Goal: Task Accomplishment & Management: Complete application form

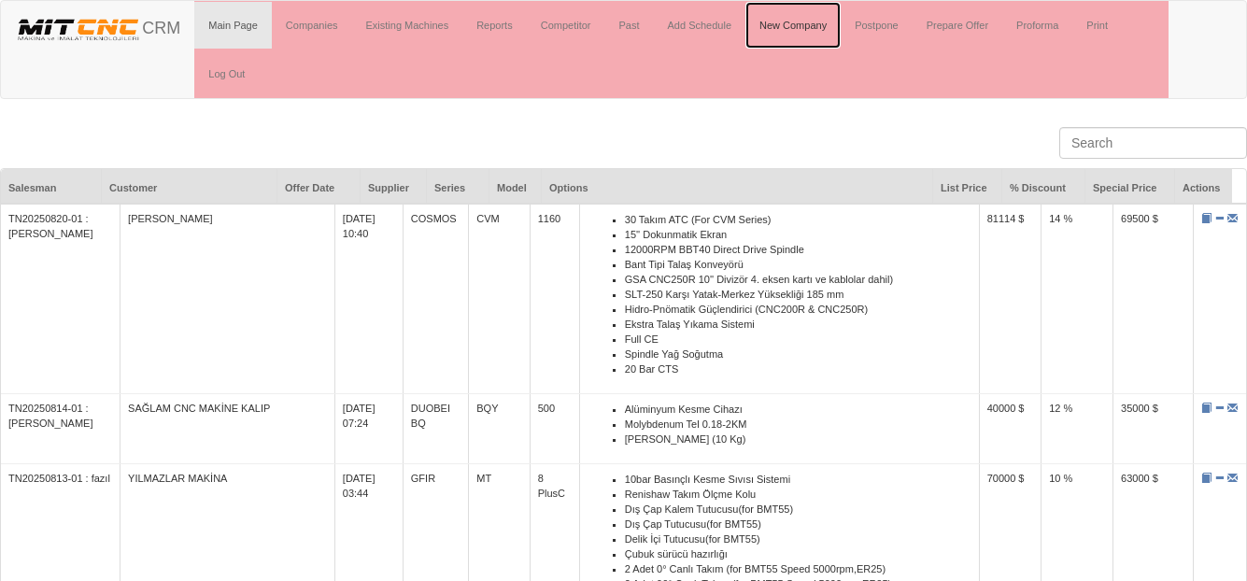
click at [796, 22] on link "New Company" at bounding box center [793, 25] width 95 height 47
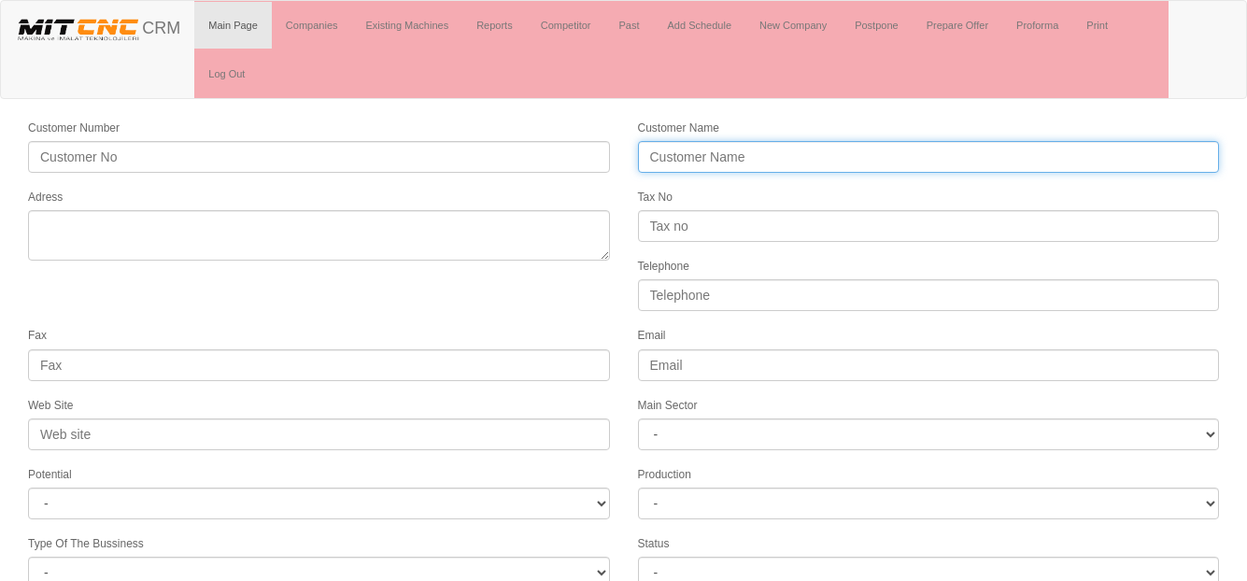
click at [687, 157] on input "Customer Name" at bounding box center [929, 157] width 582 height 32
paste input "Aykosan San. Sit. Dörtlü C Blok No.161 İkitelli OSB Başakşehir/İSTANBUL"
type input "Aykosan San. Sit. Dörtlü C Blok No.161 İkitelli OSB Başakşehir/İSTANBUL"
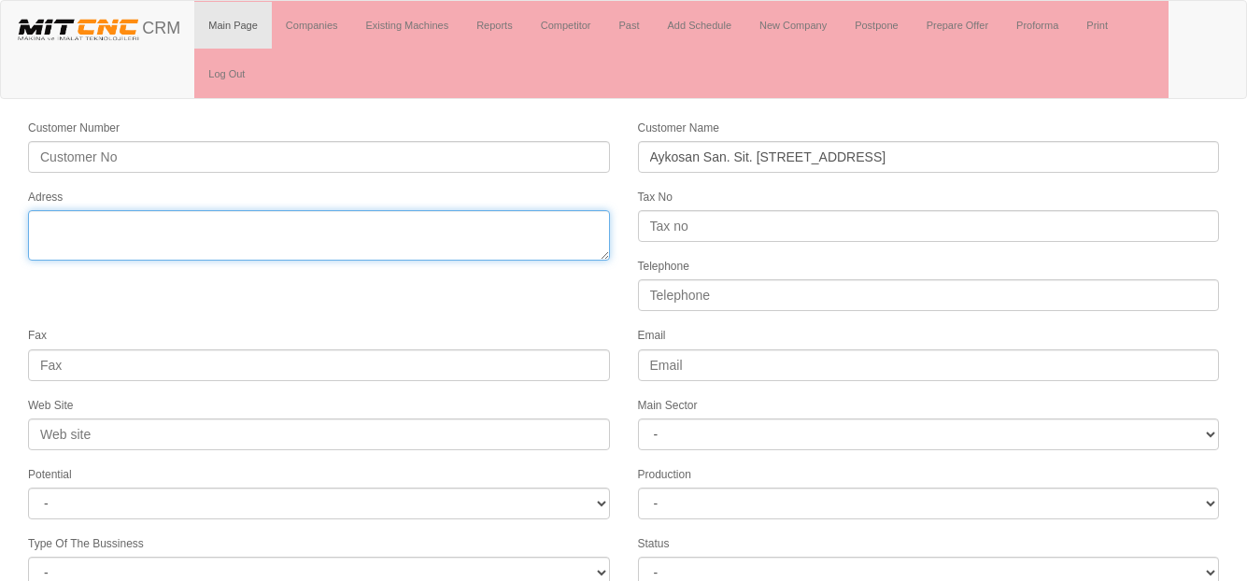
click at [454, 225] on textarea "Adress" at bounding box center [319, 235] width 582 height 50
paste textarea "Aykosan San. Sit. Dörtlü C Blok No.161 İkitelli OSB Başakşehir/İSTANBUL"
click at [338, 229] on textarea "Adress" at bounding box center [319, 235] width 582 height 50
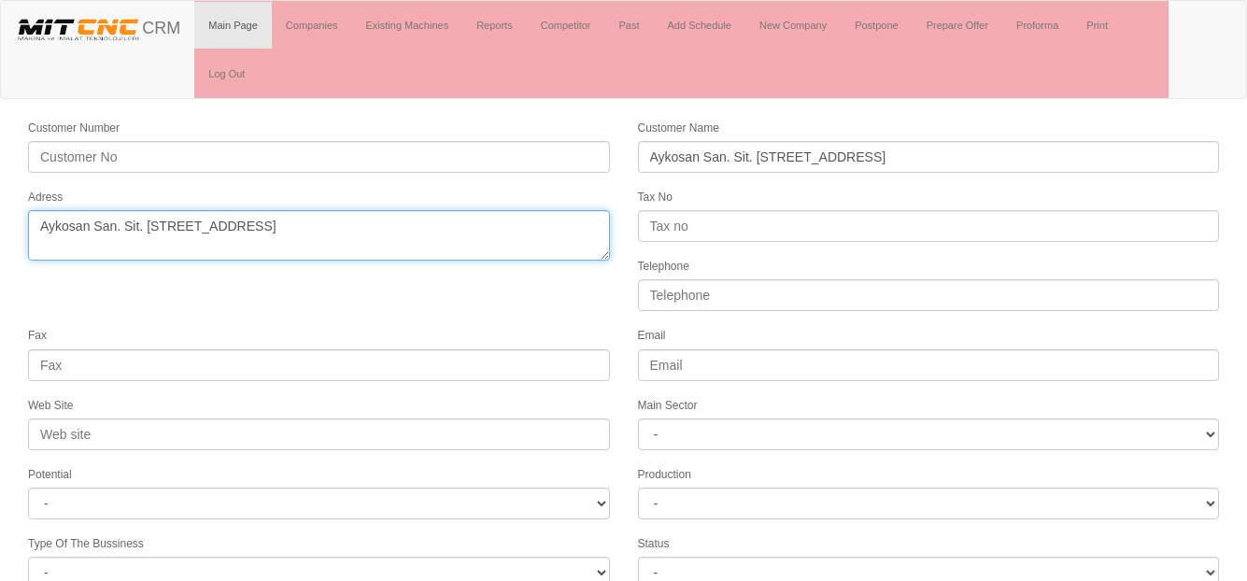
drag, startPoint x: 488, startPoint y: 226, endPoint x: 413, endPoint y: 229, distance: 74.8
click at [413, 229] on textarea "Adress" at bounding box center [319, 235] width 582 height 50
click at [43, 230] on textarea "Adress" at bounding box center [319, 235] width 582 height 50
type textarea "Aykosan San. Sit. Dörtlü C Blok No.161 İkitelli OSB Başakşehir"
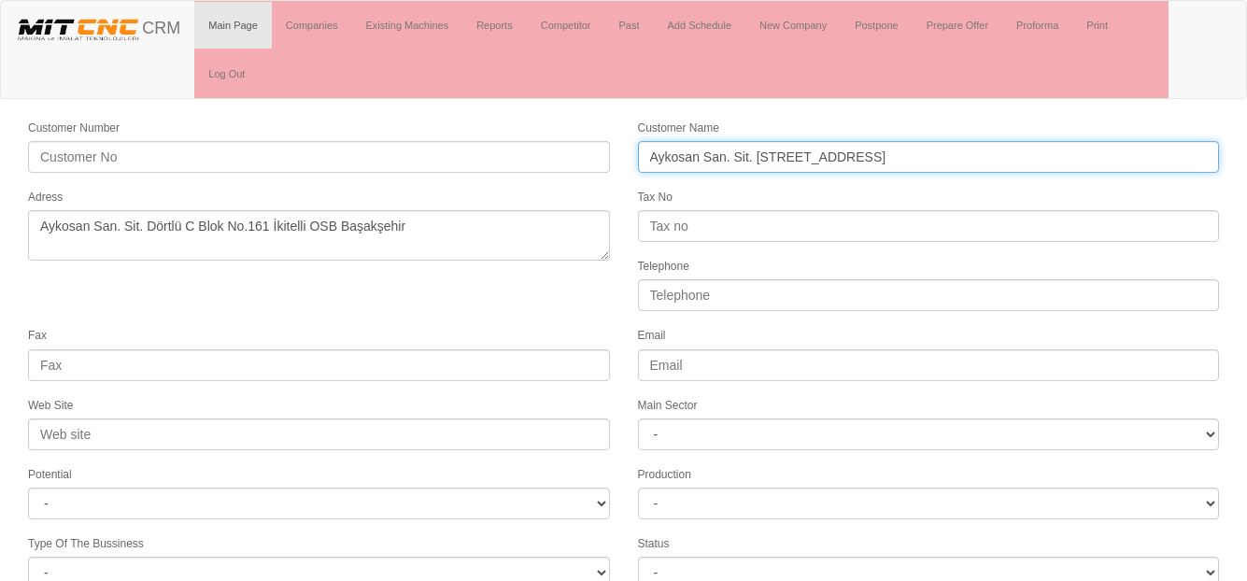
drag, startPoint x: 1100, startPoint y: 157, endPoint x: 445, endPoint y: 165, distance: 655.0
click at [448, 165] on form "Customer Number Customer Name Aykosan San. Sit. Dörtlü C Blok No.161 İkitelli O…" at bounding box center [623, 488] width 1247 height 740
click at [710, 160] on input "OGNJIB" at bounding box center [929, 157] width 582 height 32
type input "OGNJIB"
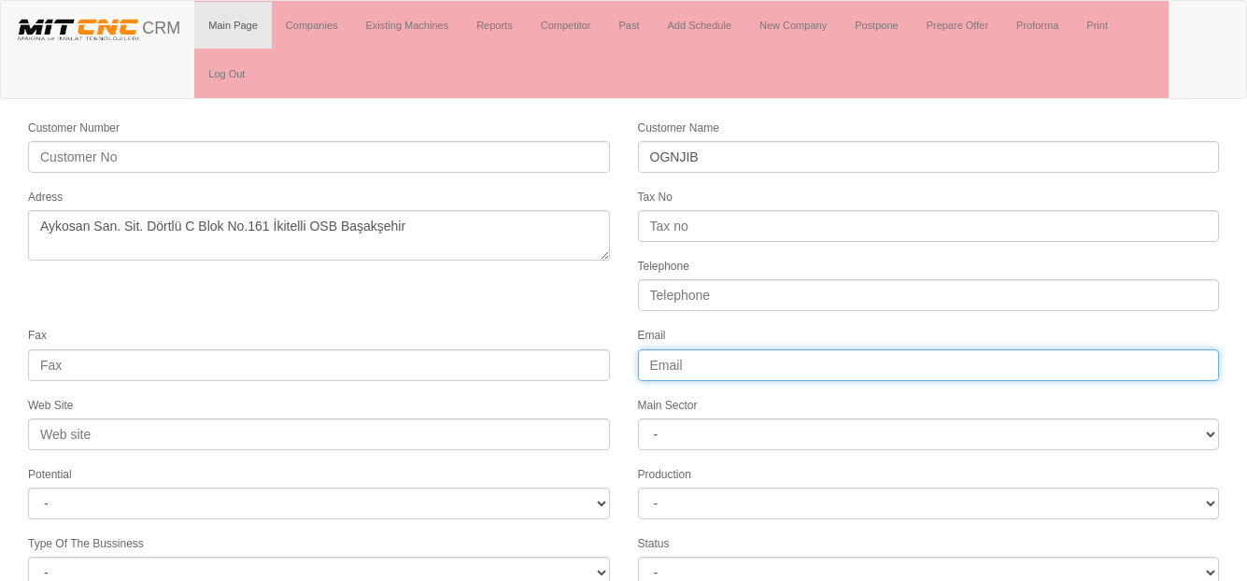
click at [669, 363] on input "Email" at bounding box center [929, 365] width 582 height 32
paste input "ognjib@gmail.com"
type input "ognjib@gmail.com"
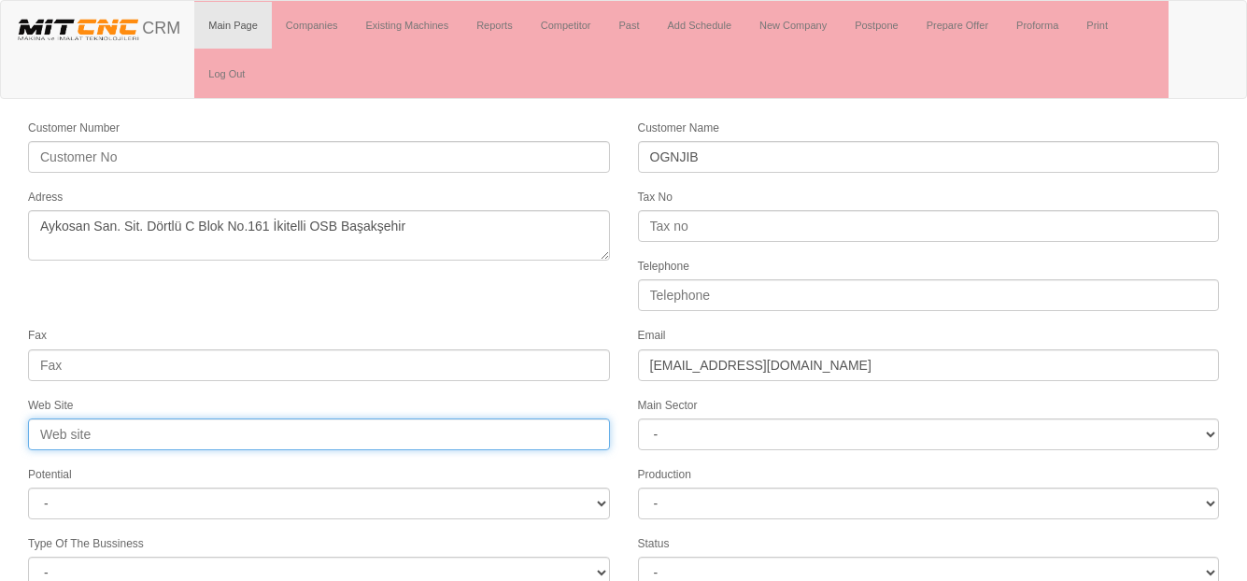
click at [76, 440] on input "Web Site" at bounding box center [319, 435] width 582 height 32
paste input "https://www.jimmyjib.shop/"
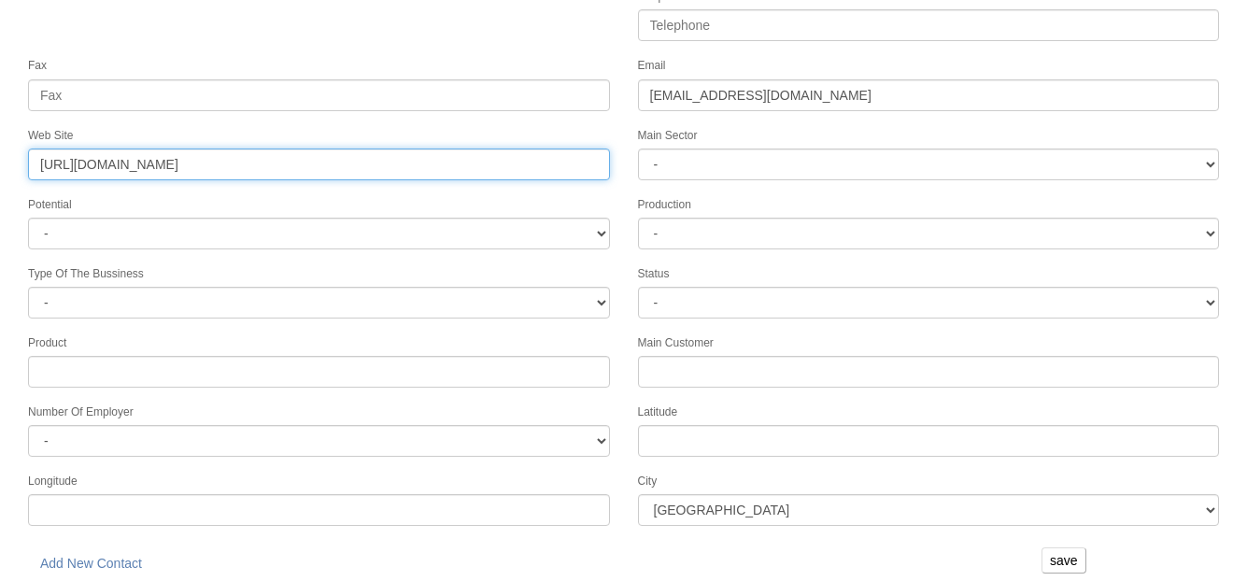
scroll to position [277, 0]
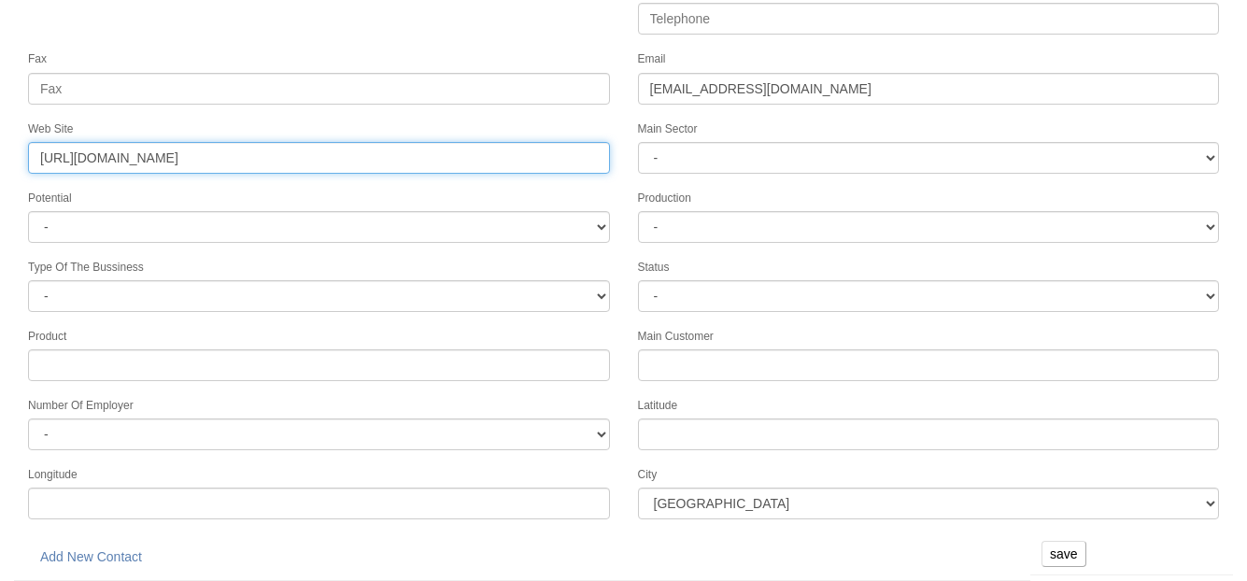
type input "https://www.jimmyjib.shop/"
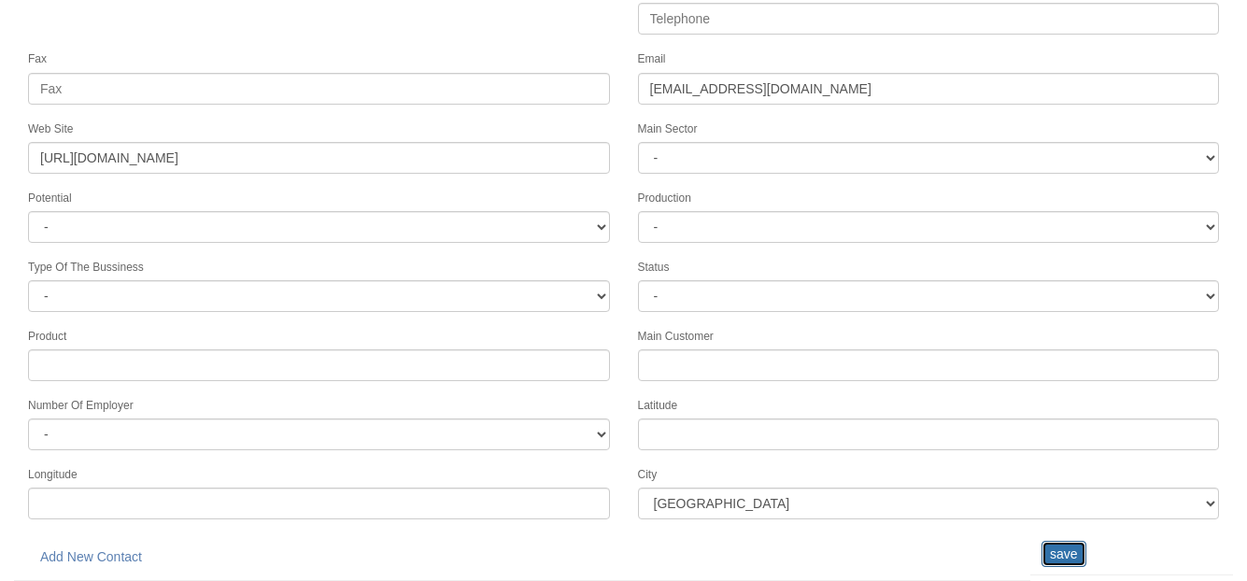
click at [1076, 554] on input "save" at bounding box center [1064, 554] width 45 height 26
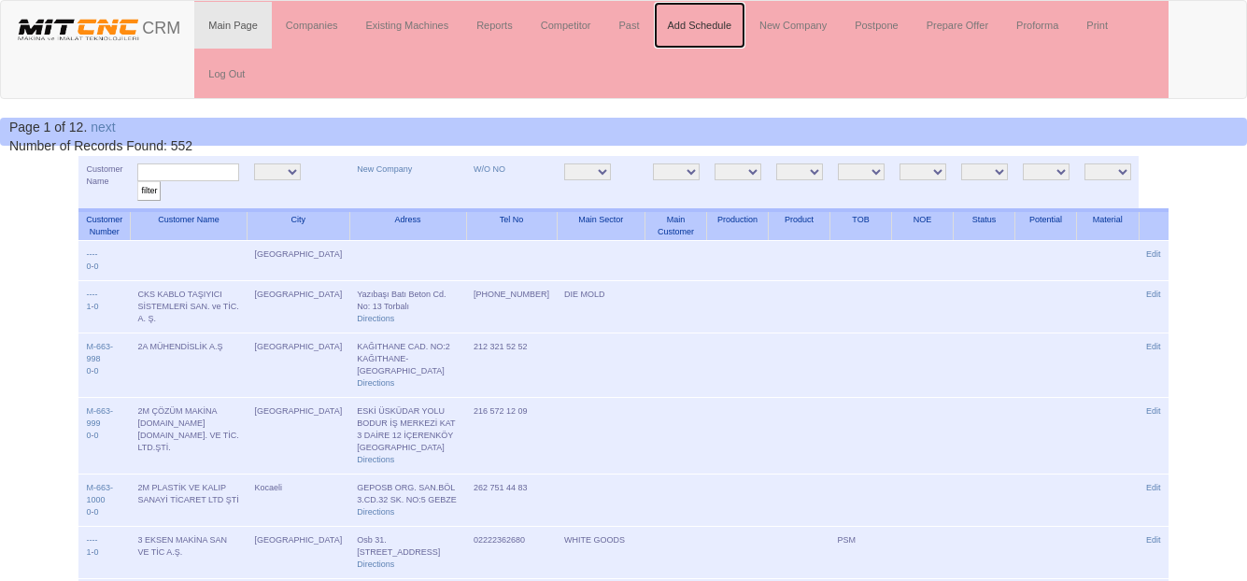
click at [714, 25] on link "Add Schedule" at bounding box center [700, 25] width 93 height 47
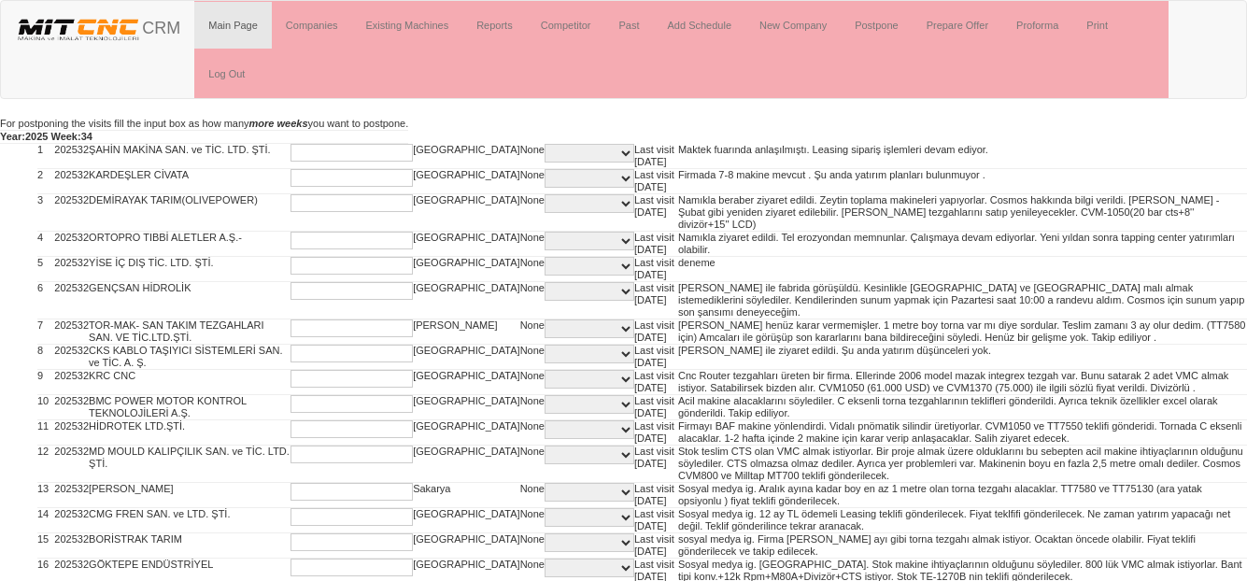
click at [327, 153] on input "text" at bounding box center [352, 153] width 122 height 18
type input "1"
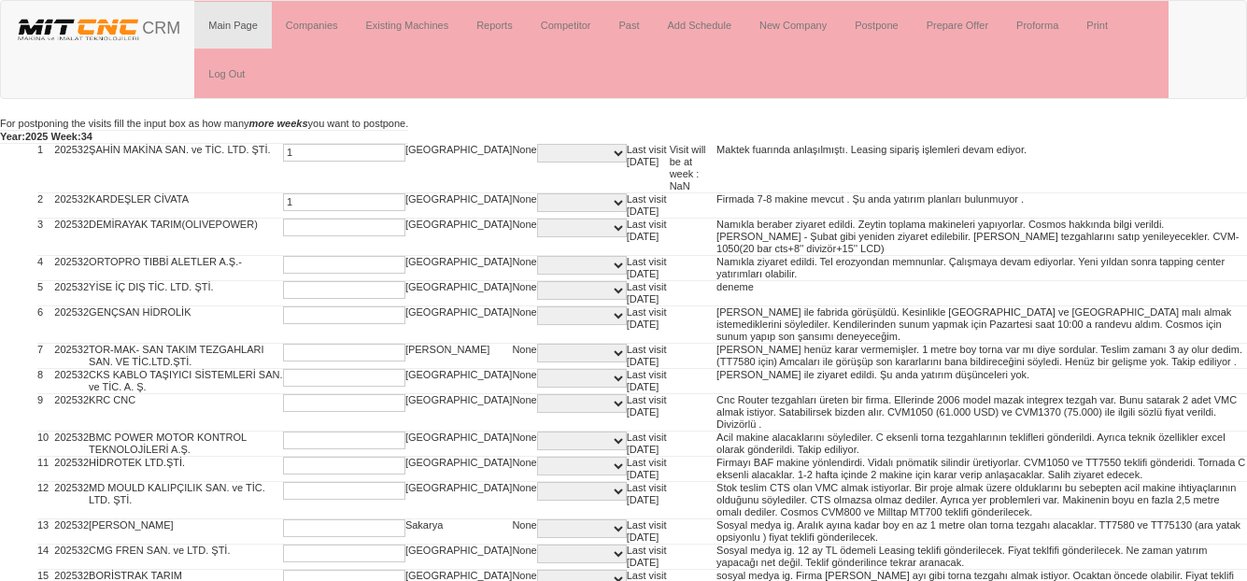
type input "1"
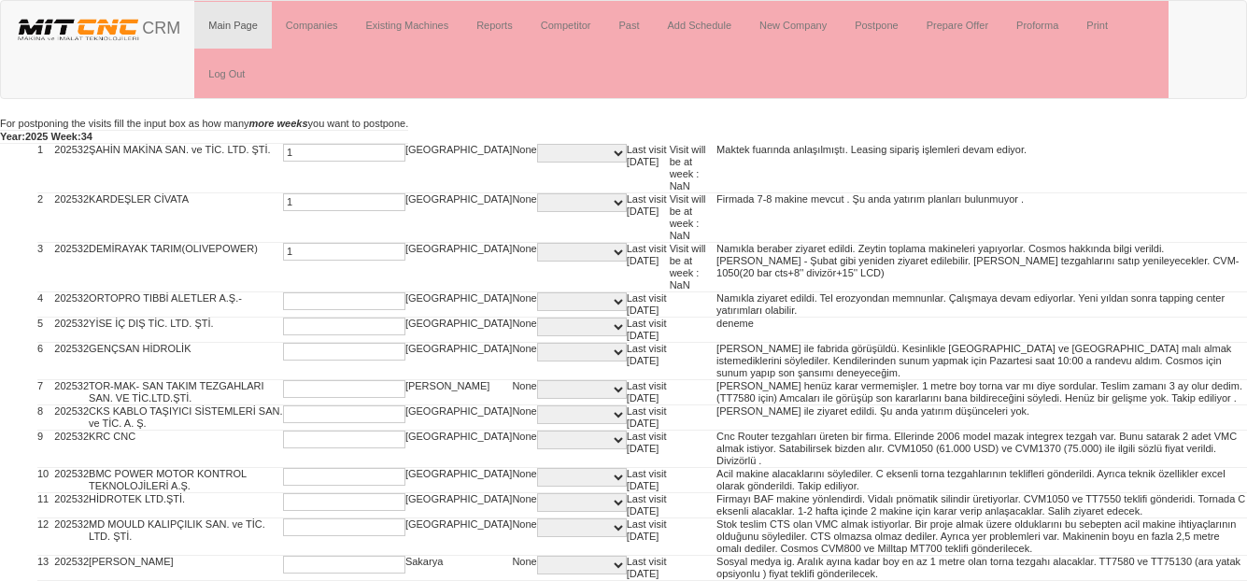
type input "1"
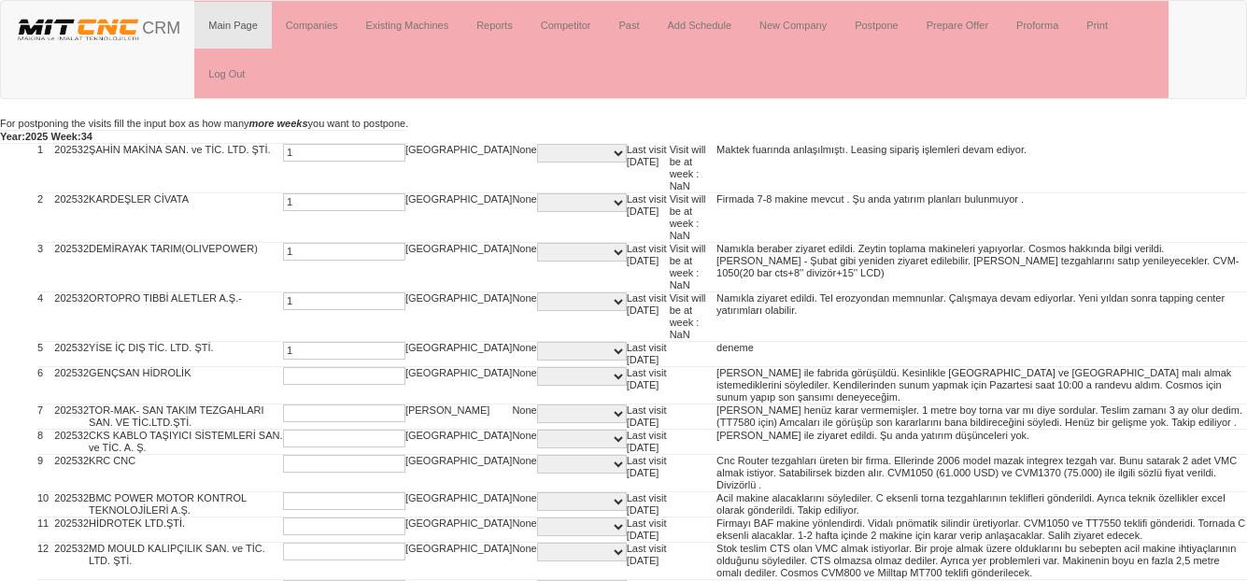
type input "1"
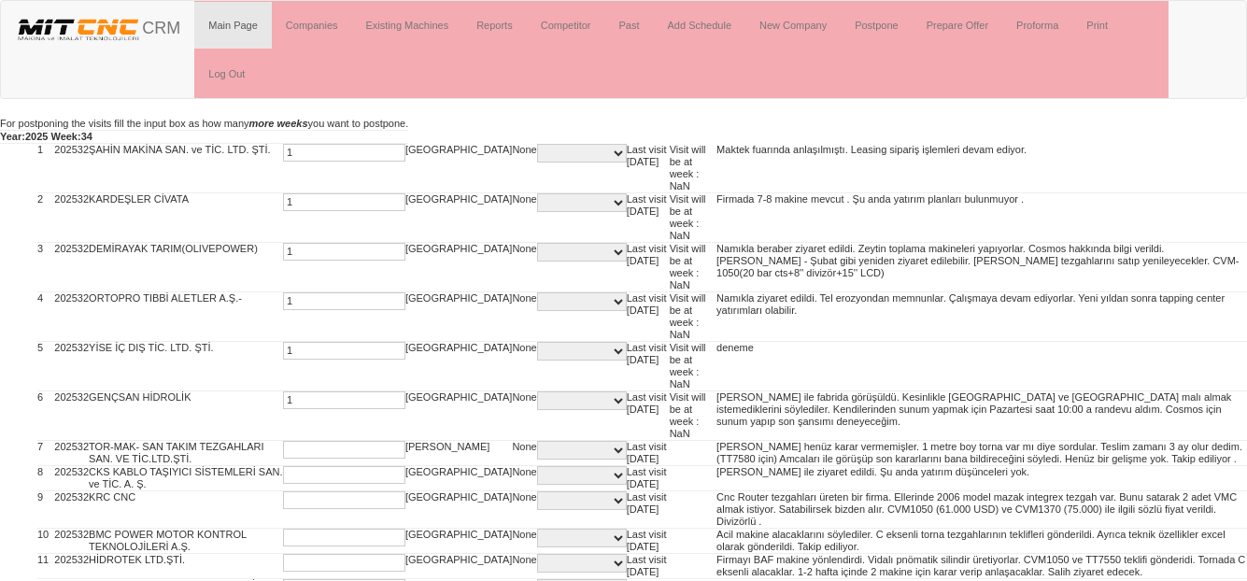
type input "1"
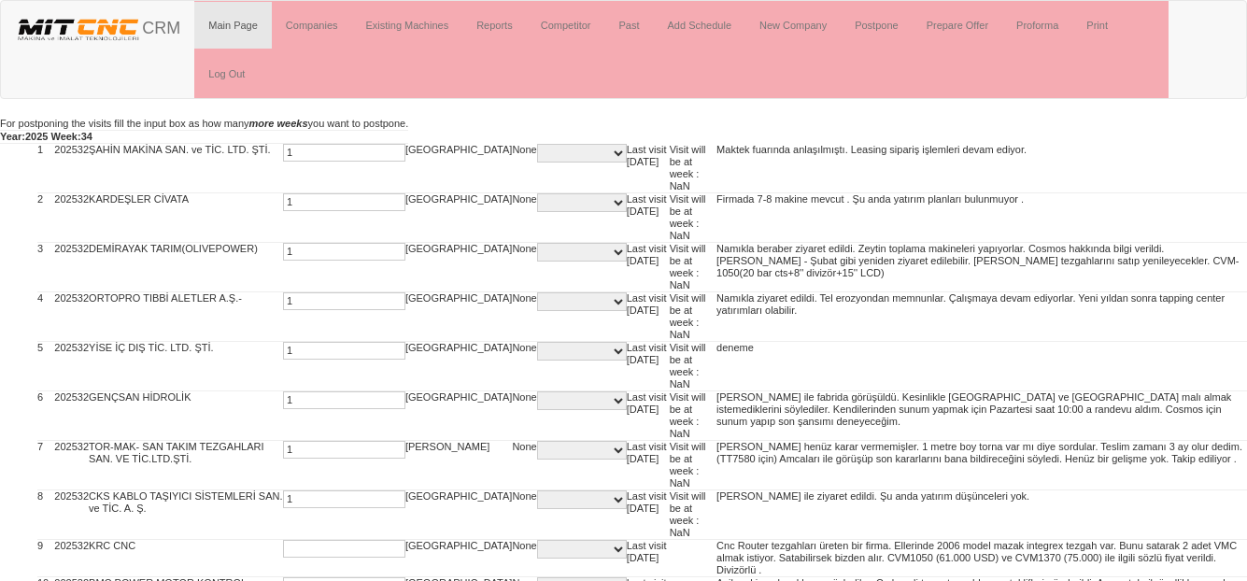
type input "1"
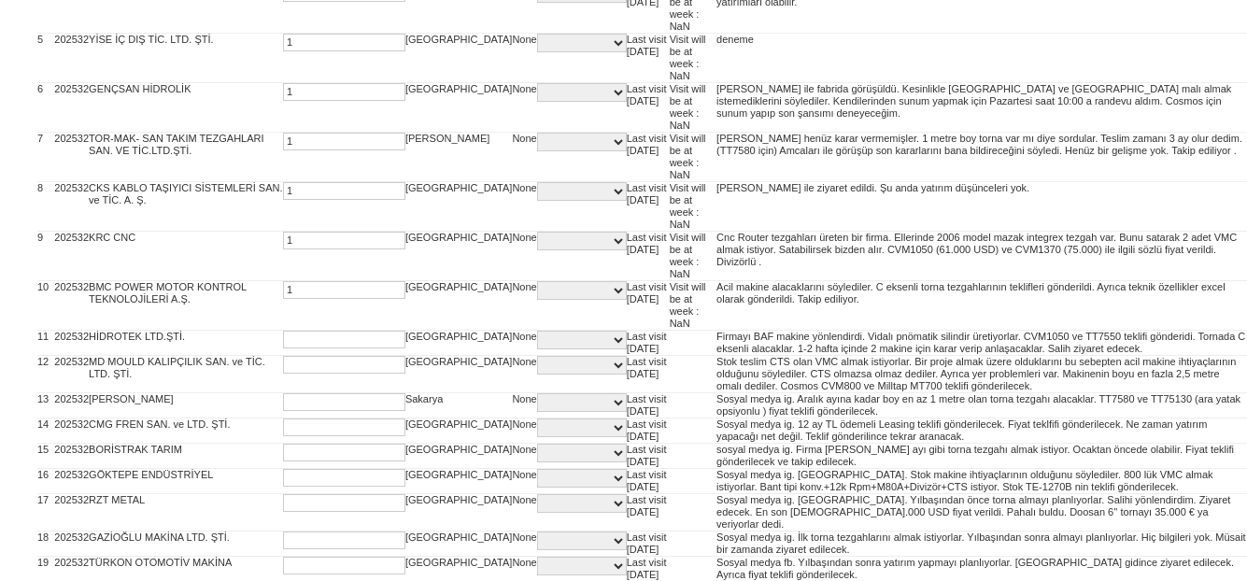
type input "1"
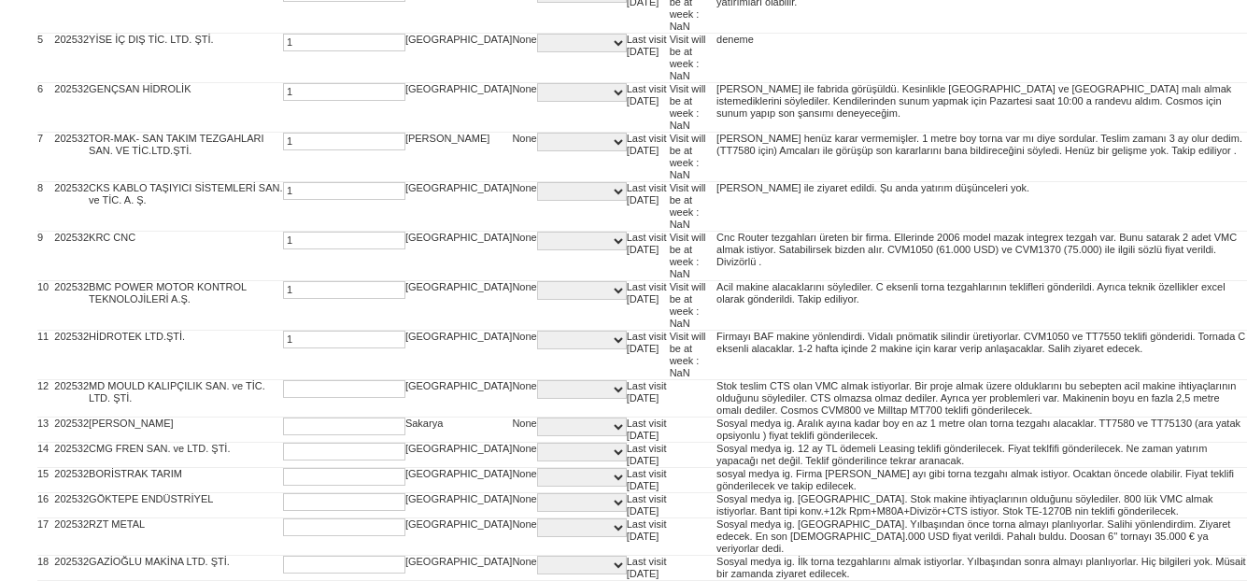
type input "1"
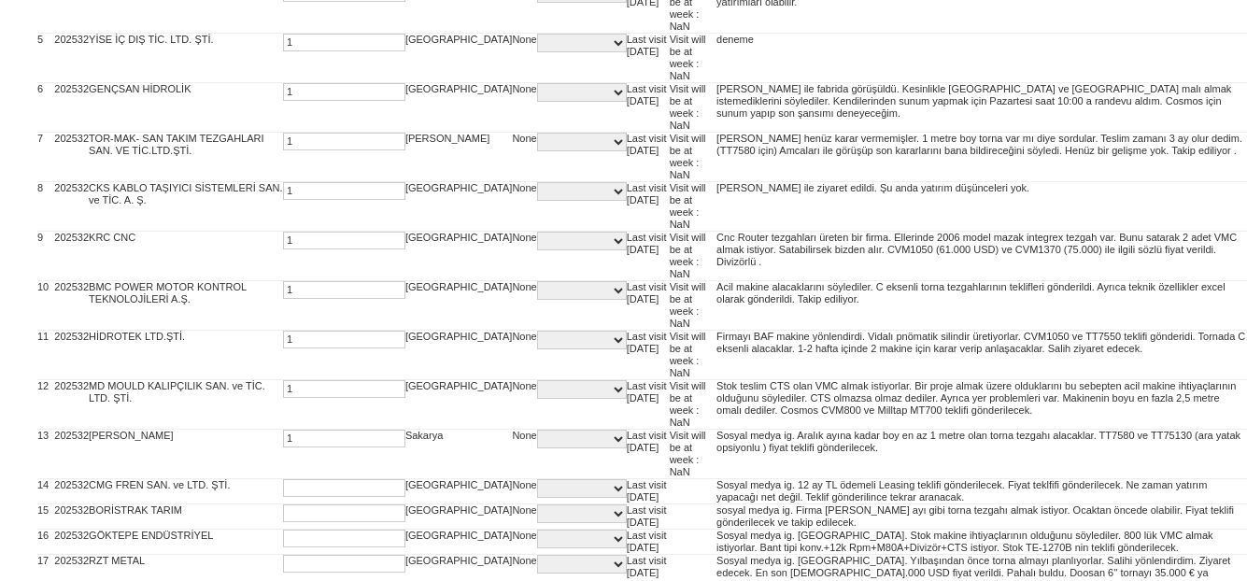
type input "1"
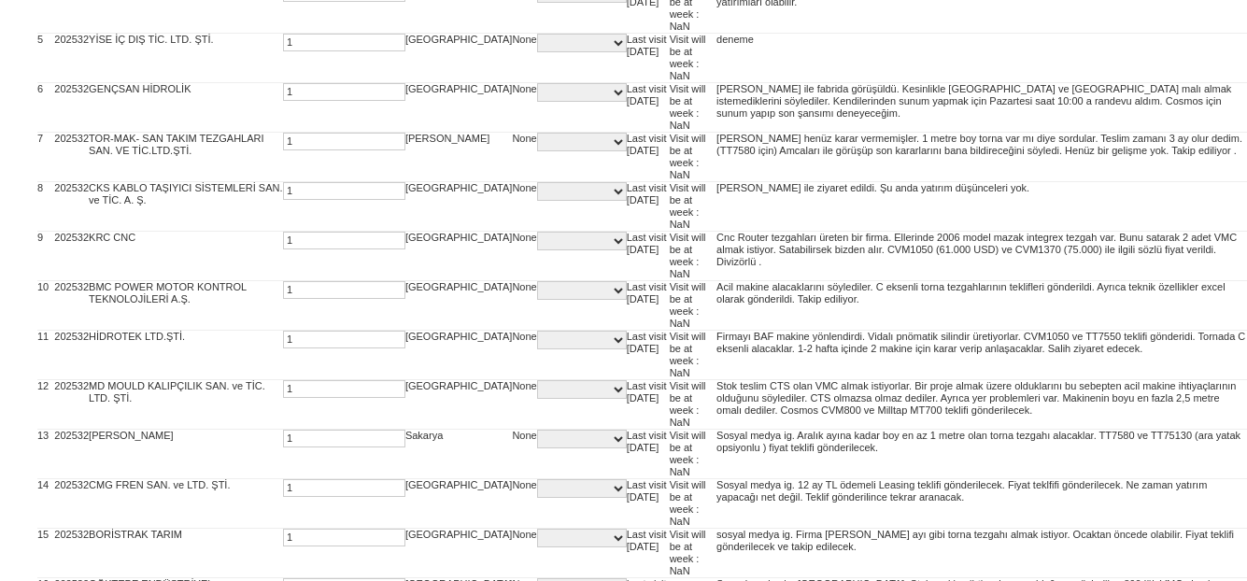
type input "1"
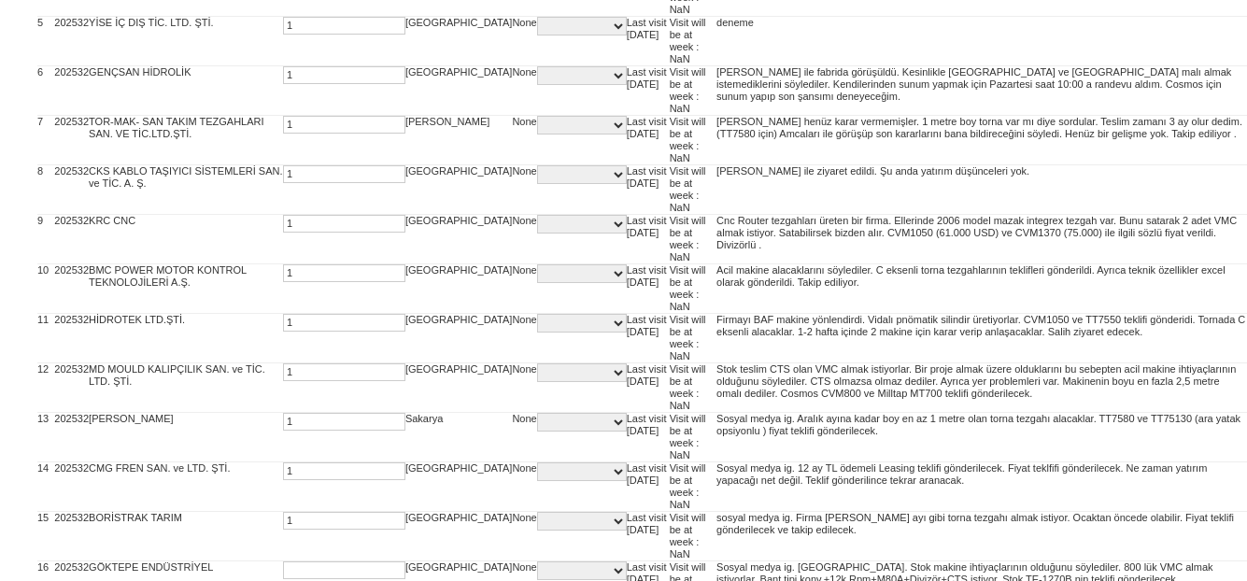
scroll to position [655, 0]
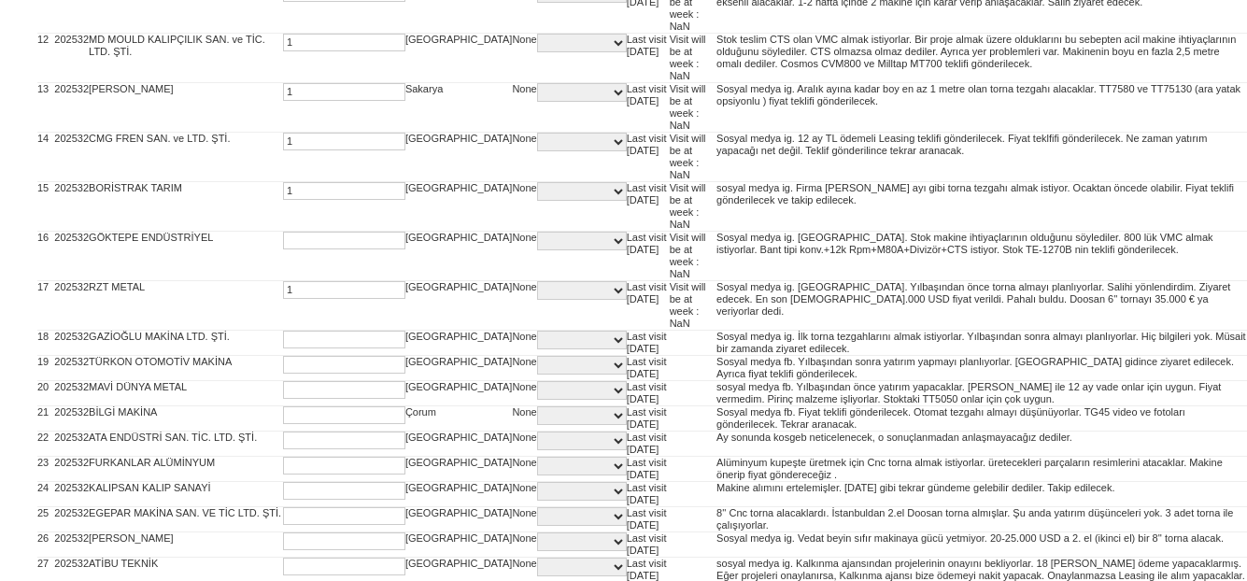
type input "1"
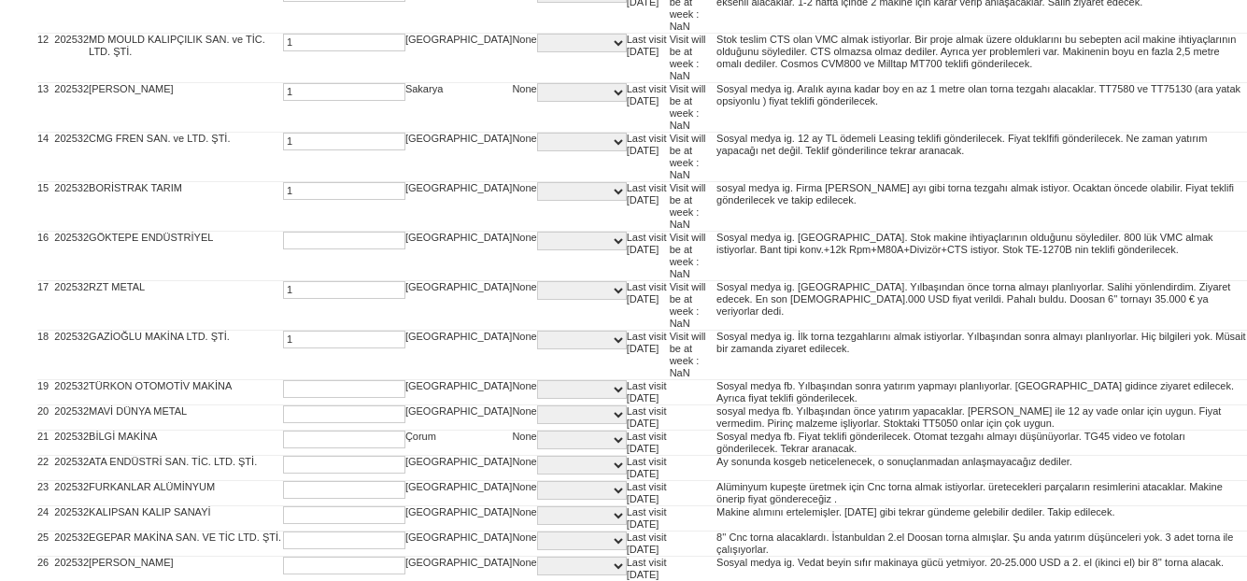
type input "1"
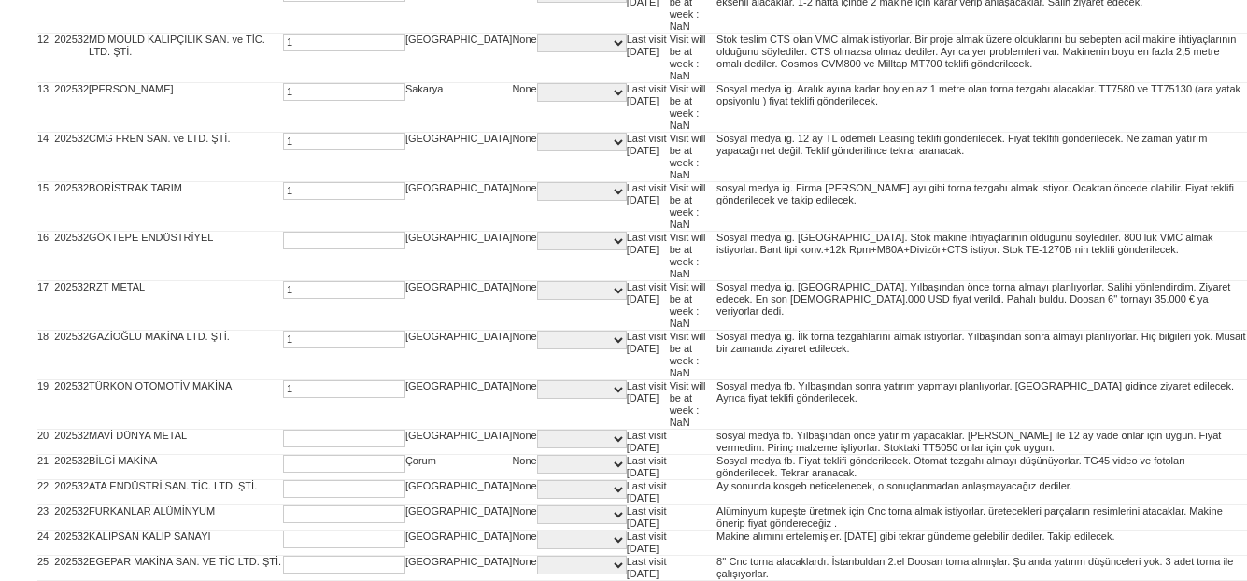
type input "1"
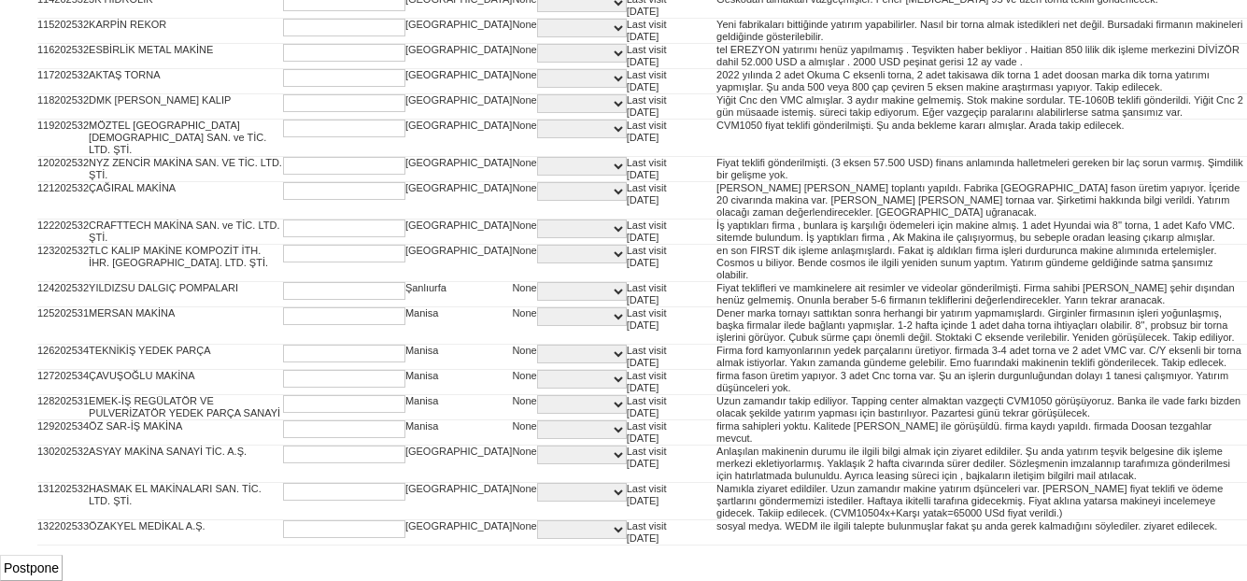
scroll to position [4860, 0]
click at [36, 572] on input "Postpone" at bounding box center [31, 568] width 63 height 26
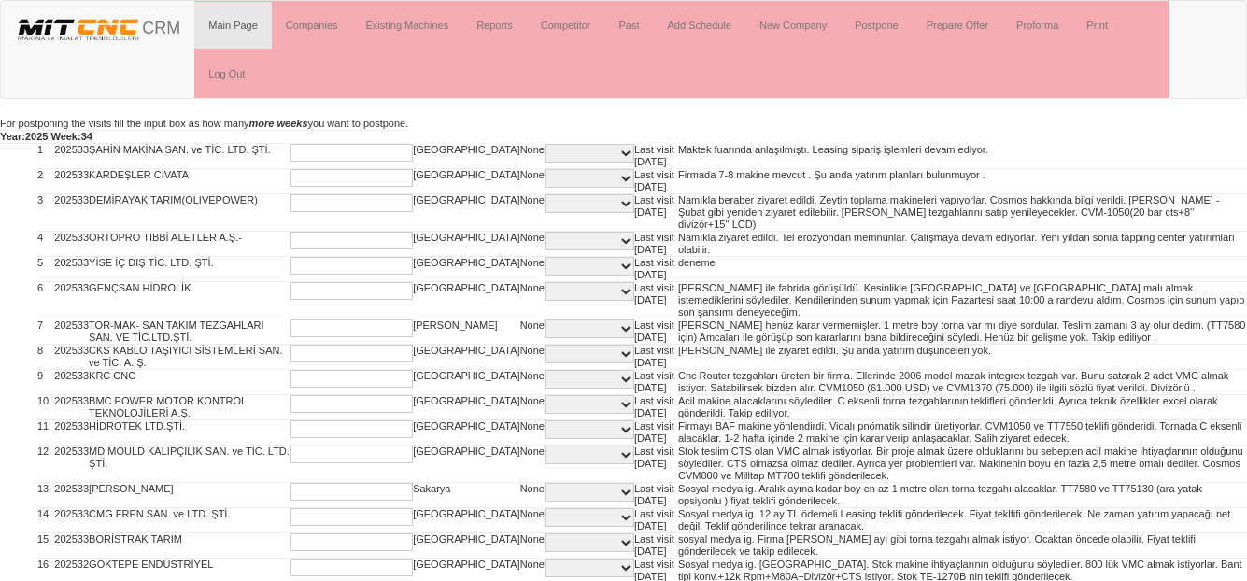
click at [300, 150] on input "text" at bounding box center [352, 153] width 122 height 18
type input "2"
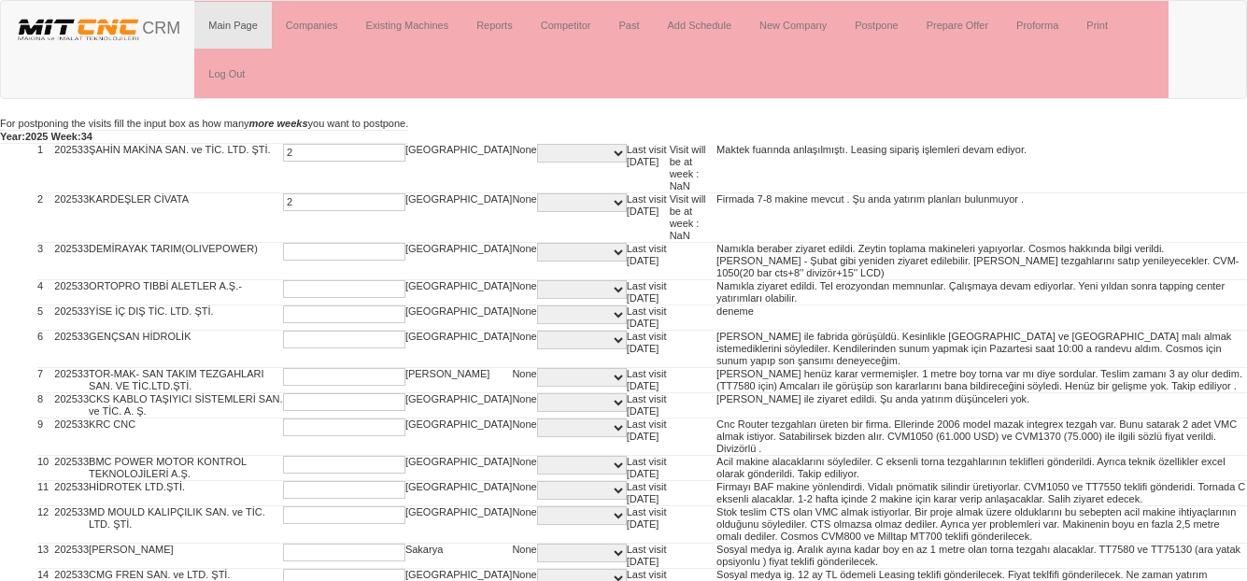
type input "2"
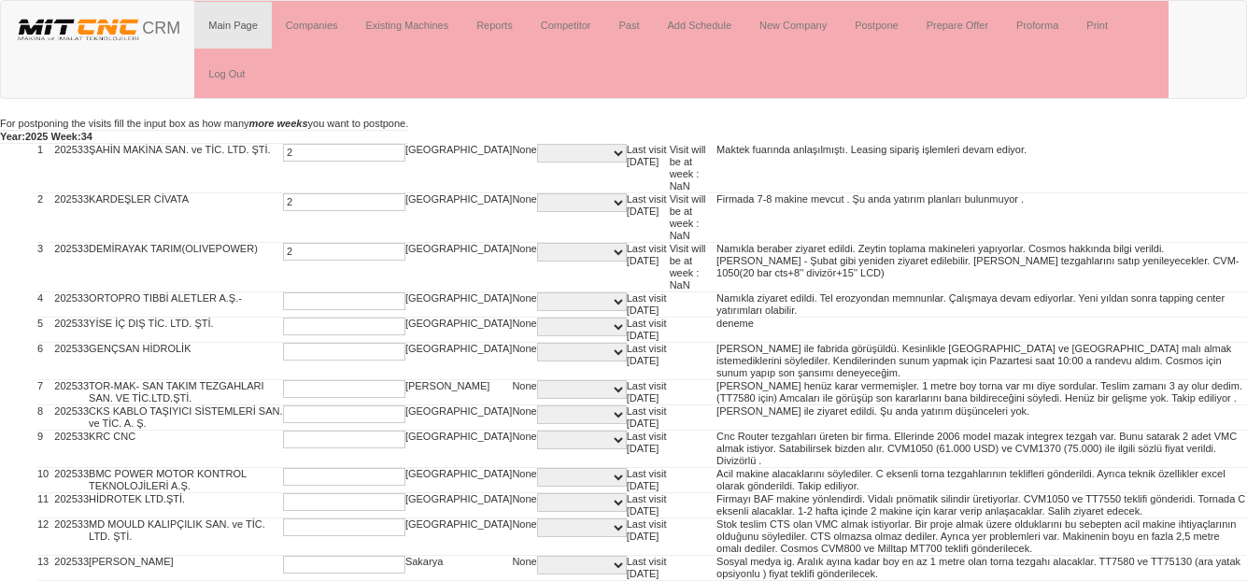
type input "2"
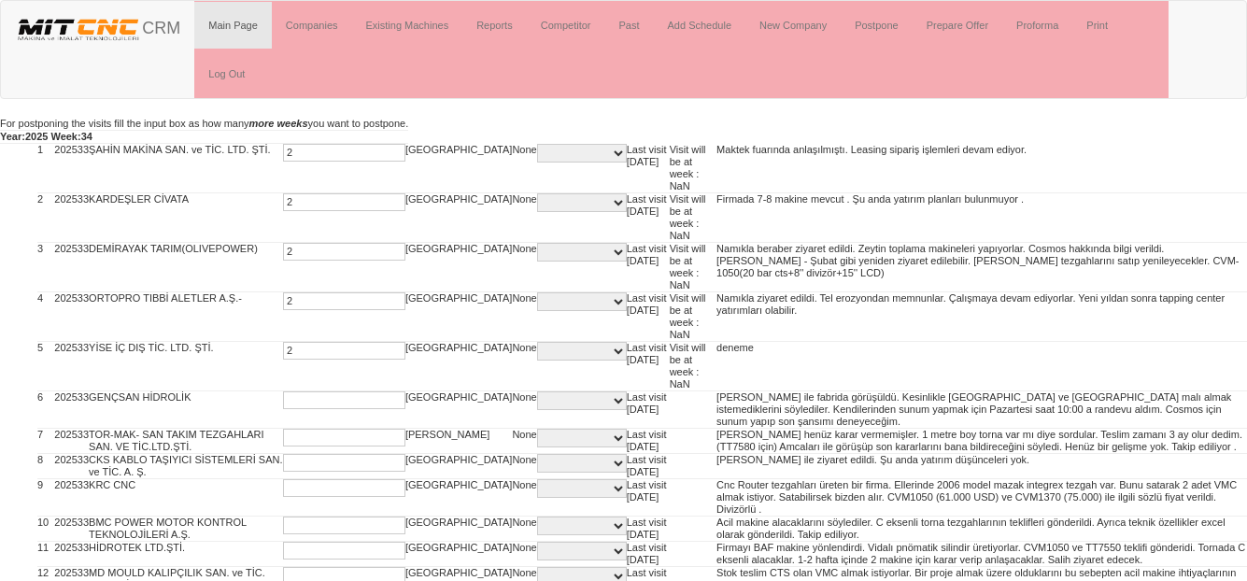
type input "2"
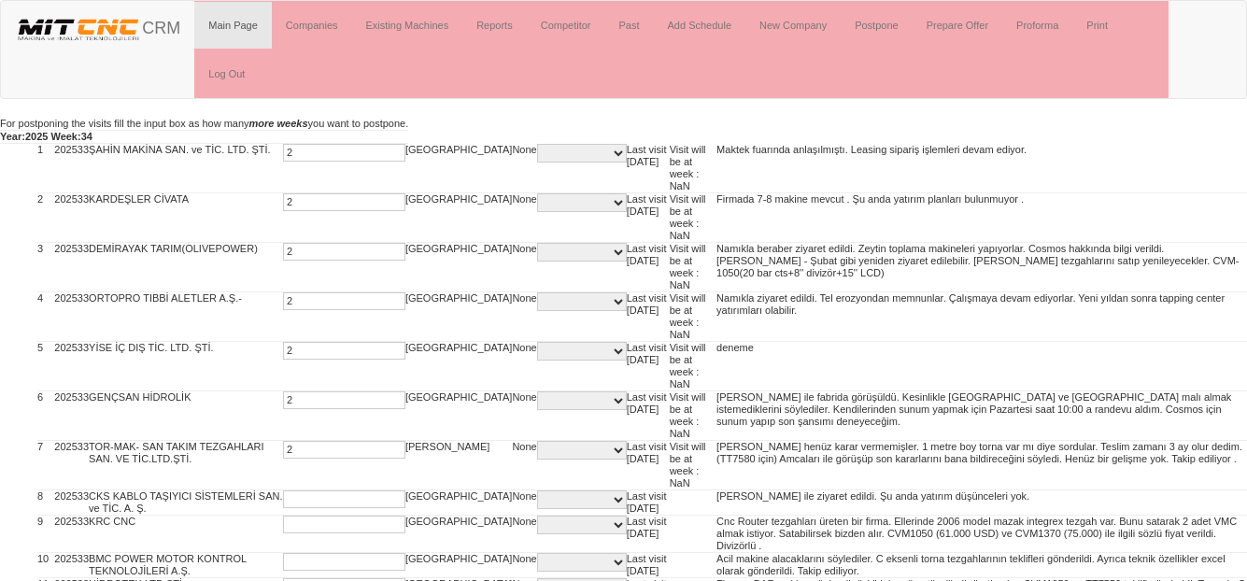
type input "2"
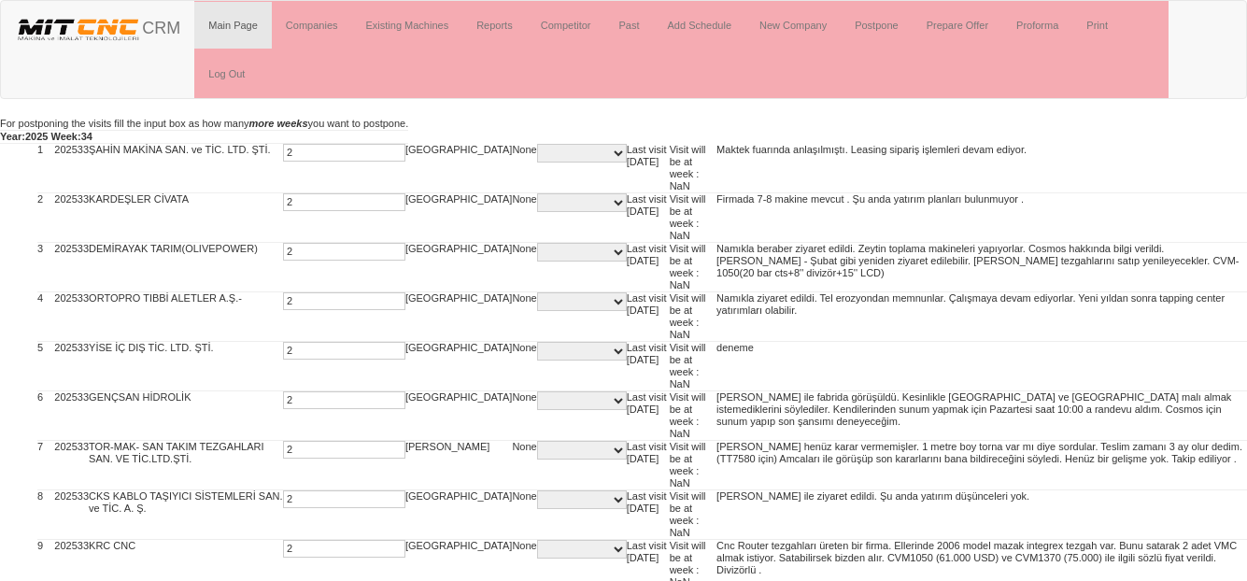
type input "2"
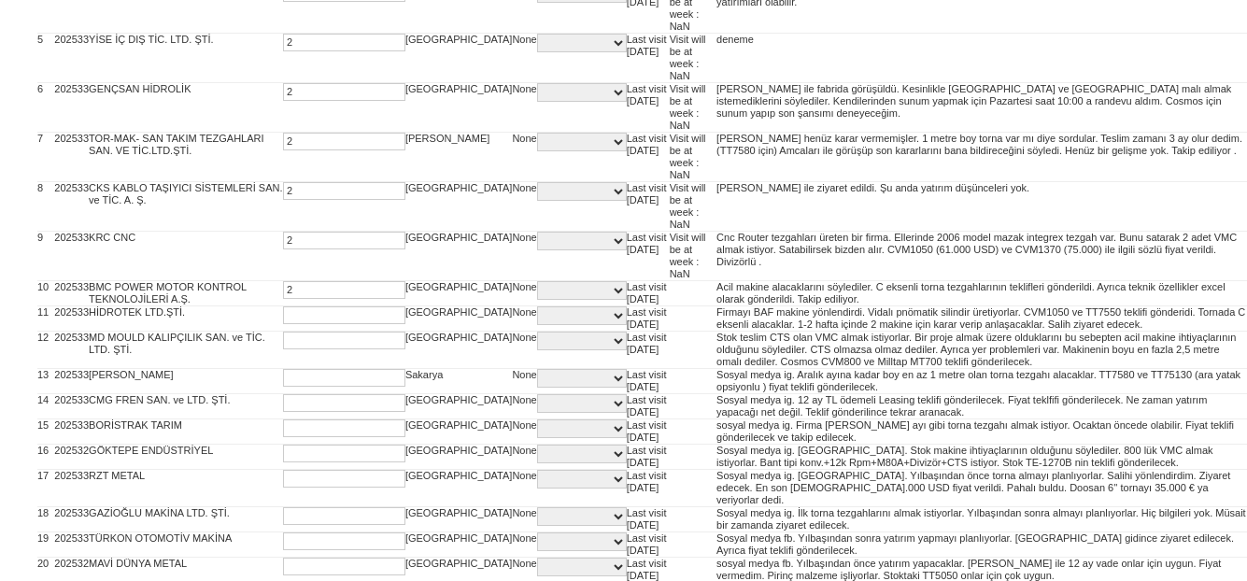
type input "2"
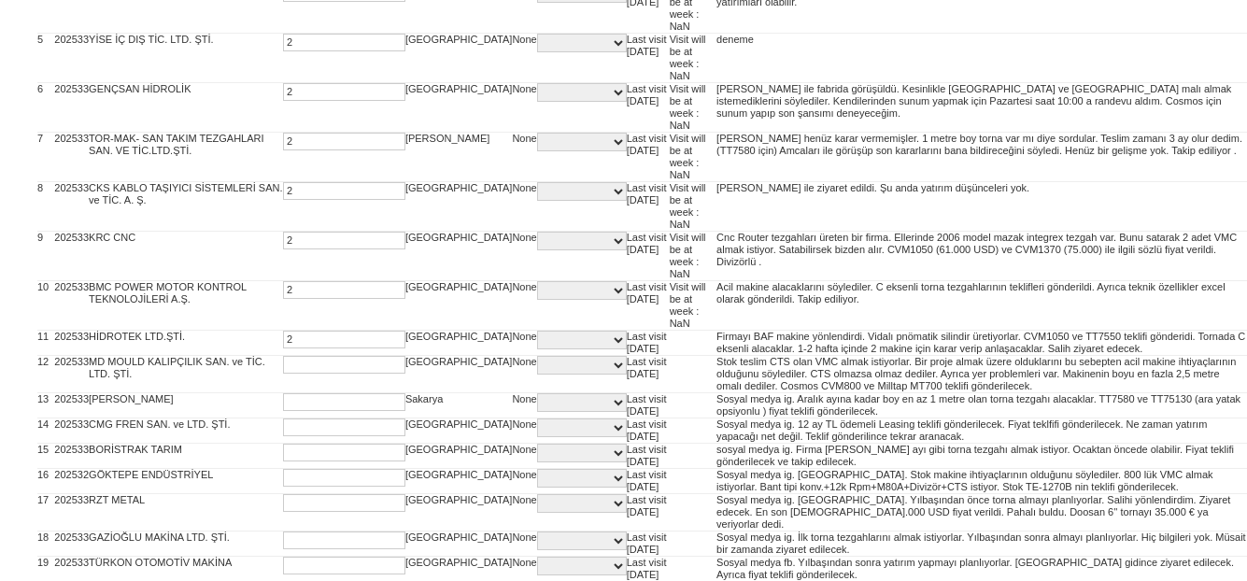
type input "2"
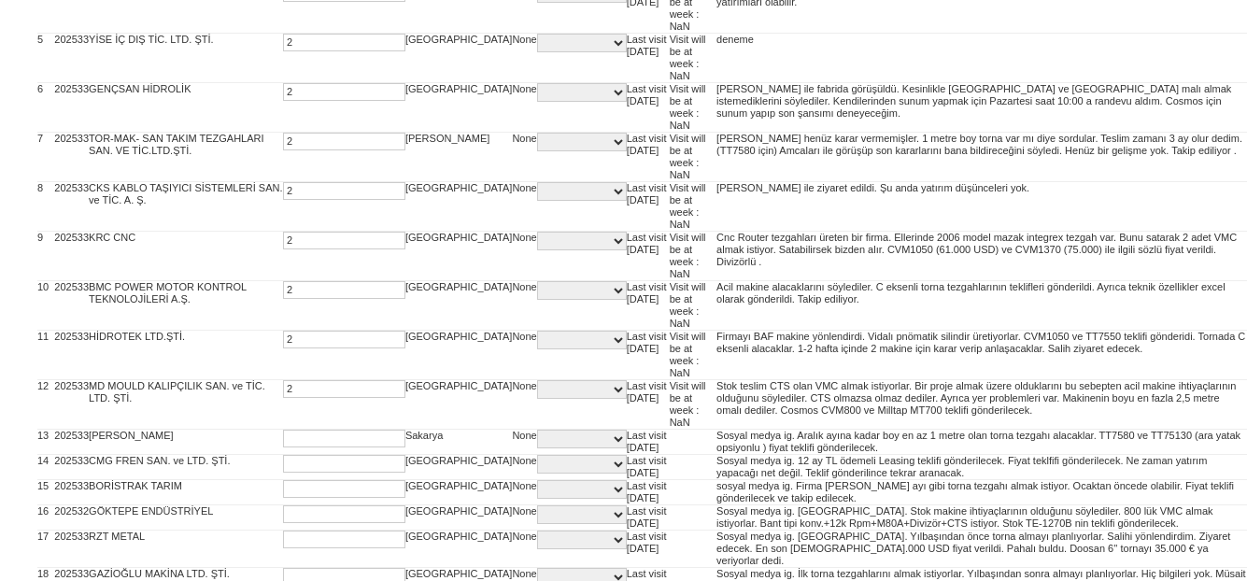
type input "2"
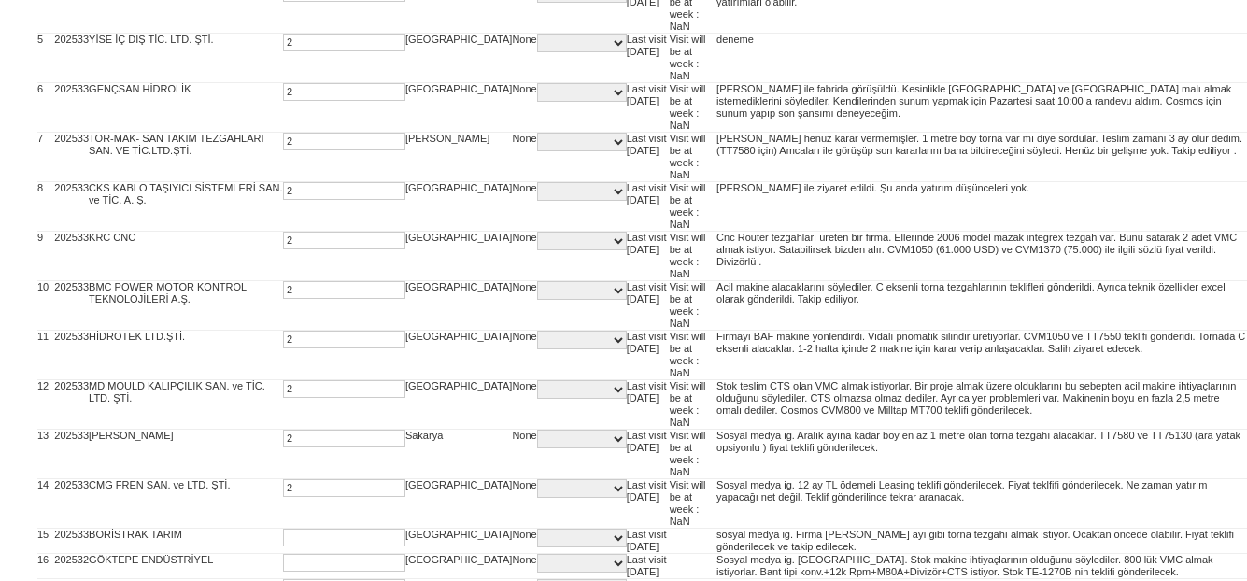
type input "2"
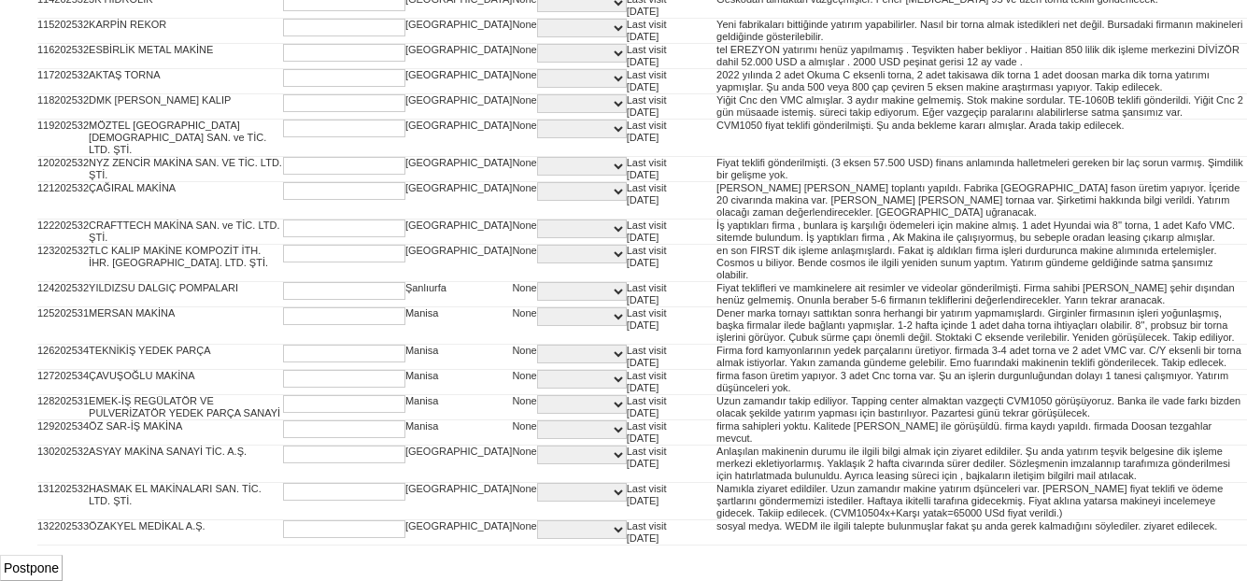
scroll to position [4811, 0]
type input "2"
click at [55, 564] on input "Postpone" at bounding box center [31, 568] width 63 height 26
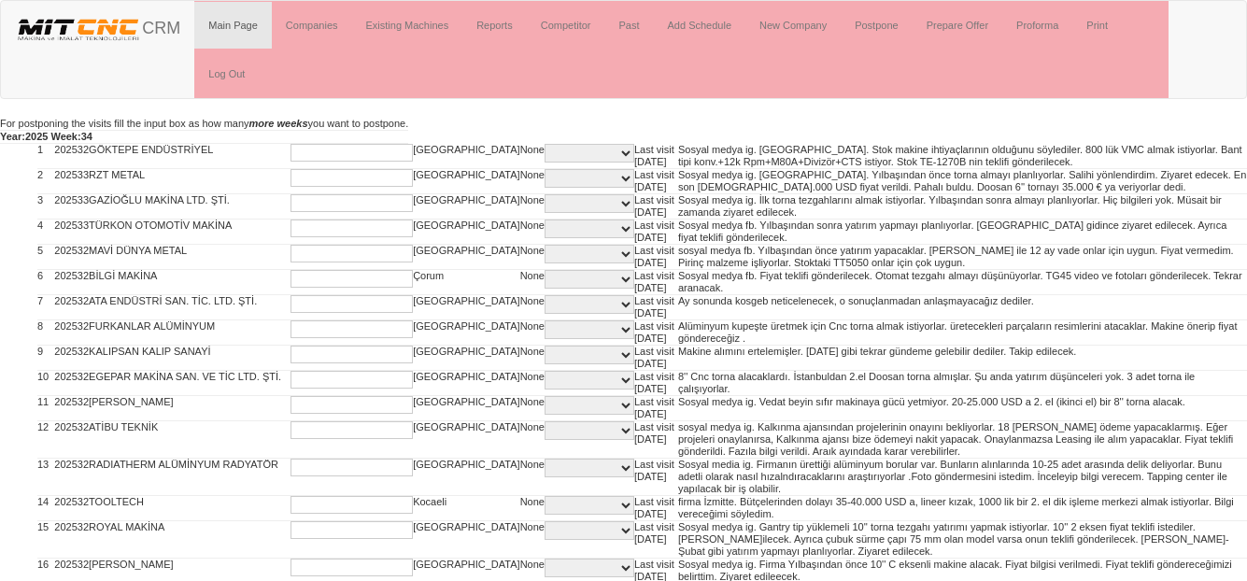
click at [299, 152] on input "text" at bounding box center [352, 153] width 122 height 18
type input "2"
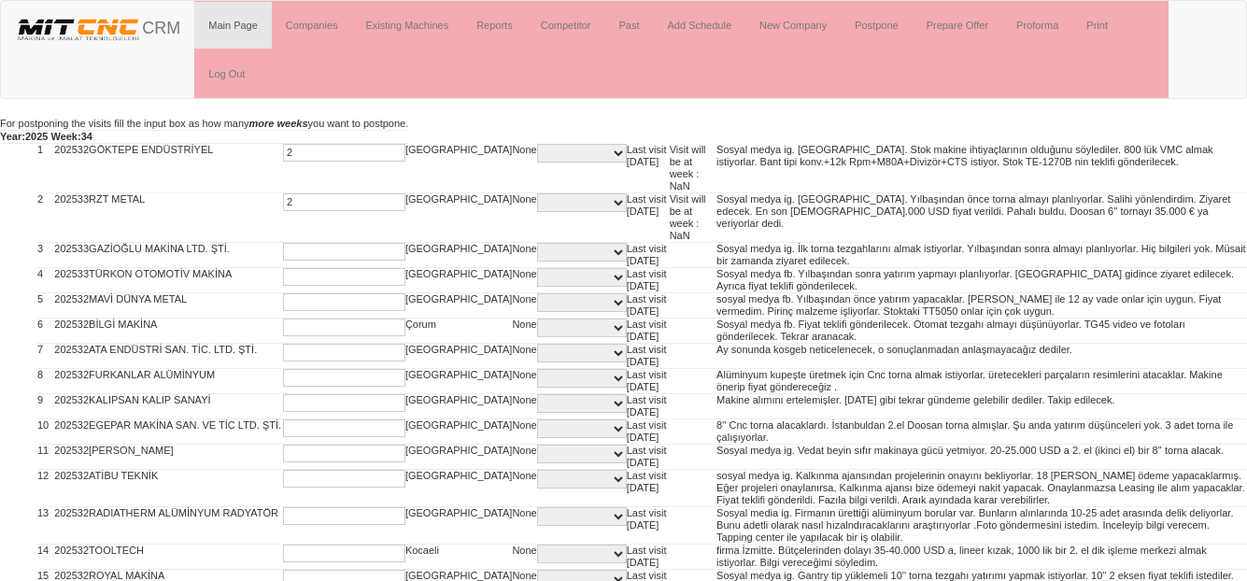
type input "2"
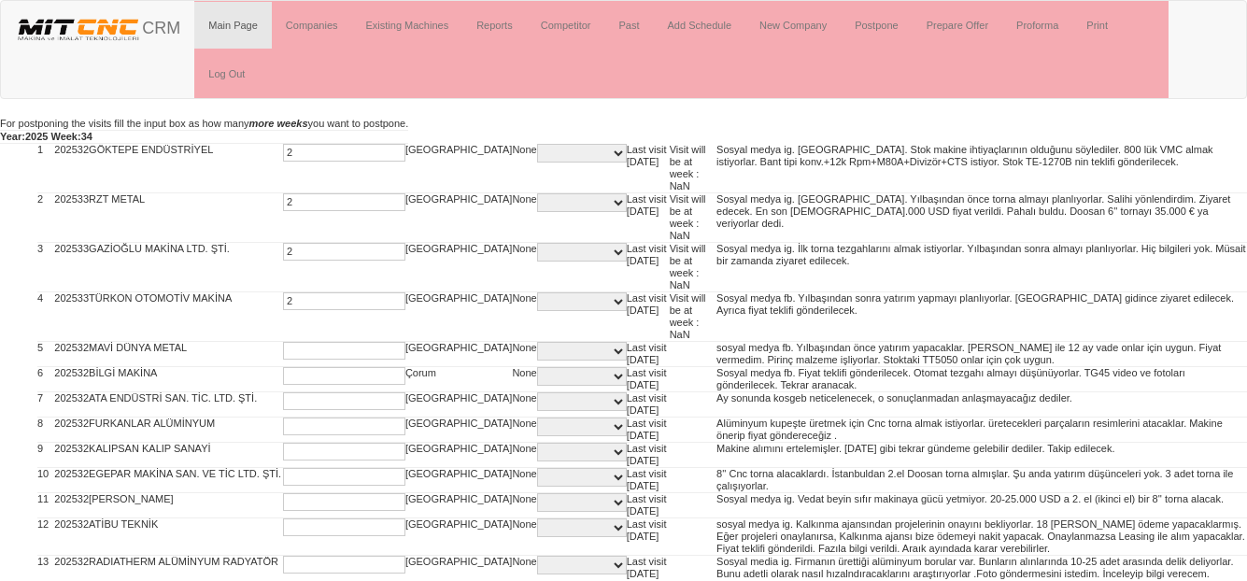
type input "2"
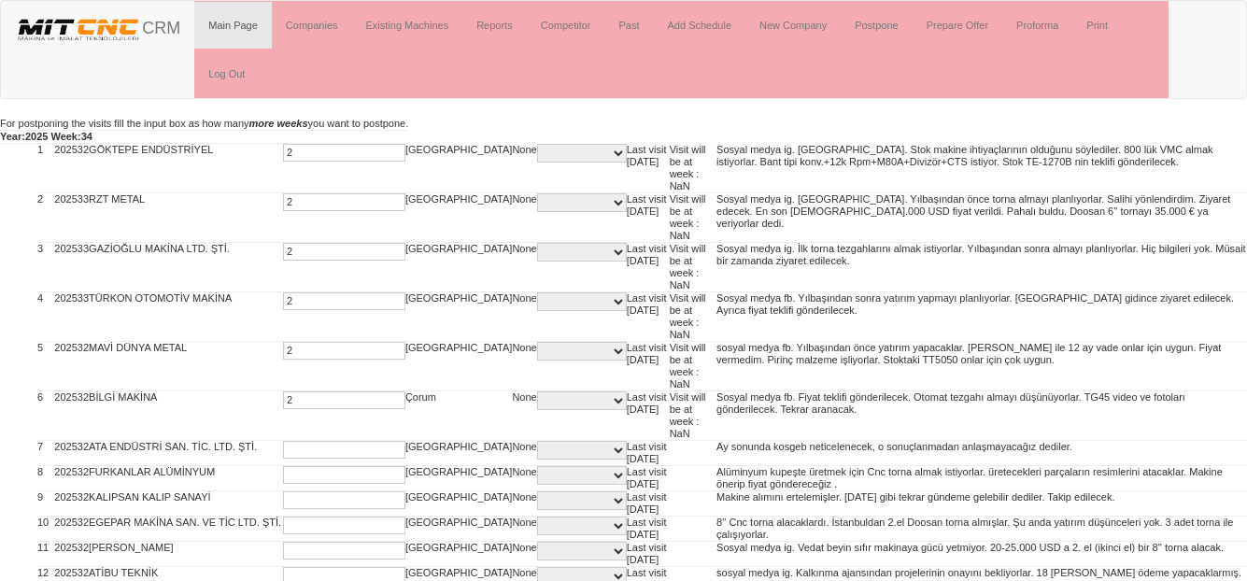
type input "2"
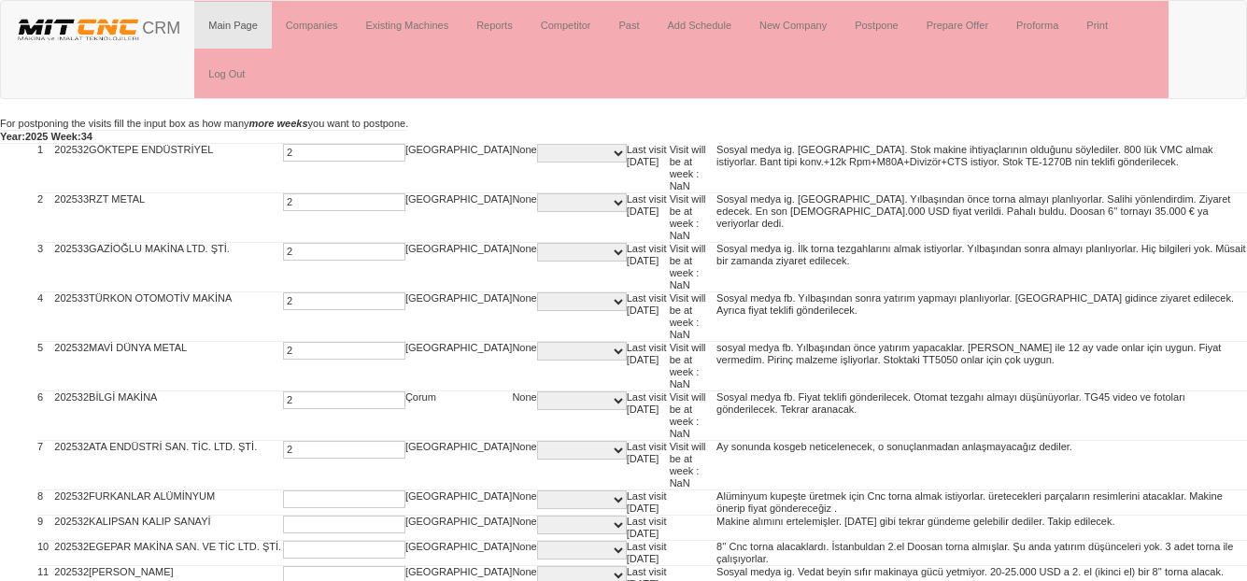
type input "2"
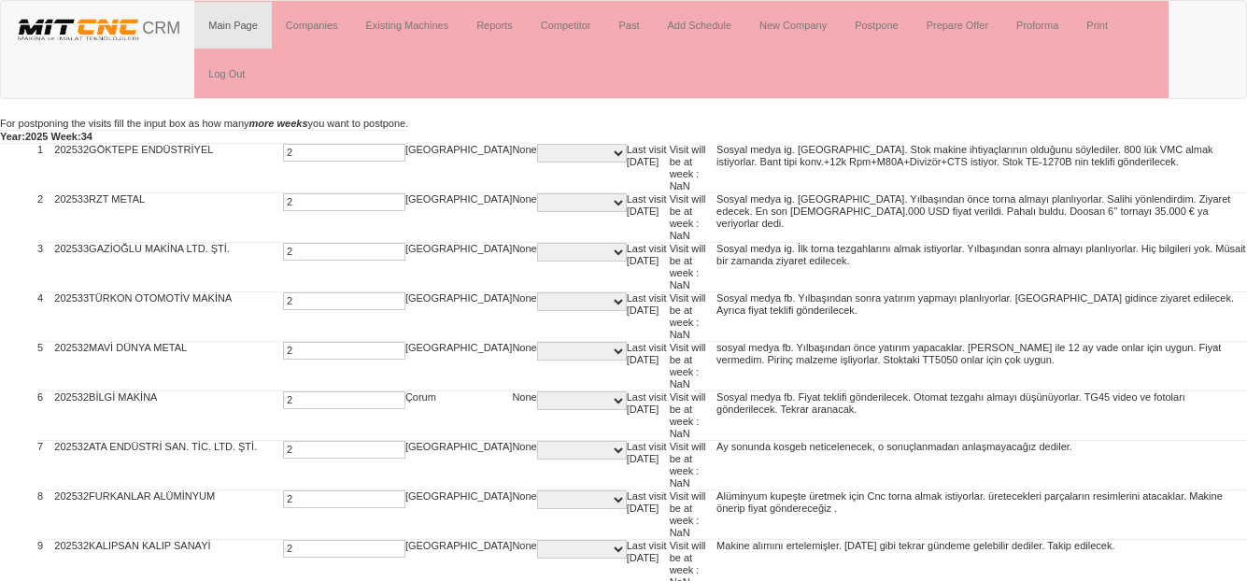
type input "2"
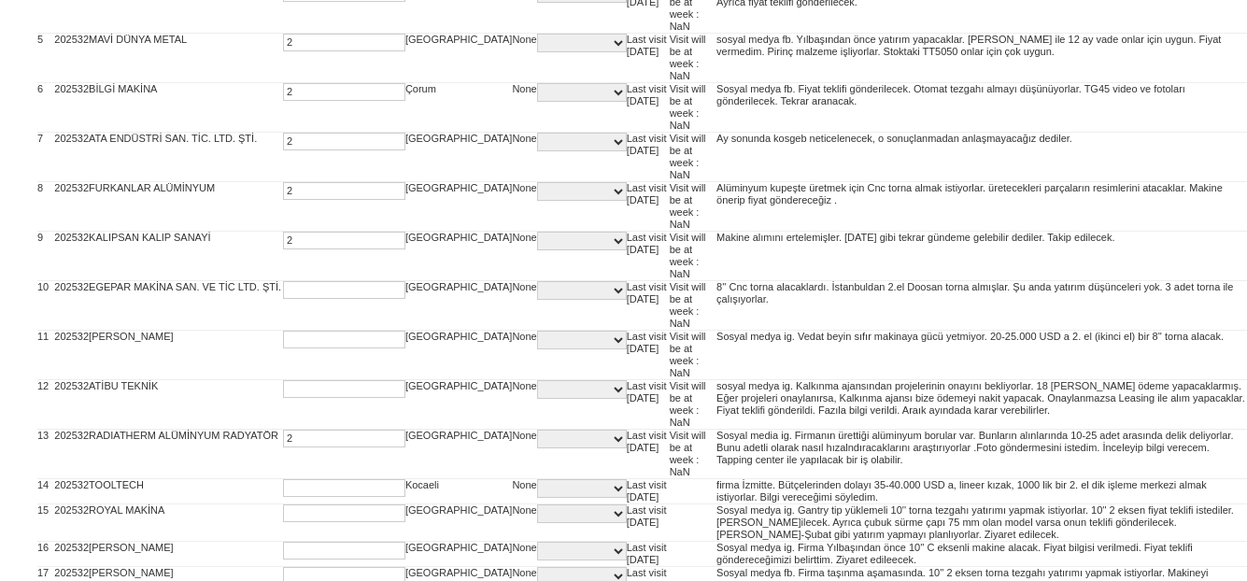
type input "2"
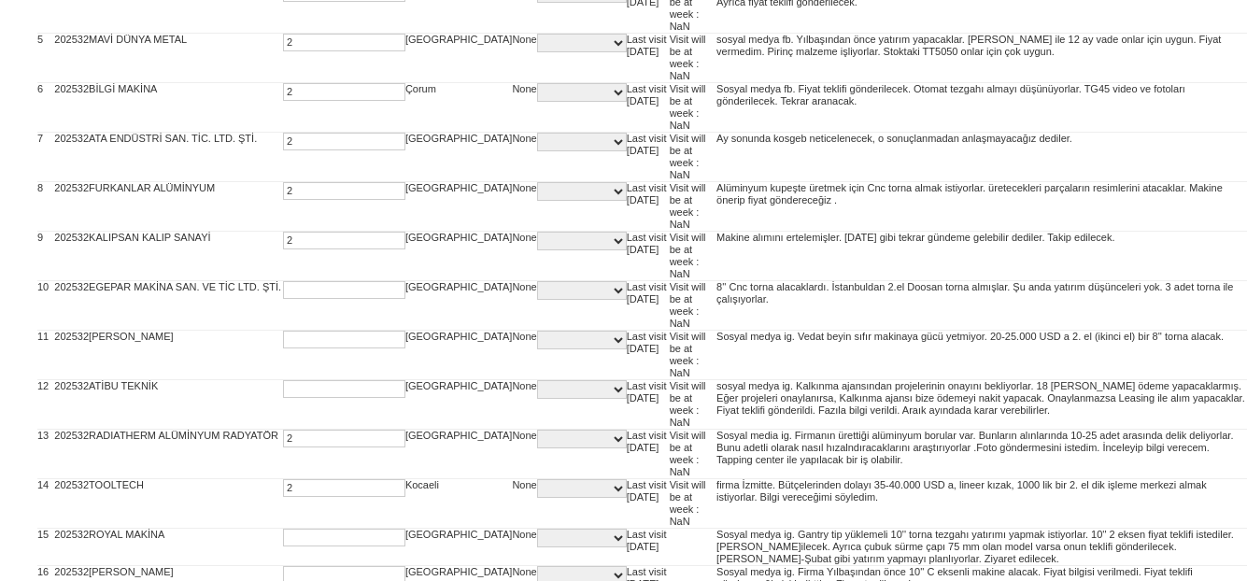
type input "2"
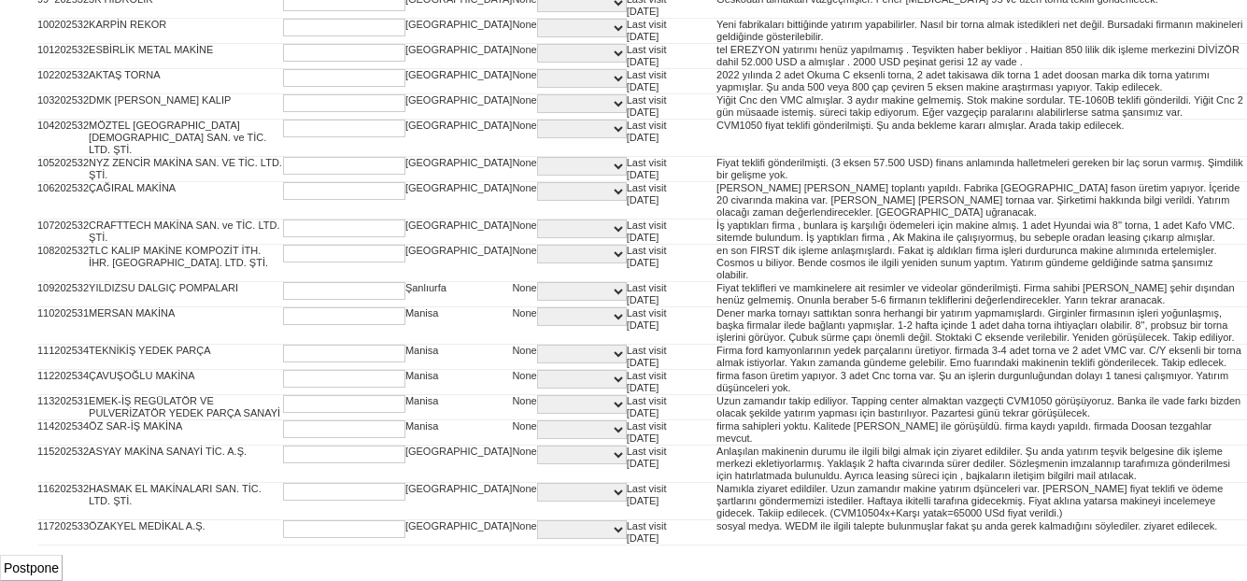
scroll to position [4250, 0]
type input "2"
click at [47, 562] on input "Postpone" at bounding box center [31, 568] width 63 height 26
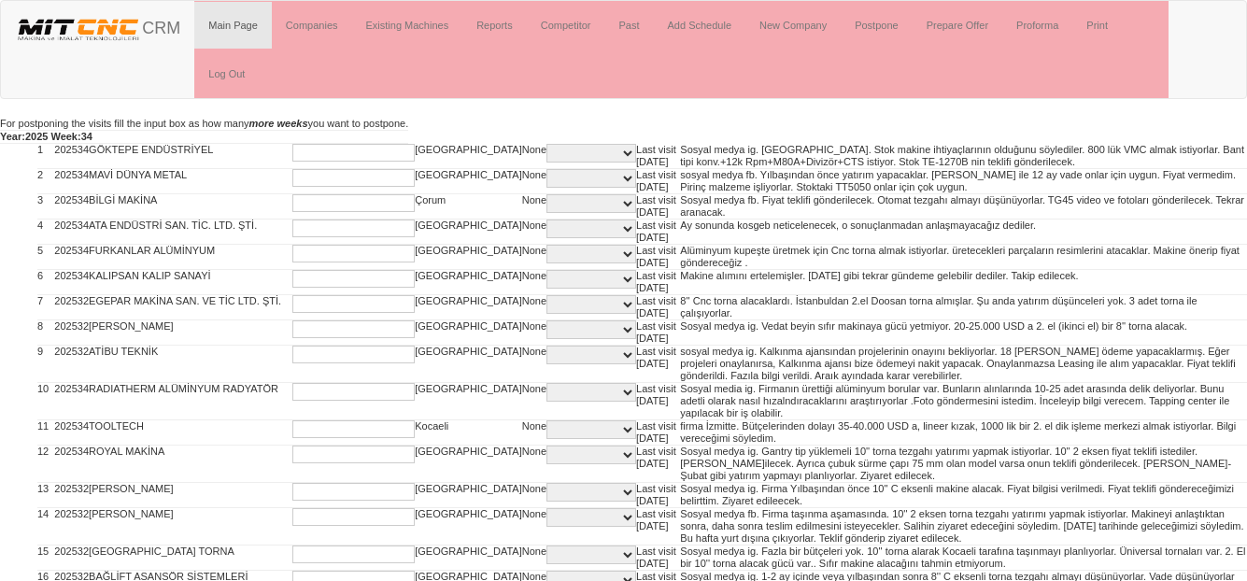
click at [297, 145] on input "text" at bounding box center [353, 153] width 122 height 18
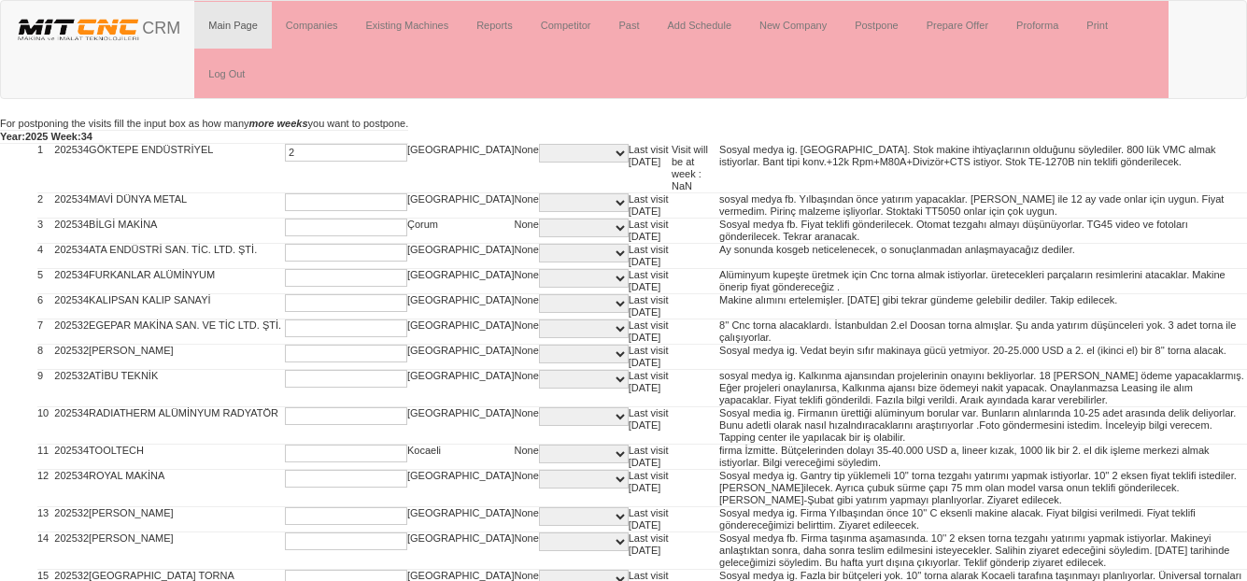
type input "2"
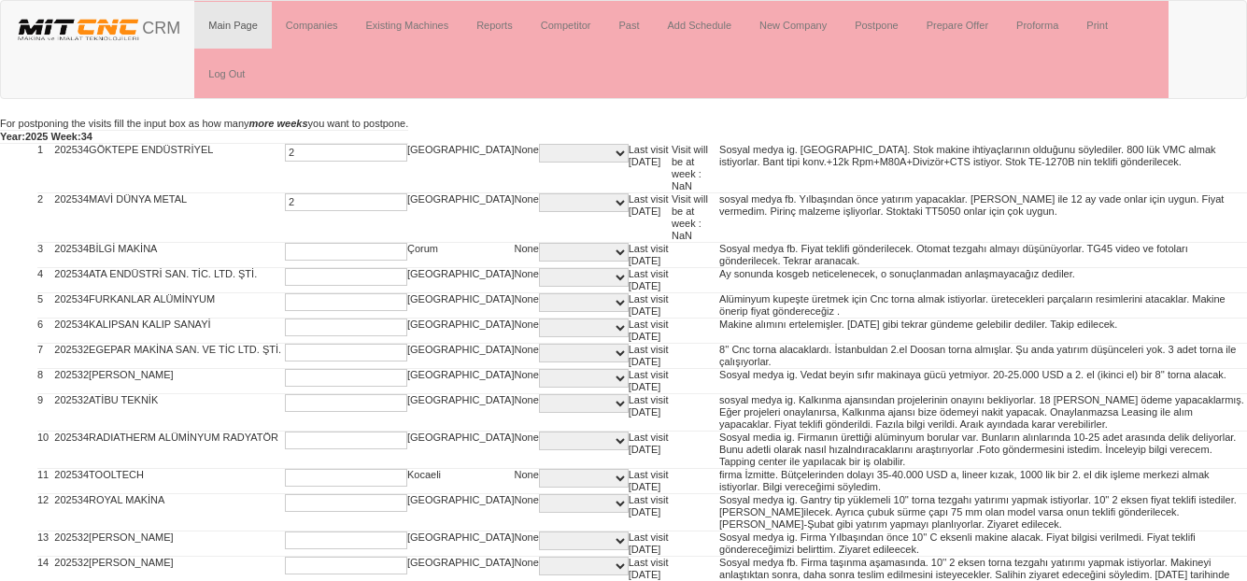
type input "2"
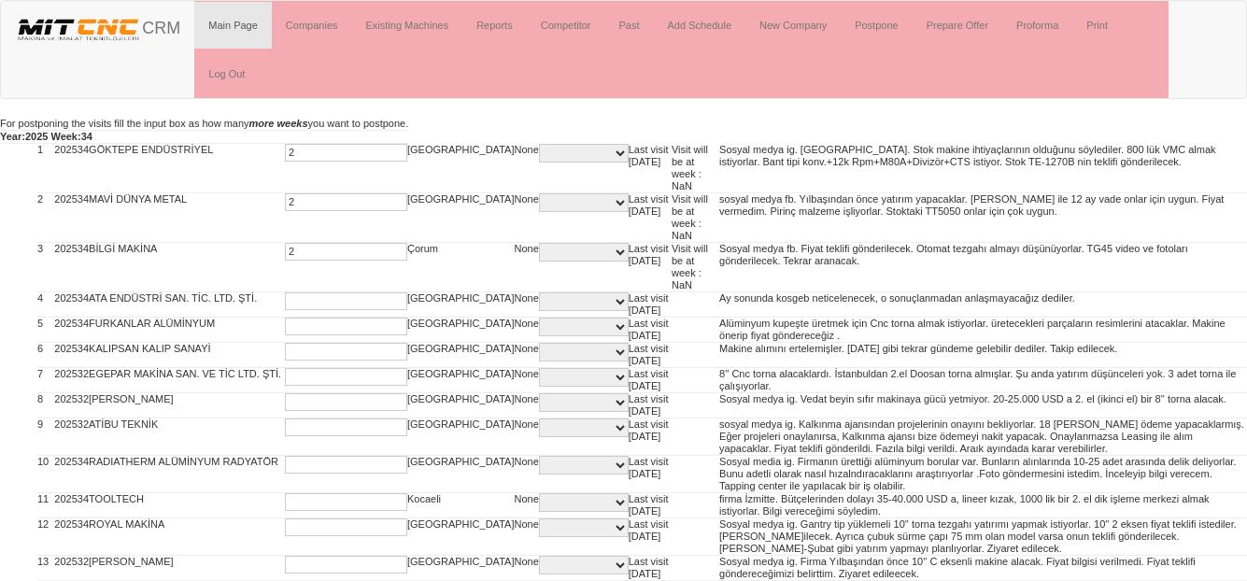
type input "2"
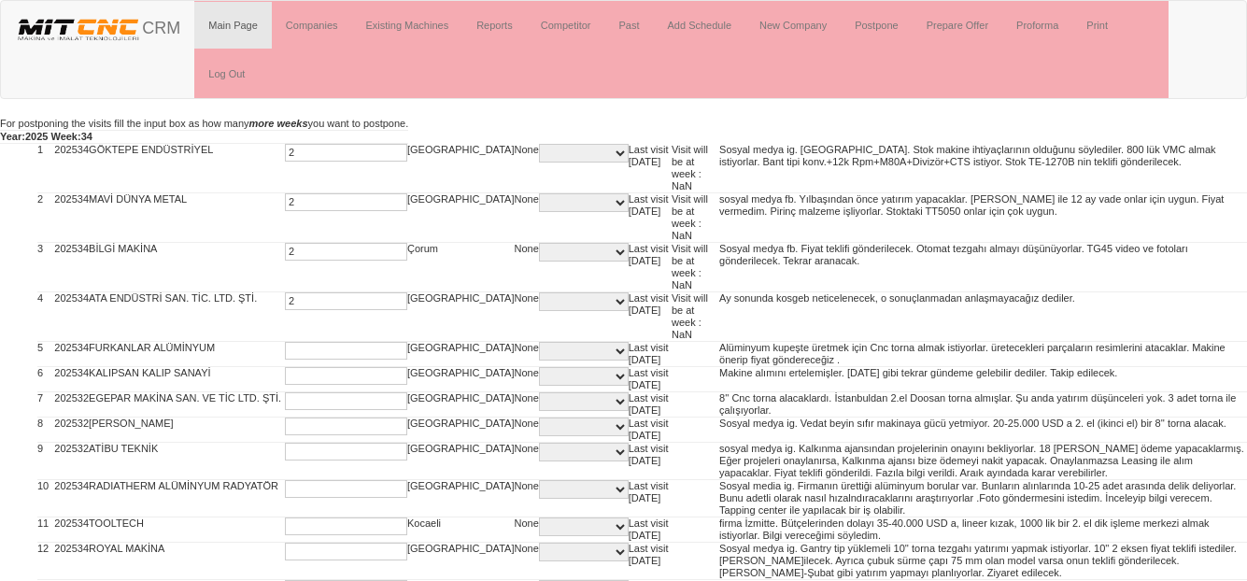
type input "2"
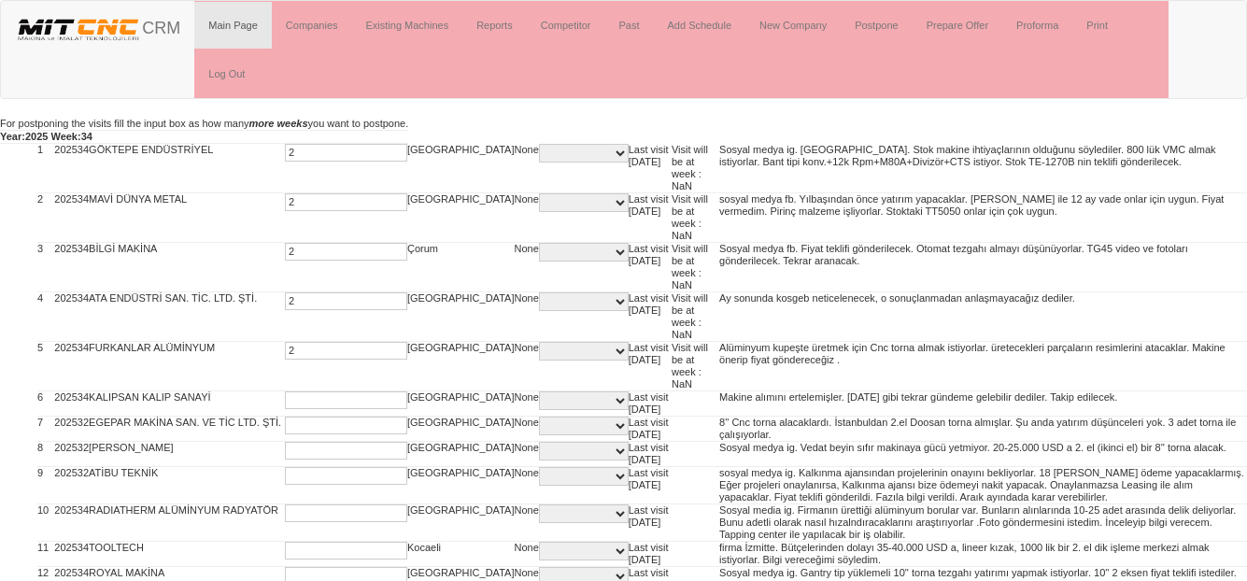
type input "2"
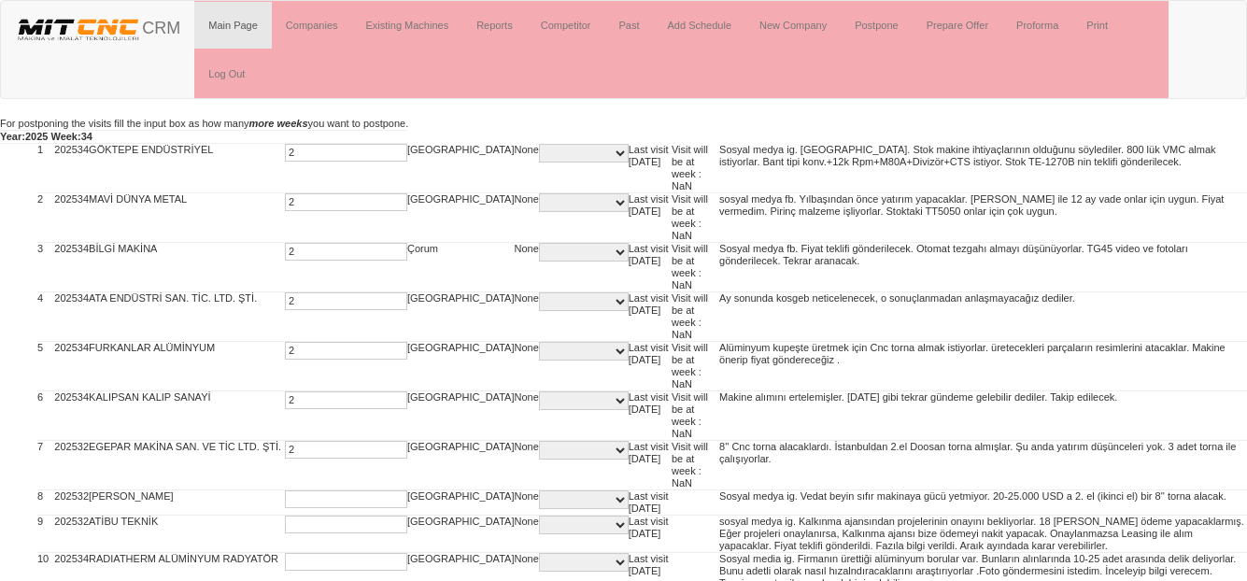
type input "2"
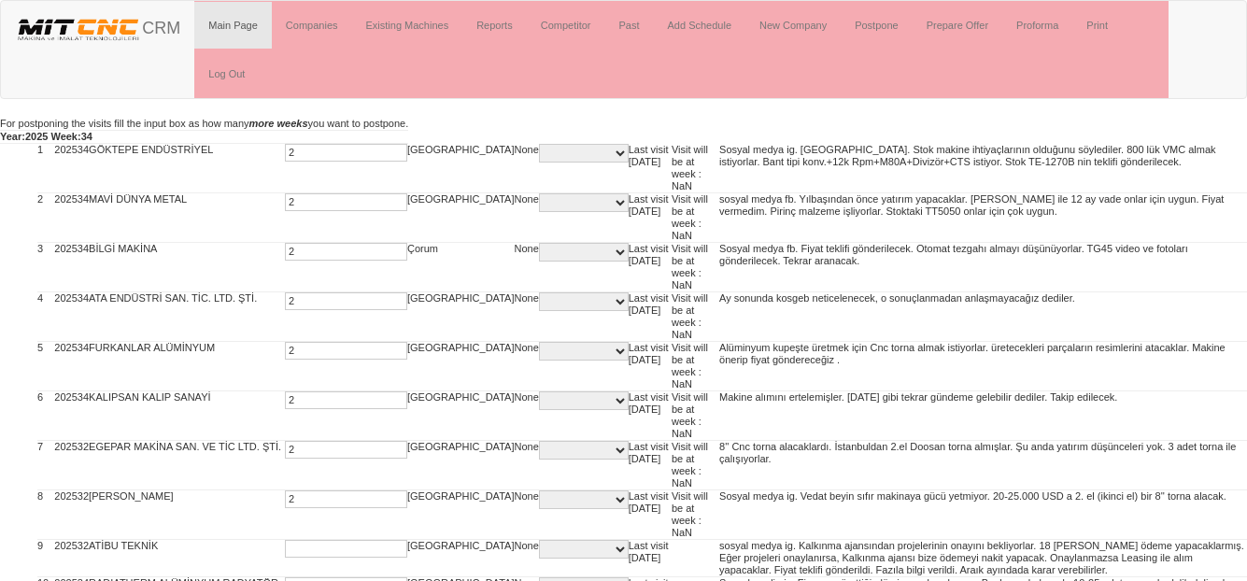
type input "2"
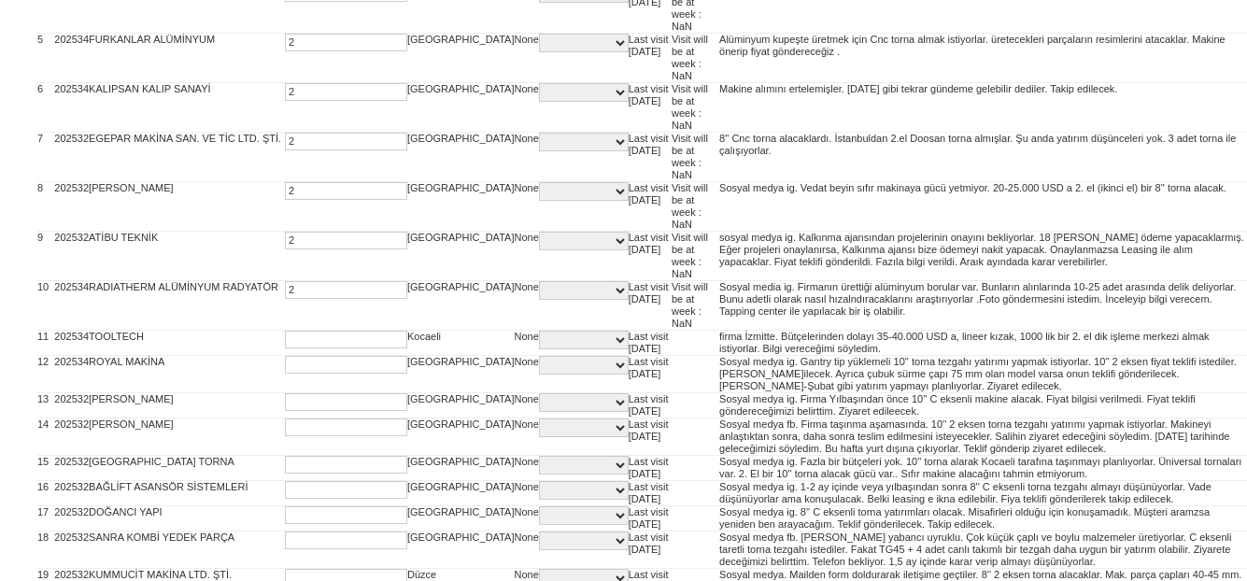
type input "2"
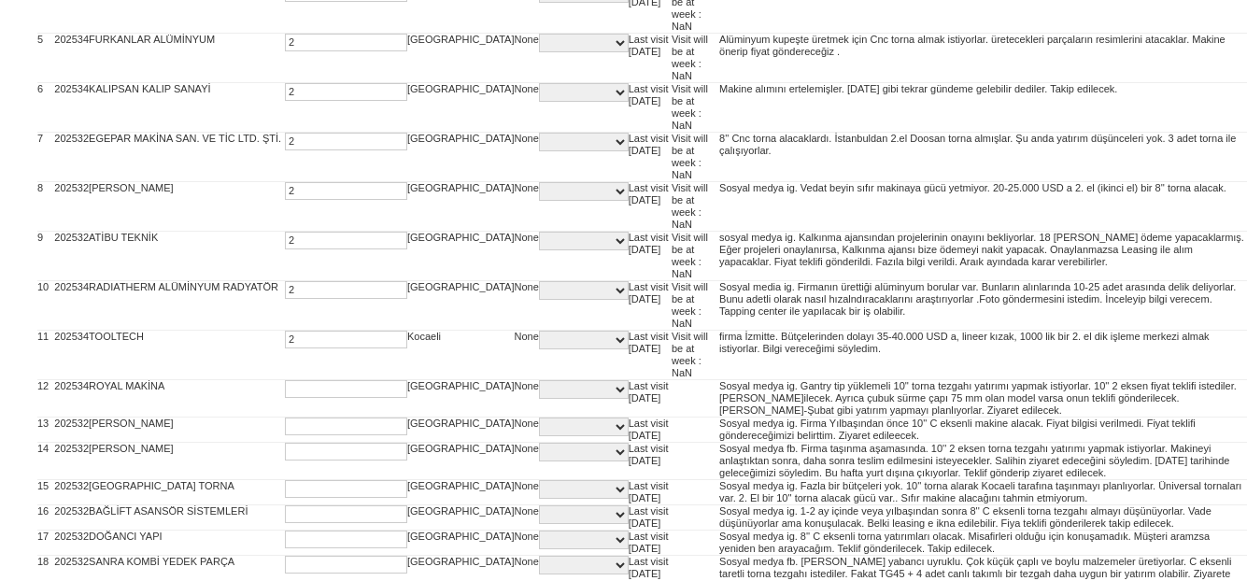
type input "2"
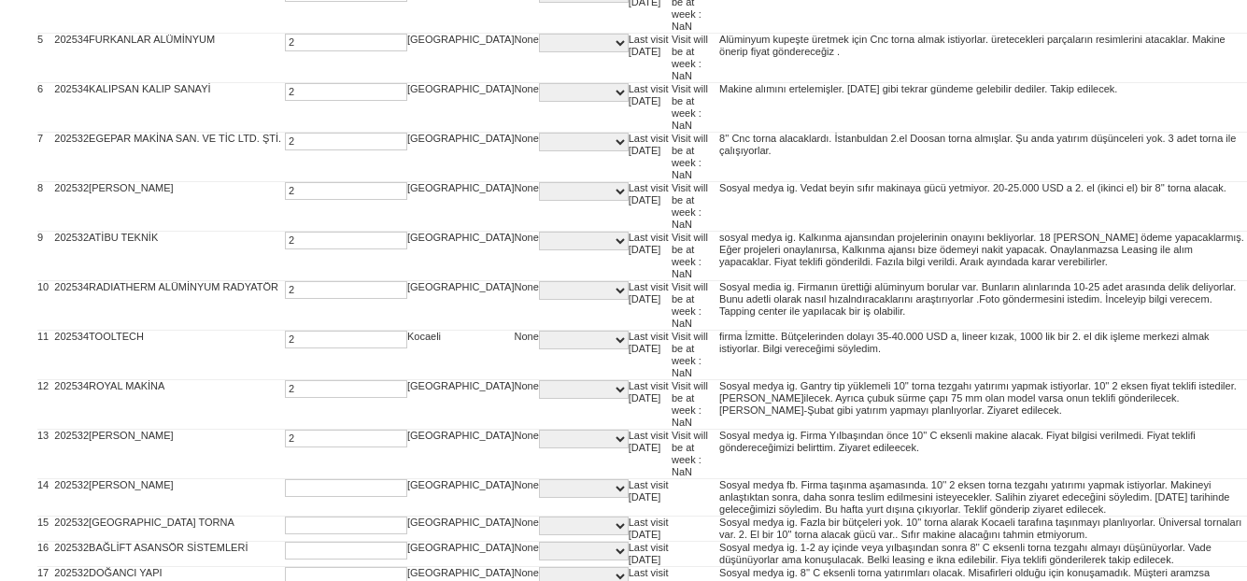
type input "2"
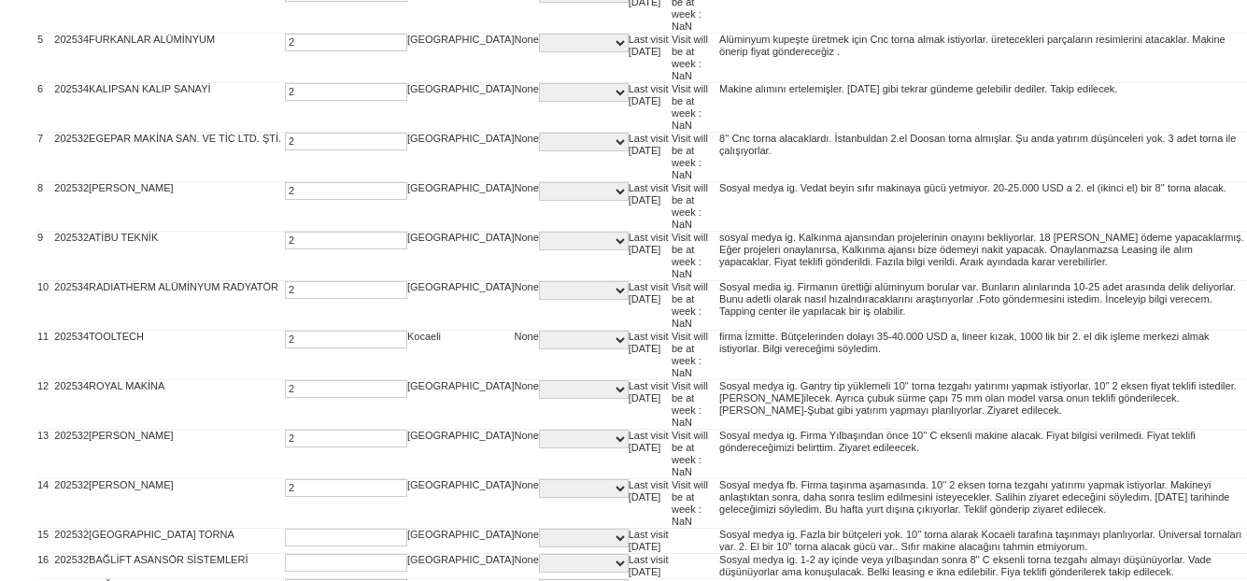
type input "2"
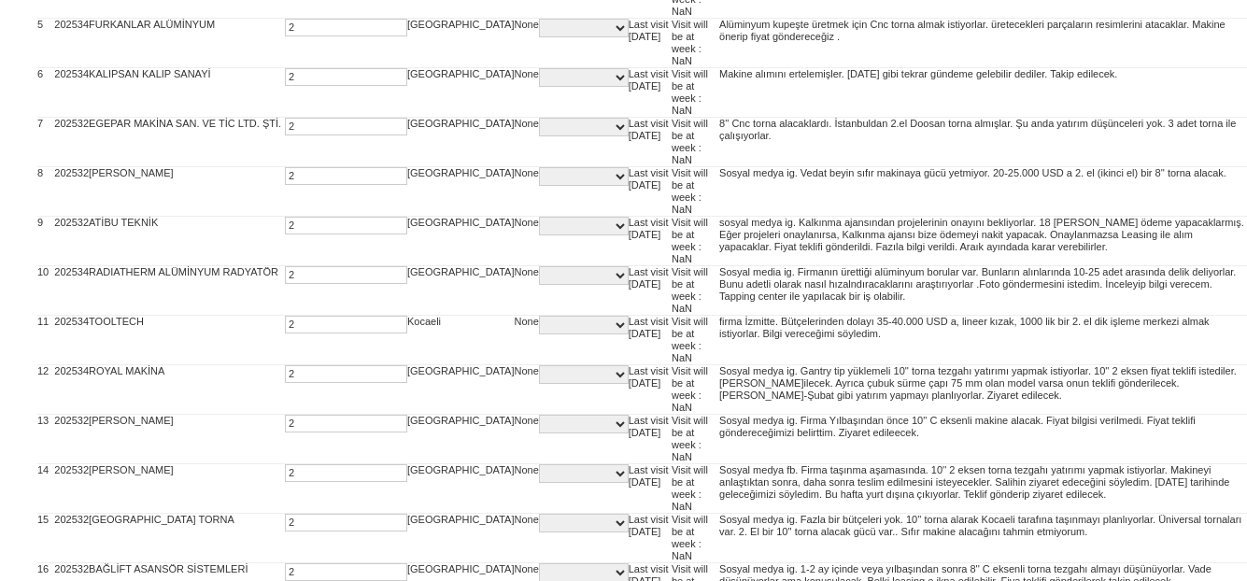
type input "2"
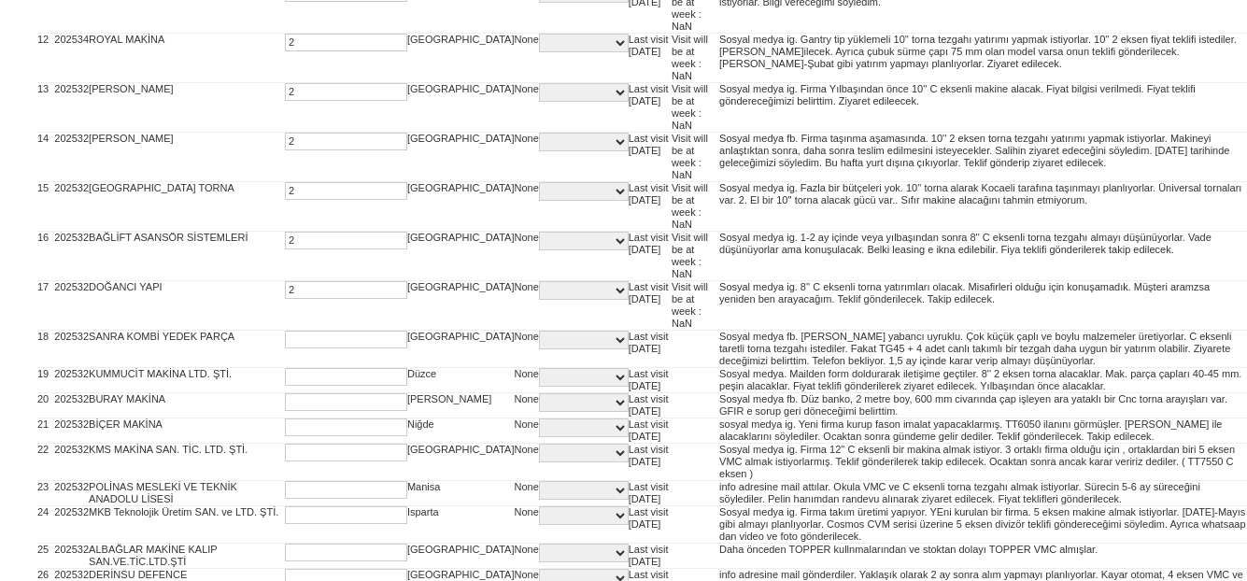
type input "2"
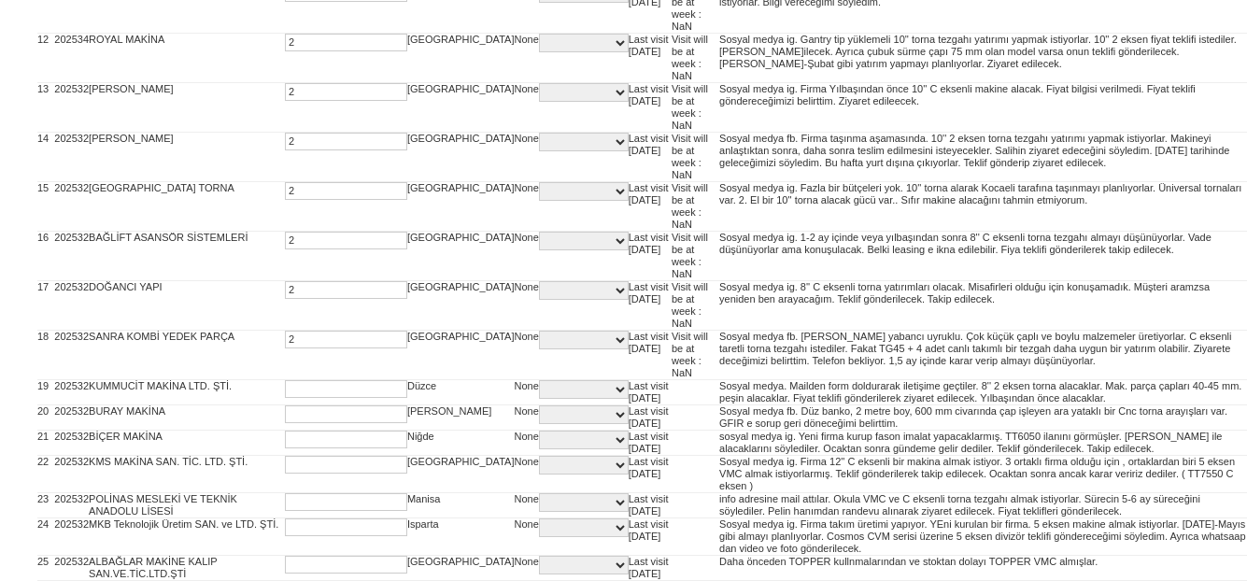
type input "2"
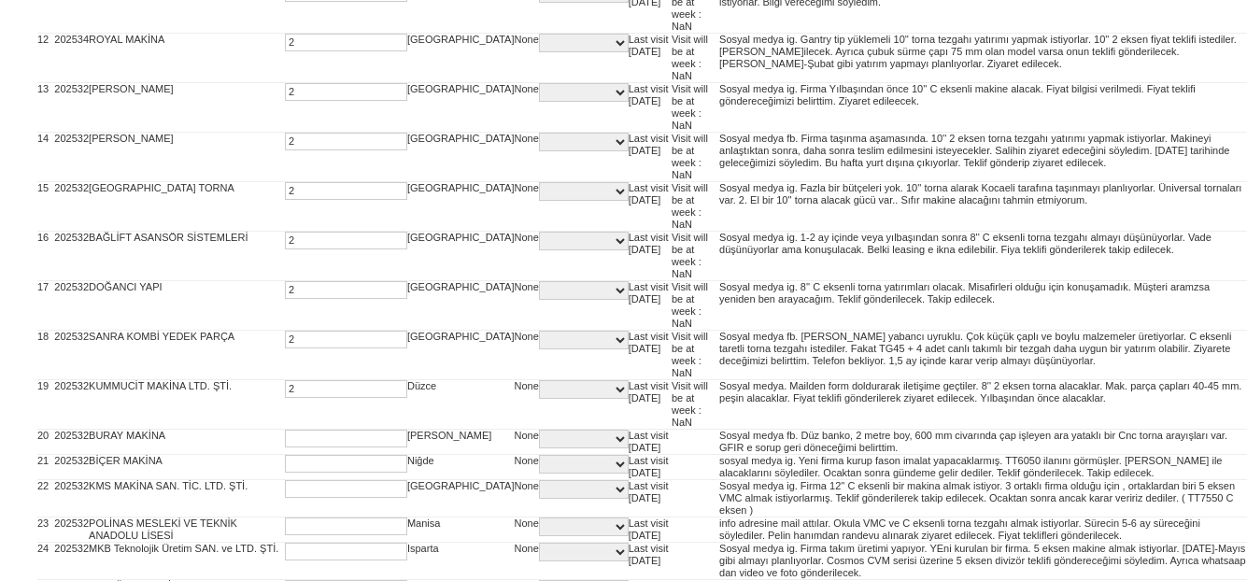
type input "2"
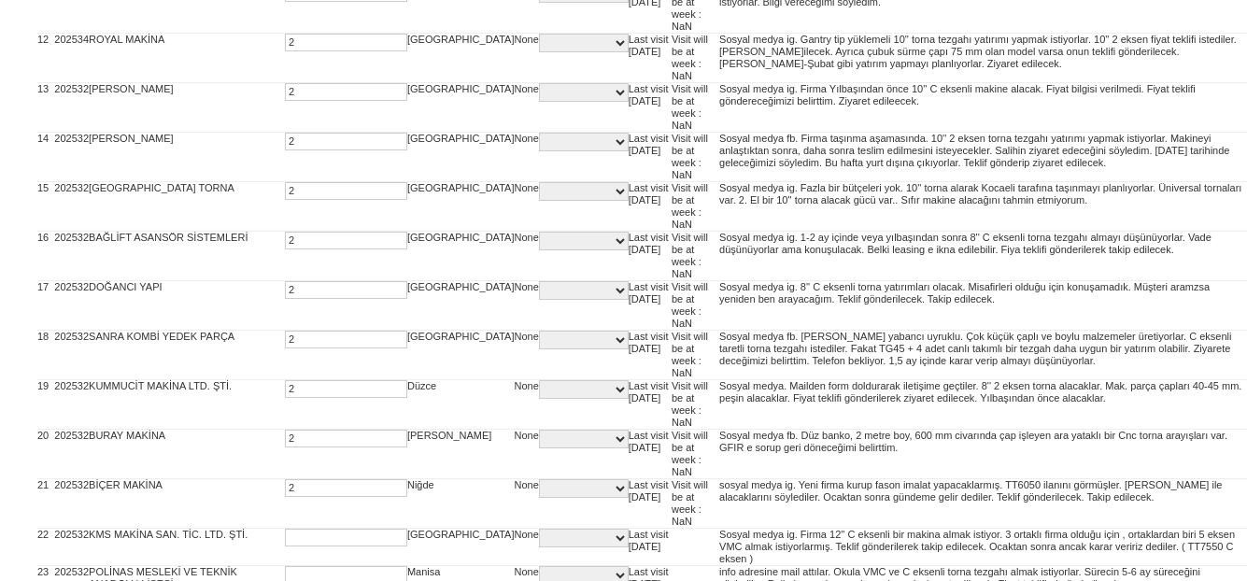
type input "2"
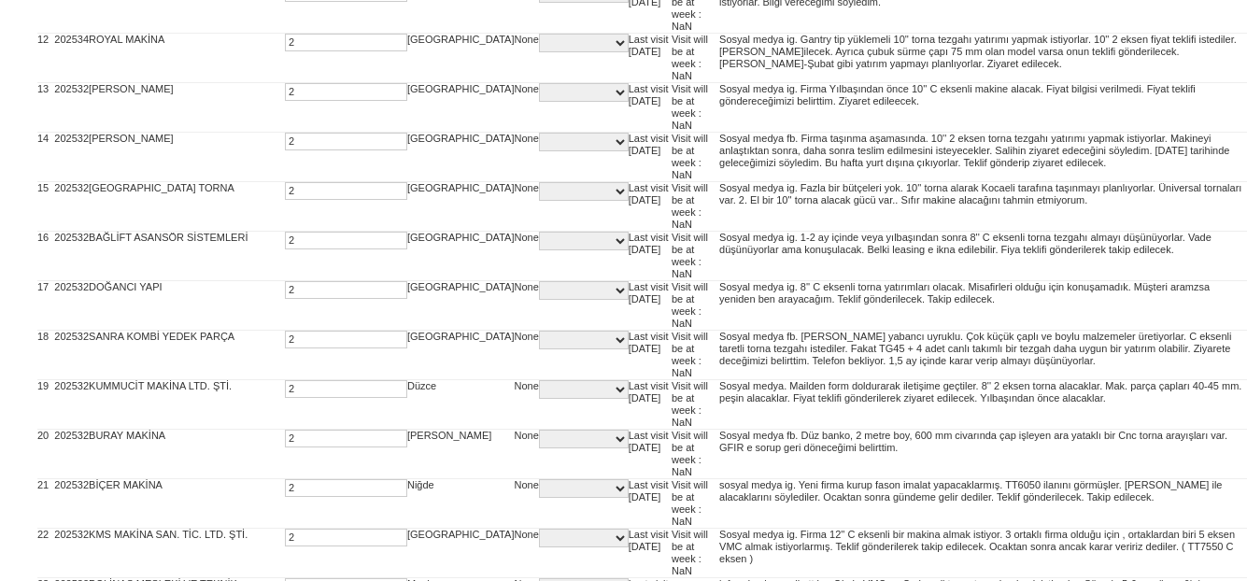
type input "2"
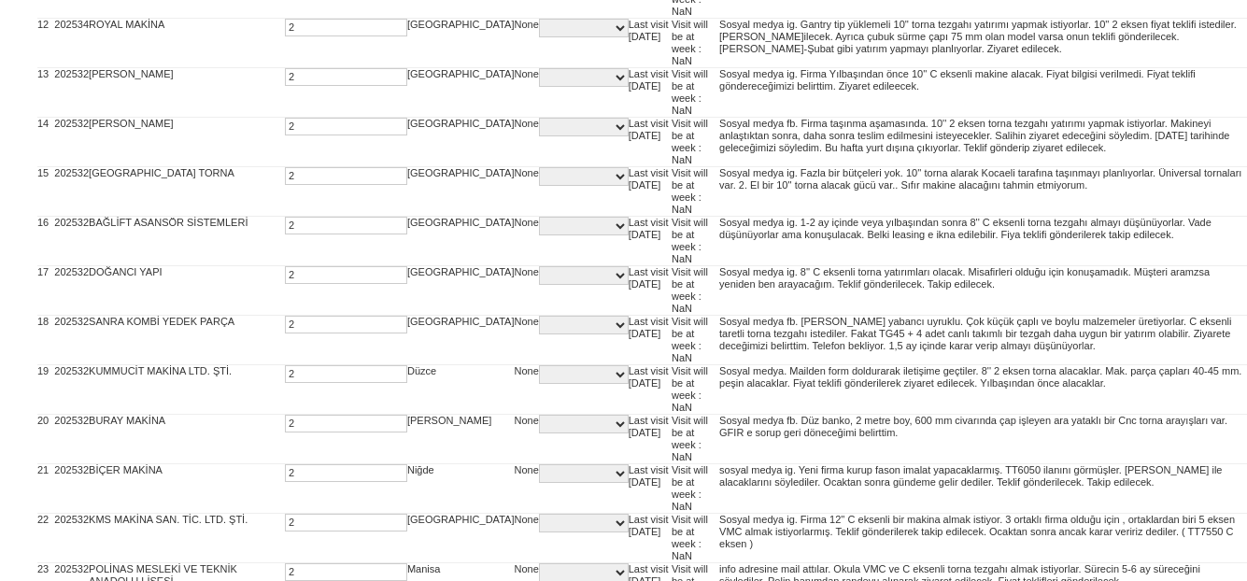
type input "2"
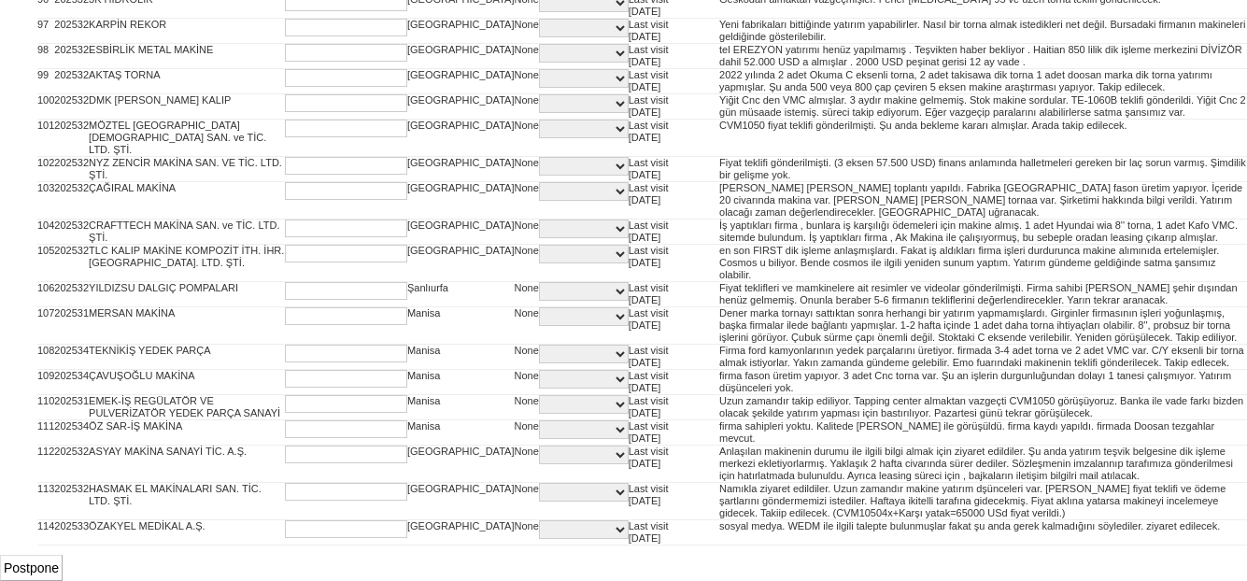
scroll to position [4235, 0]
type input "2"
click at [40, 574] on input "Postpone" at bounding box center [31, 568] width 63 height 26
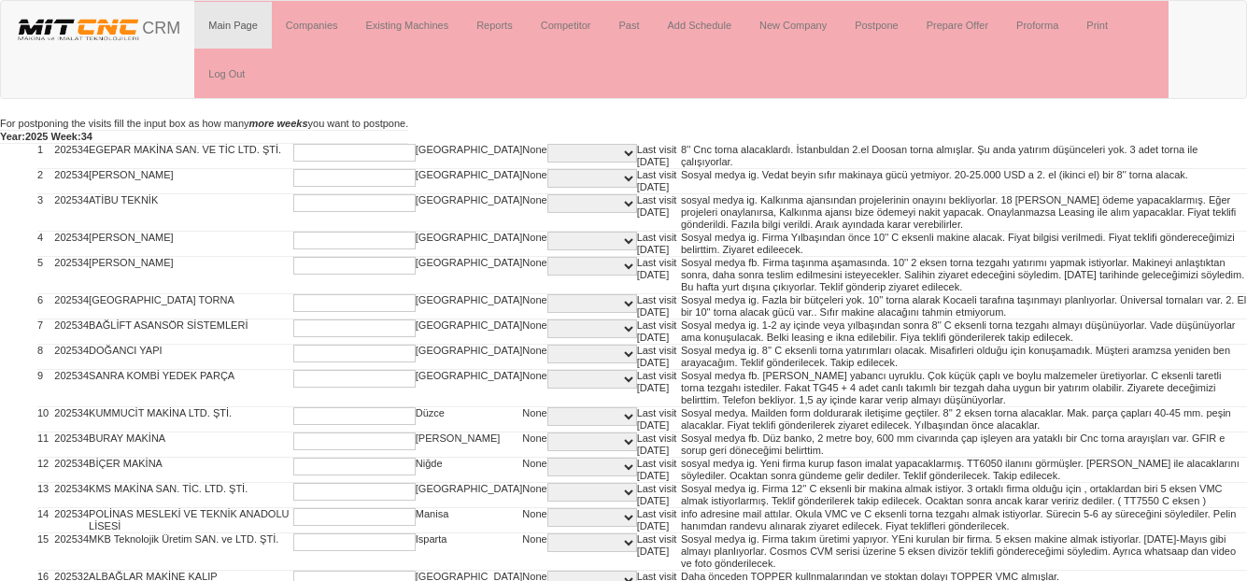
click at [301, 160] on input "text" at bounding box center [354, 153] width 122 height 18
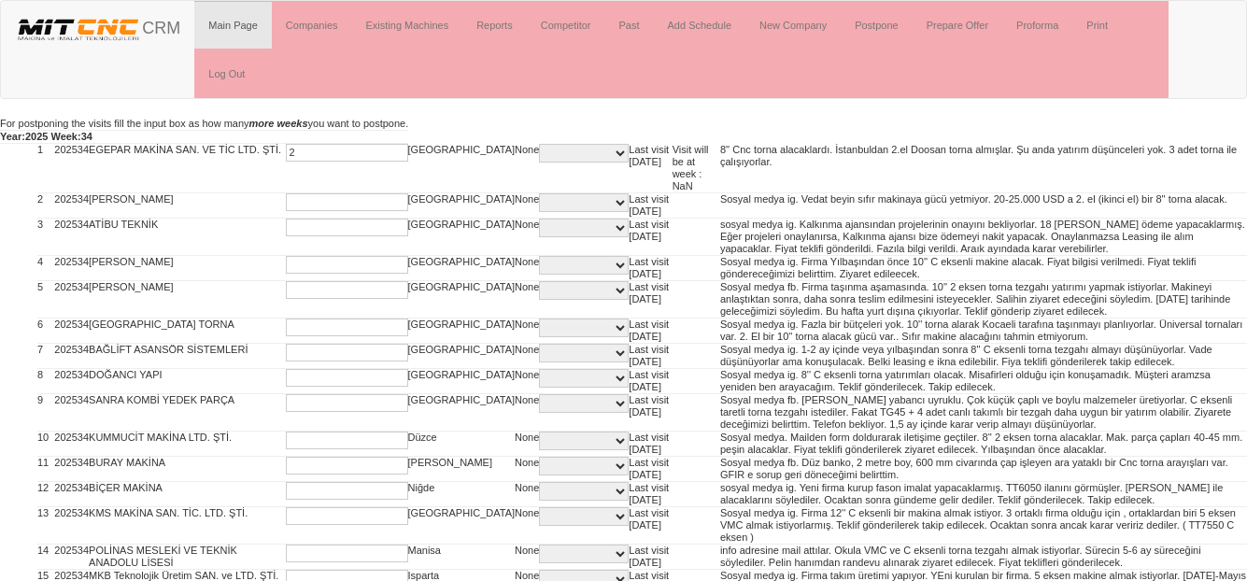
type input "2"
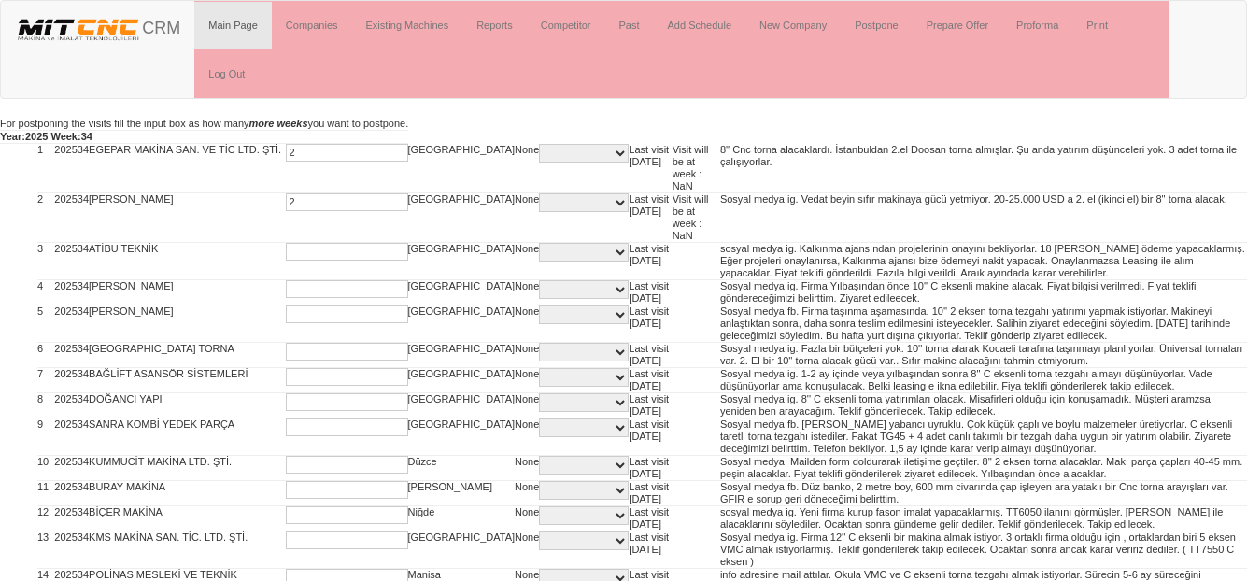
type input "2"
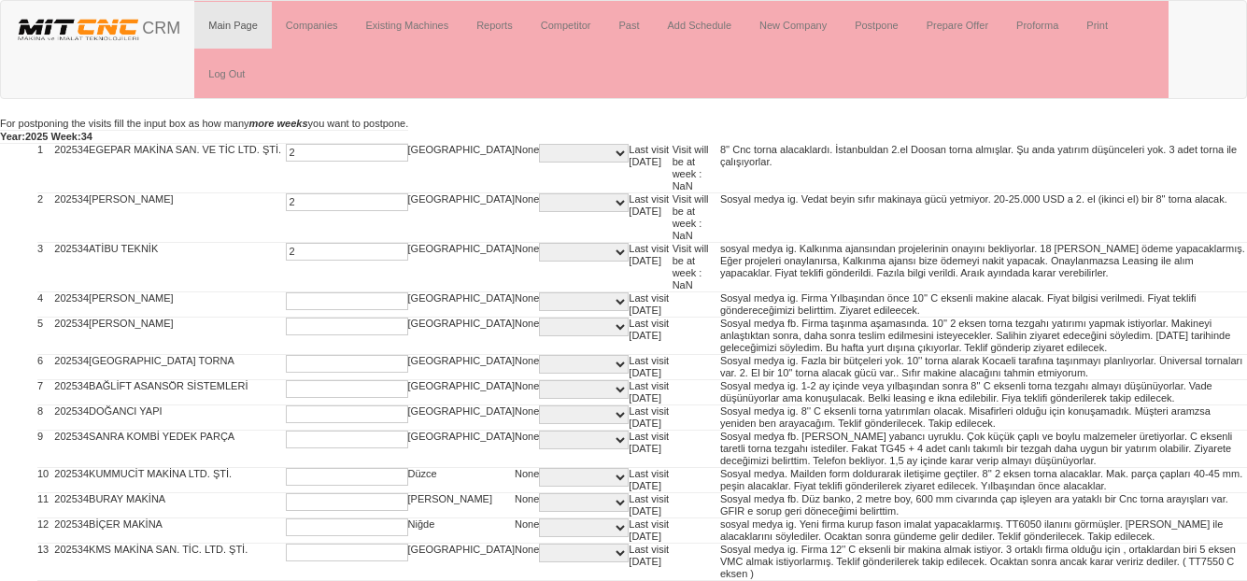
type input "2"
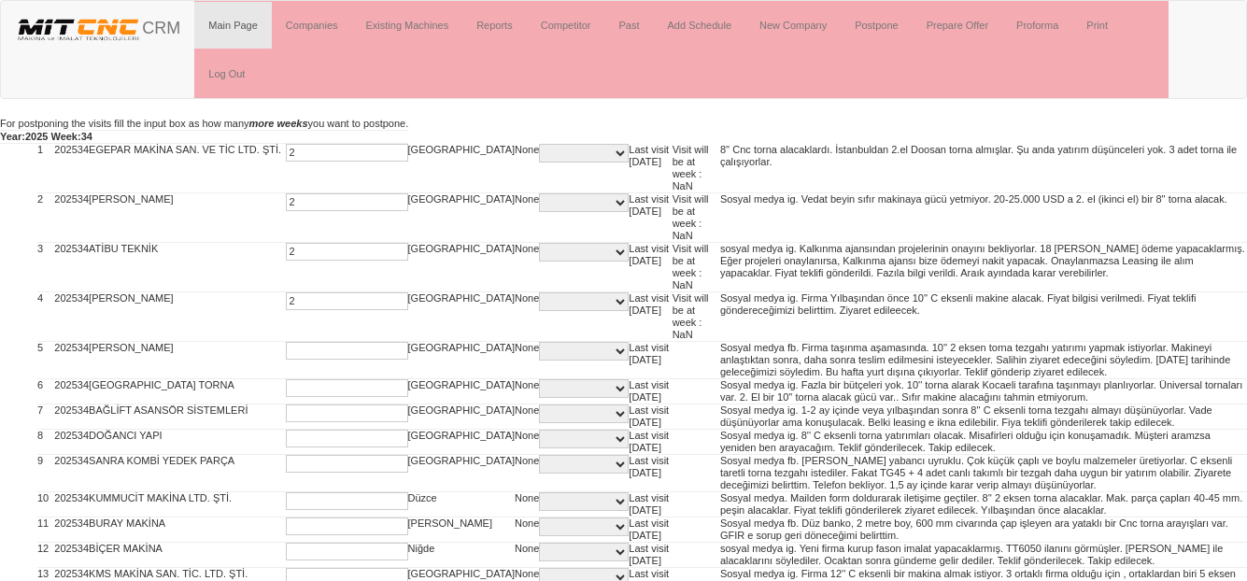
type input "2"
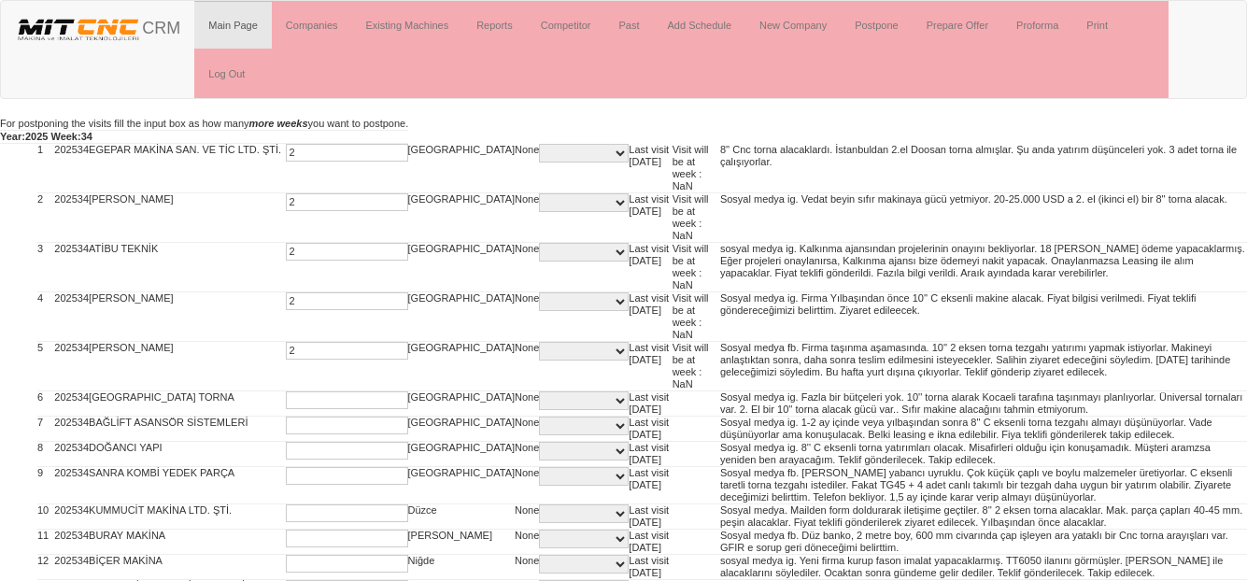
type input "2"
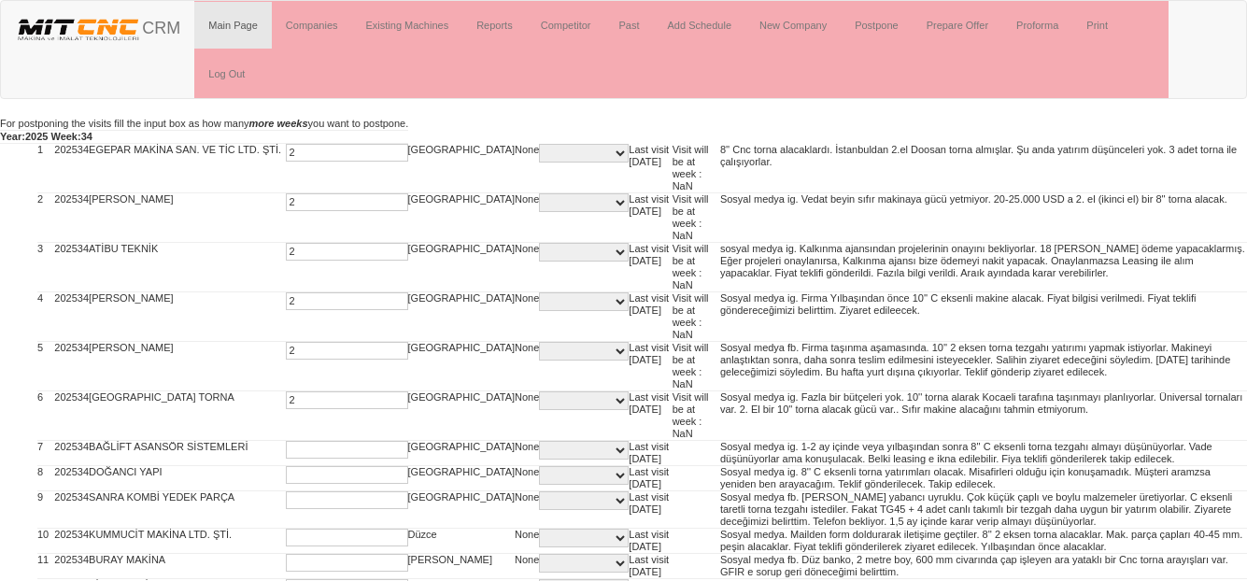
type input "2"
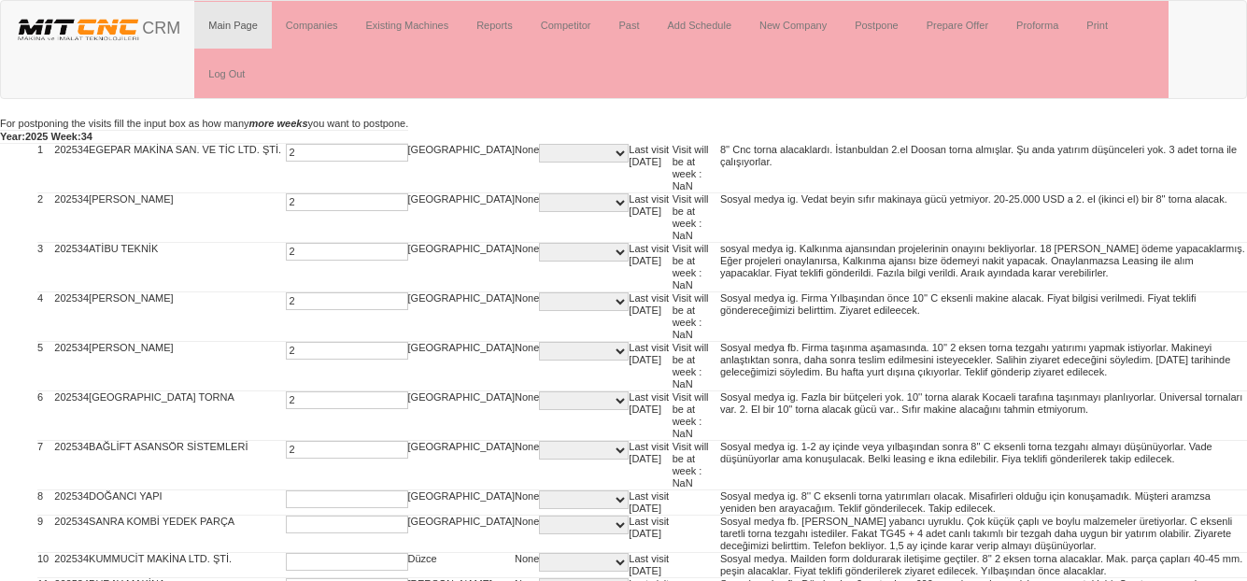
type input "2"
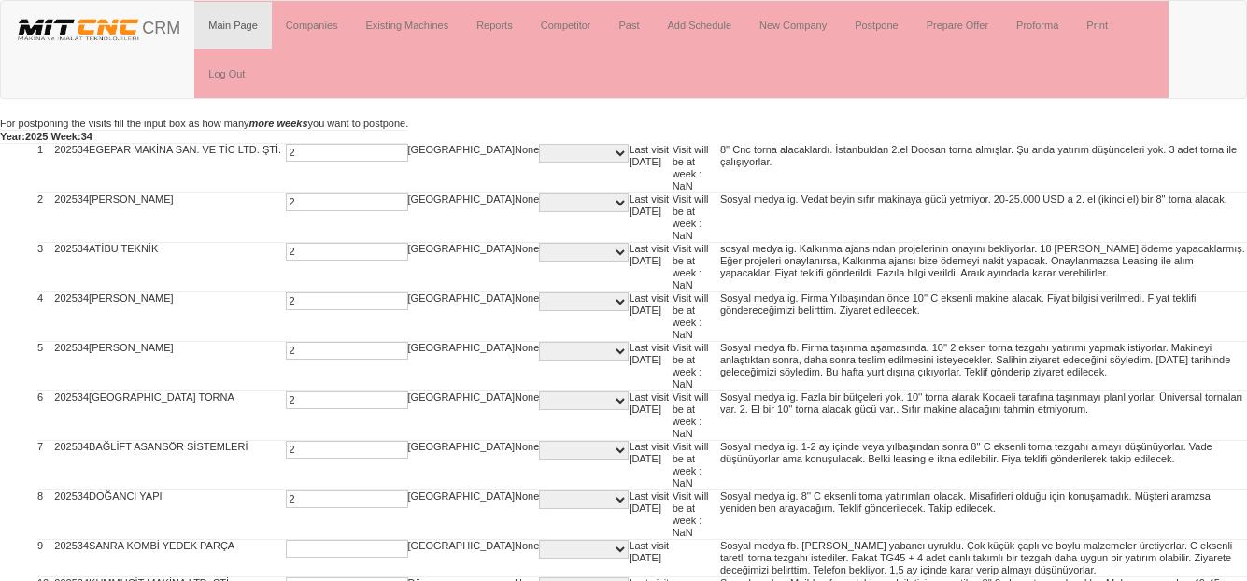
type input "2"
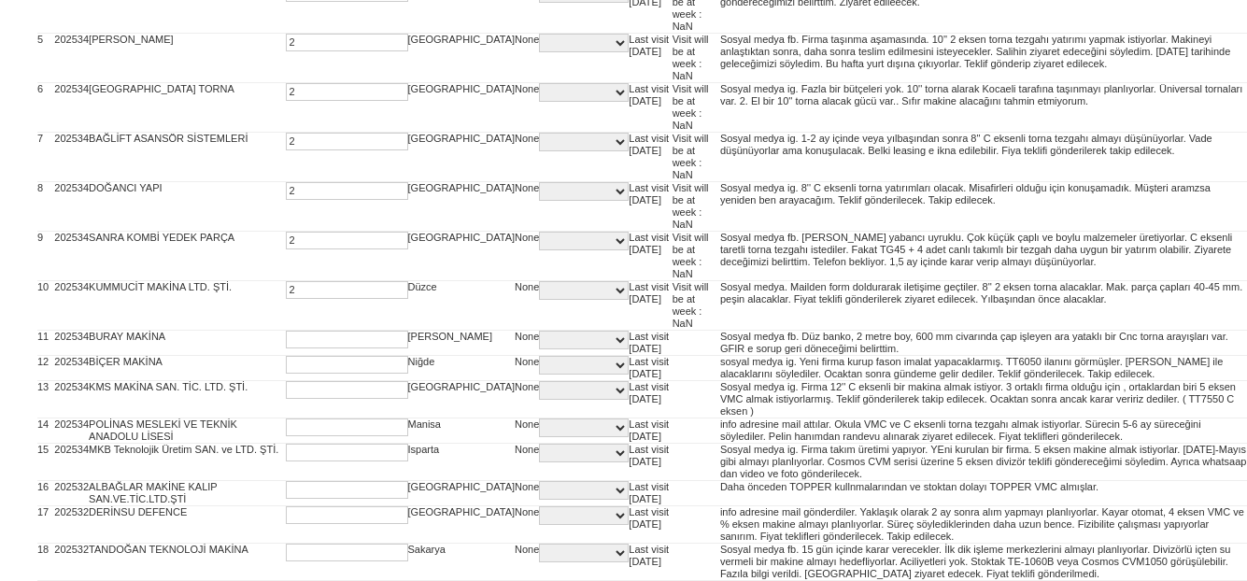
type input "2"
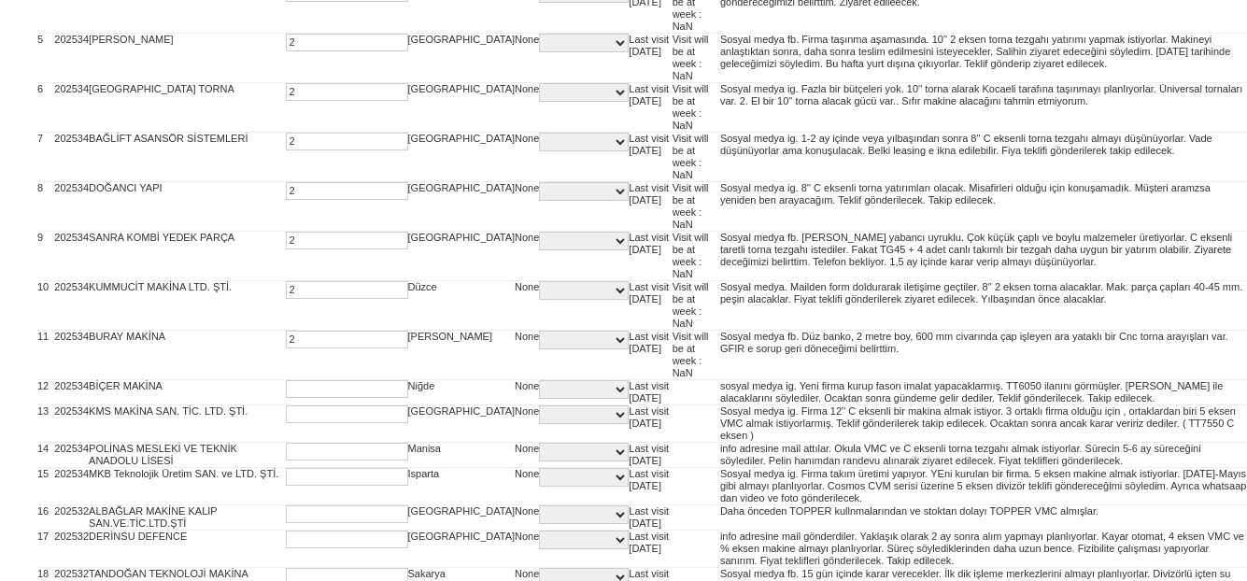
type input "2"
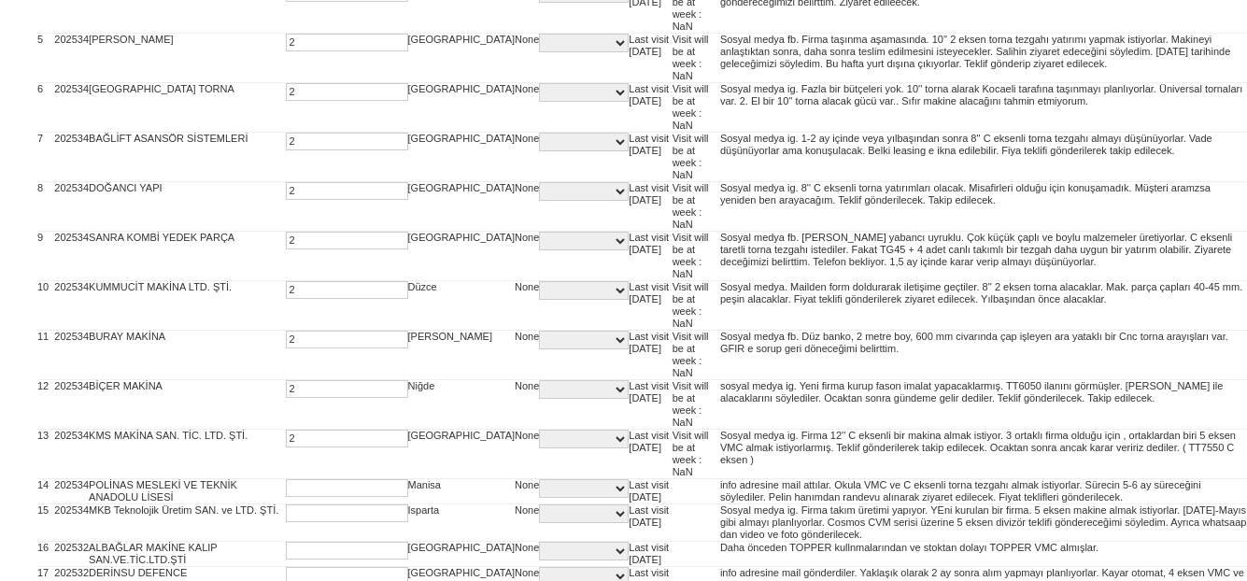
type input "2"
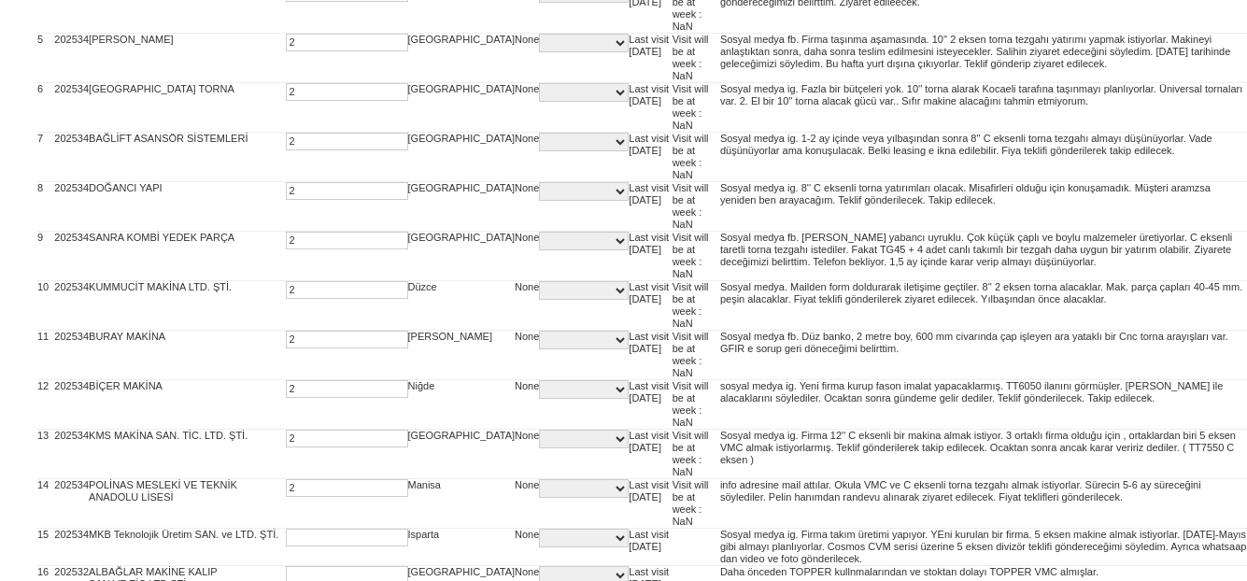
type input "2"
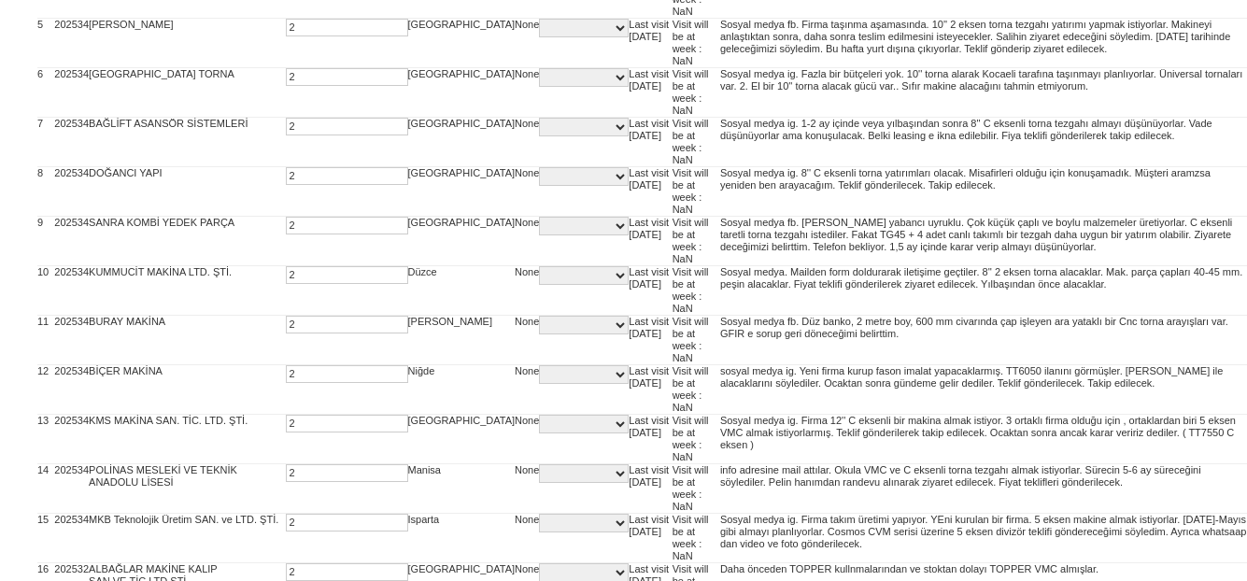
type input "2"
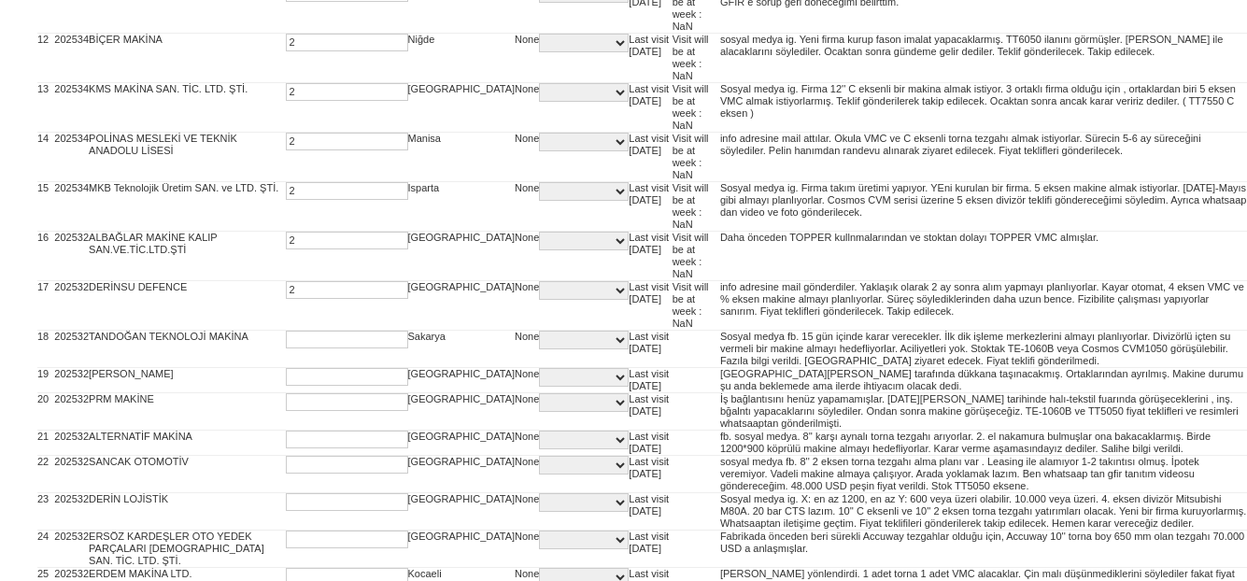
type input "2"
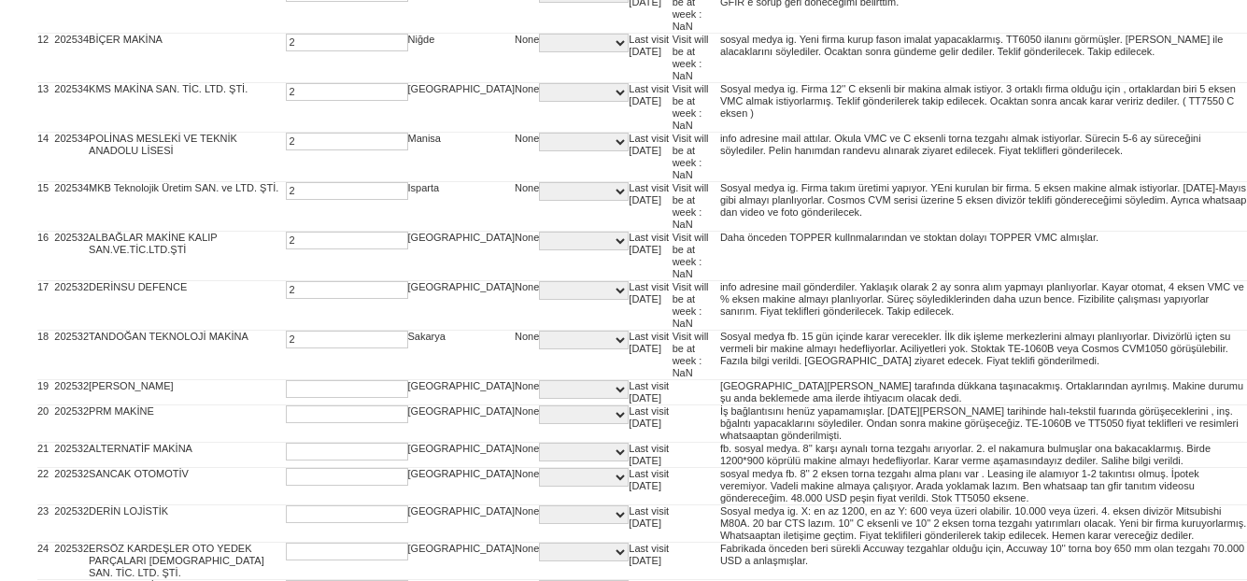
type input "2"
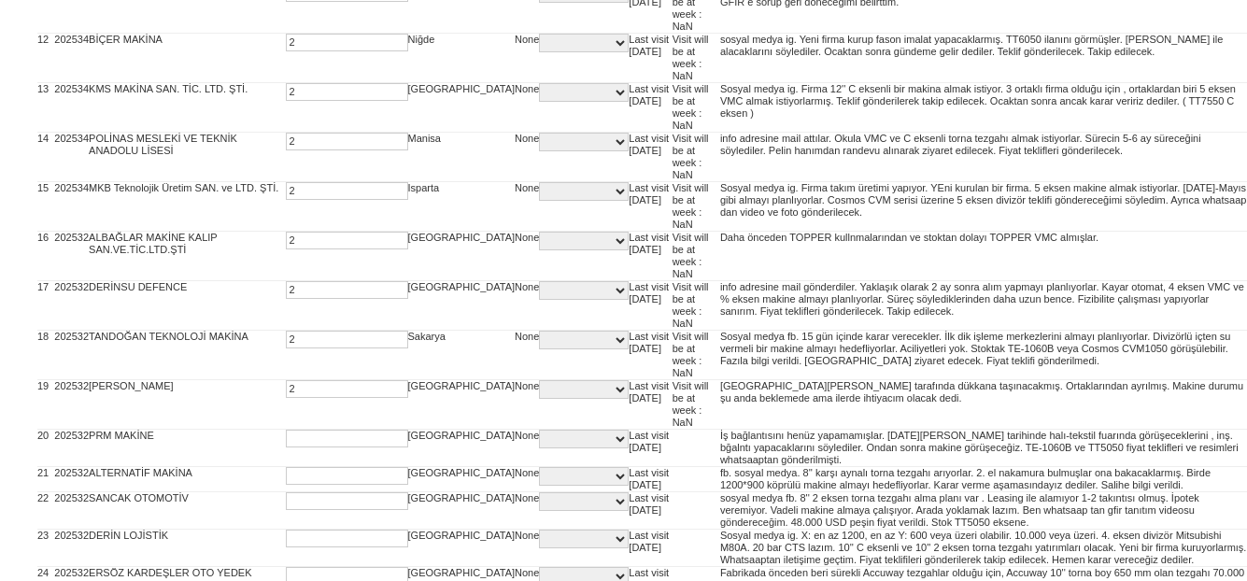
type input "2"
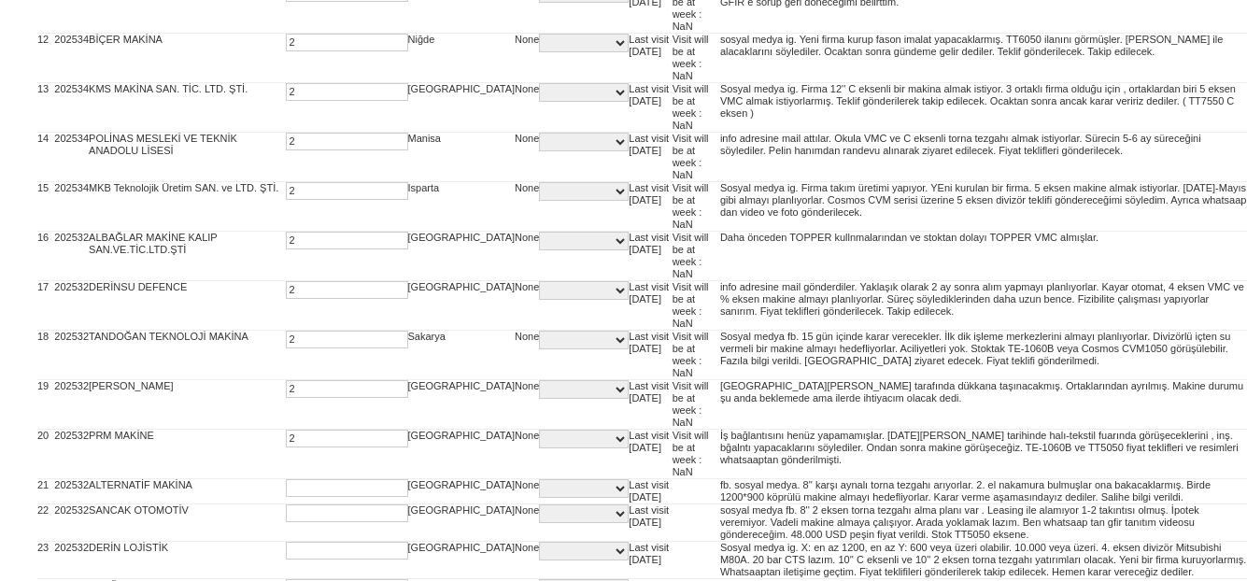
type input "2"
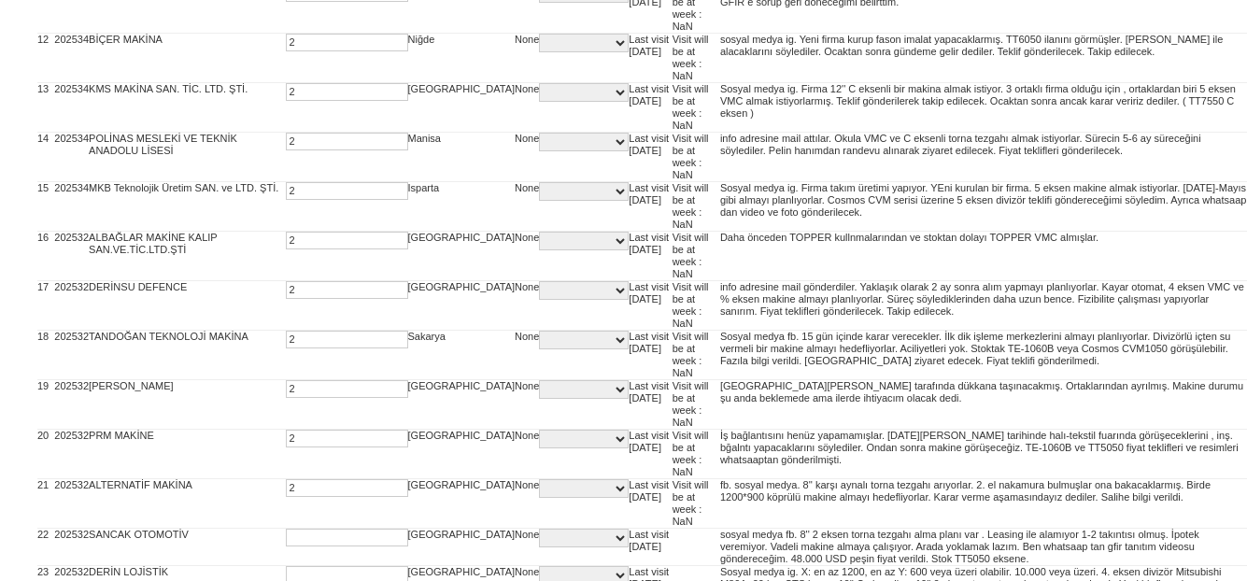
type input "2"
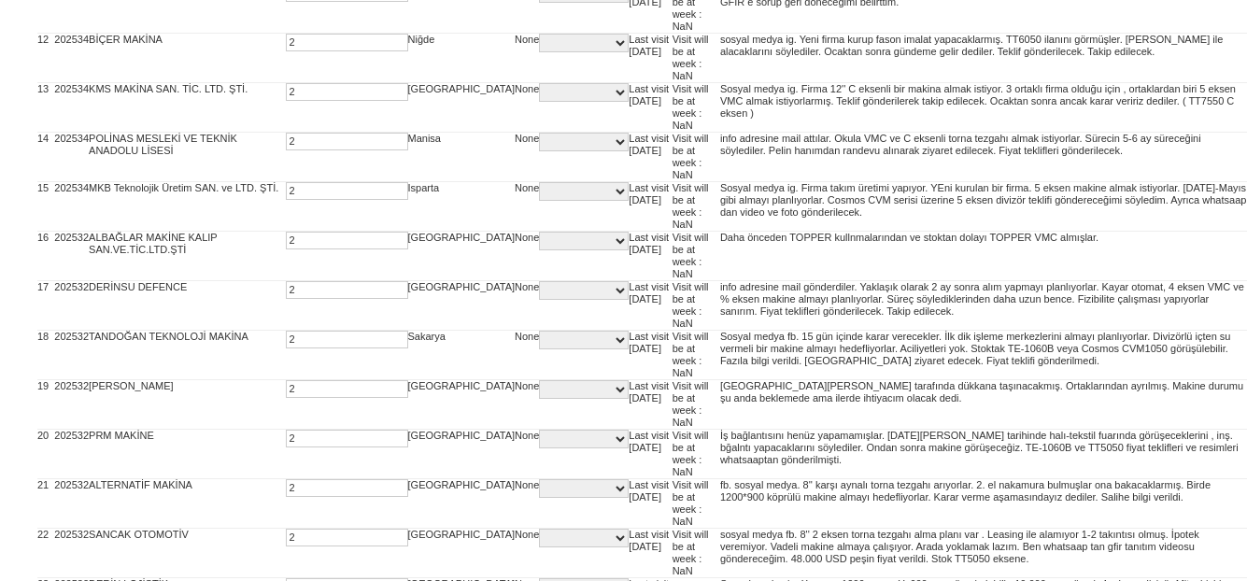
type input "2"
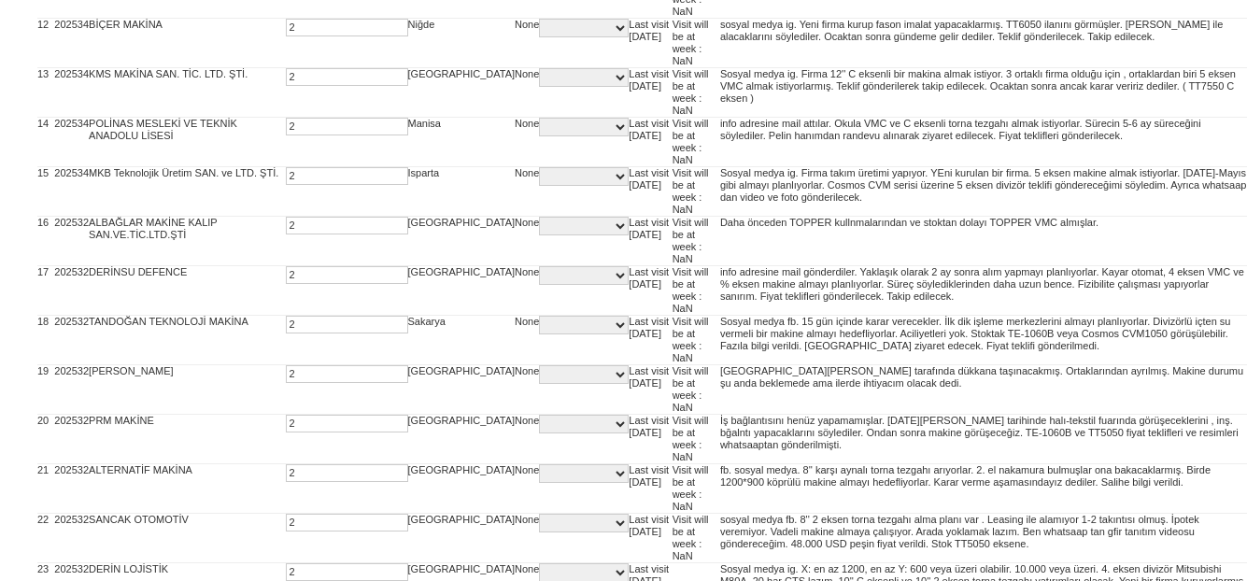
type input "2"
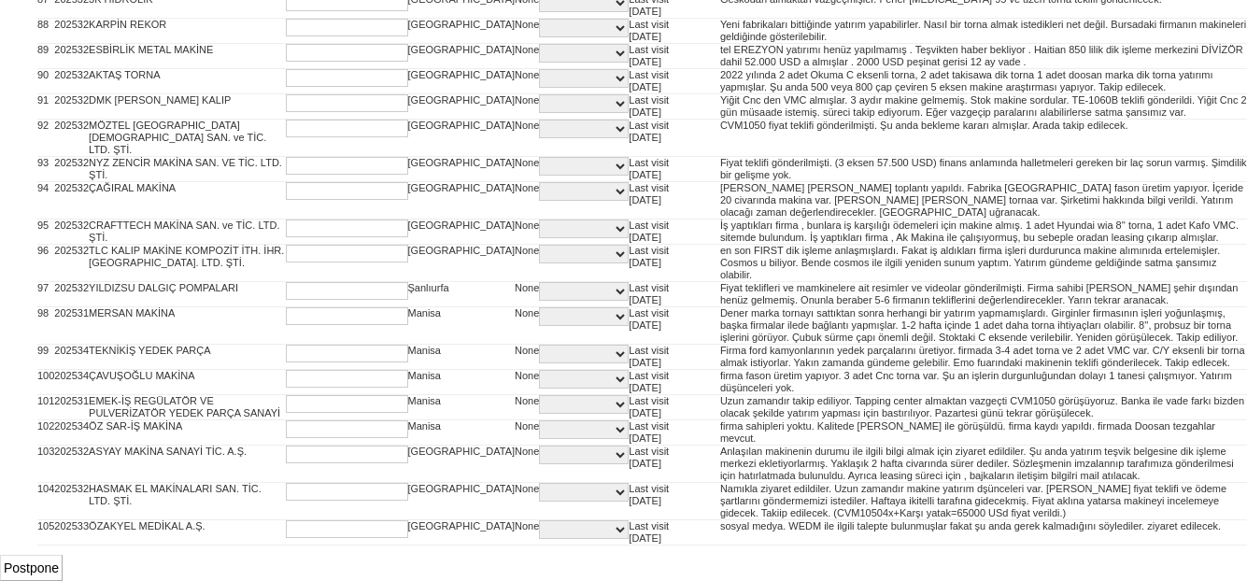
scroll to position [3887, 0]
type input "2"
click at [41, 567] on input "Postpone" at bounding box center [31, 568] width 63 height 26
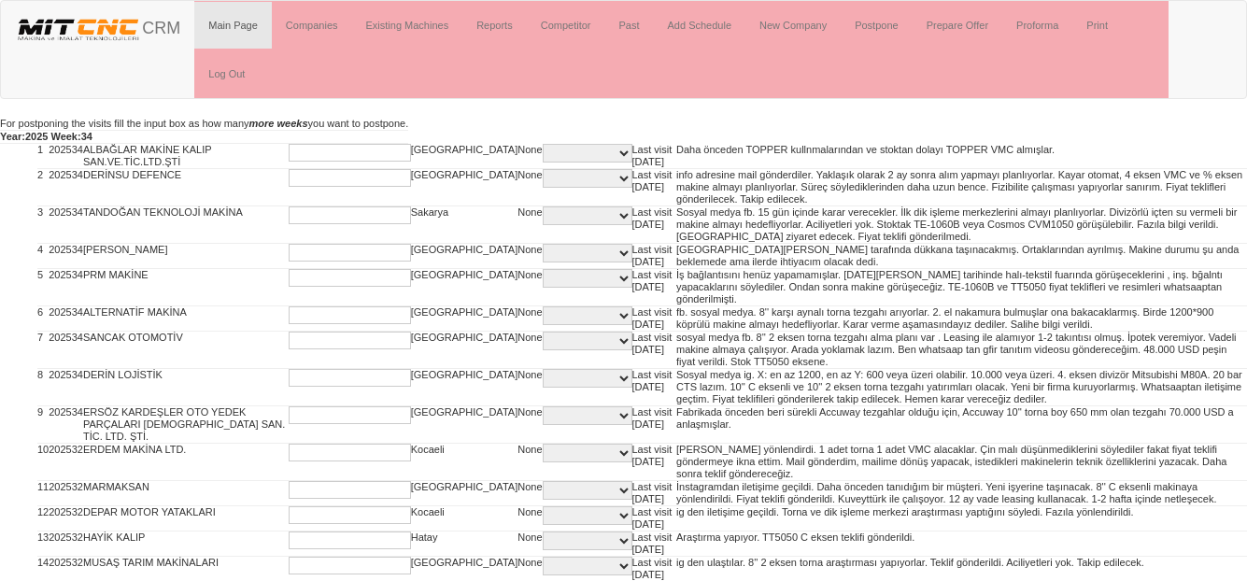
click at [302, 154] on input "text" at bounding box center [350, 153] width 122 height 18
type input "2"
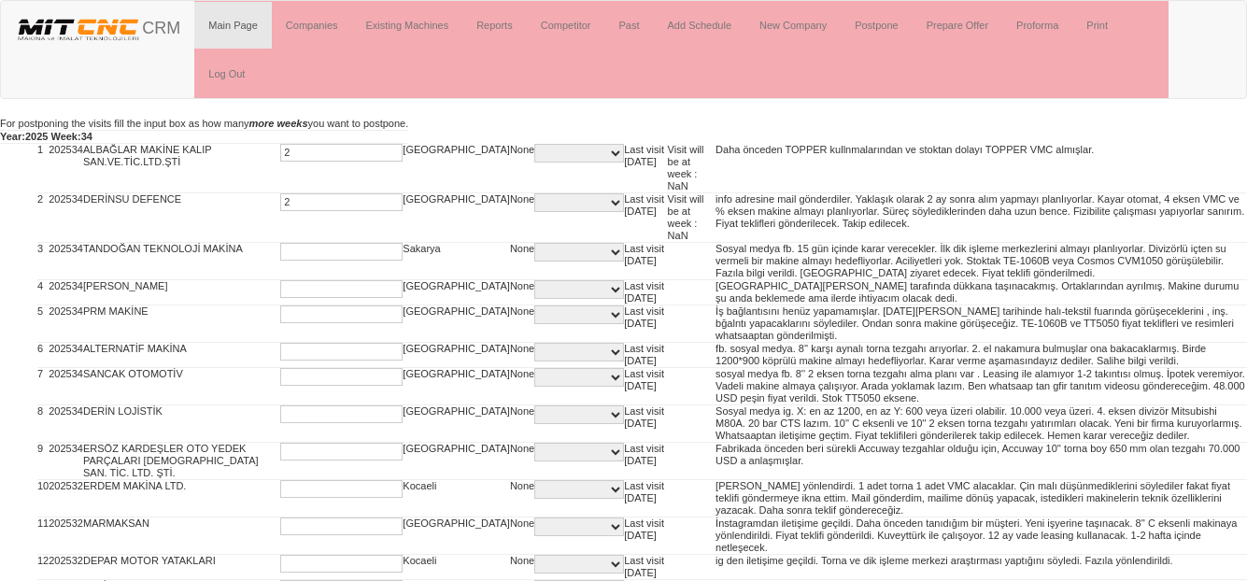
type input "2"
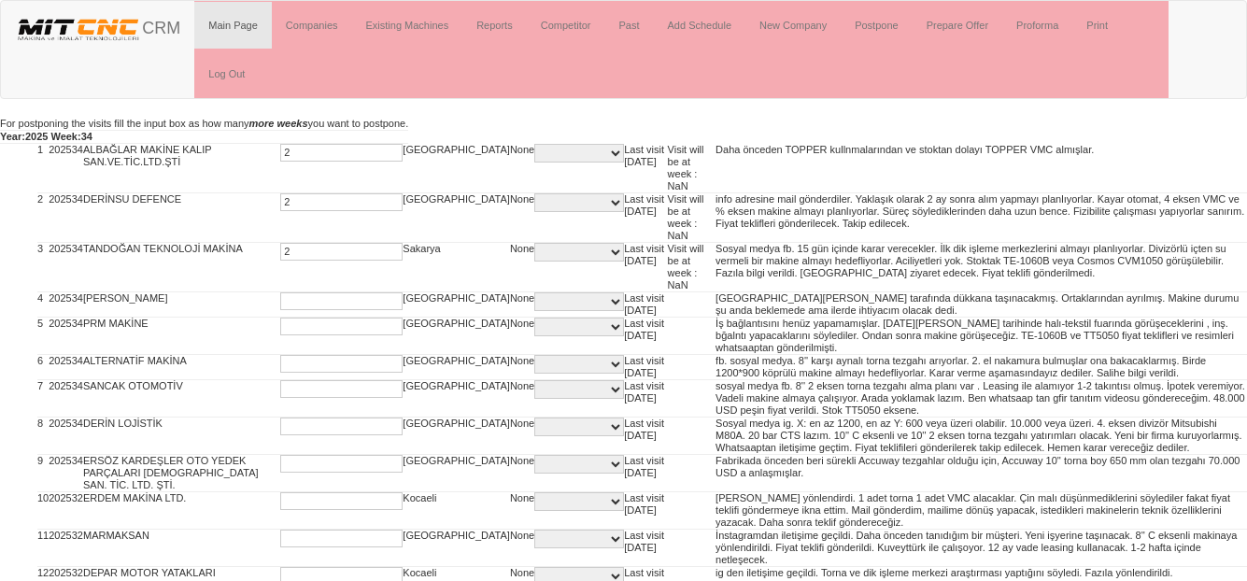
type input "2"
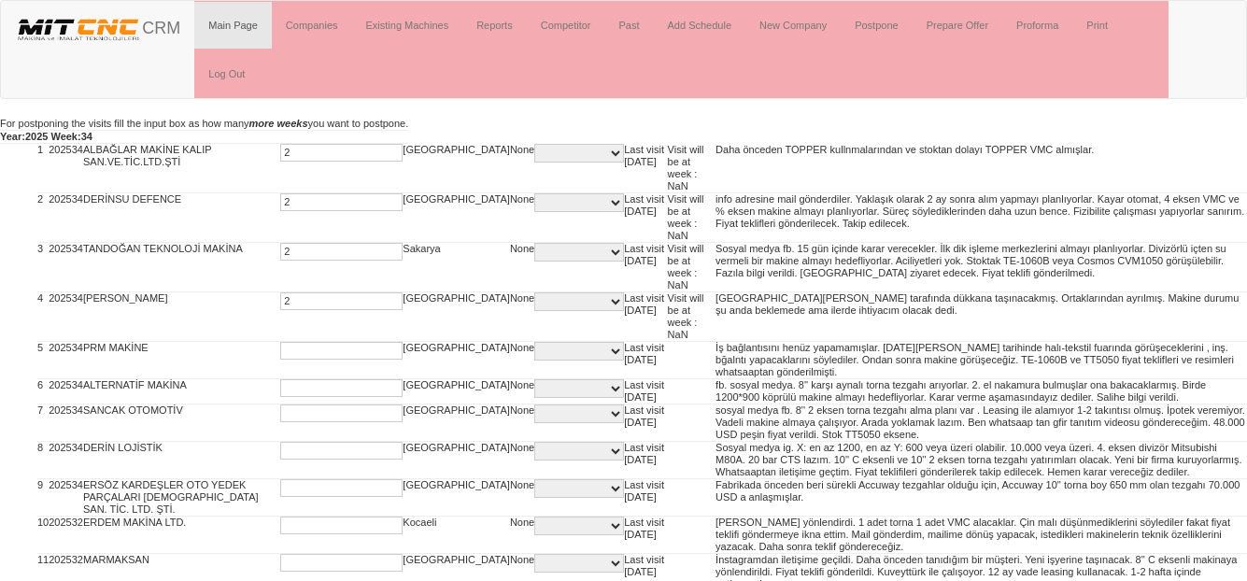
type input "2"
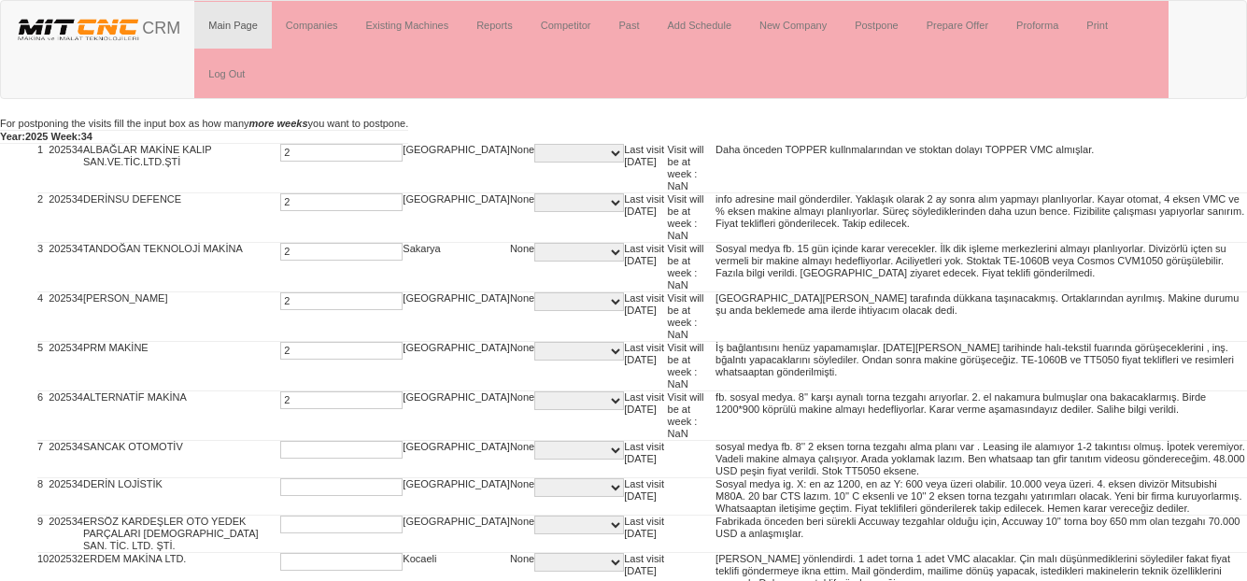
type input "2"
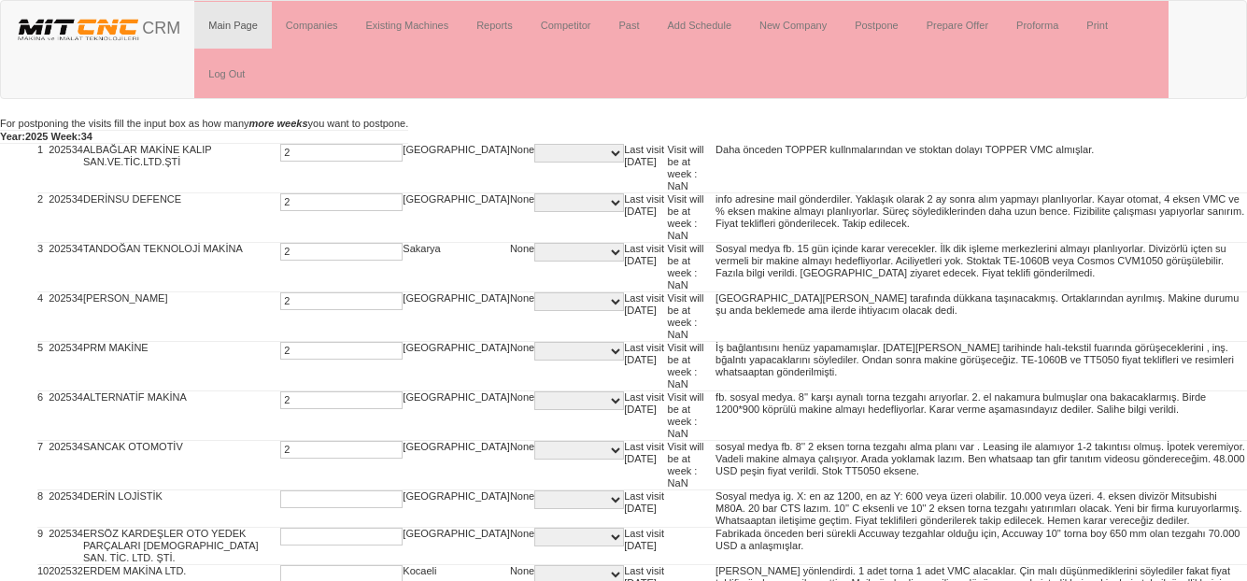
type input "2"
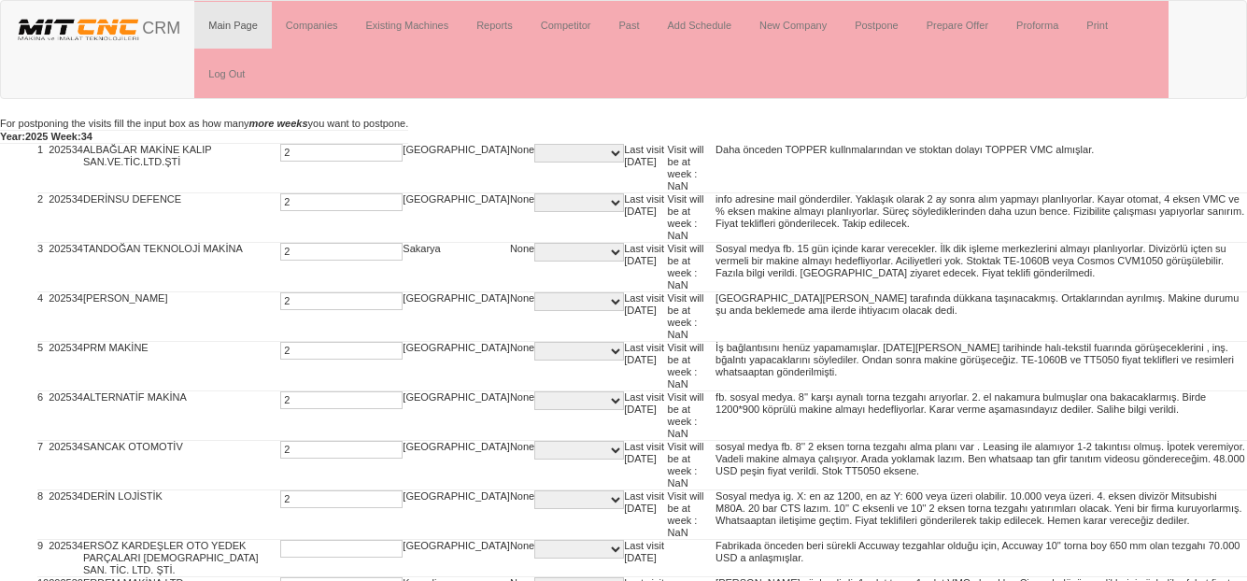
type input "2"
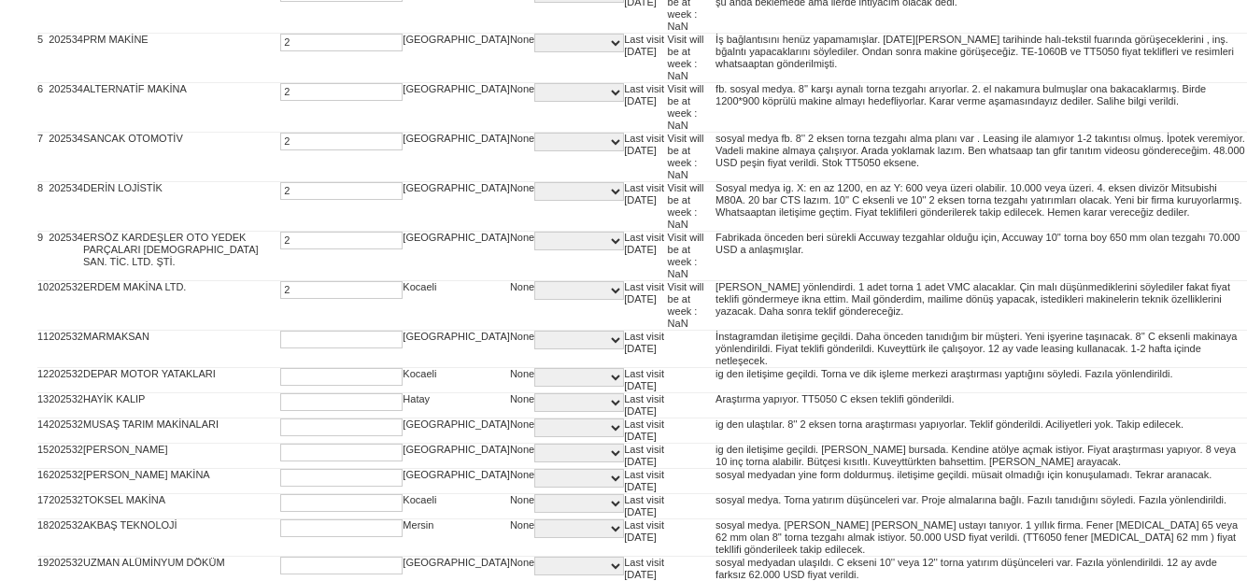
type input "2"
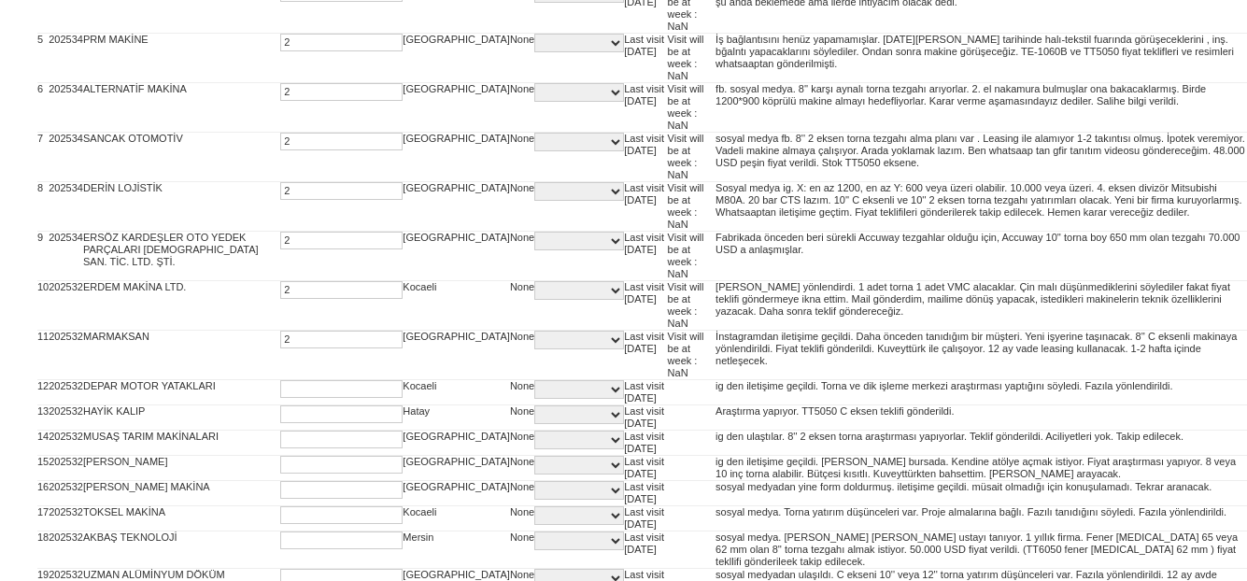
type input "2"
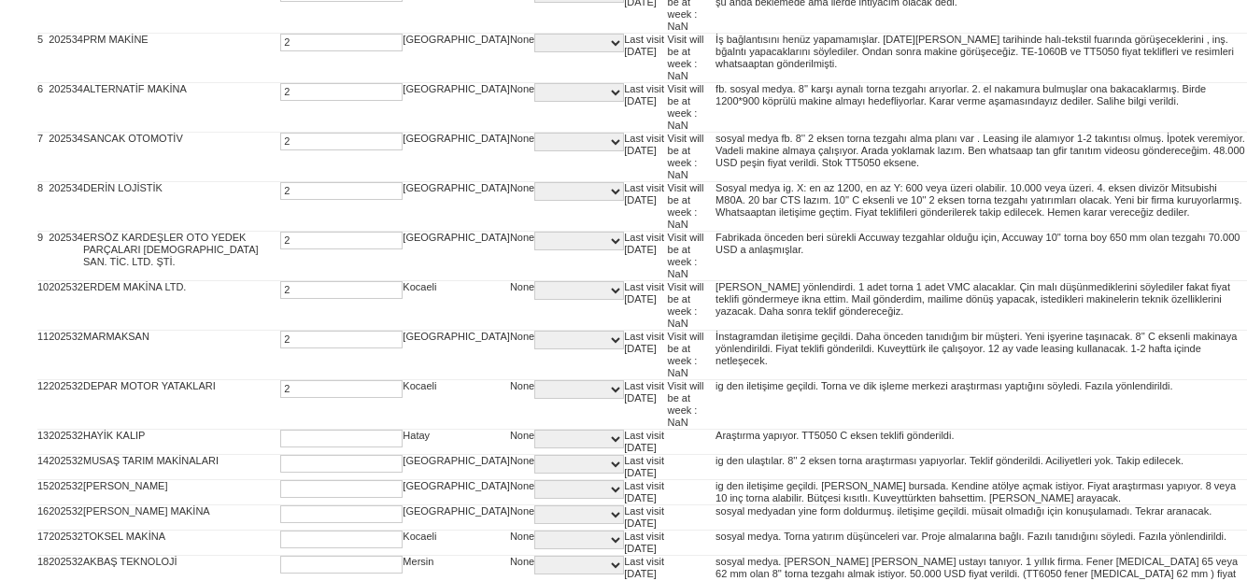
type input "2"
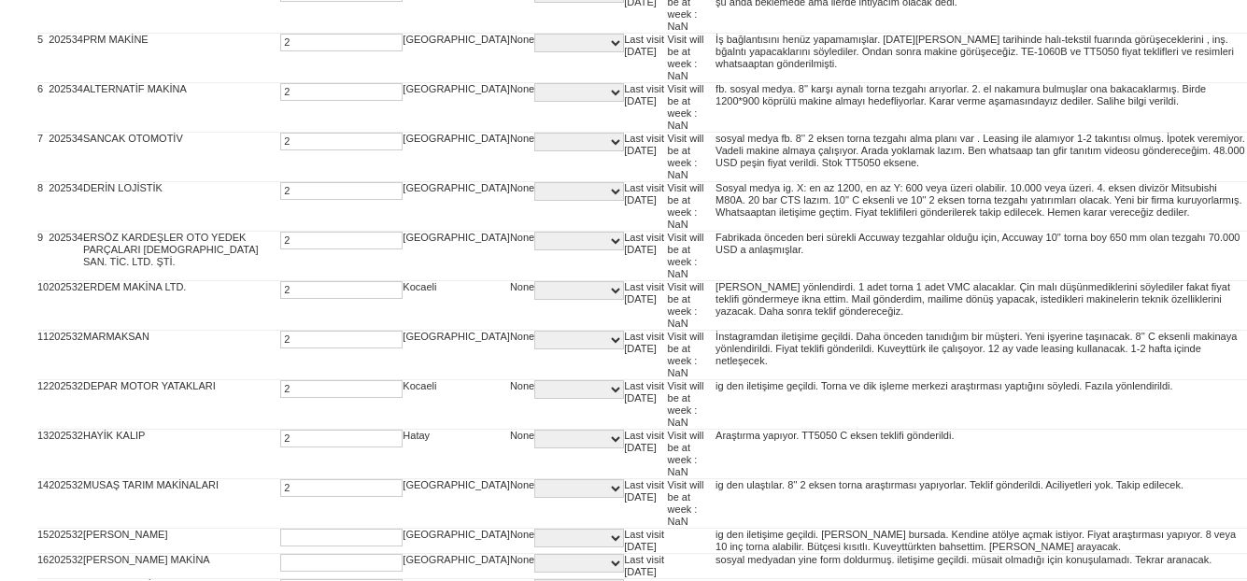
type input "2"
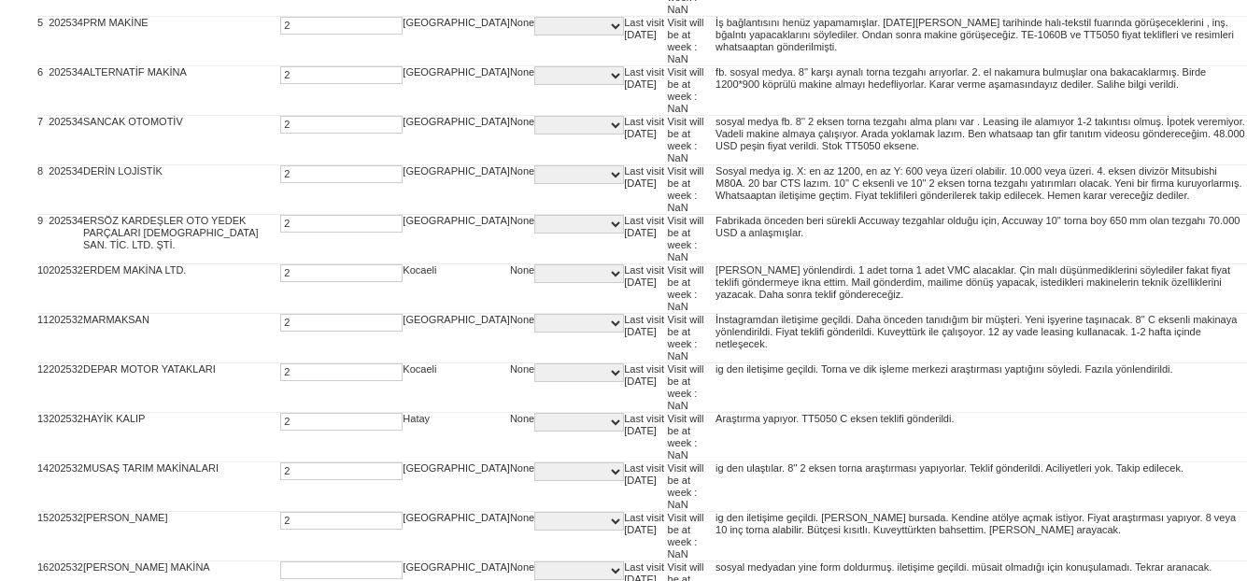
scroll to position [655, 0]
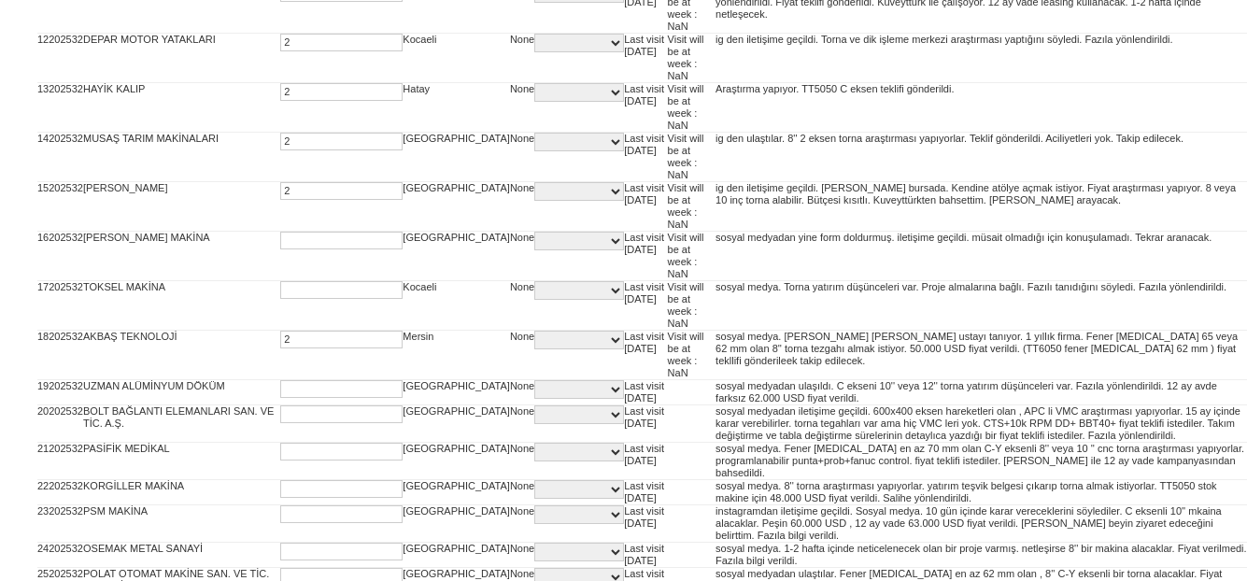
type input "2"
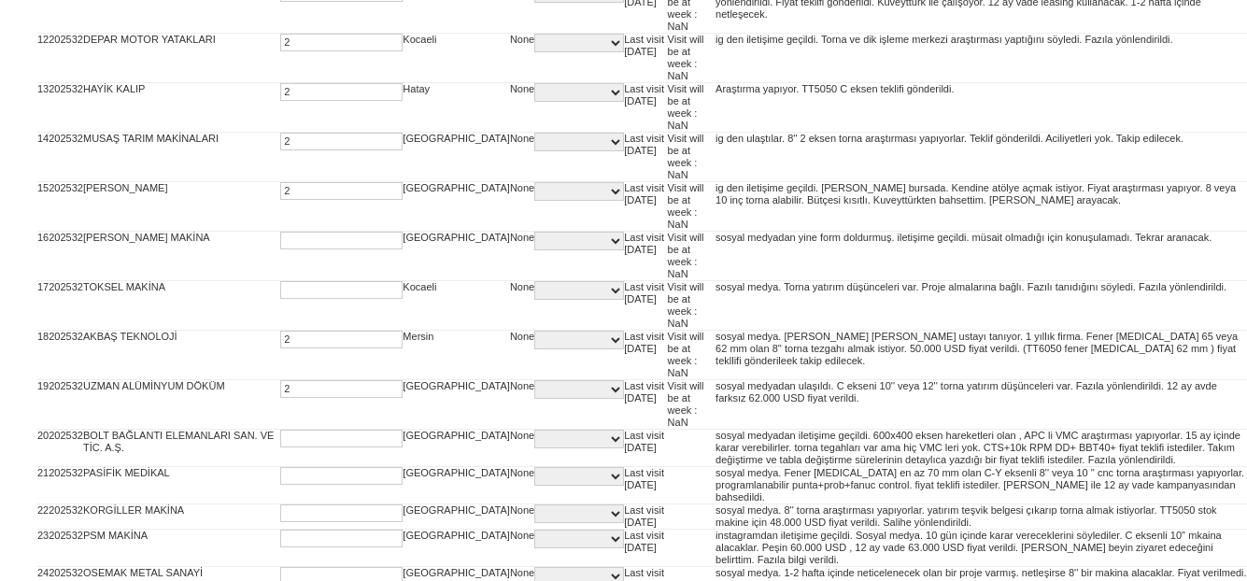
type input "2"
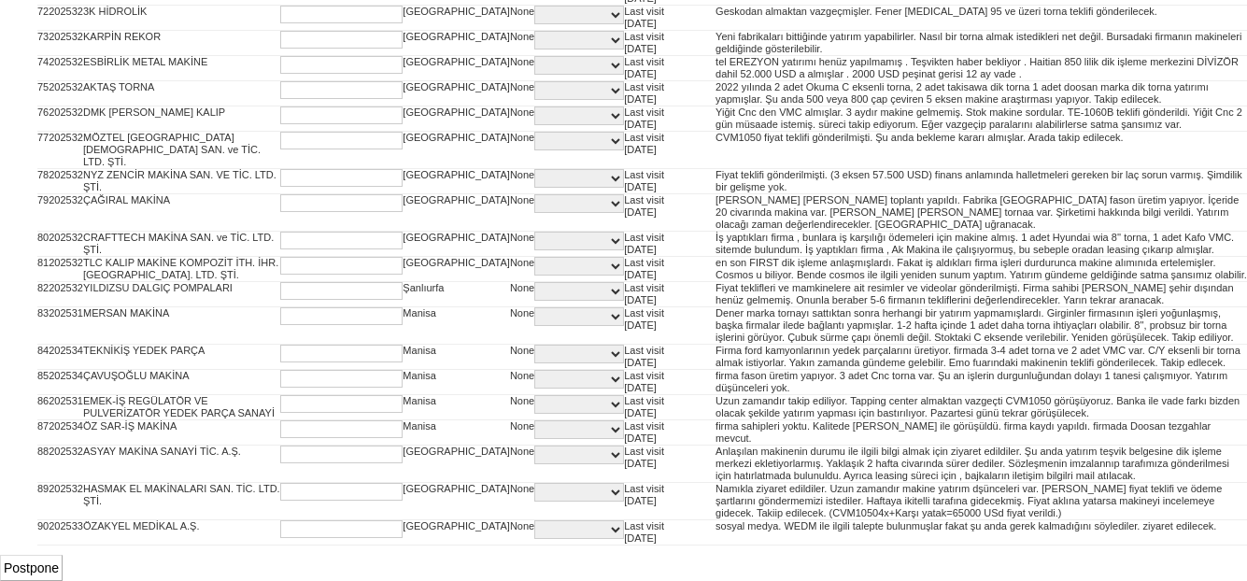
scroll to position [3266, 0]
type input "2"
click at [39, 566] on input "Postpone" at bounding box center [31, 568] width 63 height 26
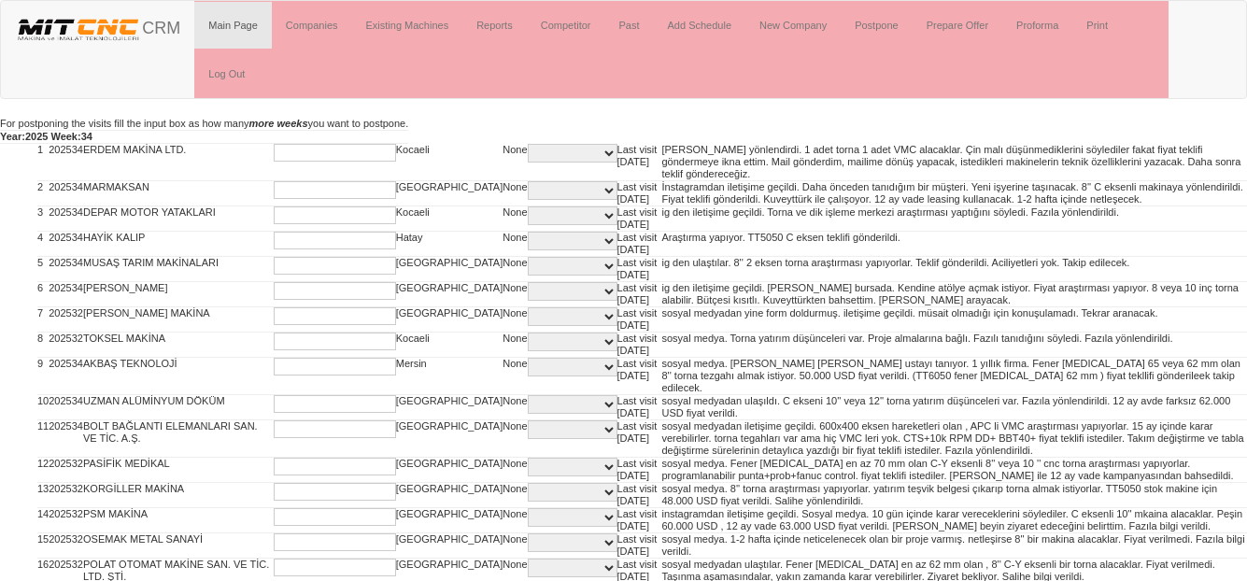
click at [274, 151] on input "text" at bounding box center [335, 153] width 122 height 18
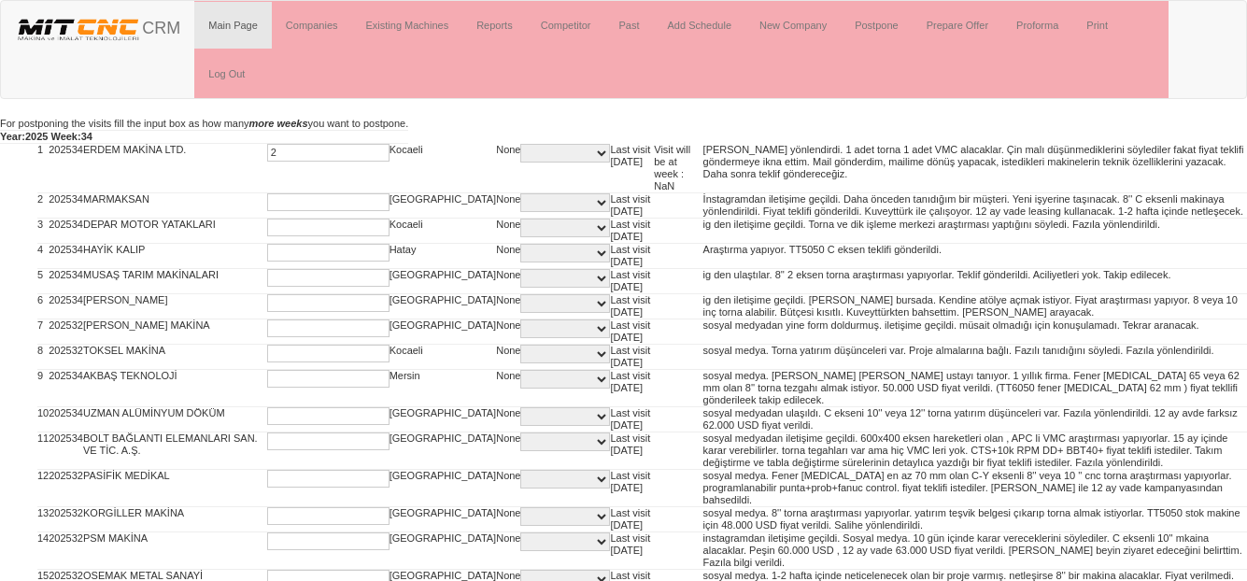
type input "2"
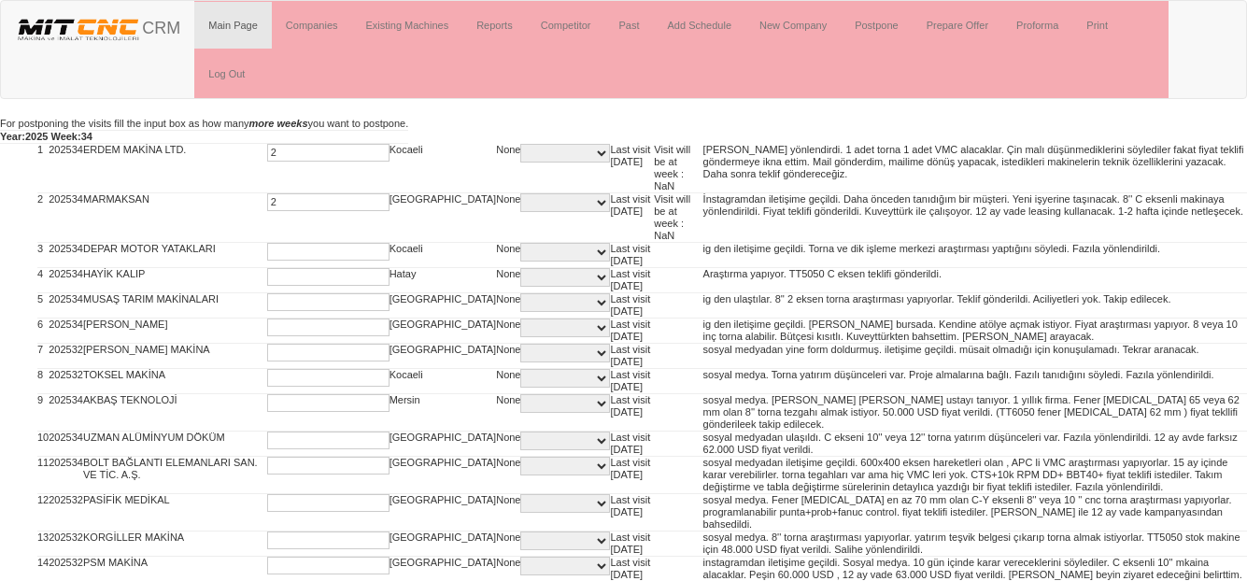
type input "2"
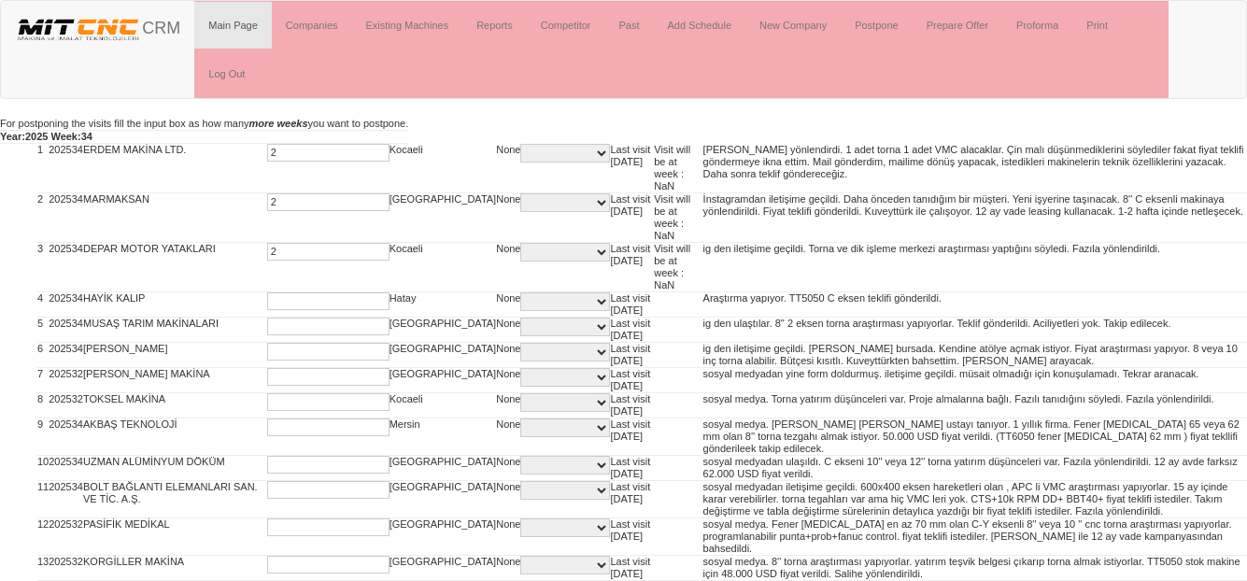
type input "2"
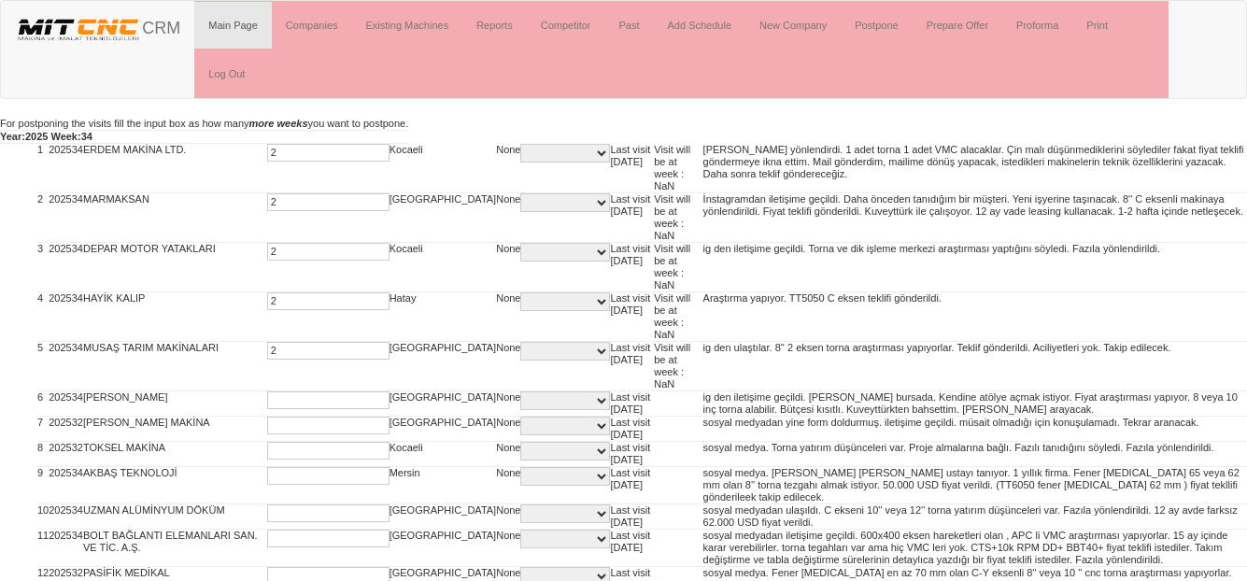
type input "2"
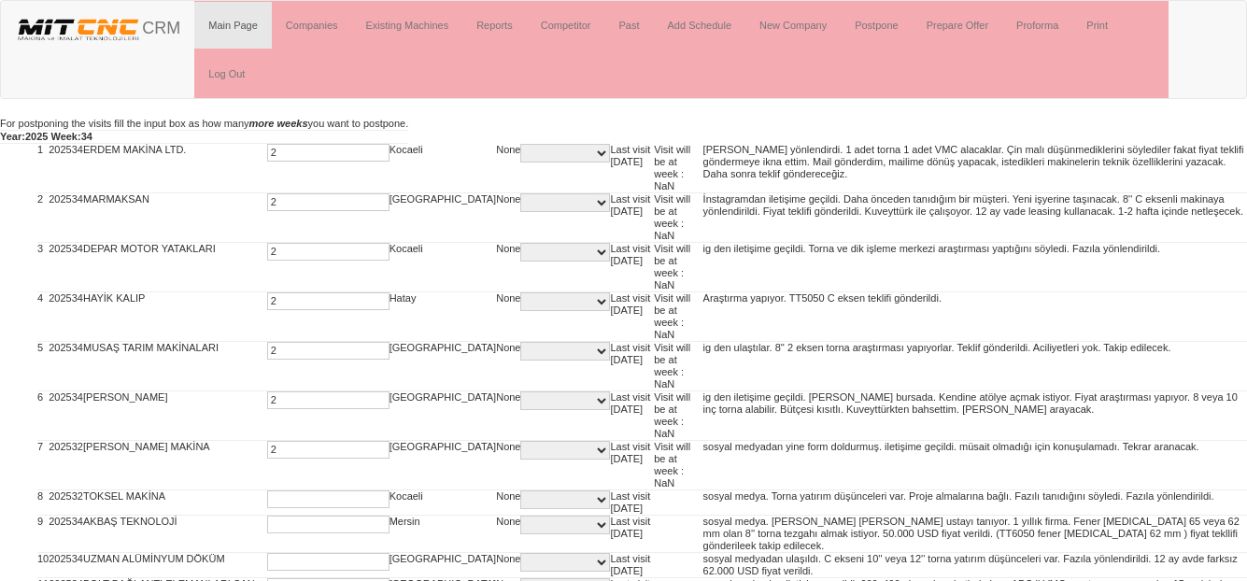
type input "2"
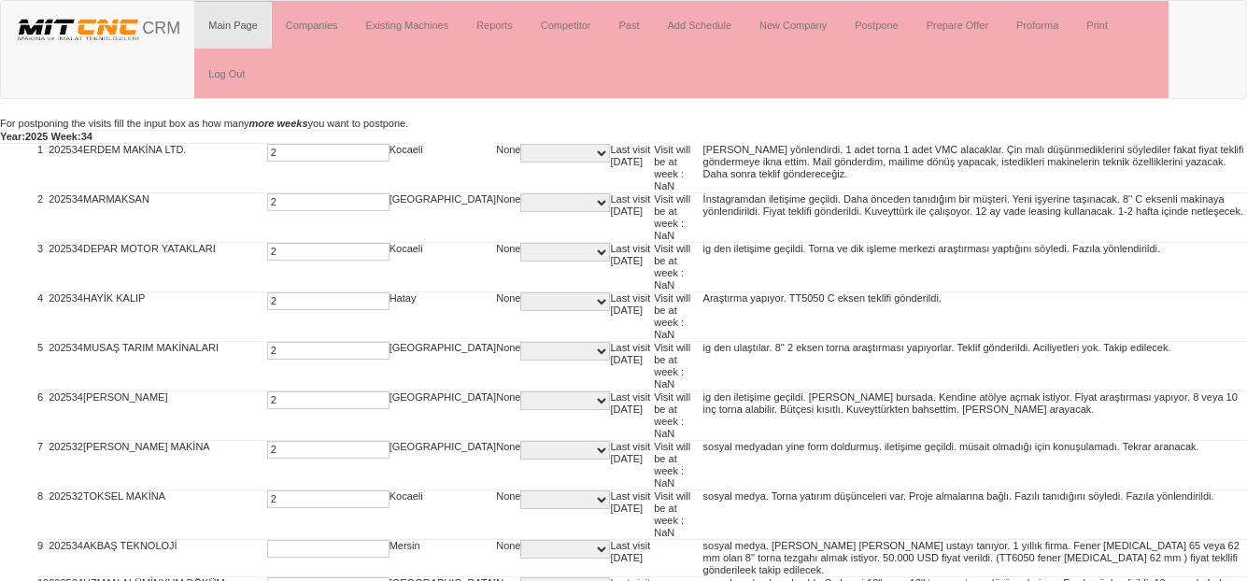
type input "2"
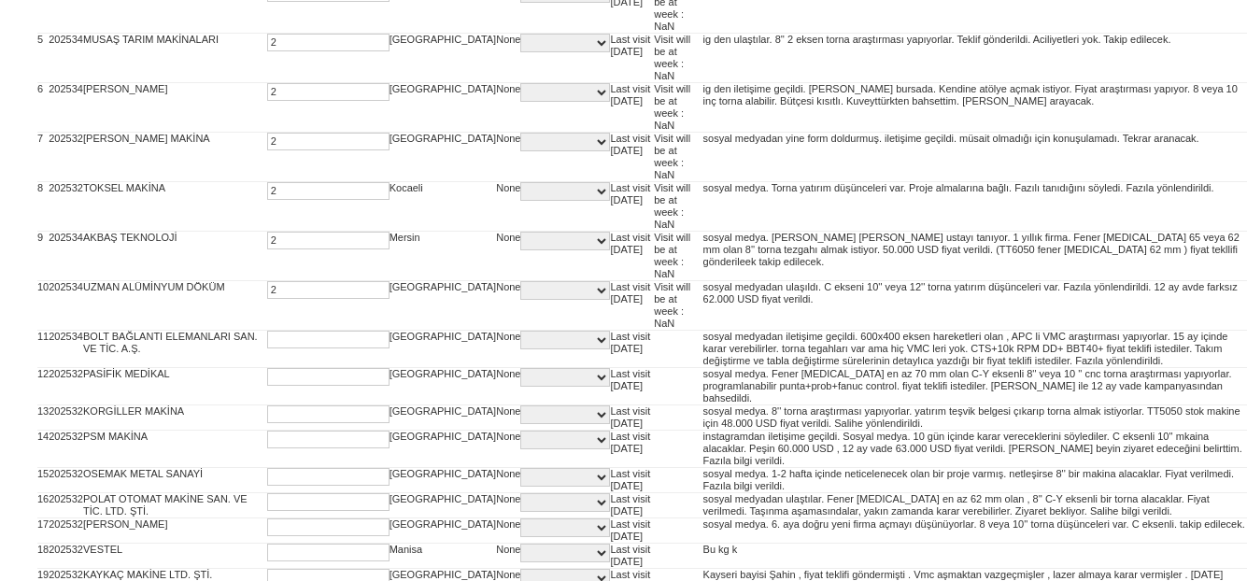
type input "2"
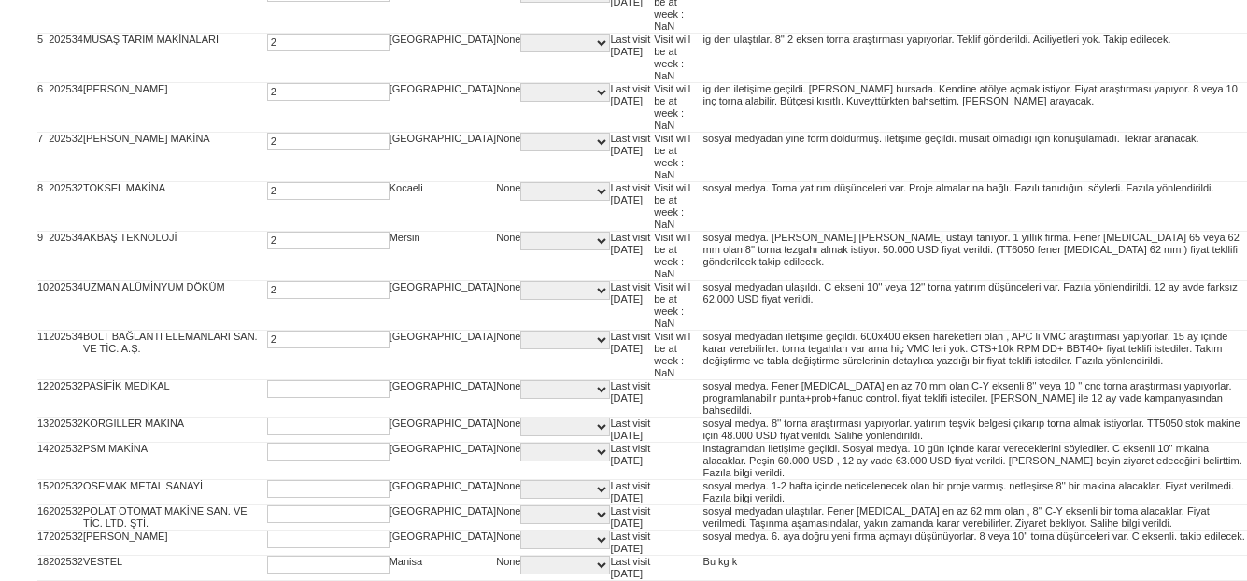
type input "2"
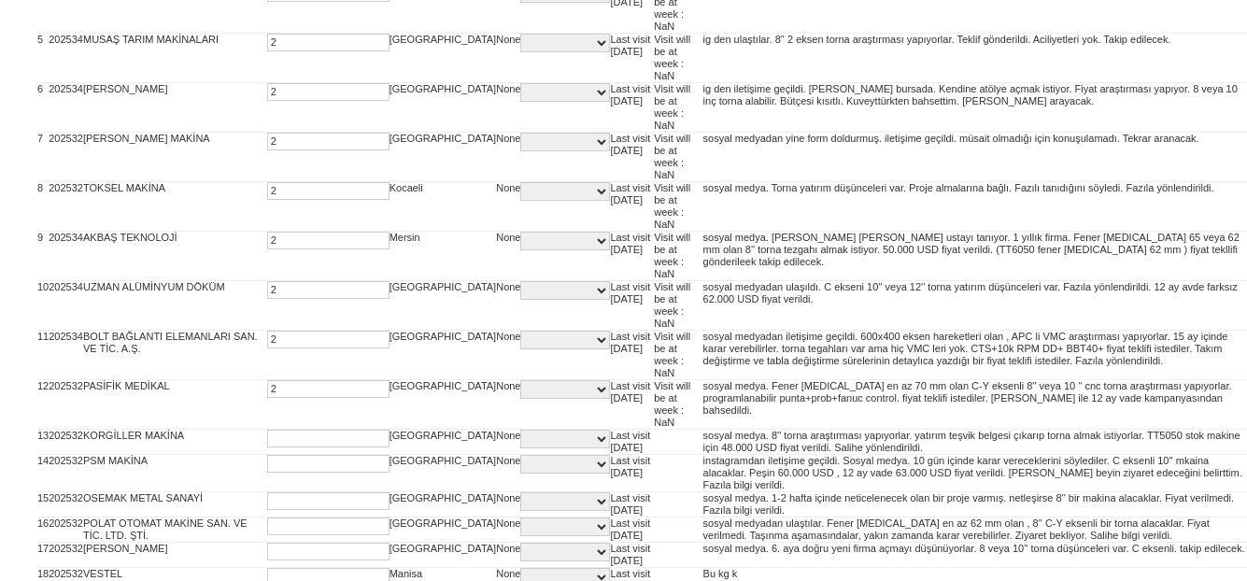
type input "2"
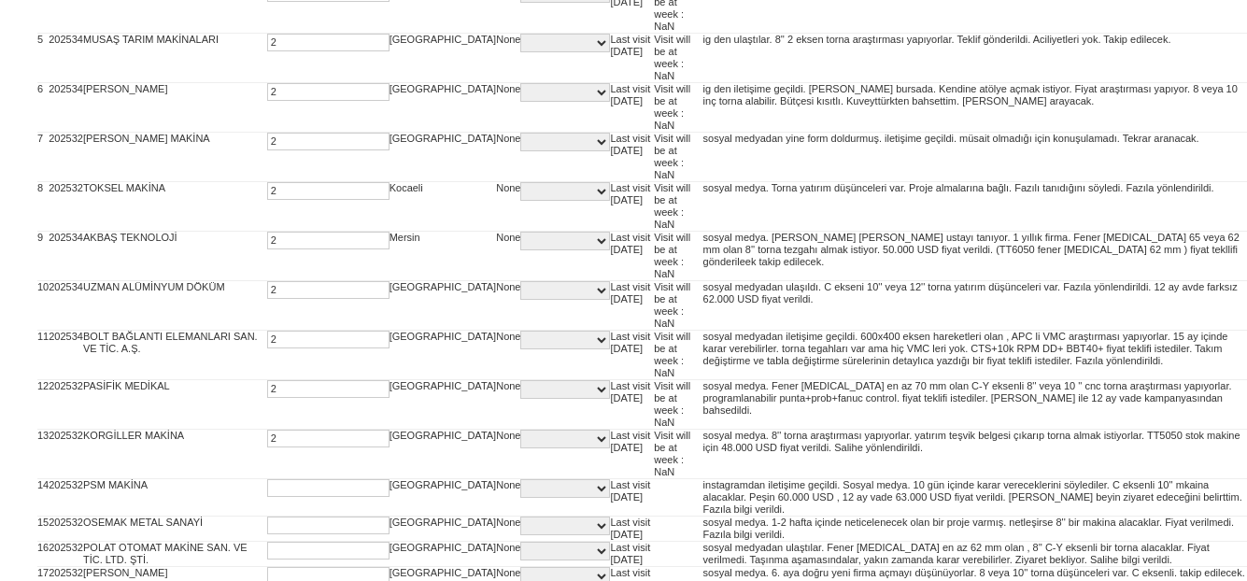
type input "2"
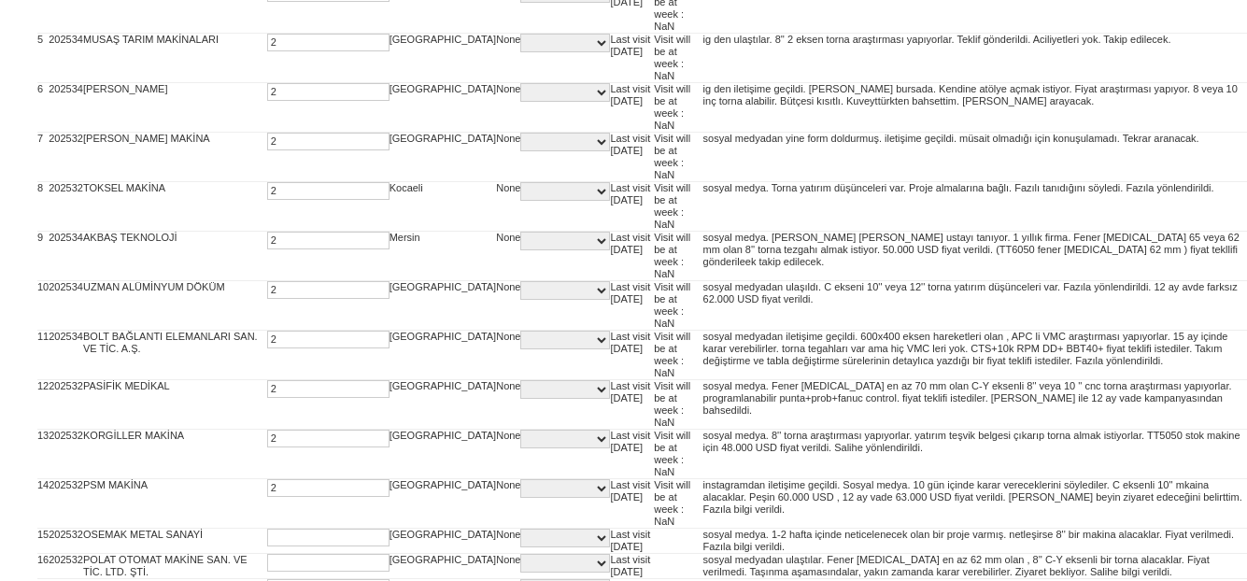
type input "2"
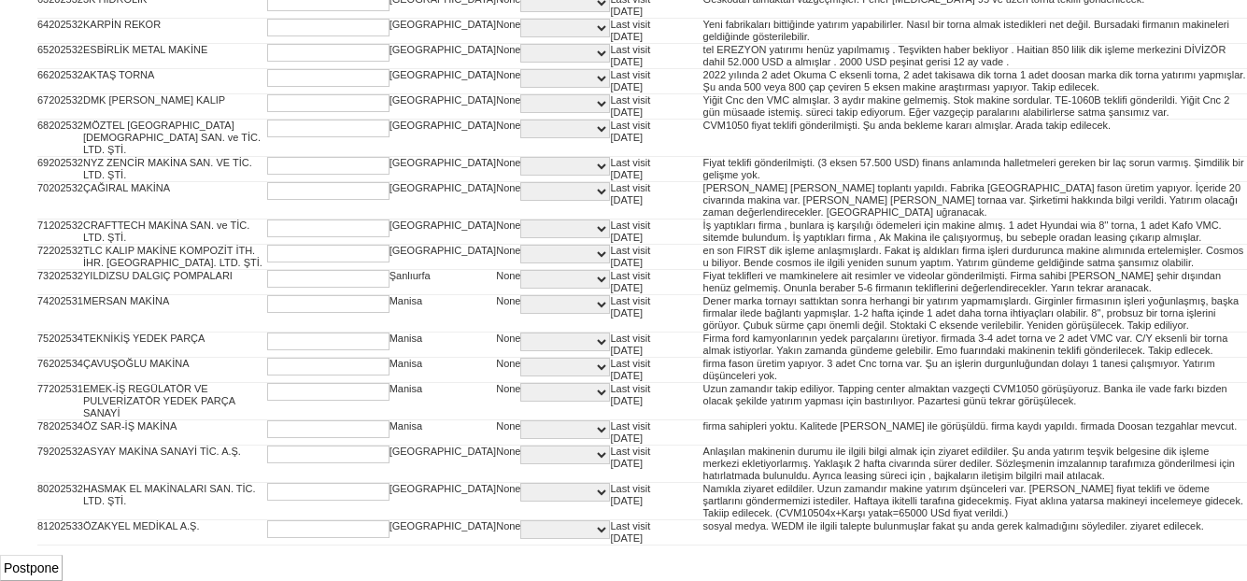
scroll to position [2856, 0]
type input "2"
click at [37, 564] on input "Postpone" at bounding box center [31, 568] width 63 height 26
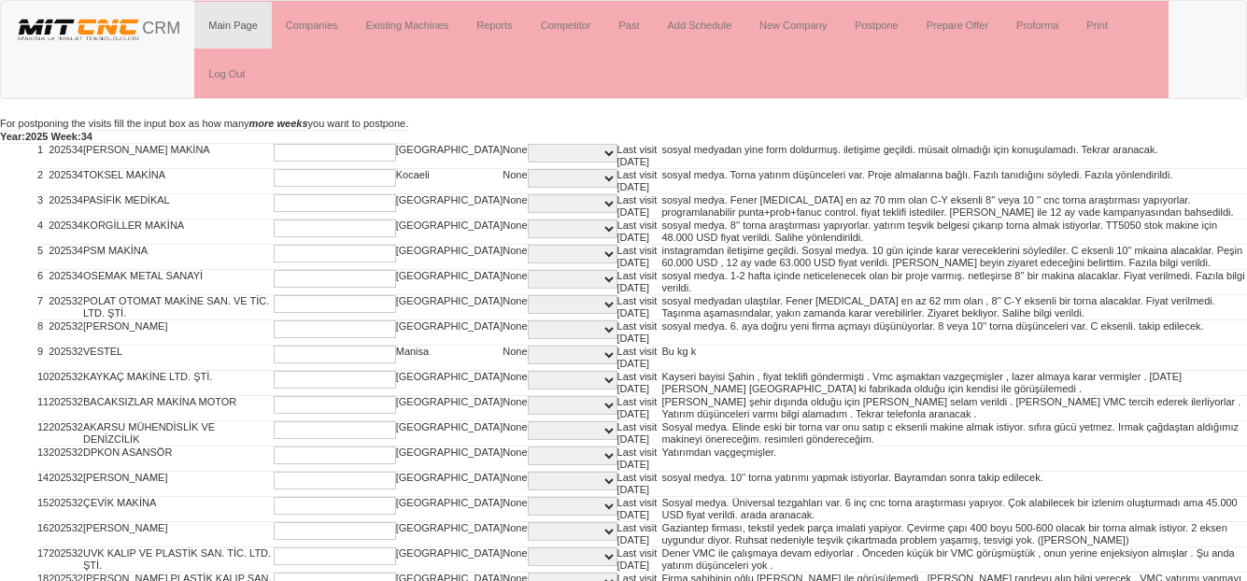
click at [274, 150] on input "text" at bounding box center [335, 153] width 122 height 18
type input "2"
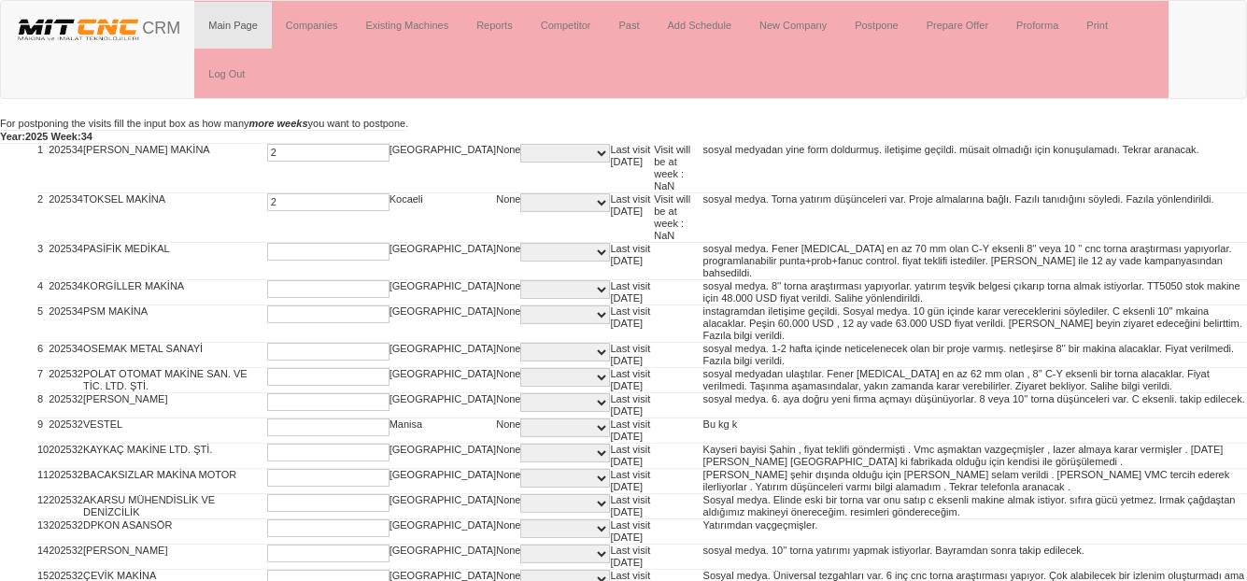
type input "2"
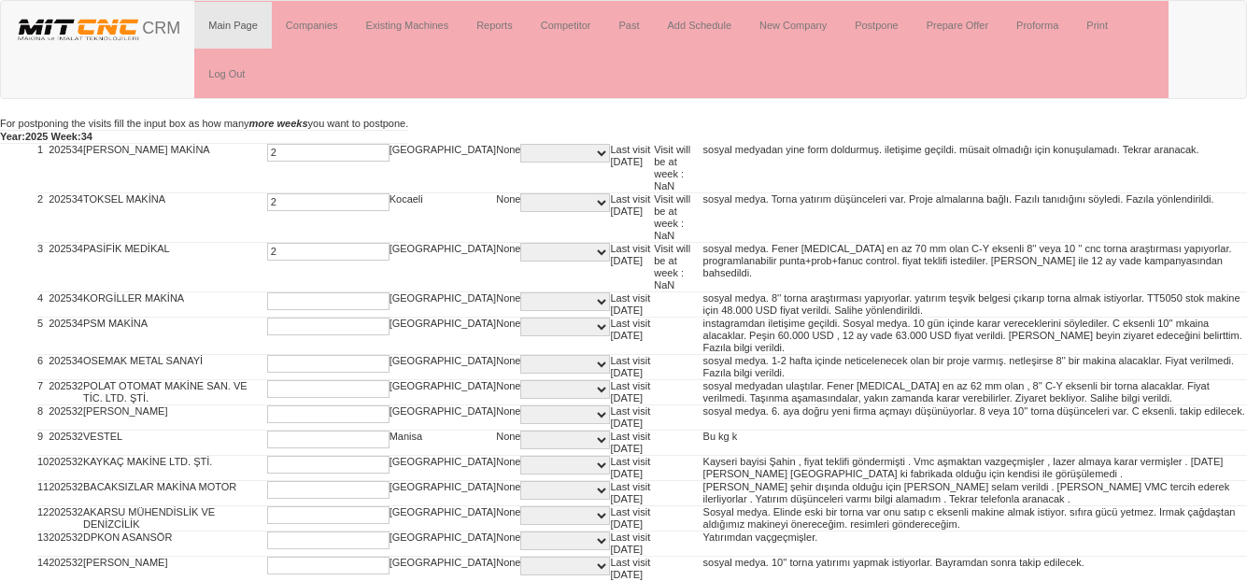
type input "2"
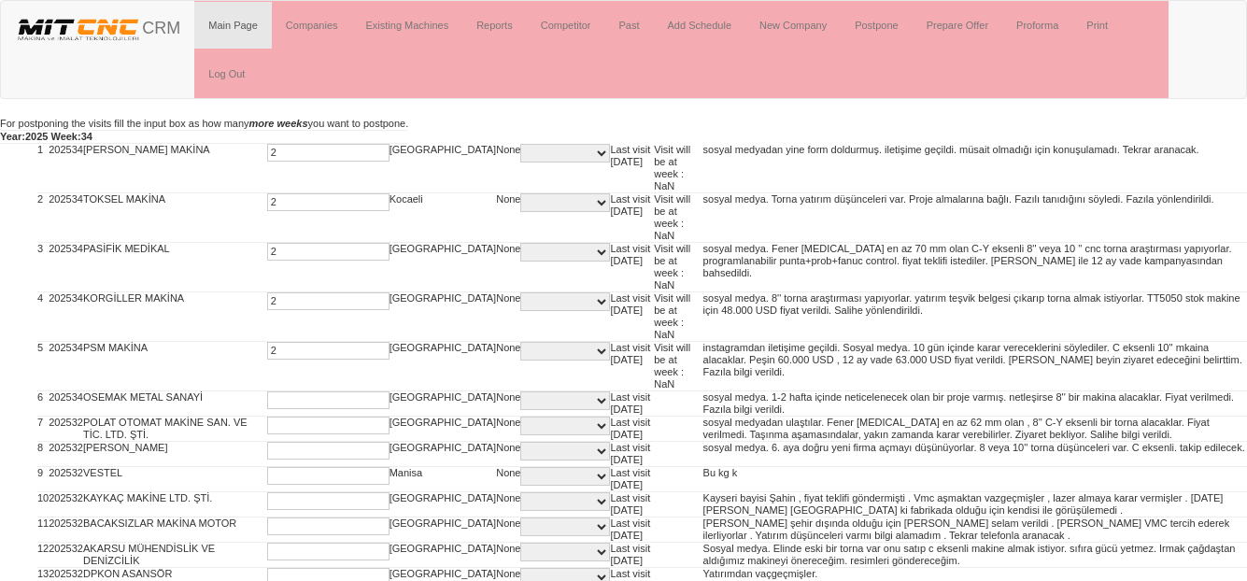
type input "2"
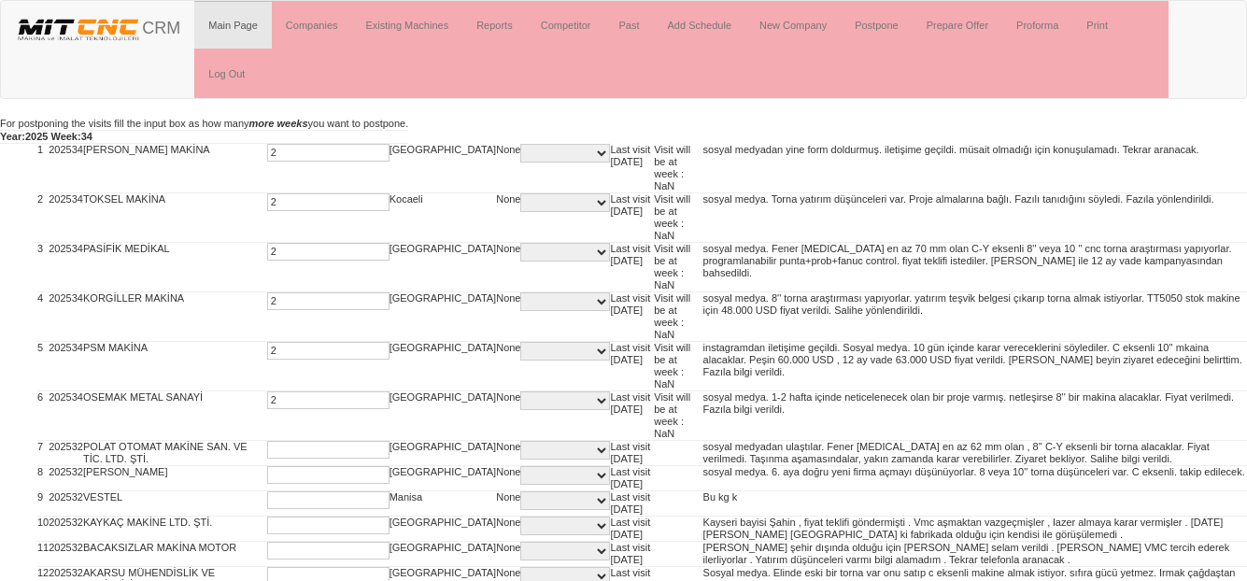
type input "2"
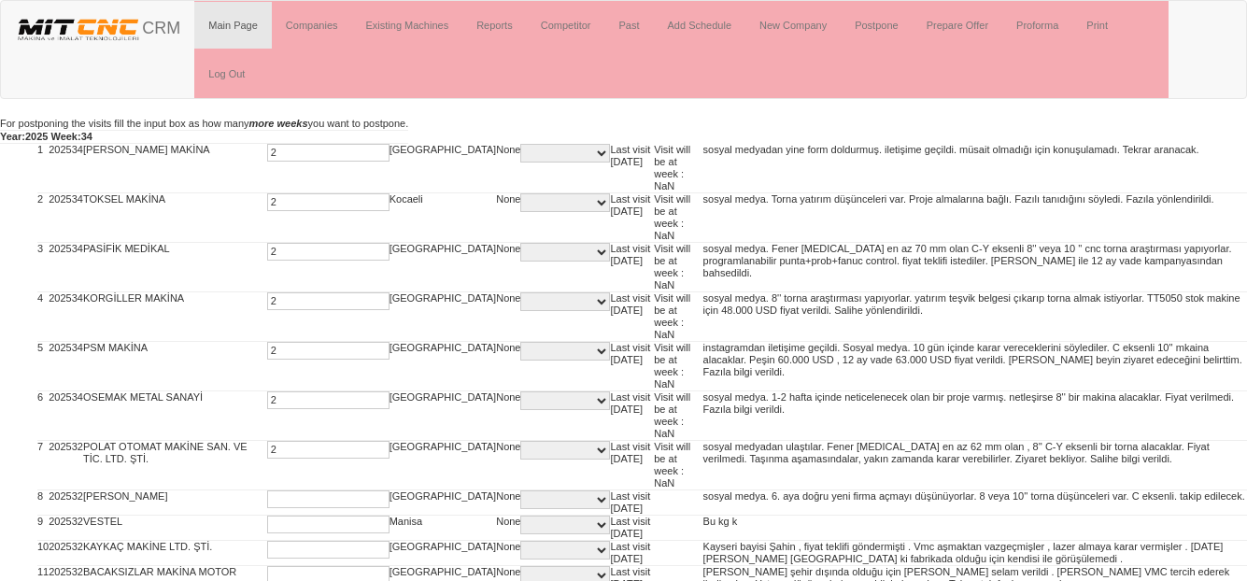
type input "2"
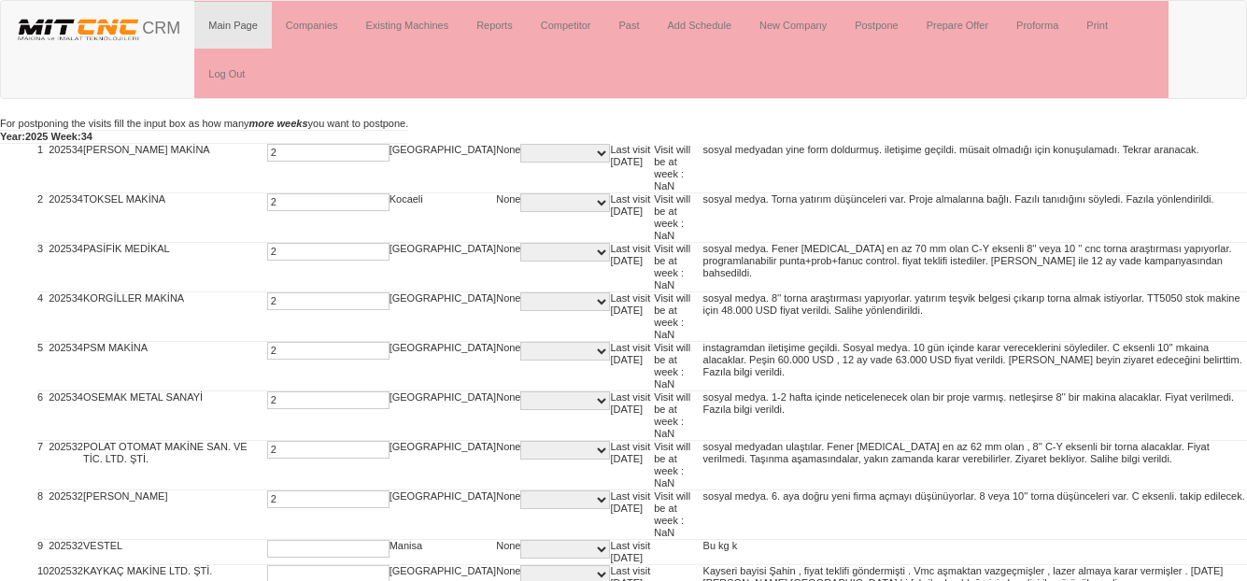
type input "2"
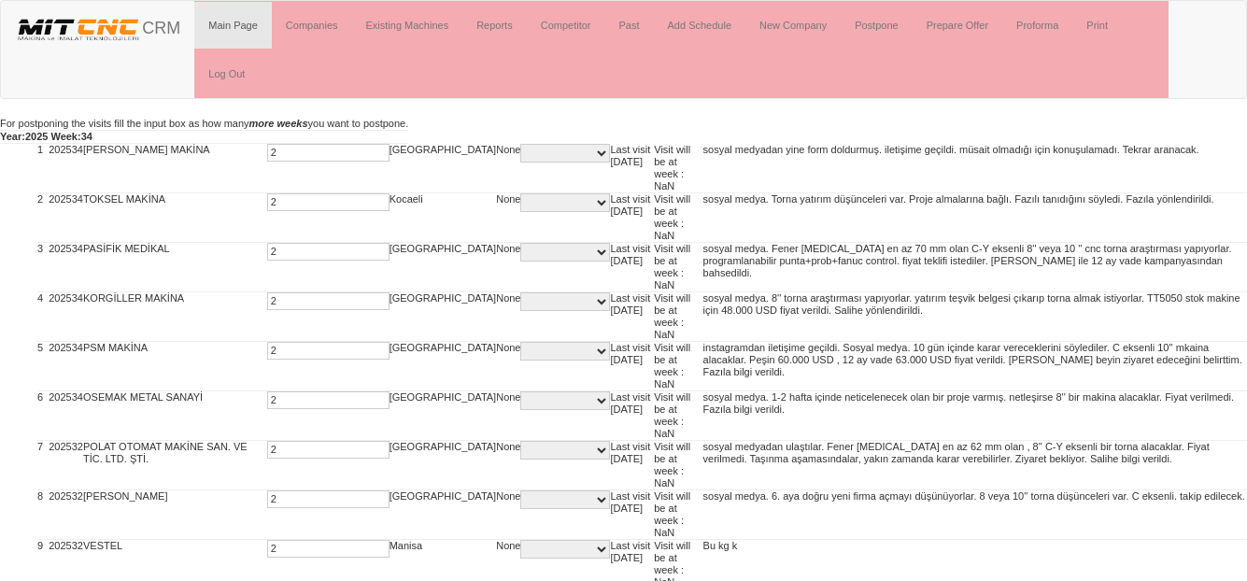
type input "2"
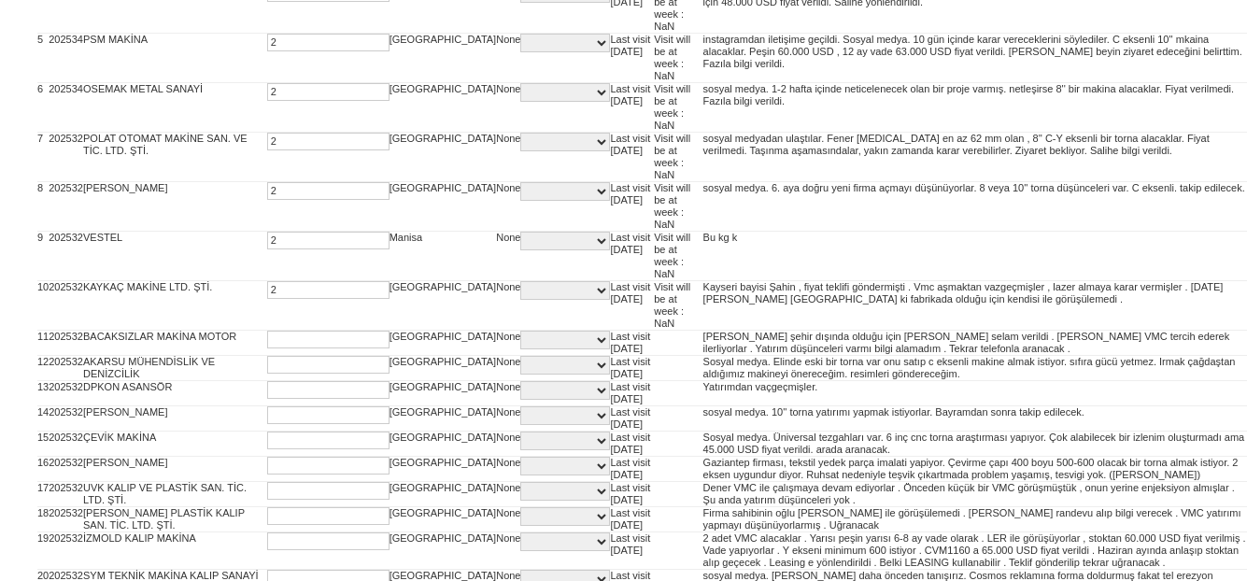
type input "2"
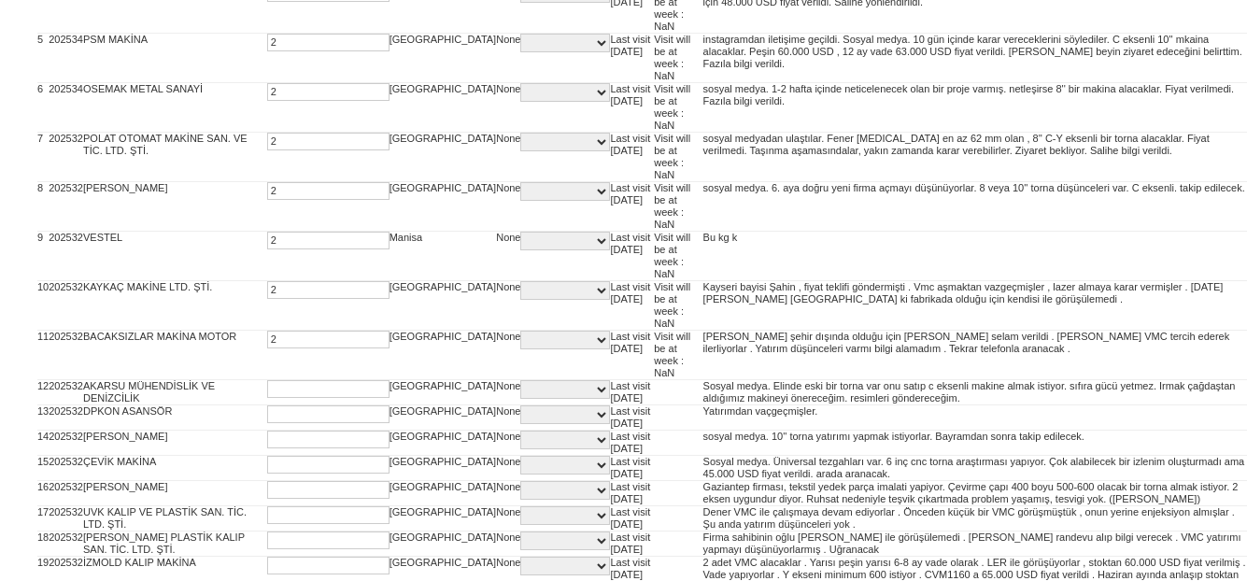
type input "2"
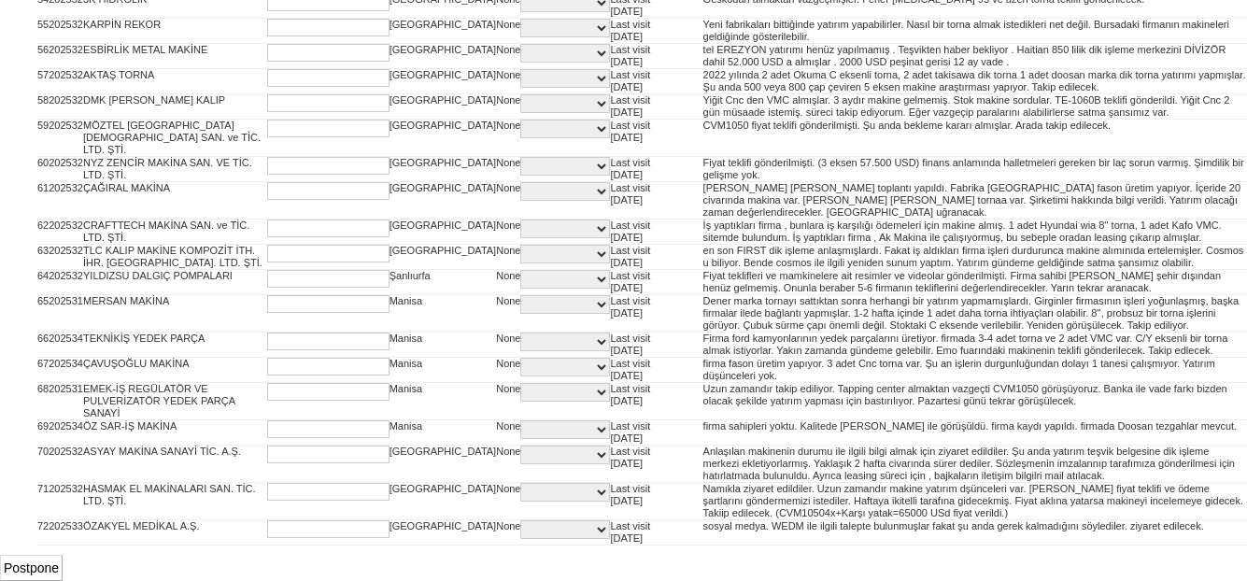
scroll to position [2484, 0]
type input "2"
click at [59, 564] on input "Postpone" at bounding box center [31, 568] width 63 height 26
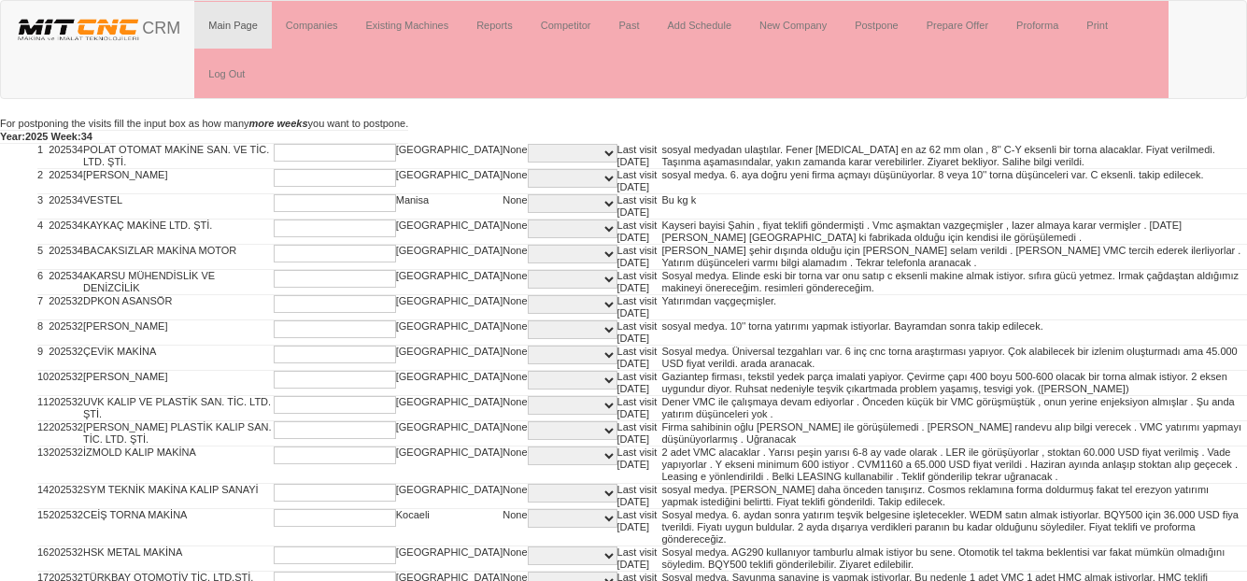
click at [274, 151] on input "text" at bounding box center [335, 153] width 122 height 18
type input "2"
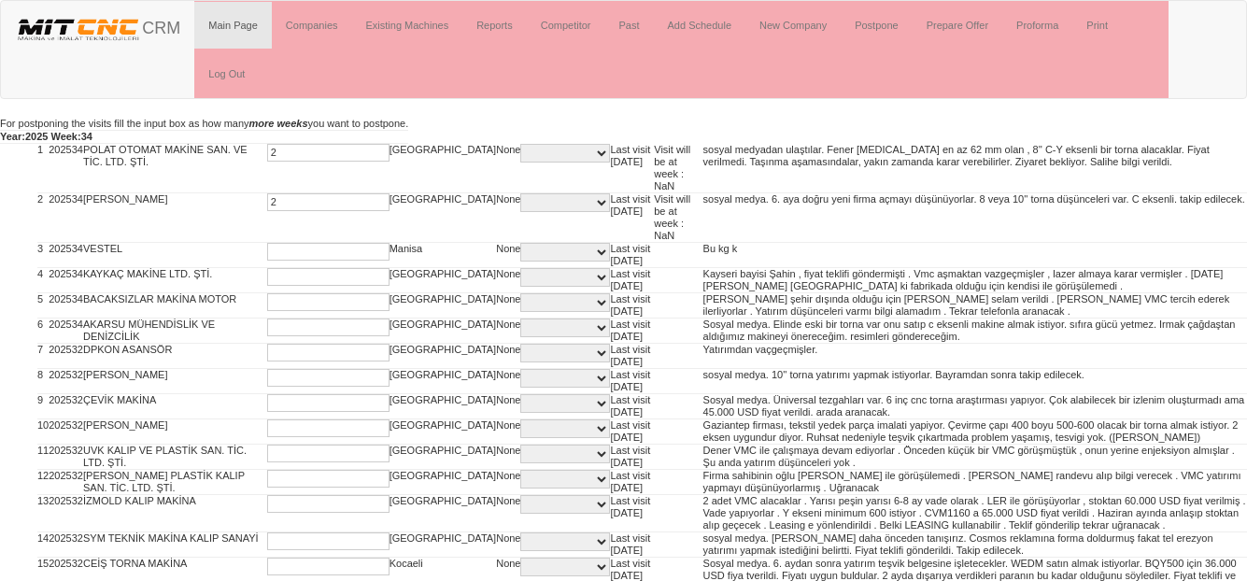
type input "2"
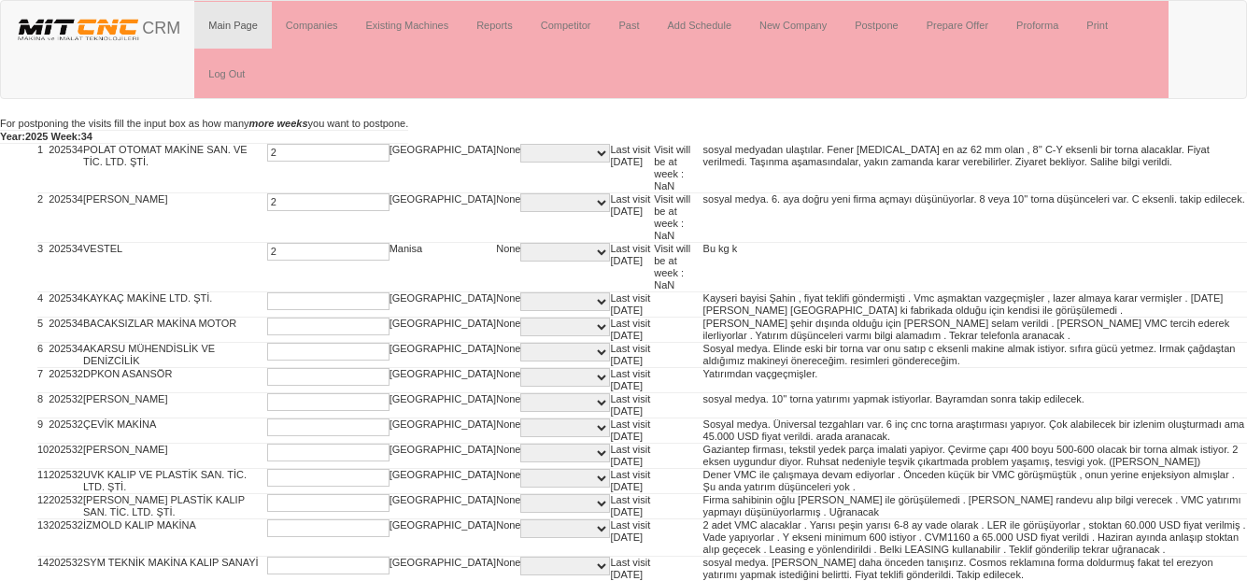
type input "2"
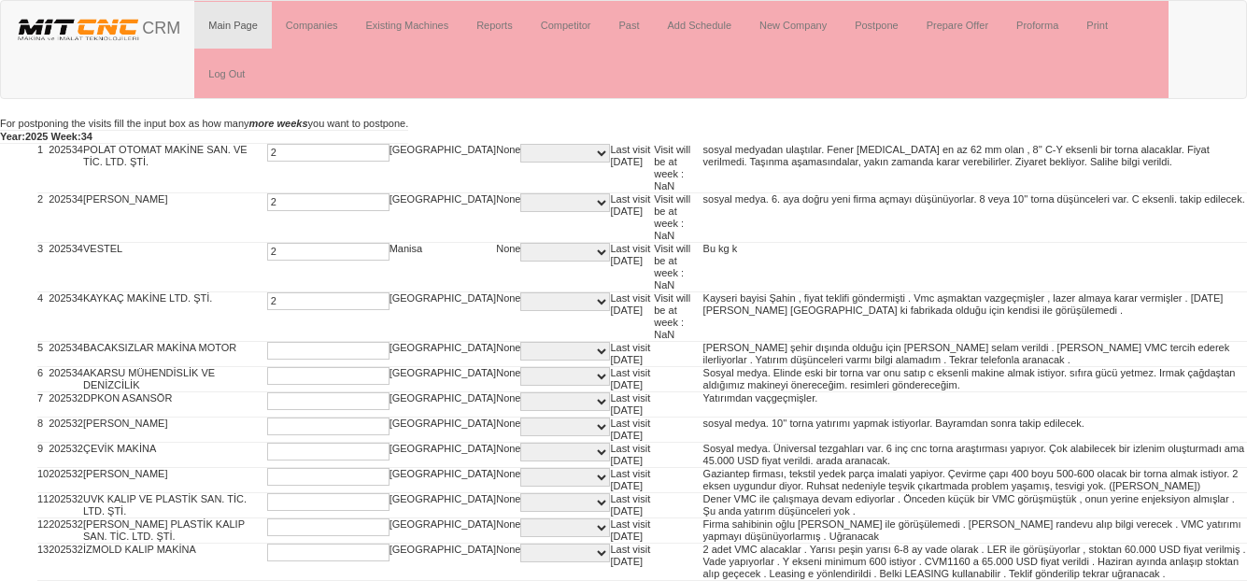
type input "2"
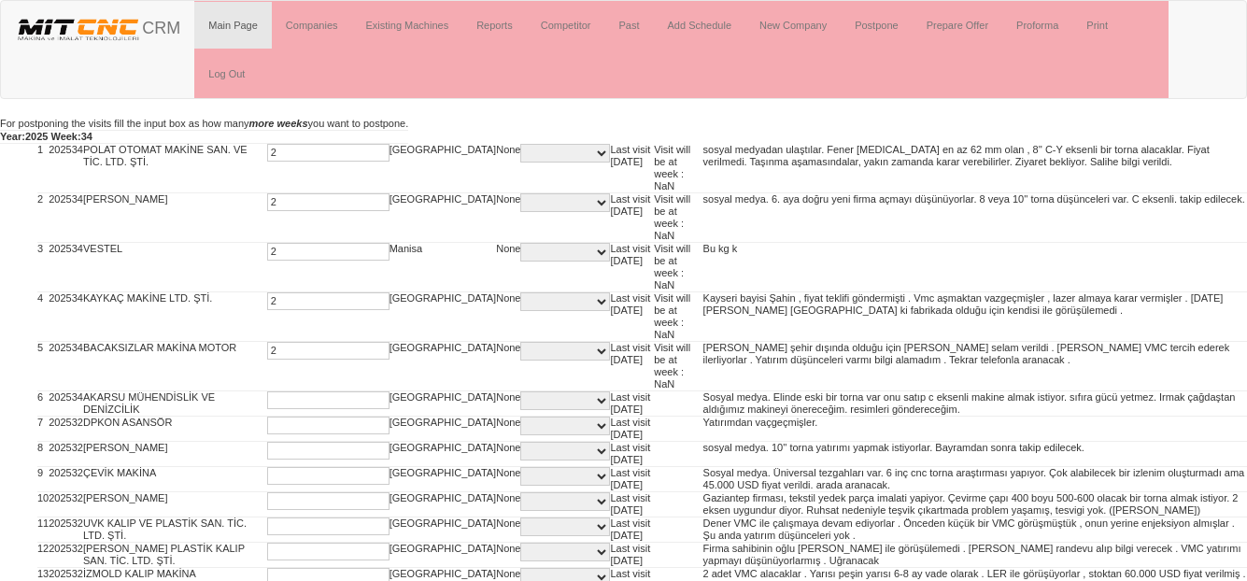
type input "2"
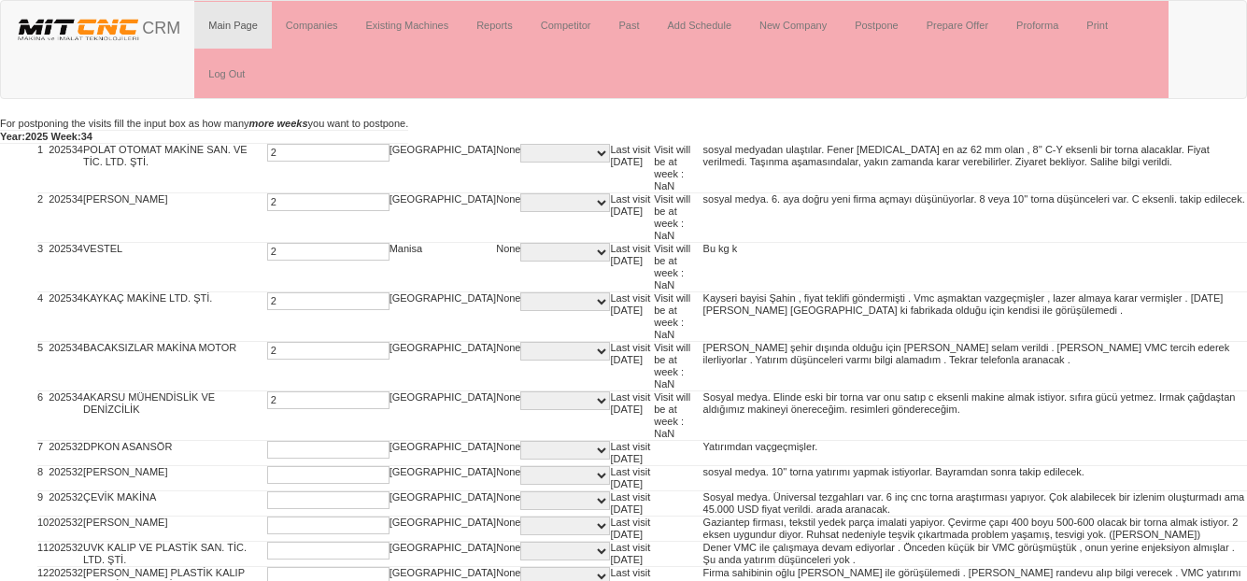
type input "2"
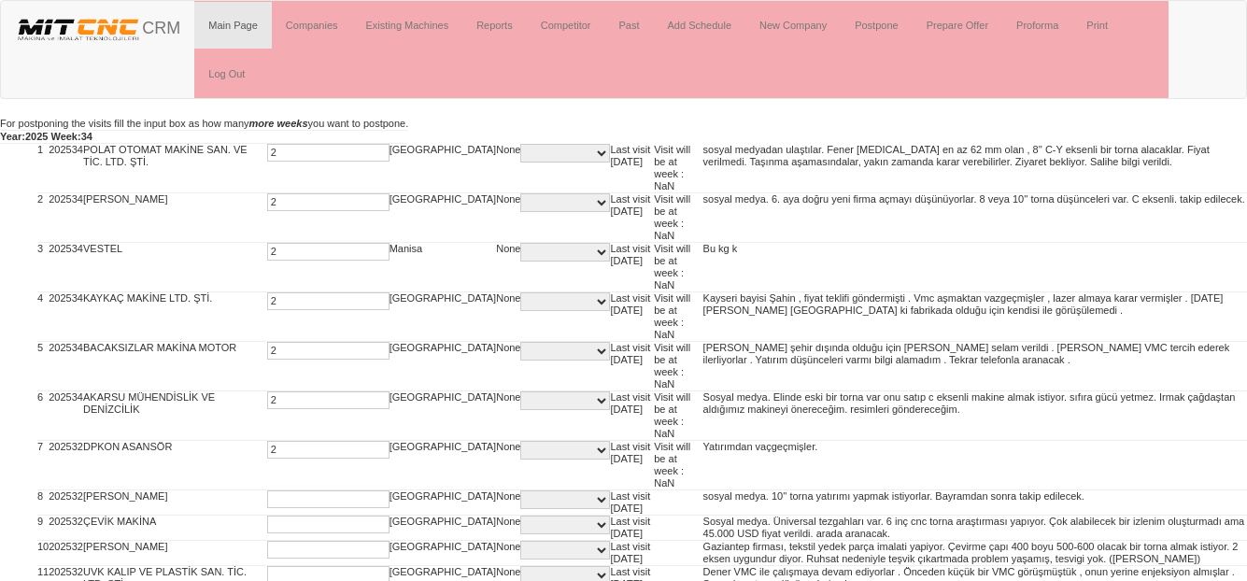
type input "2"
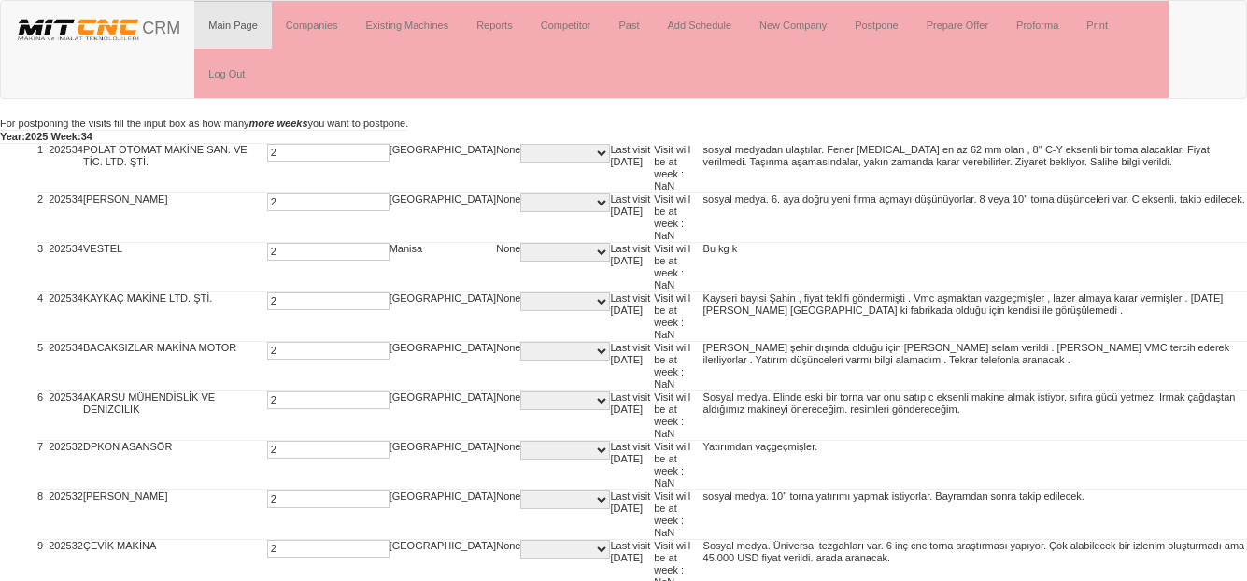
type input "2"
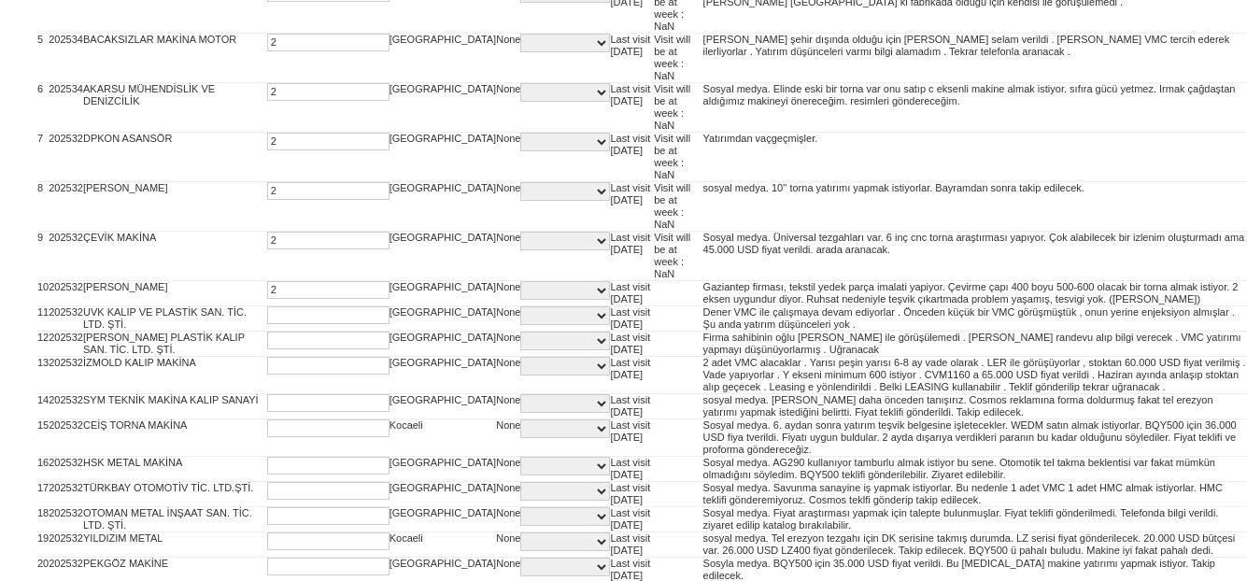
type input "2"
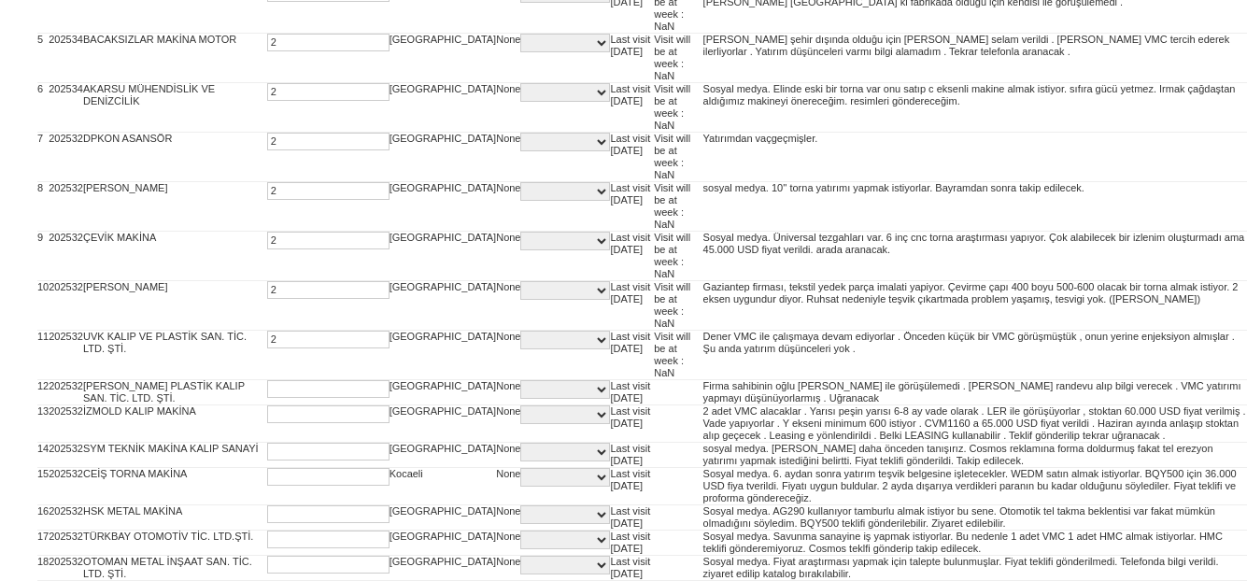
type input "2"
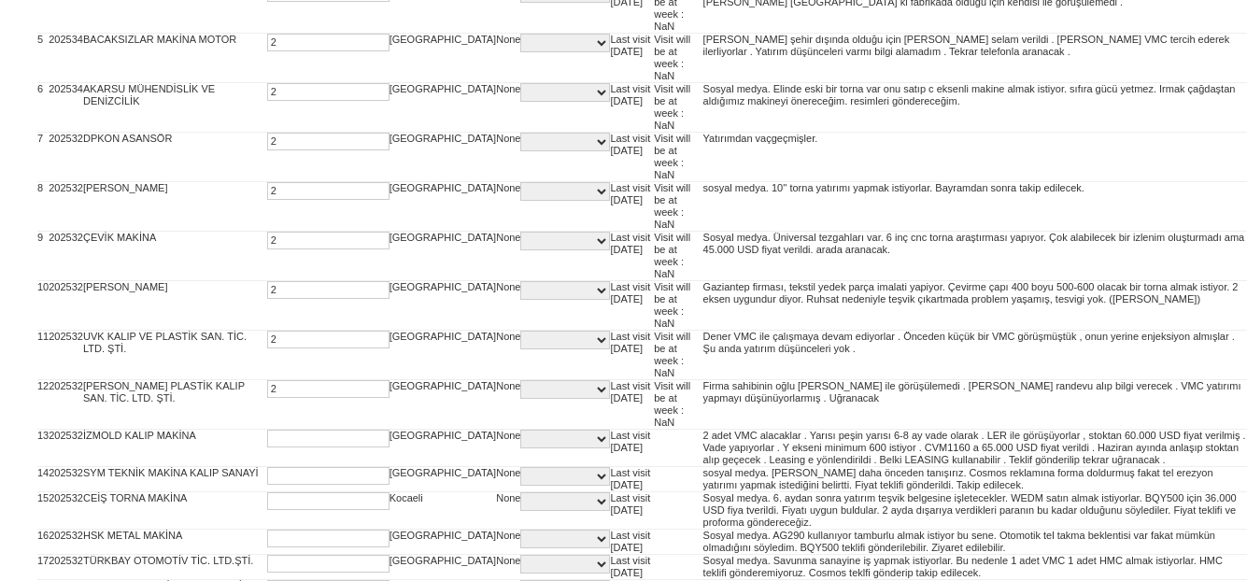
type input "2"
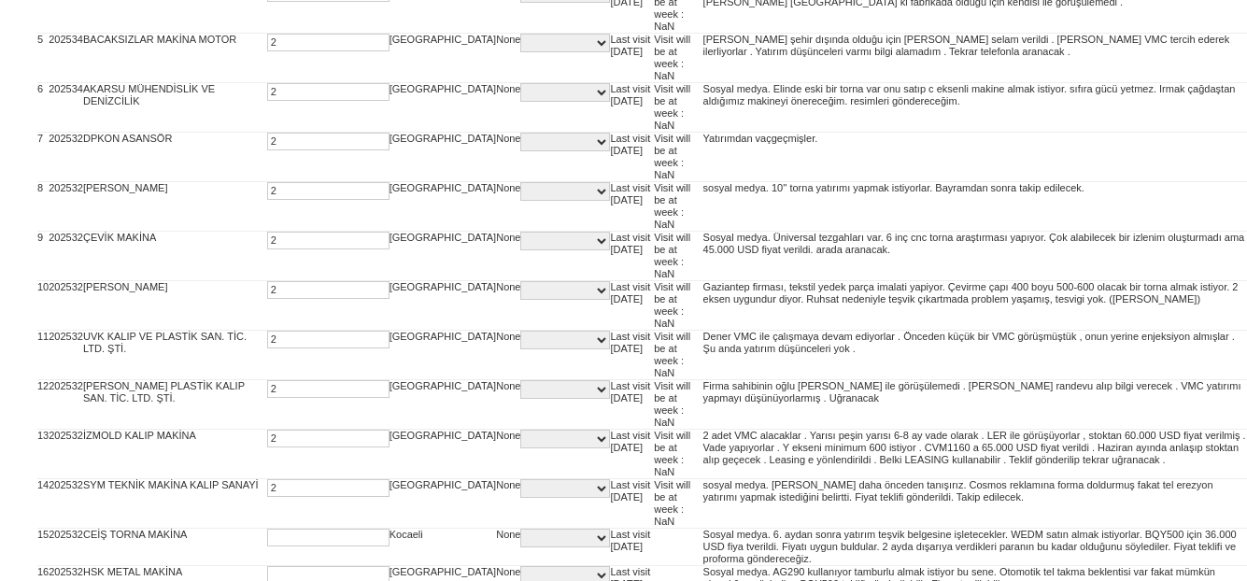
type input "2"
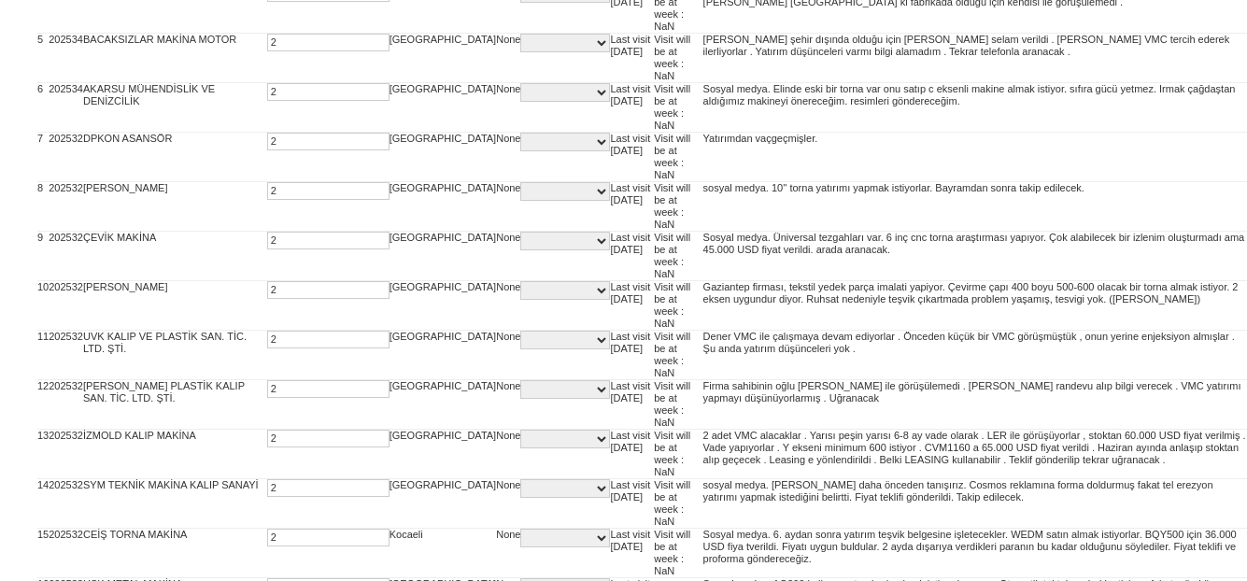
type input "2"
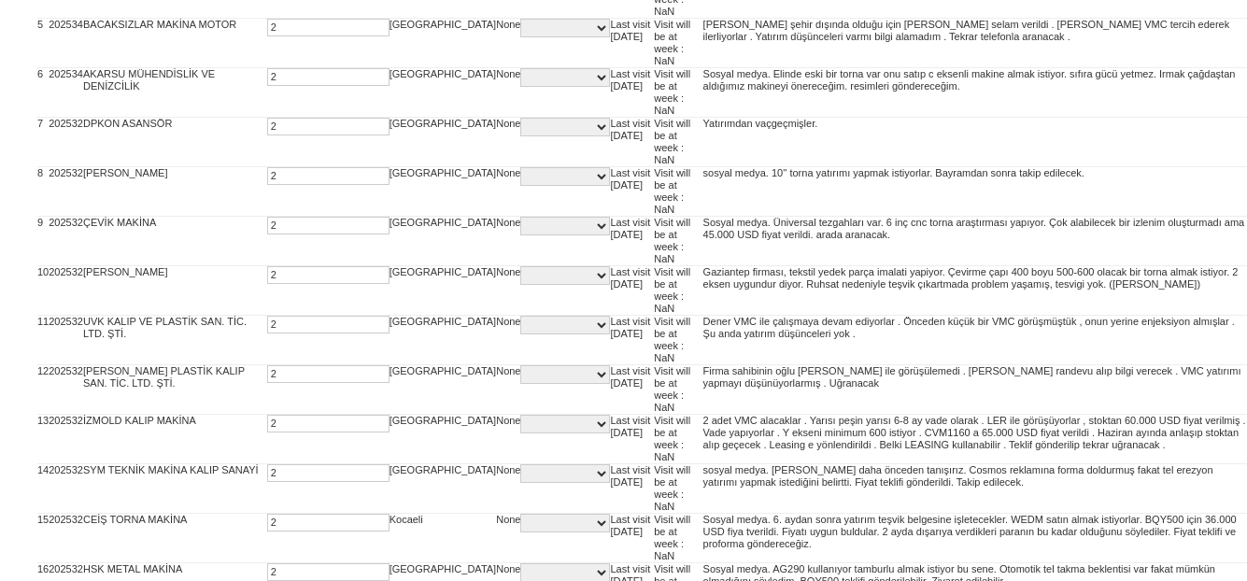
type input "2"
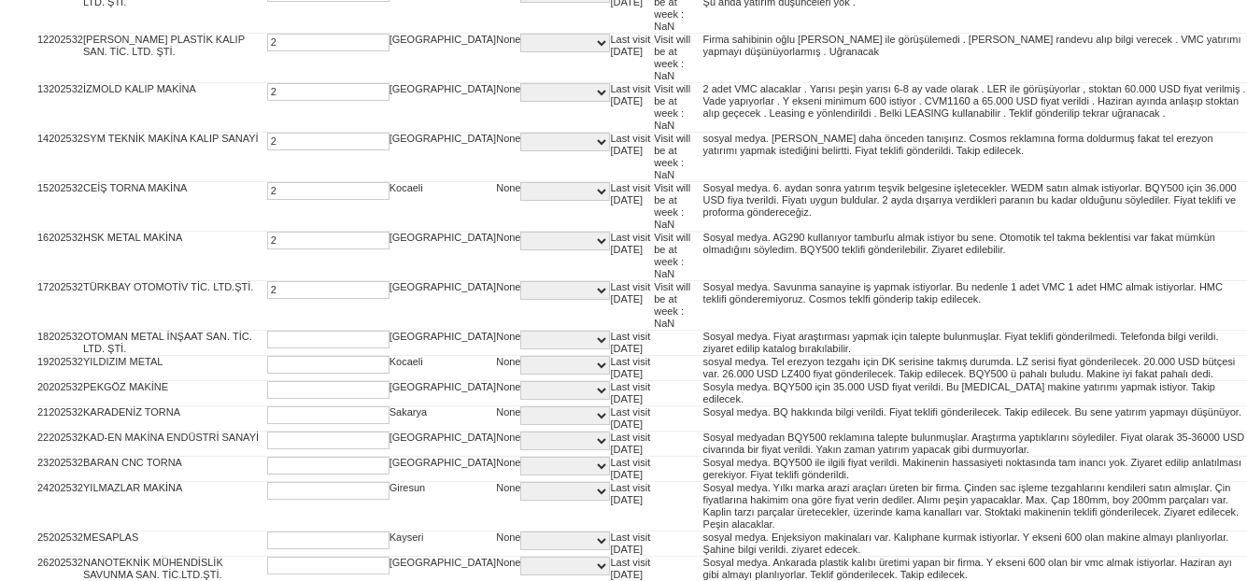
type input "2"
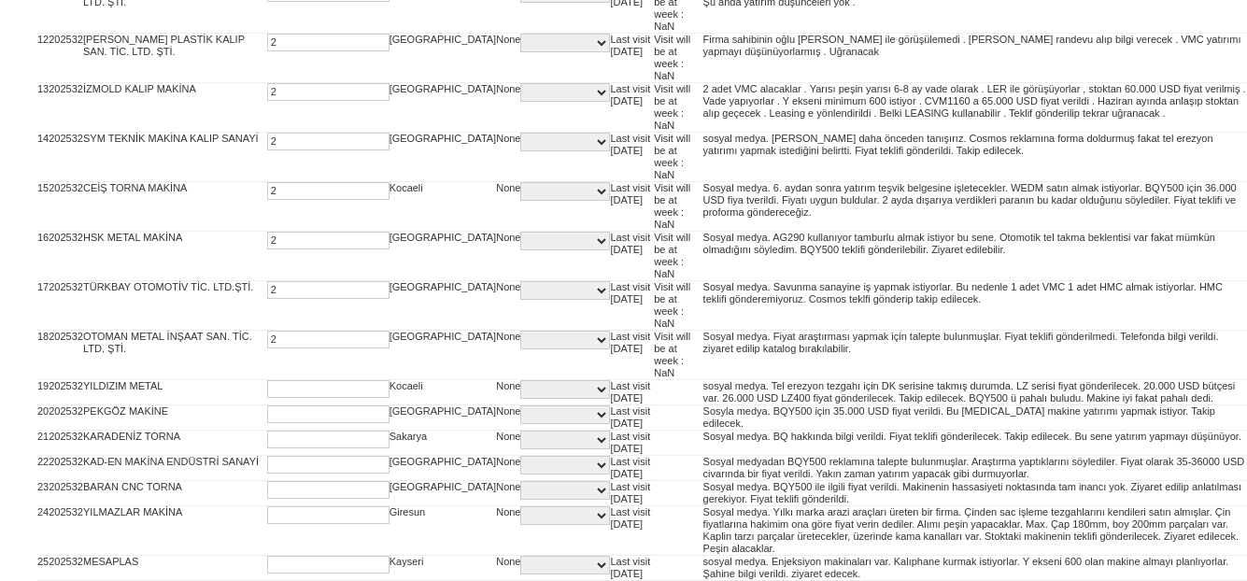
type input "2"
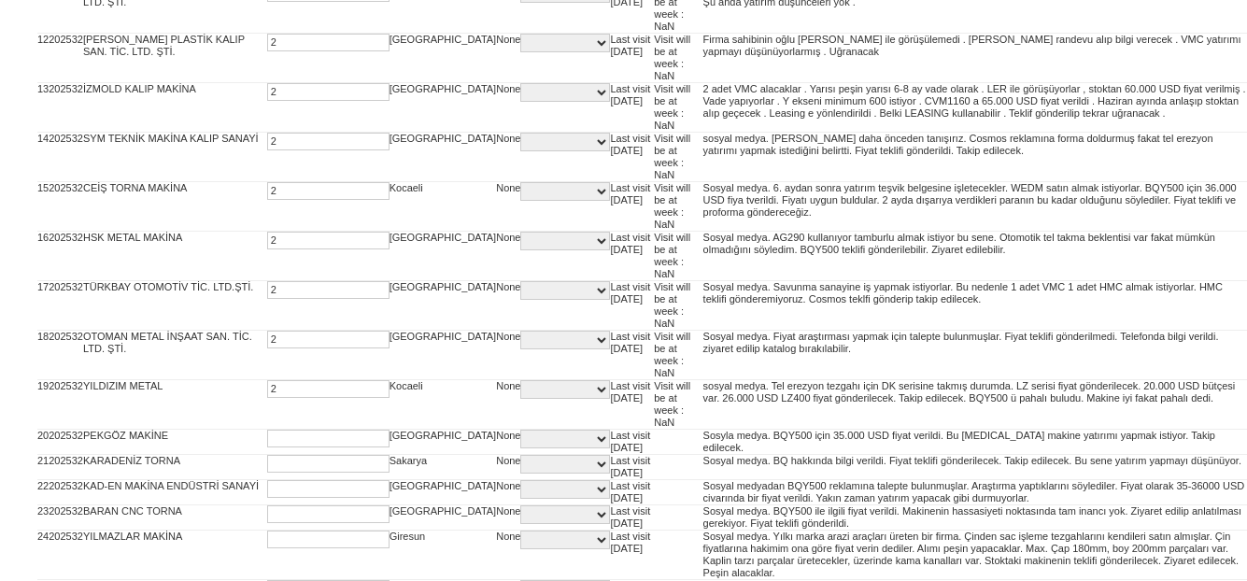
type input "2"
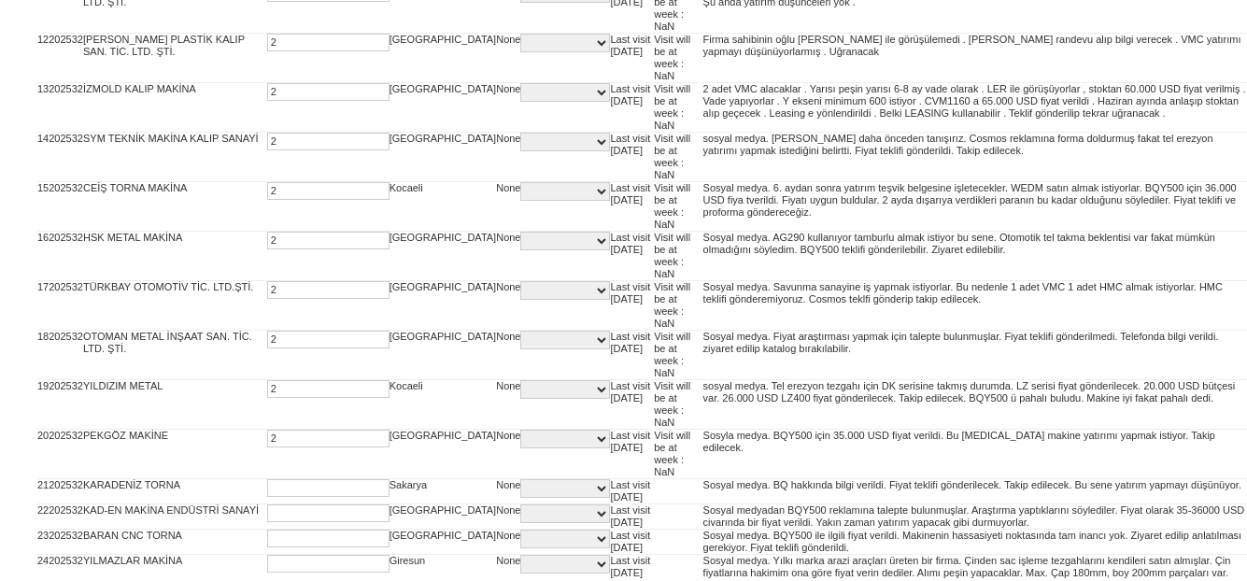
type input "2"
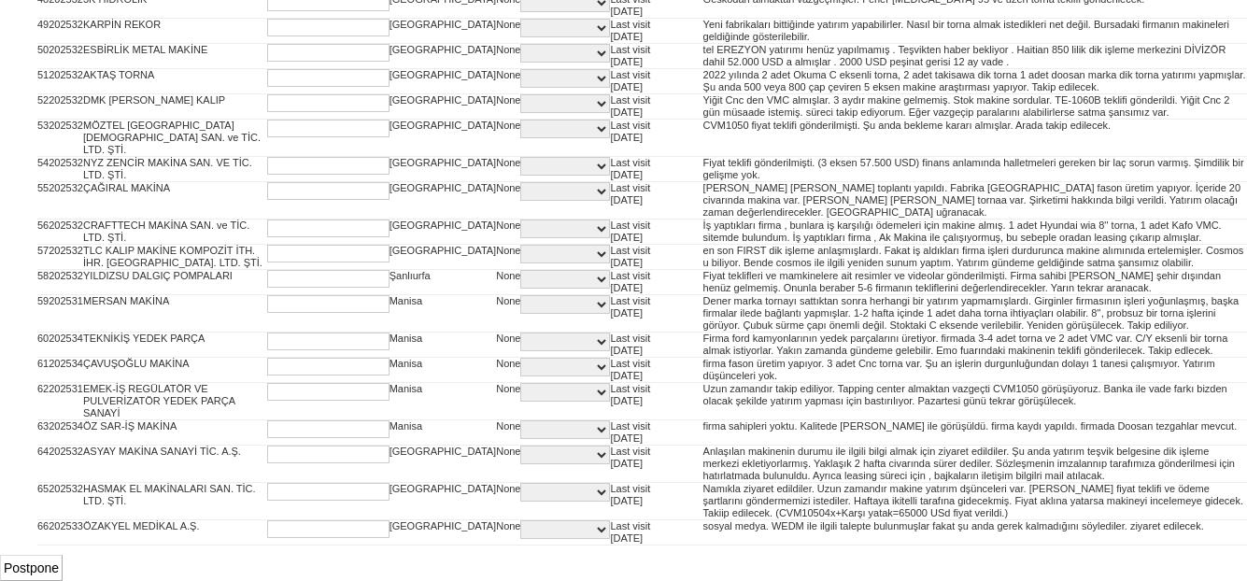
scroll to position [2369, 0]
type input "2"
click at [48, 568] on input "Postpone" at bounding box center [31, 568] width 63 height 26
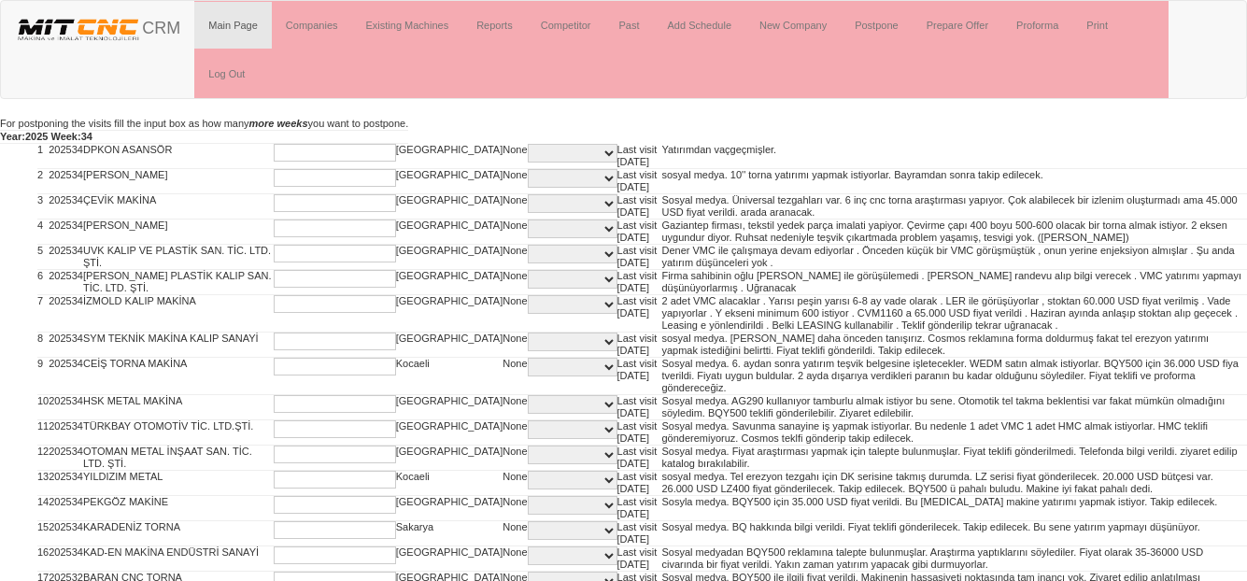
click at [274, 154] on input "text" at bounding box center [335, 153] width 122 height 18
type input "2"
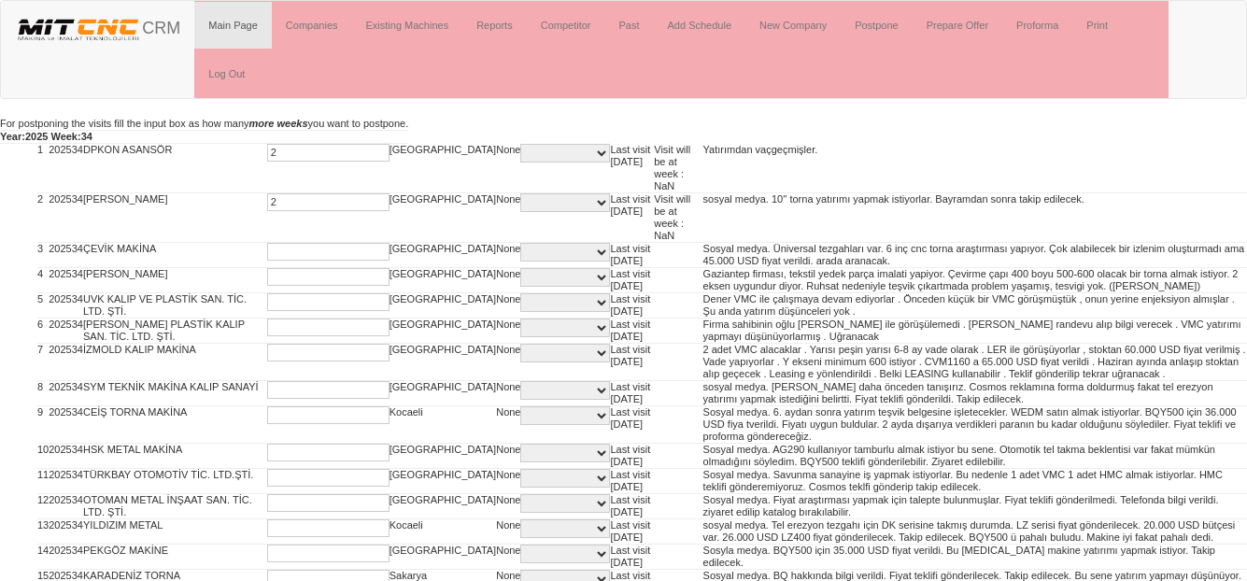
type input "2"
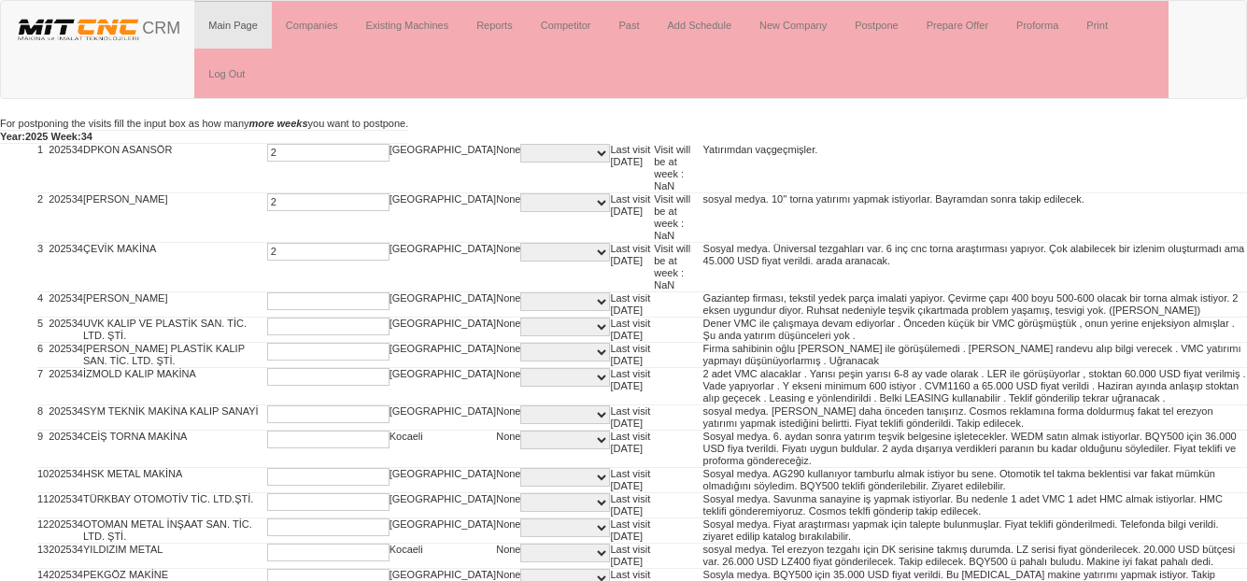
type input "2"
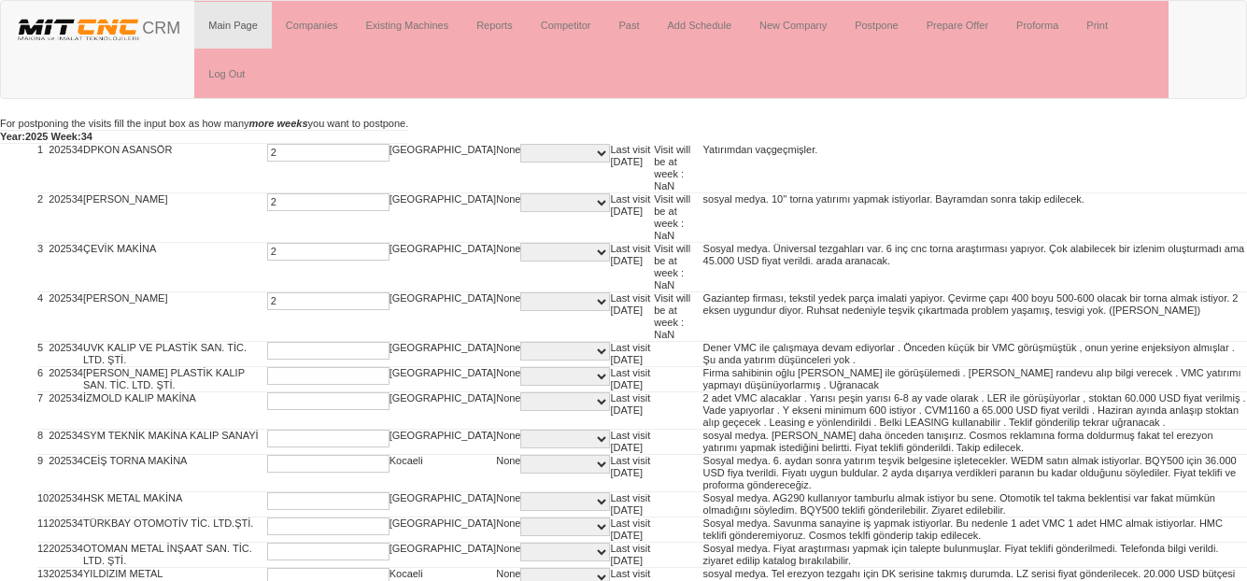
type input "2"
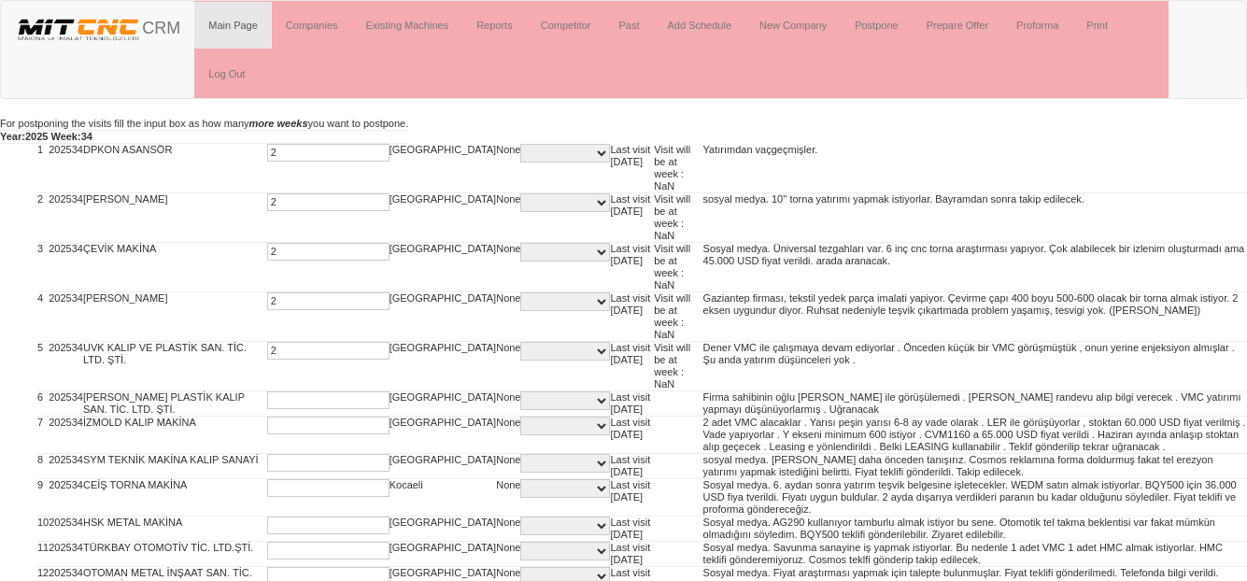
type input "2"
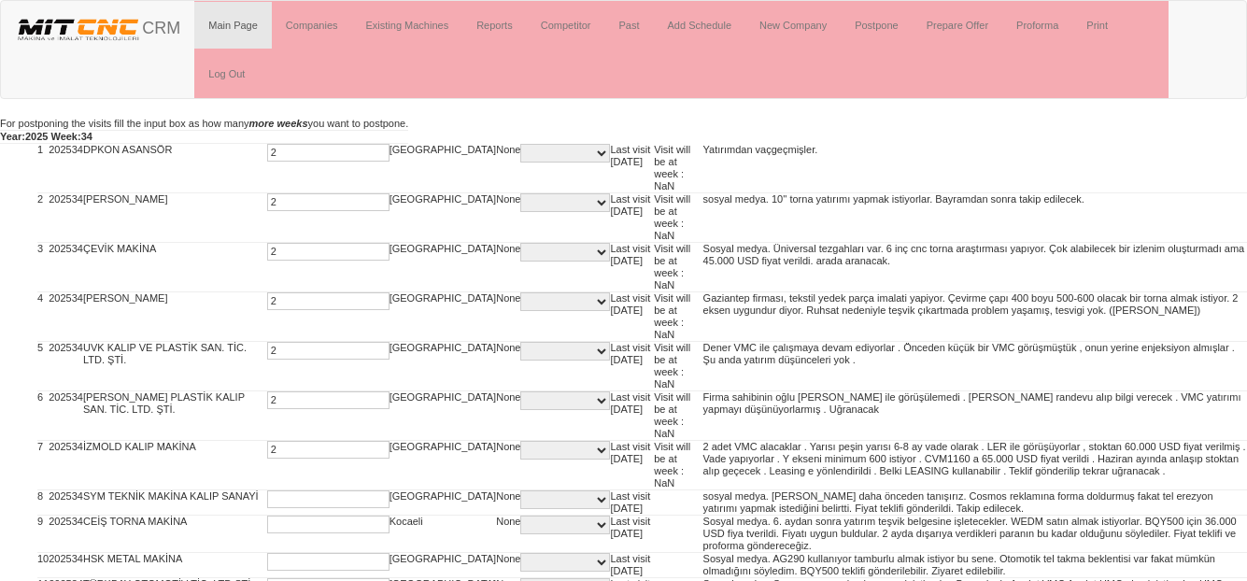
type input "2"
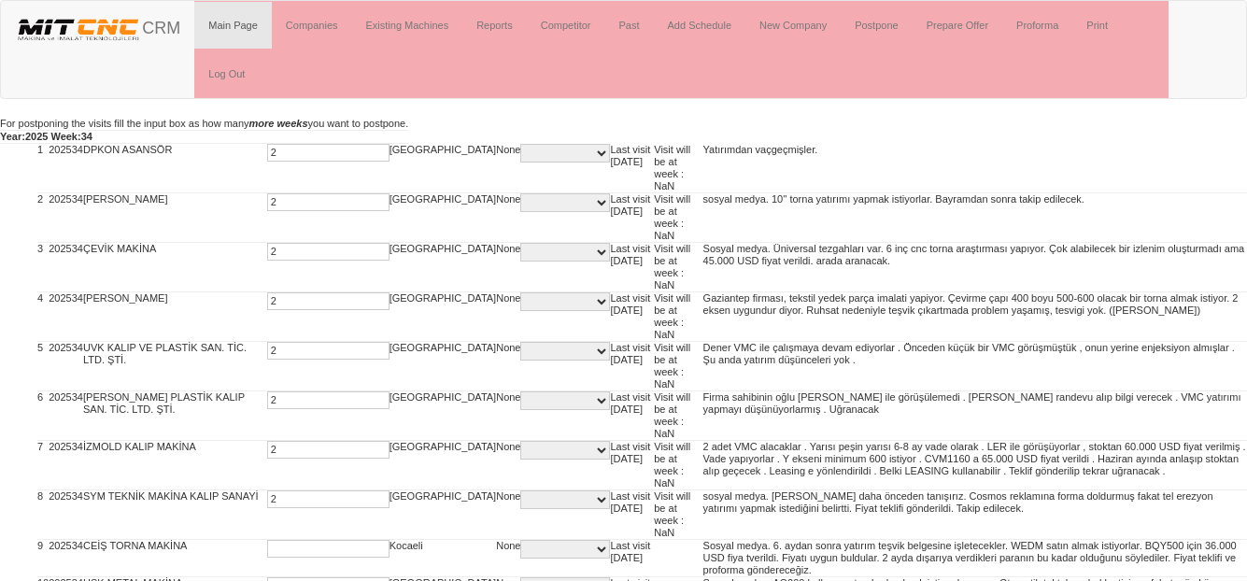
type input "2"
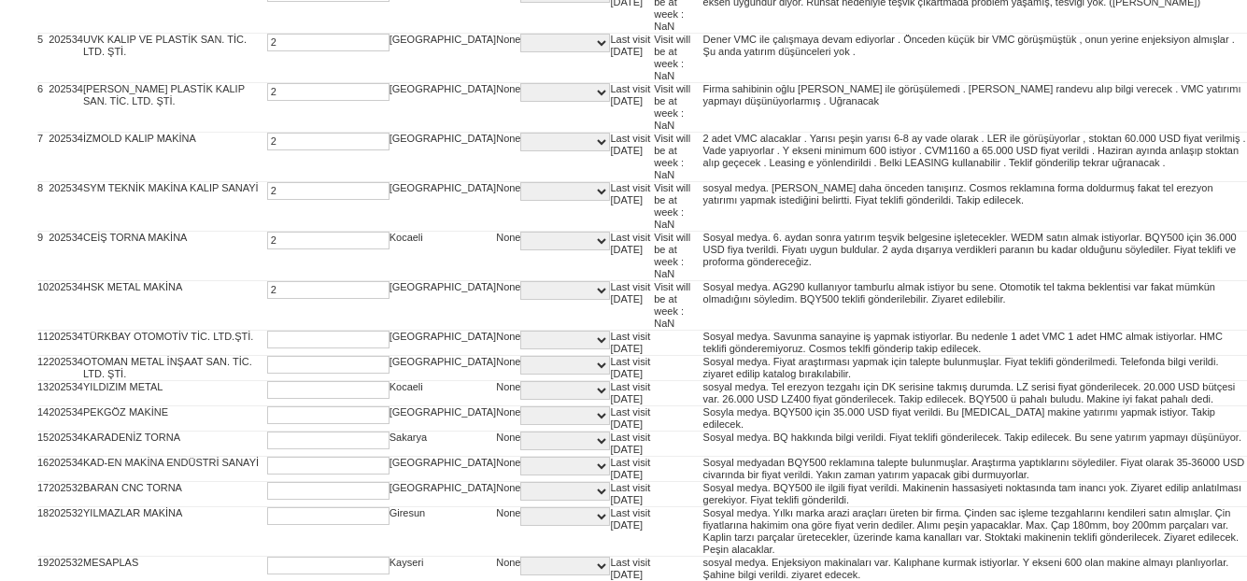
type input "2"
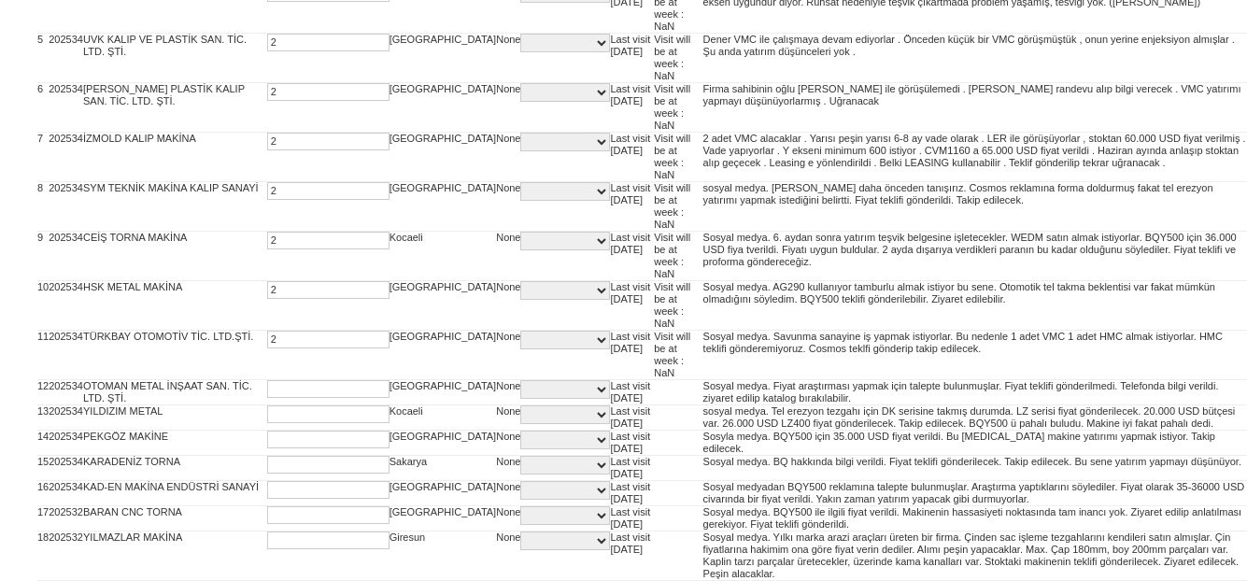
type input "2"
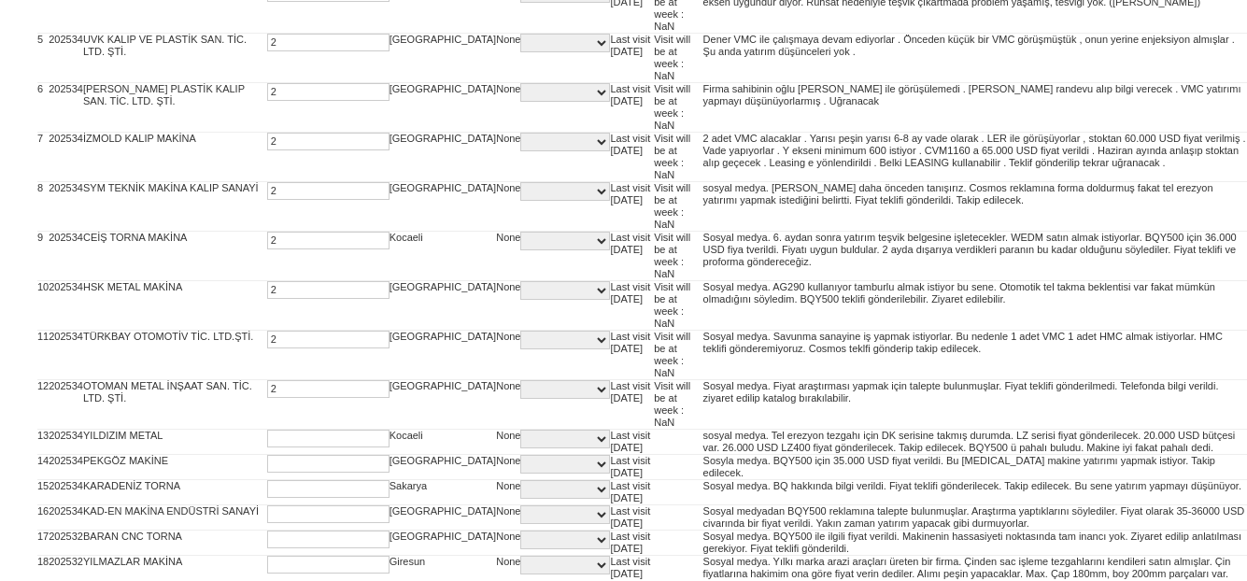
type input "2"
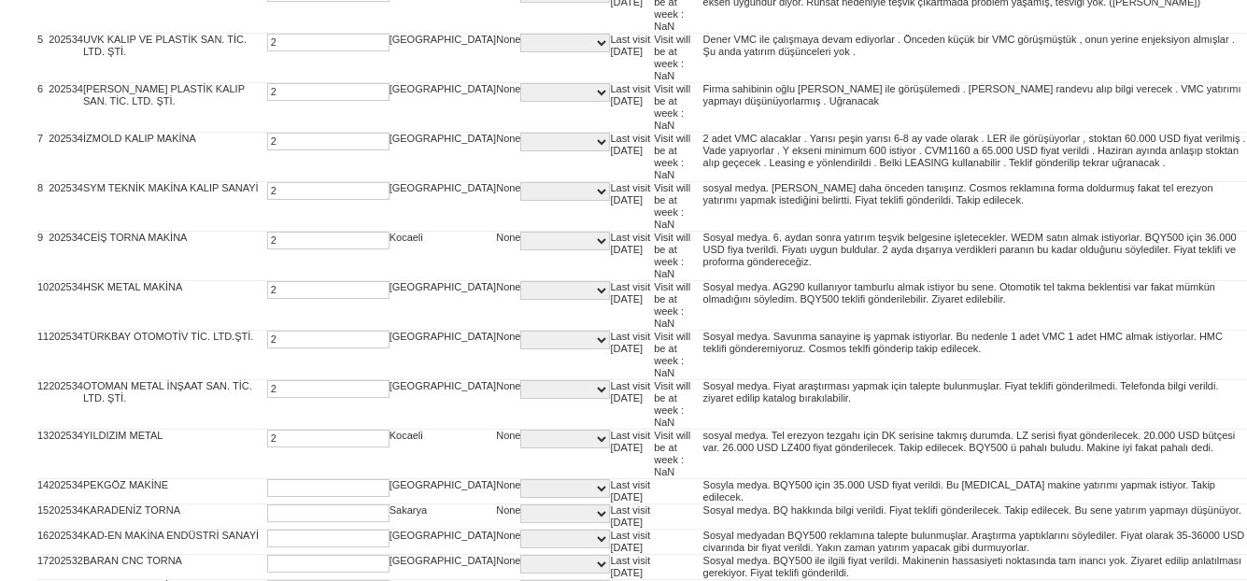
type input "2"
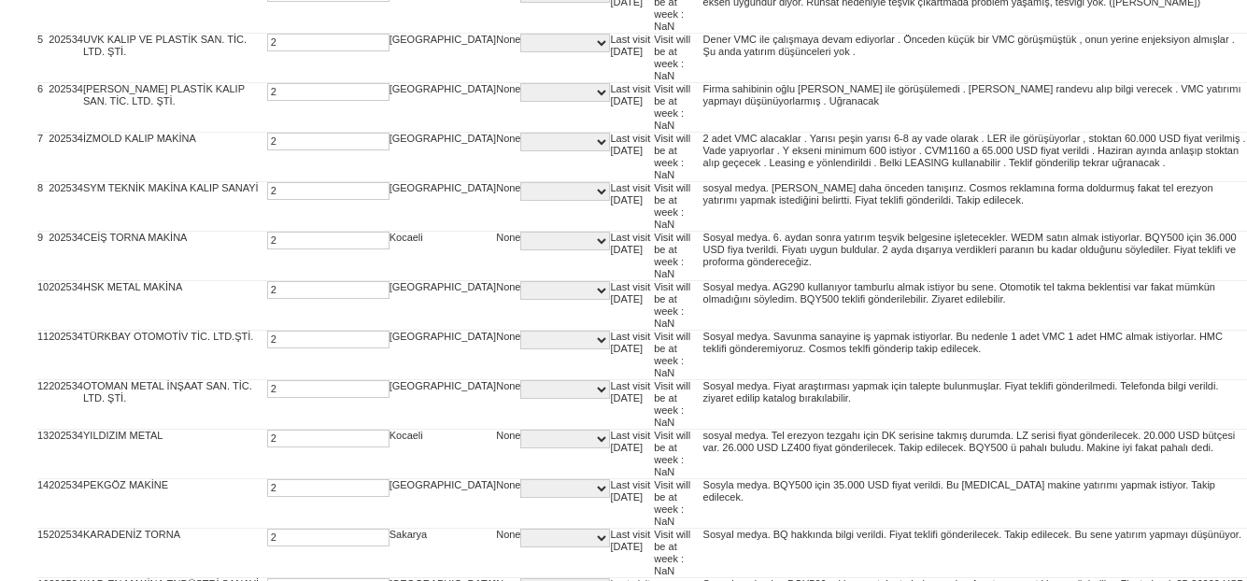
type input "2"
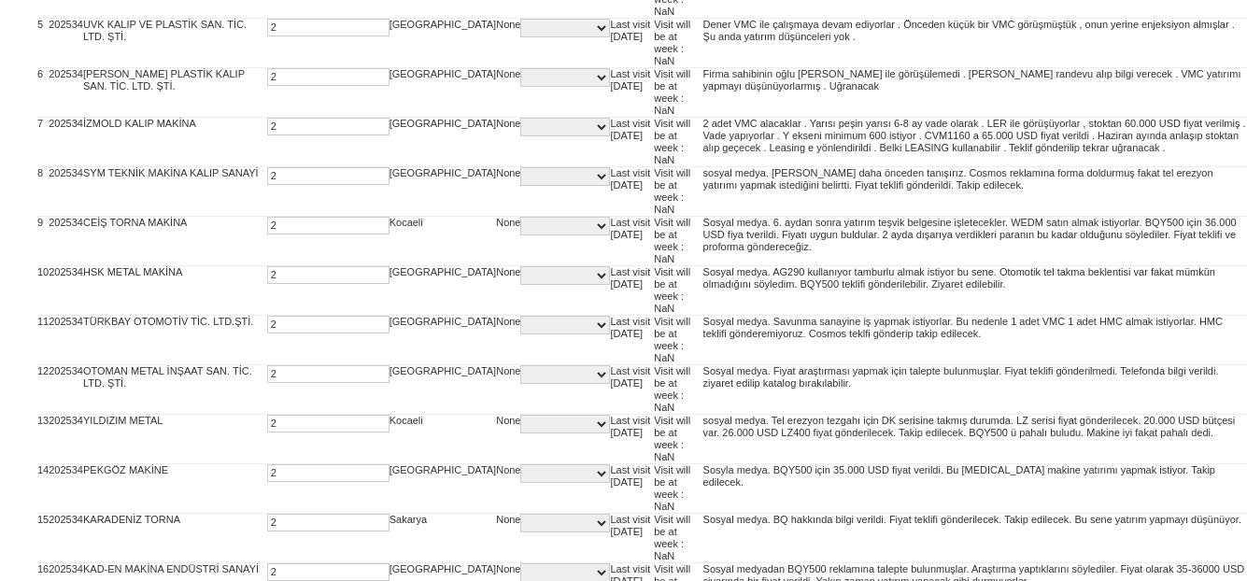
type input "2"
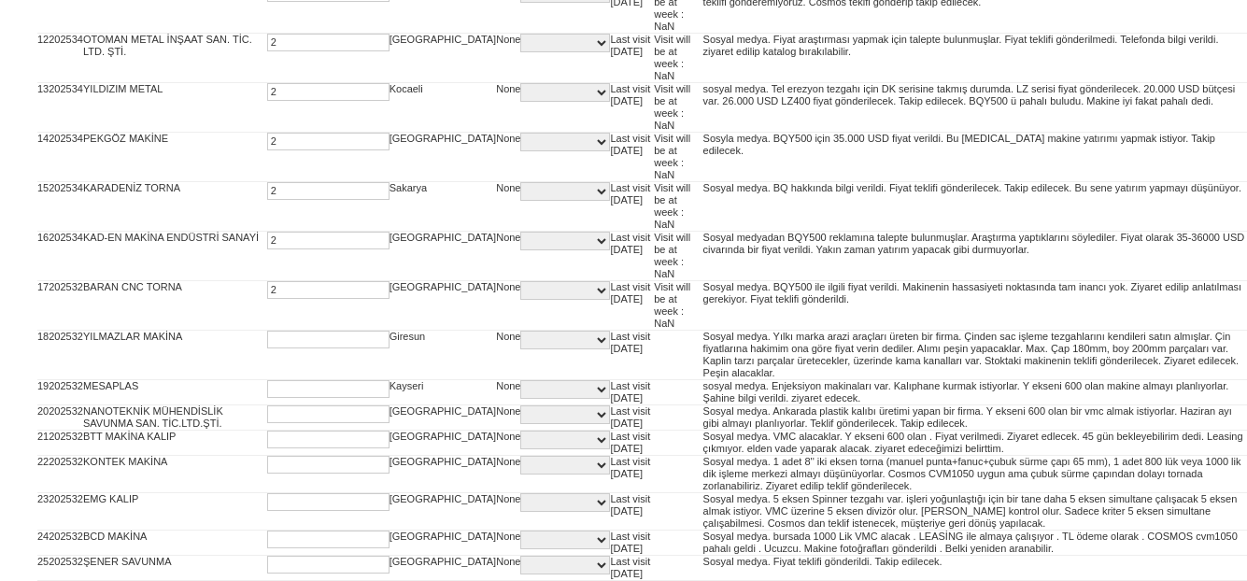
type input "2"
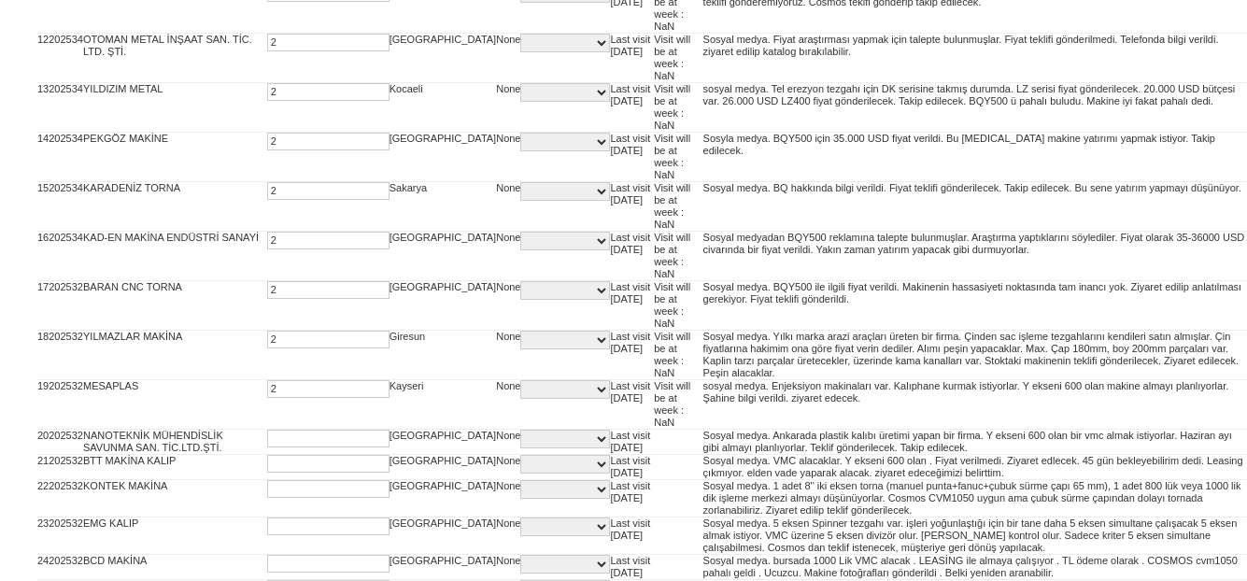
type input "2"
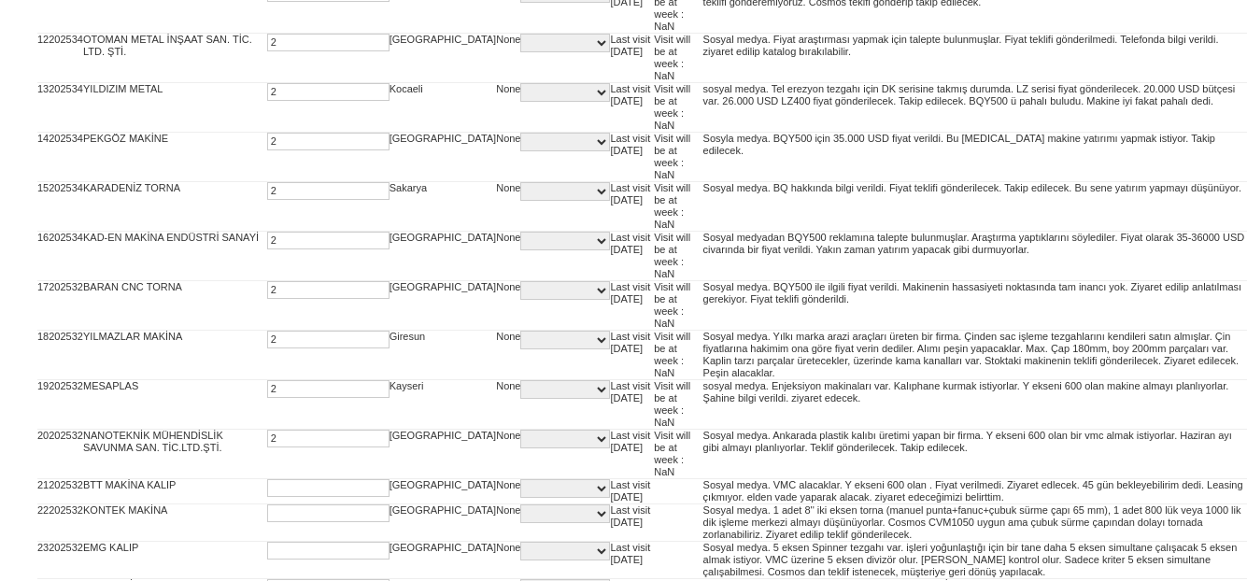
type input "2"
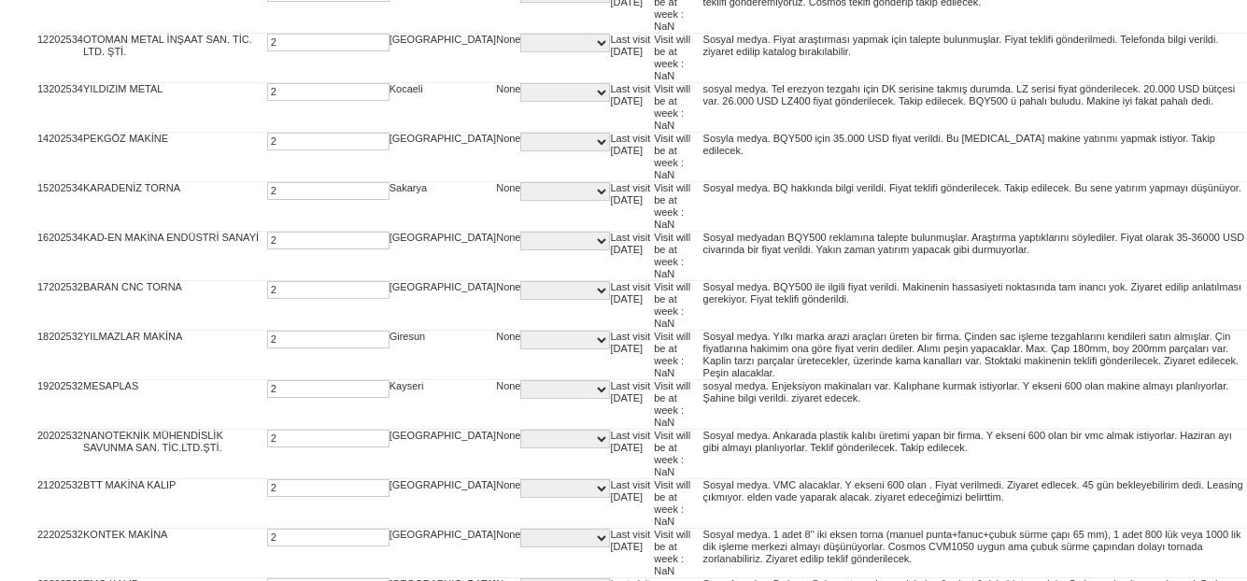
type input "2"
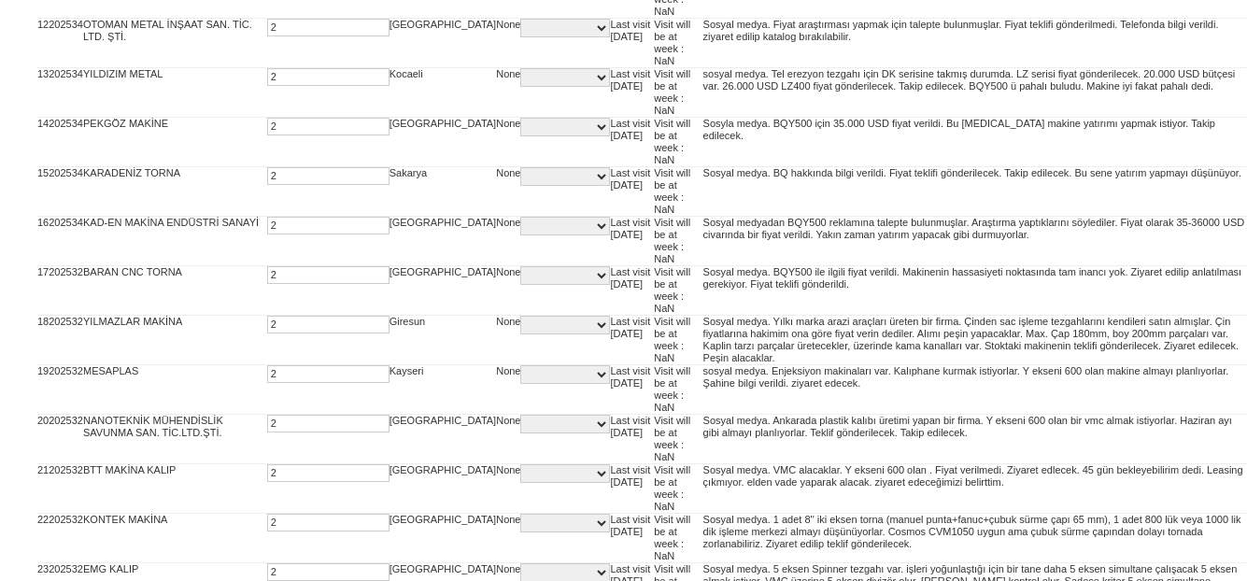
type input "2"
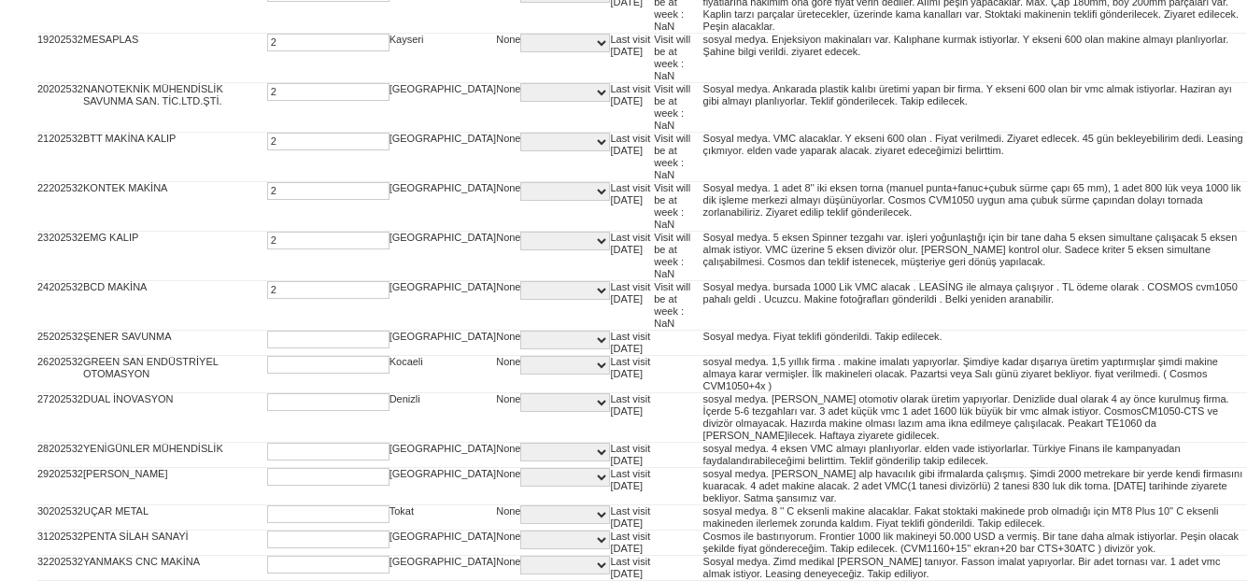
type input "2"
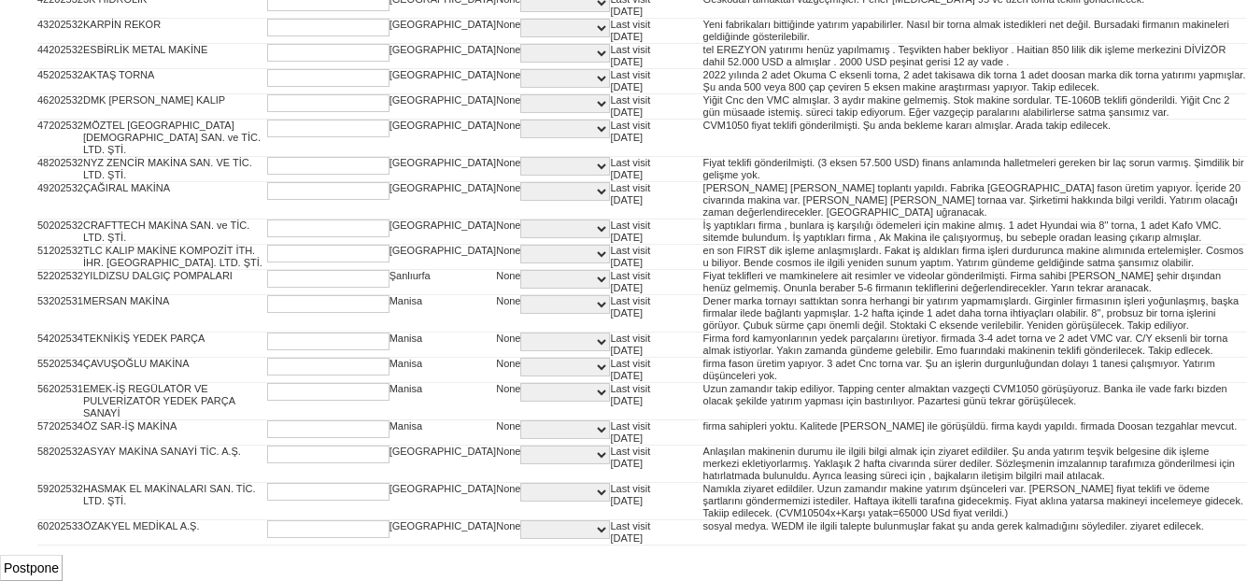
scroll to position [2169, 0]
type input "2"
click at [45, 572] on input "Postpone" at bounding box center [31, 568] width 63 height 26
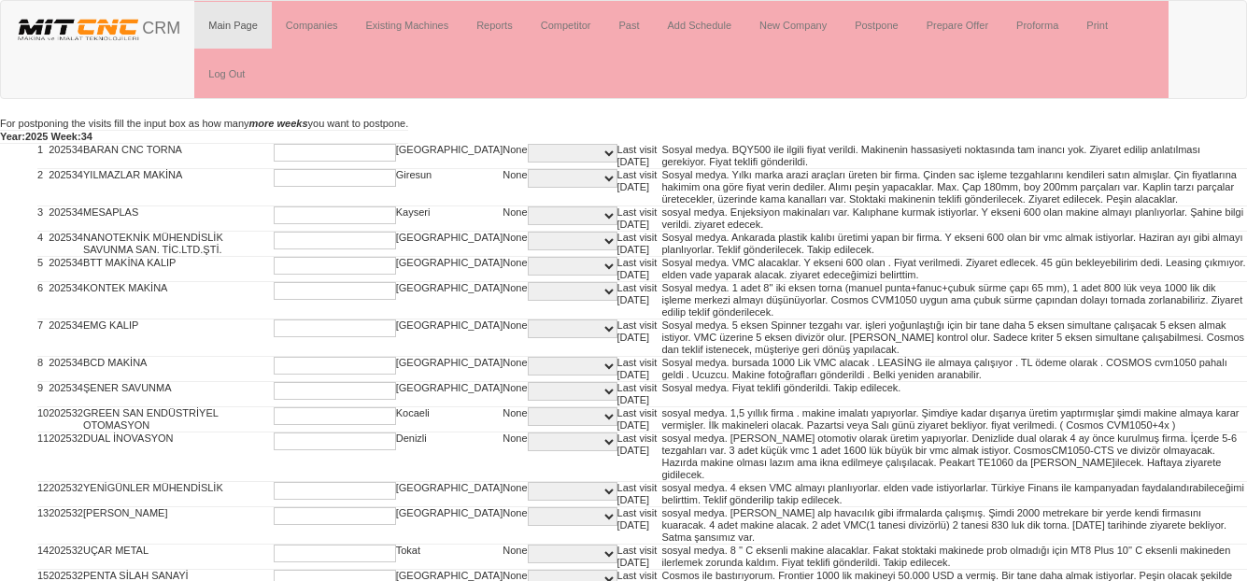
click at [274, 148] on input "text" at bounding box center [335, 153] width 122 height 18
type input "2"
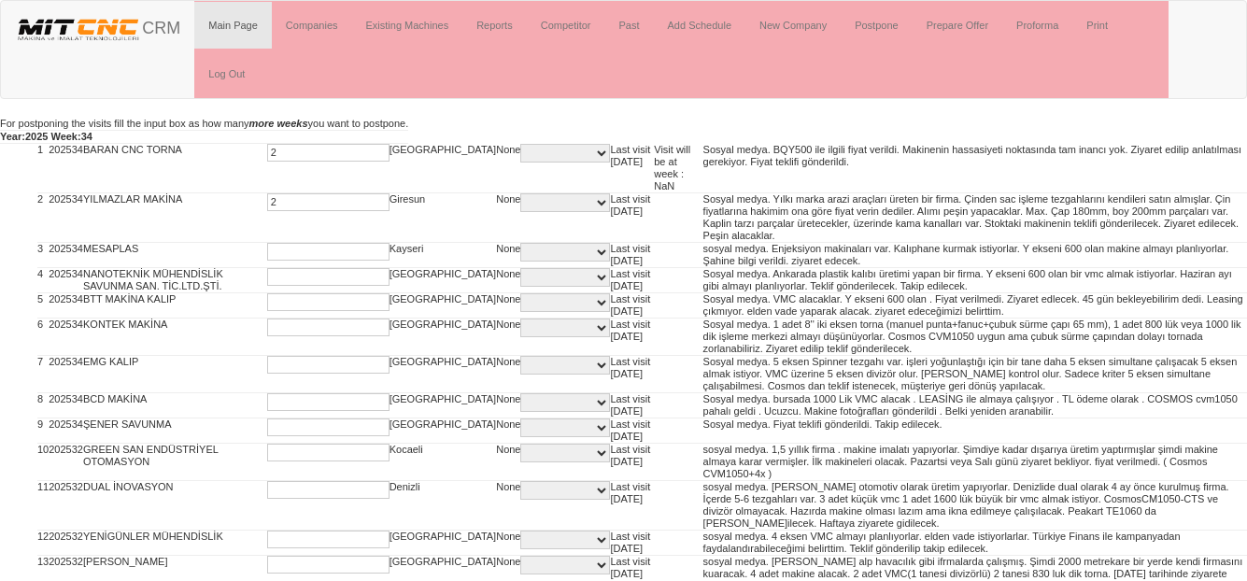
type input "2"
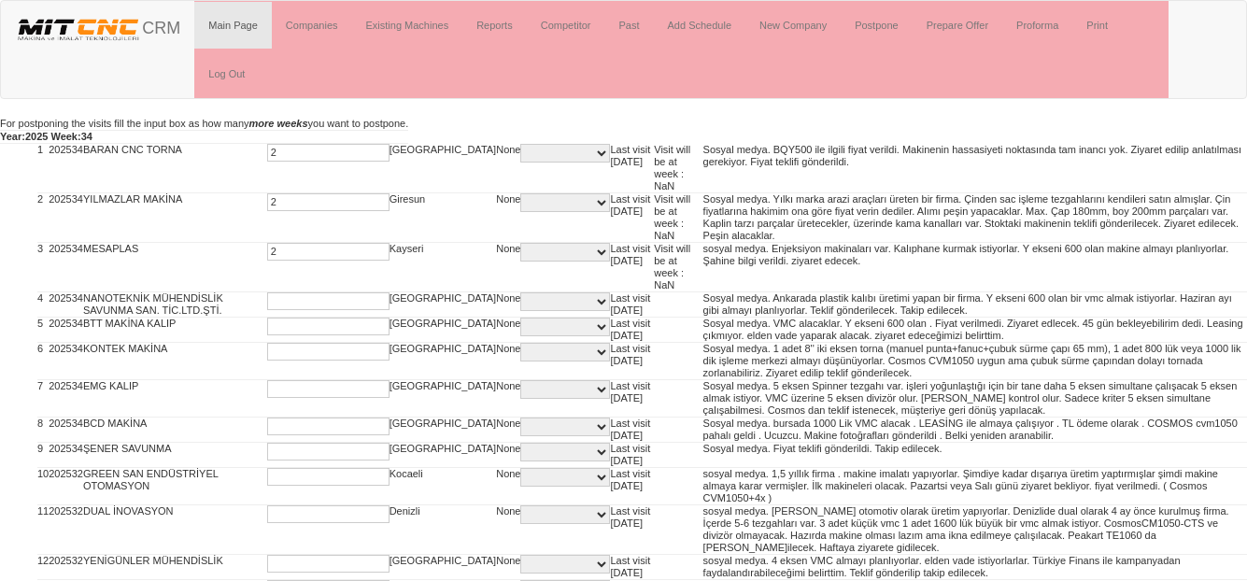
type input "2"
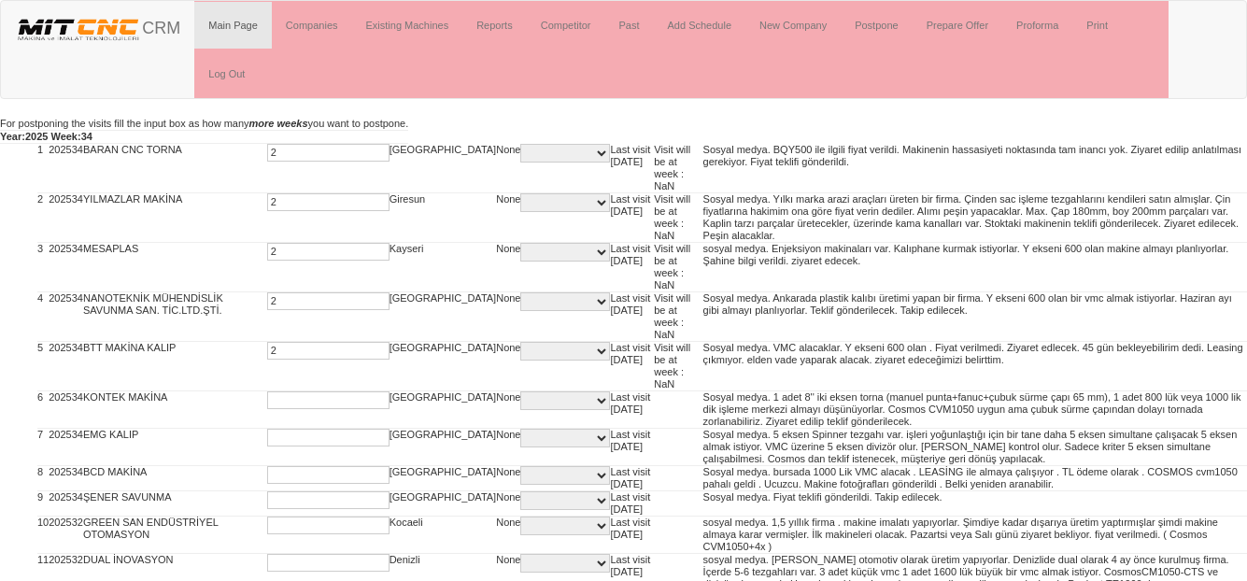
type input "2"
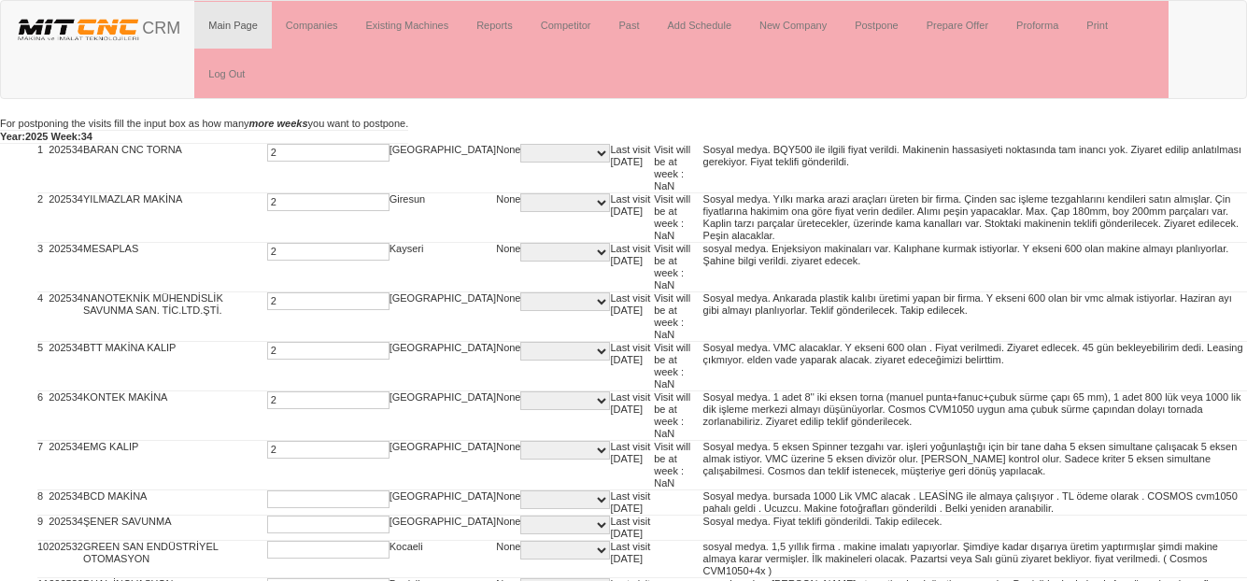
type input "2"
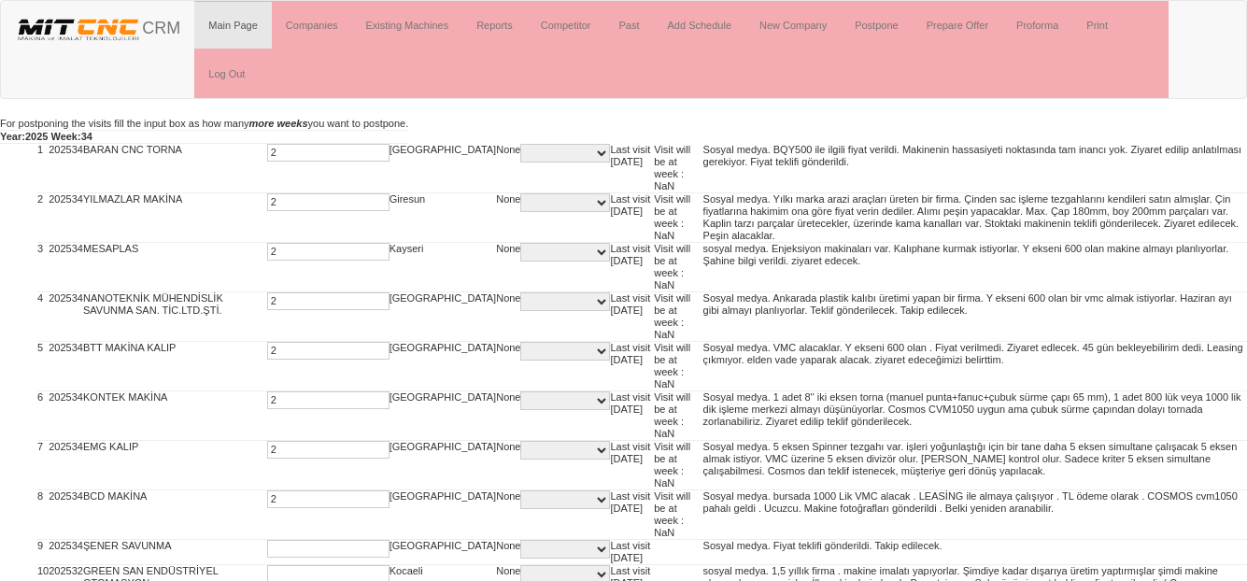
type input "2"
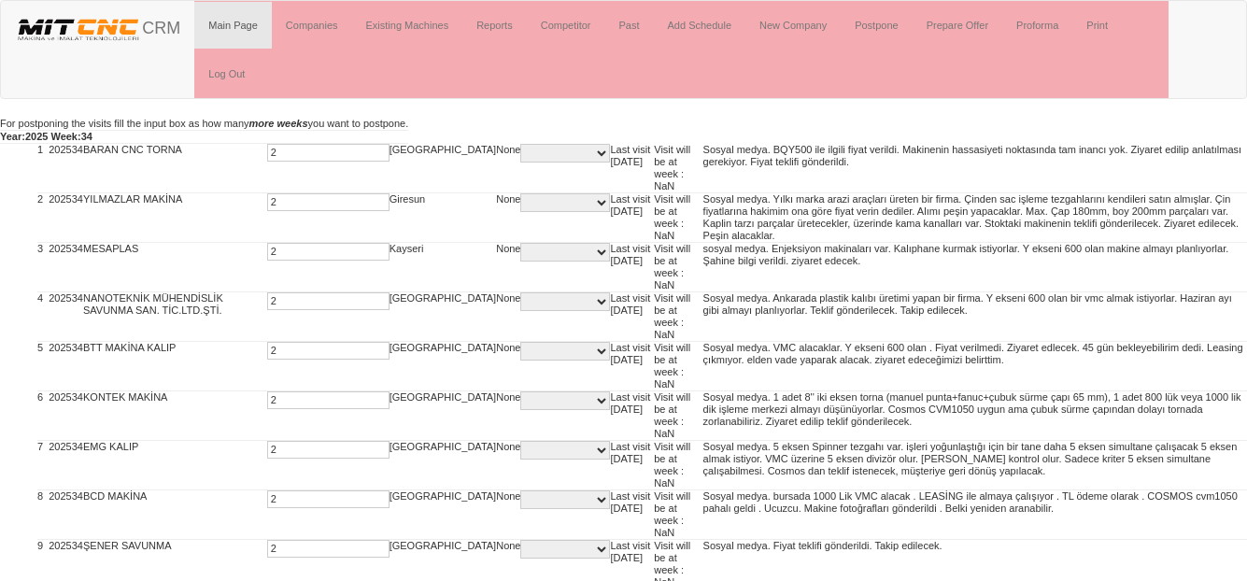
type input "2"
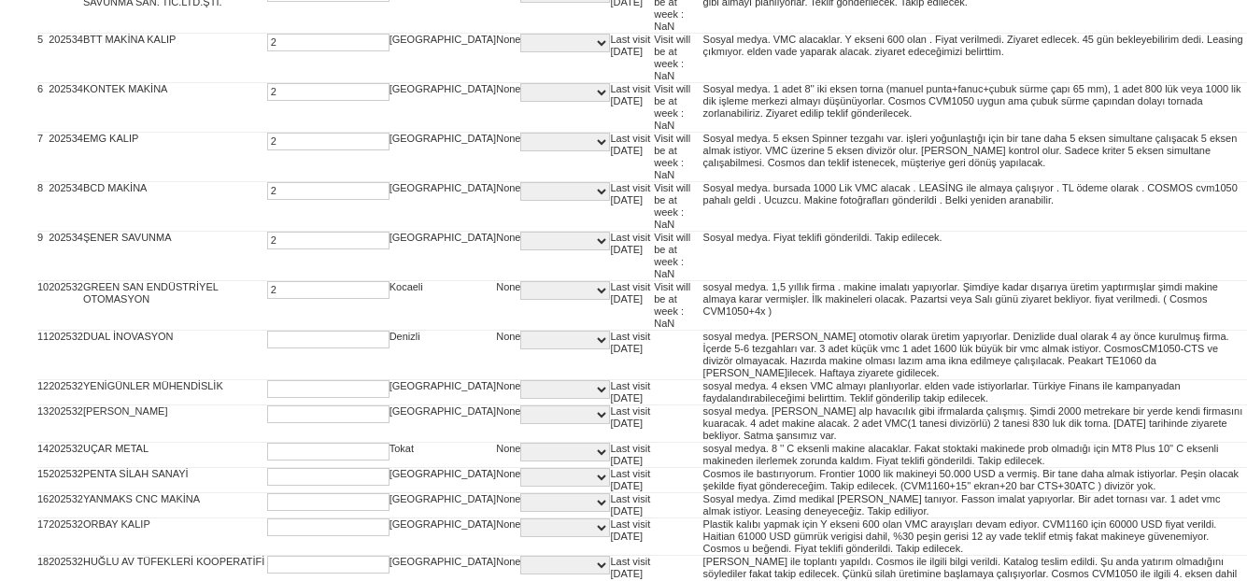
type input "2"
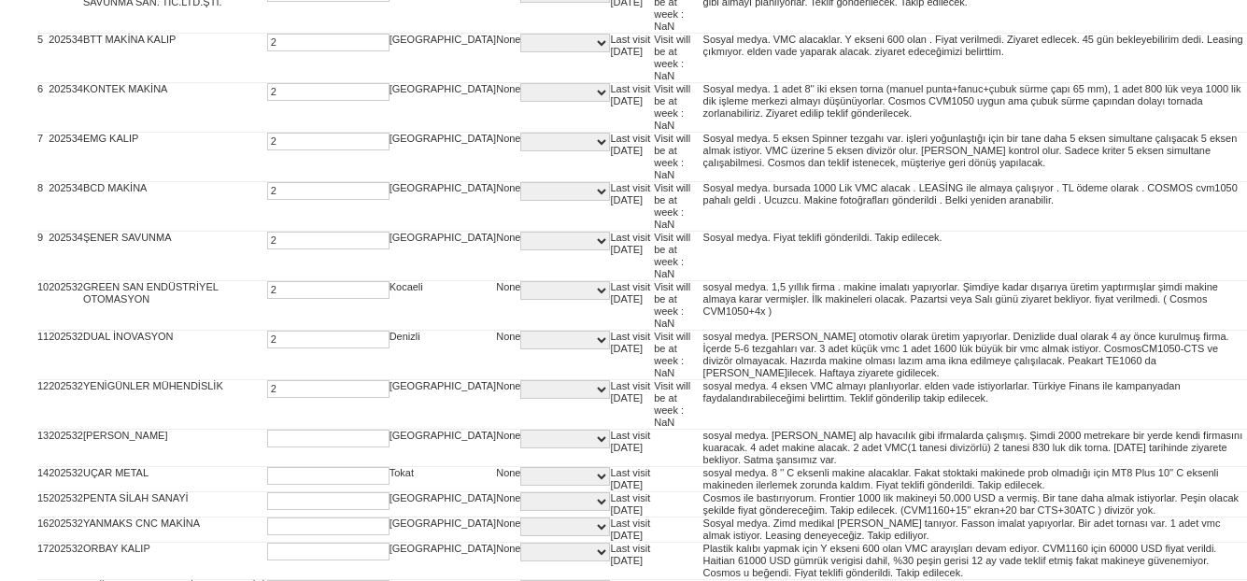
type input "2"
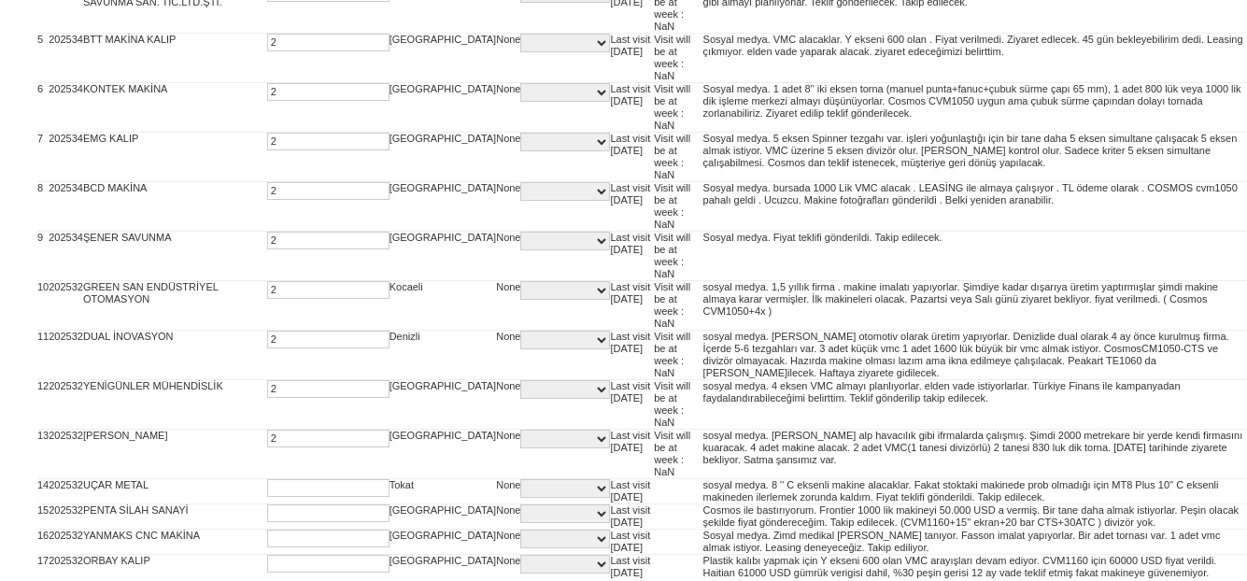
type input "2"
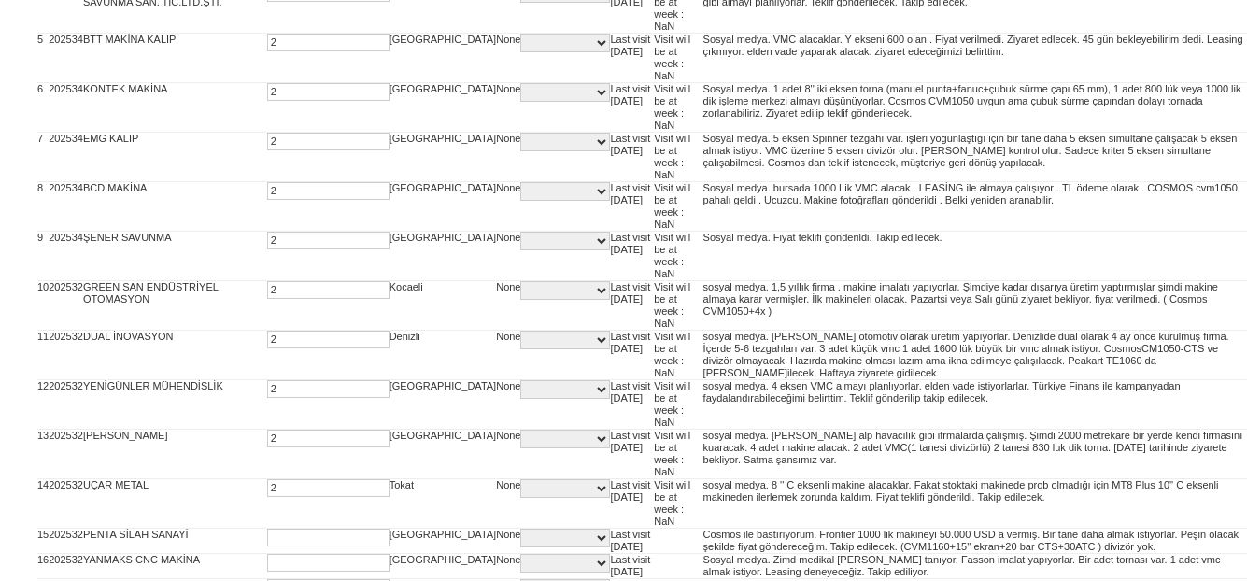
type input "2"
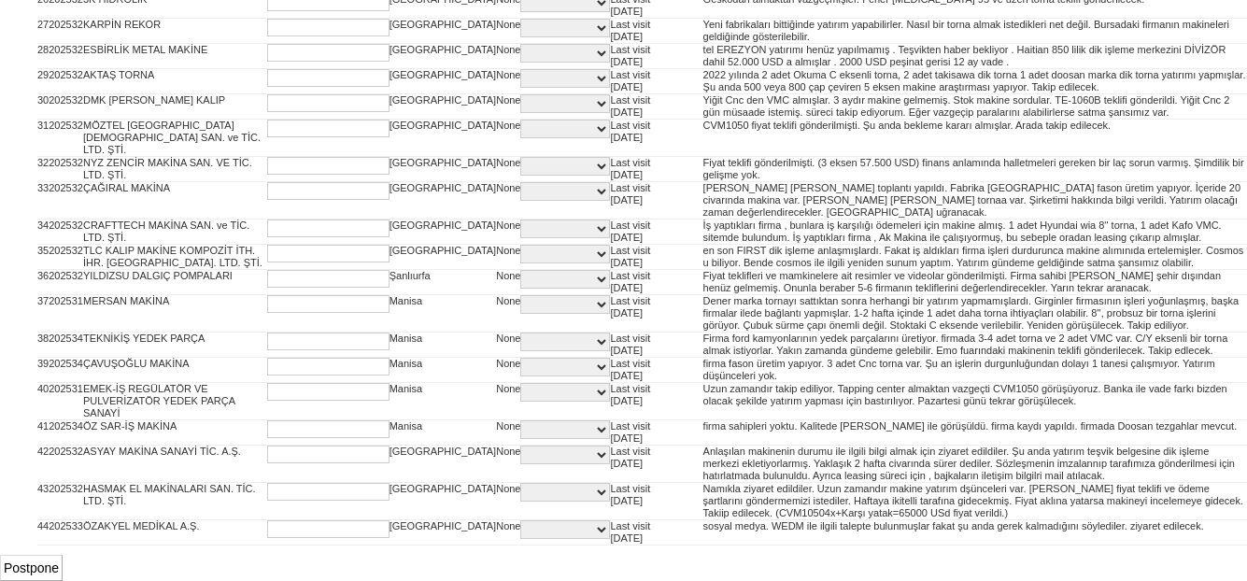
scroll to position [1437, 0]
type input "2"
click at [48, 563] on input "Postpone" at bounding box center [31, 568] width 63 height 26
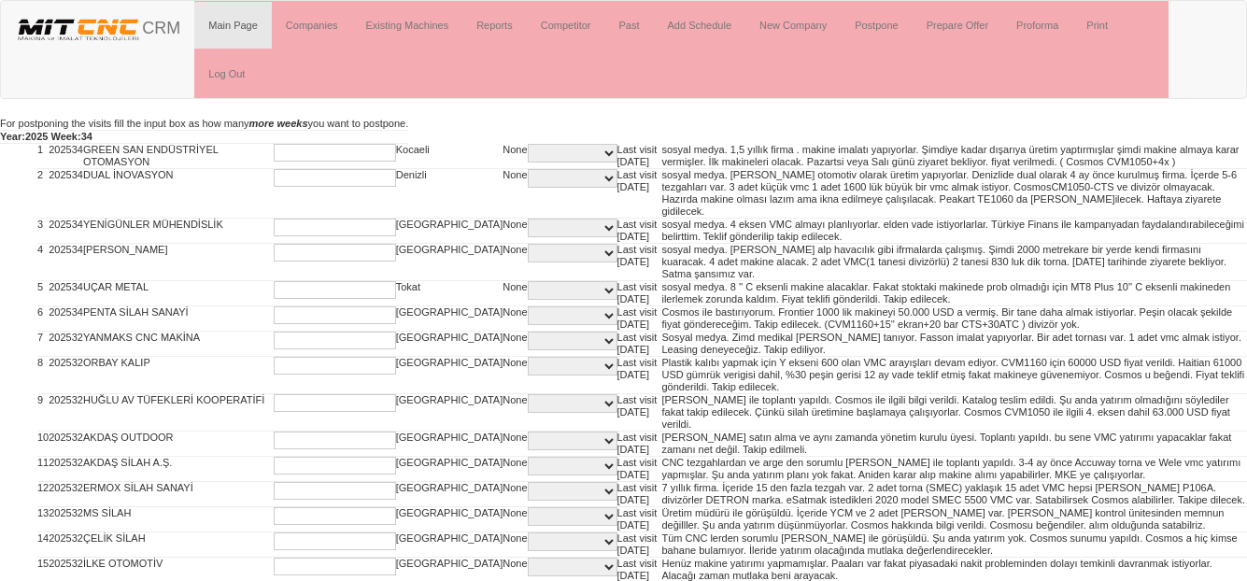
click at [274, 152] on input "text" at bounding box center [335, 153] width 122 height 18
type input "2"
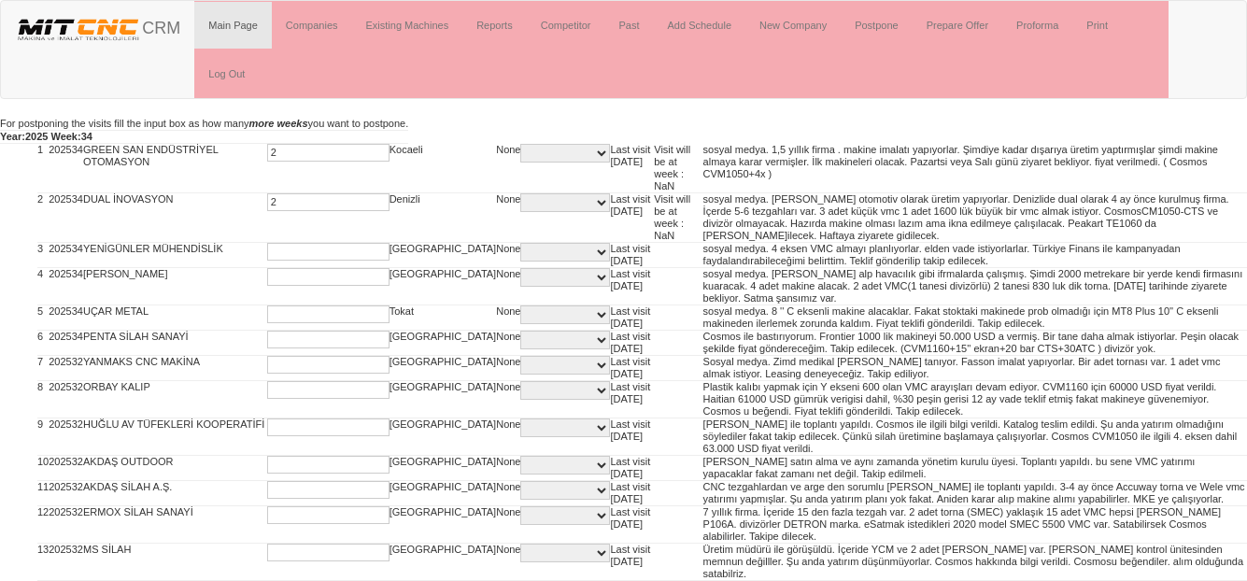
type input "2"
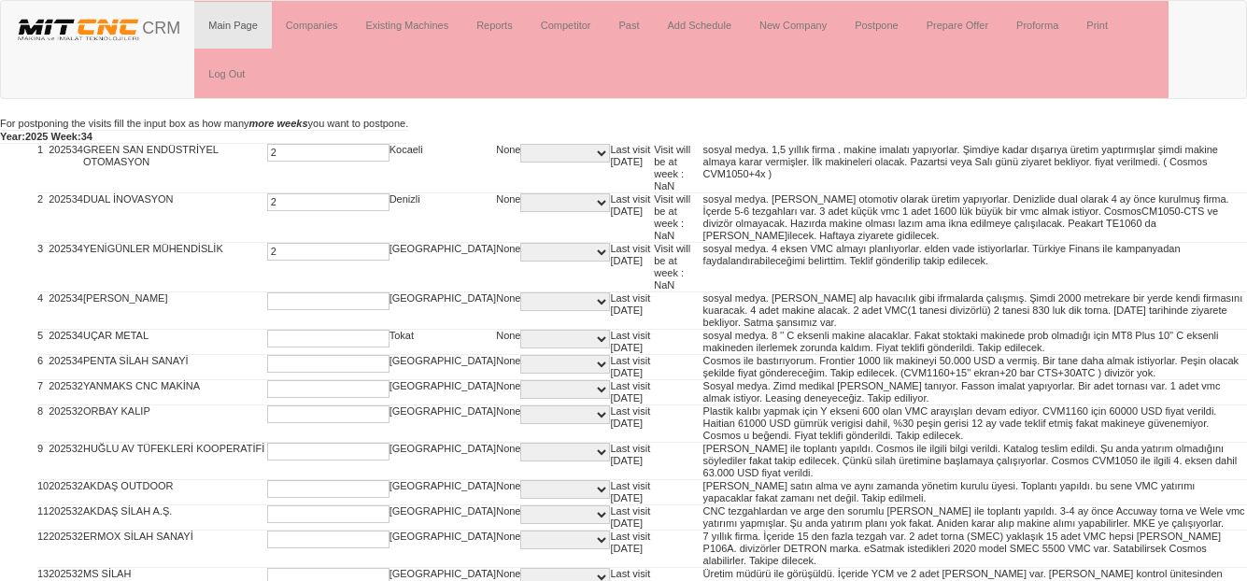
type input "2"
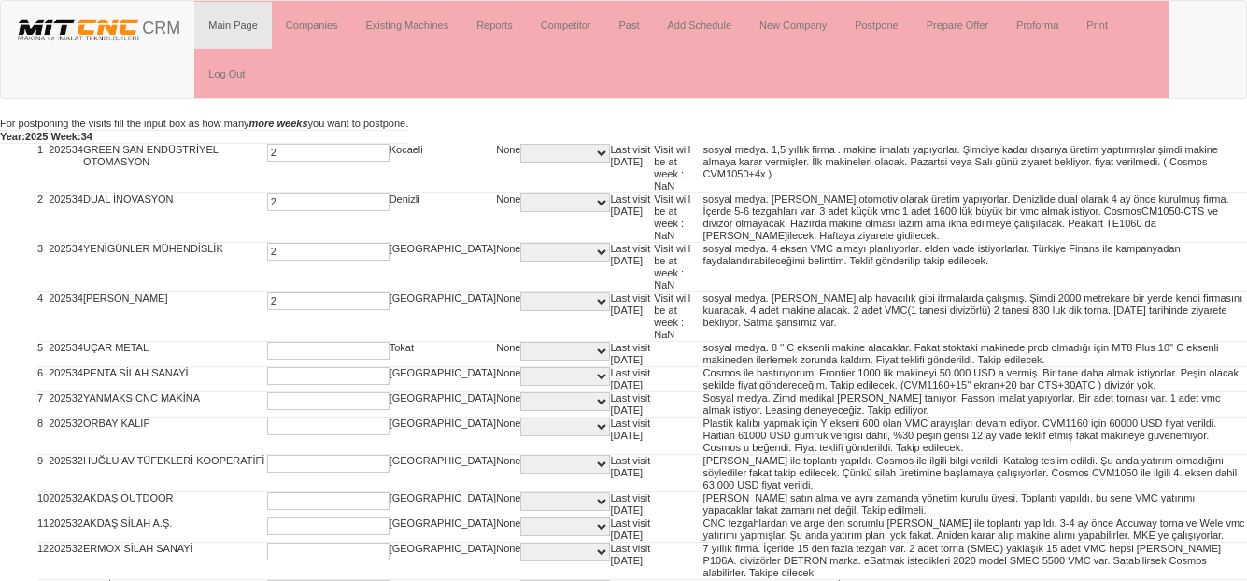
type input "2"
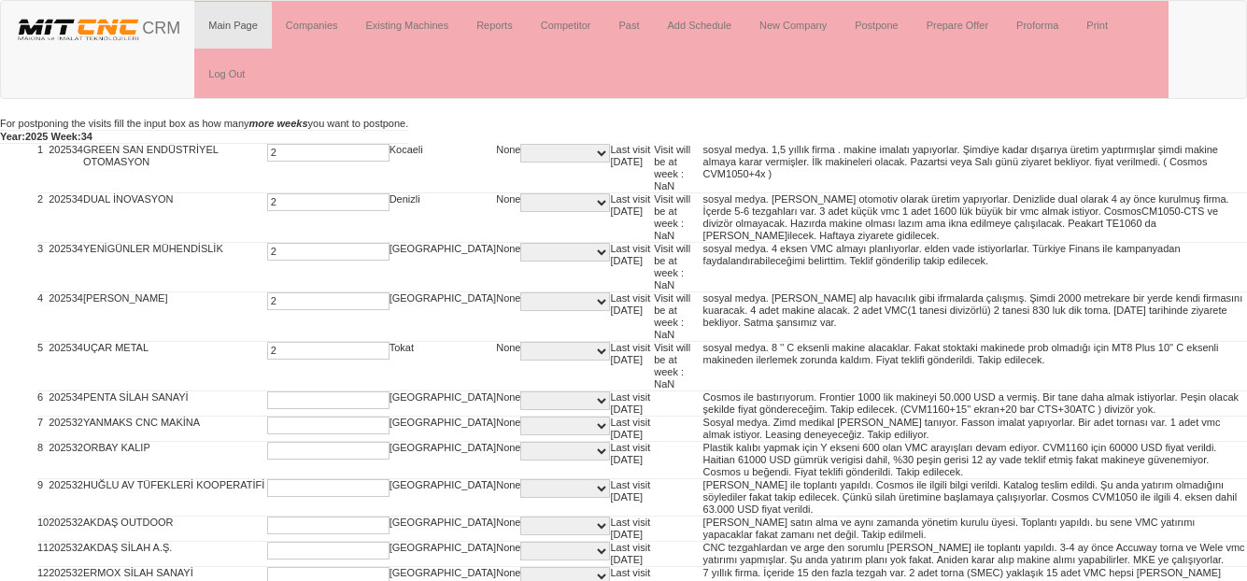
type input "2"
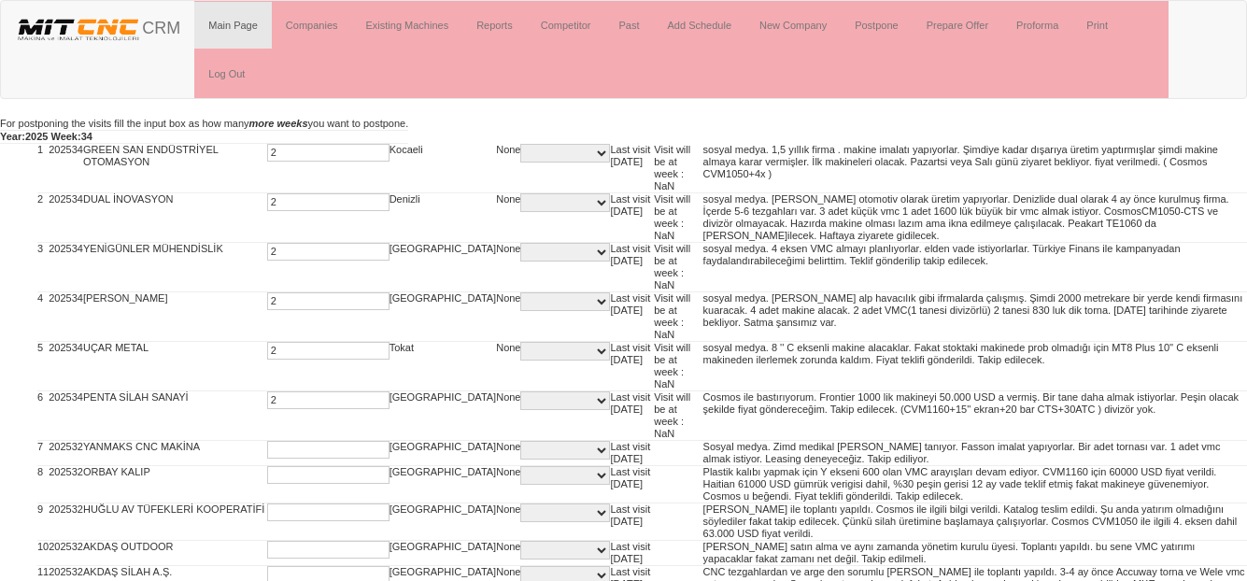
type input "2"
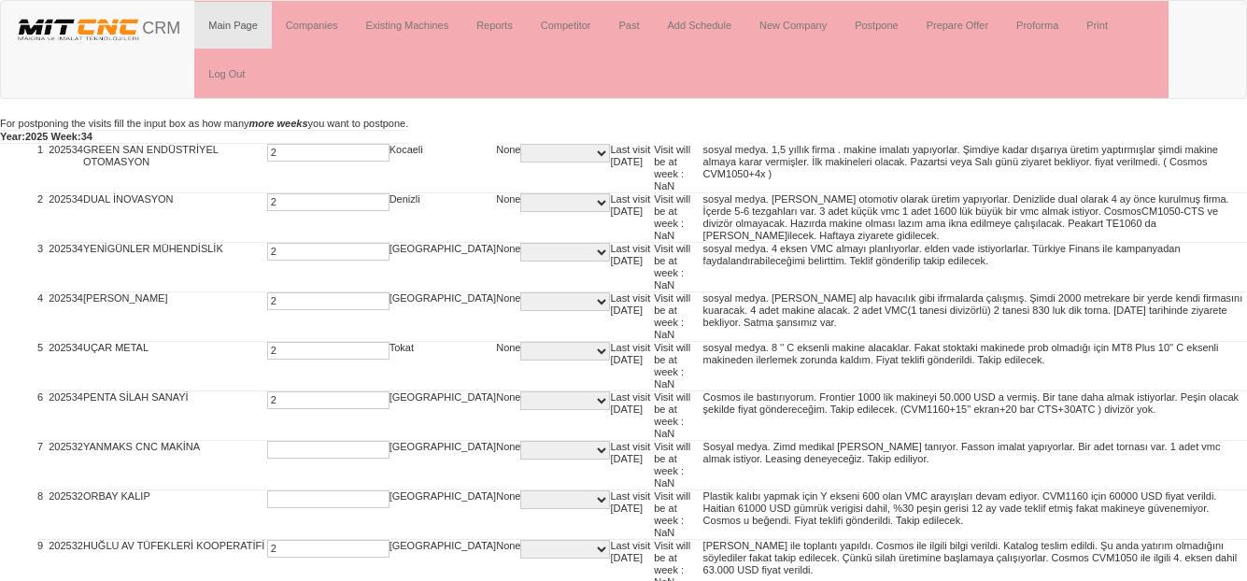
type input "2"
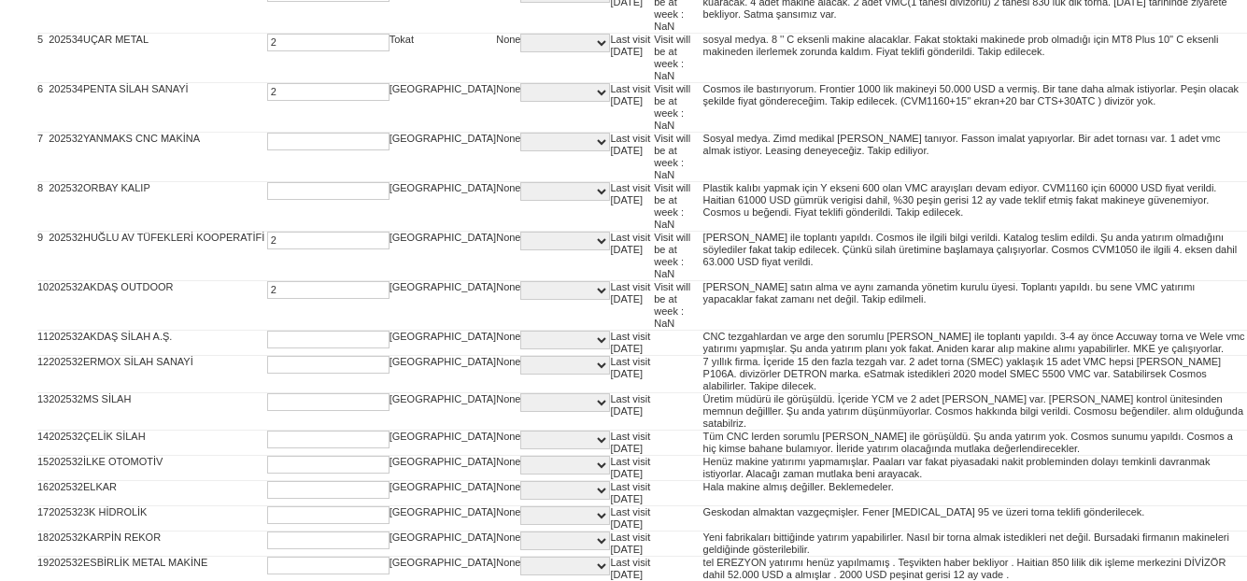
type input "2"
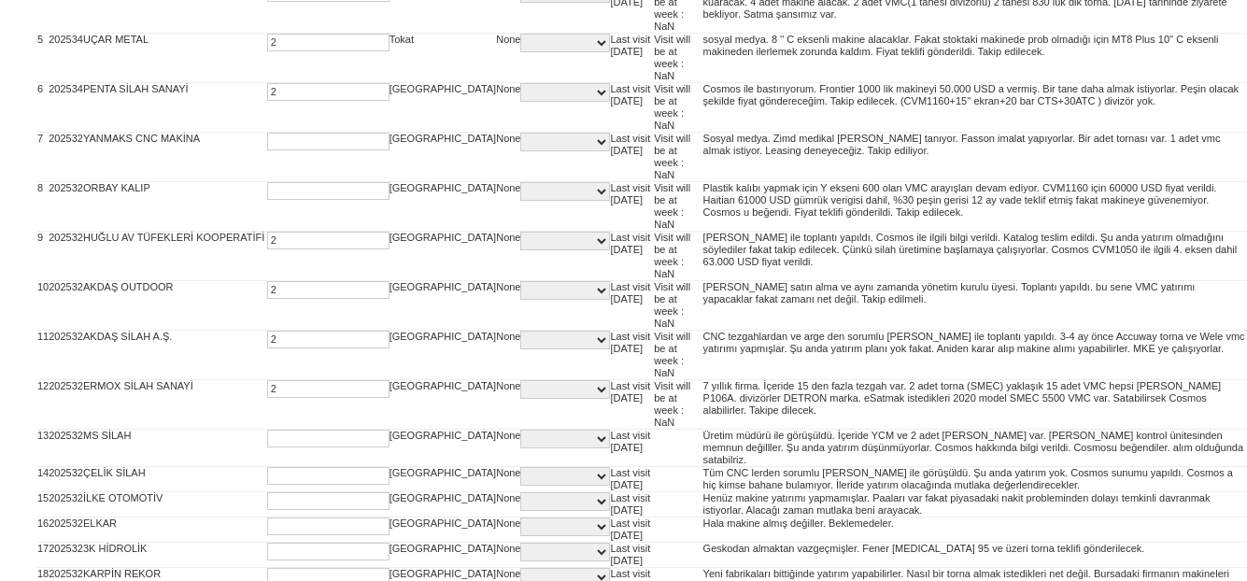
type input "2"
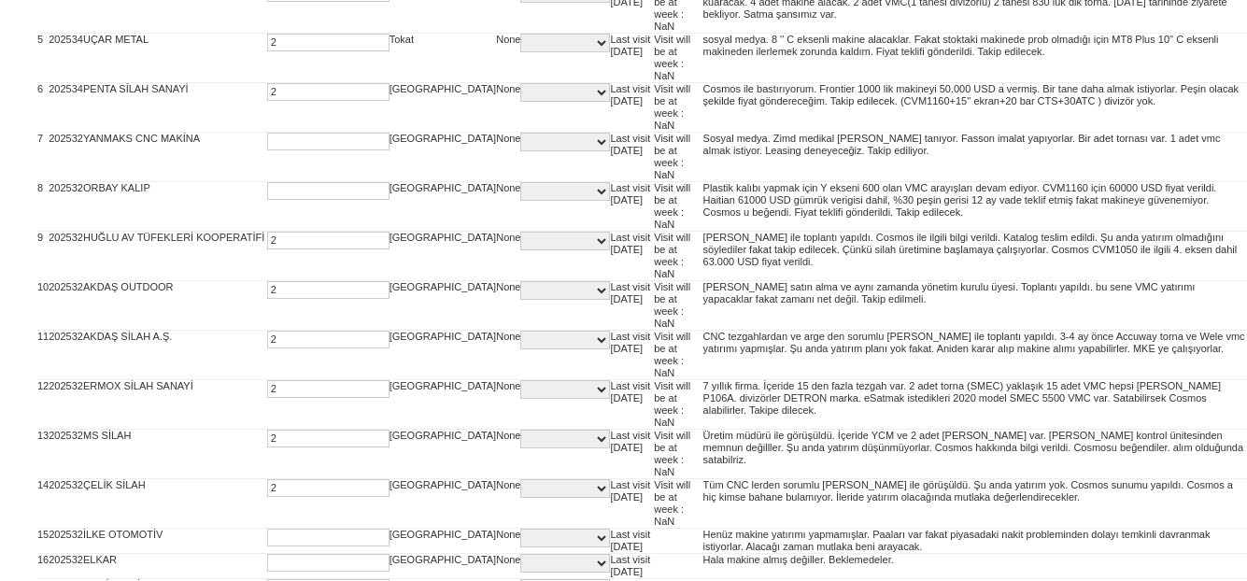
type input "2"
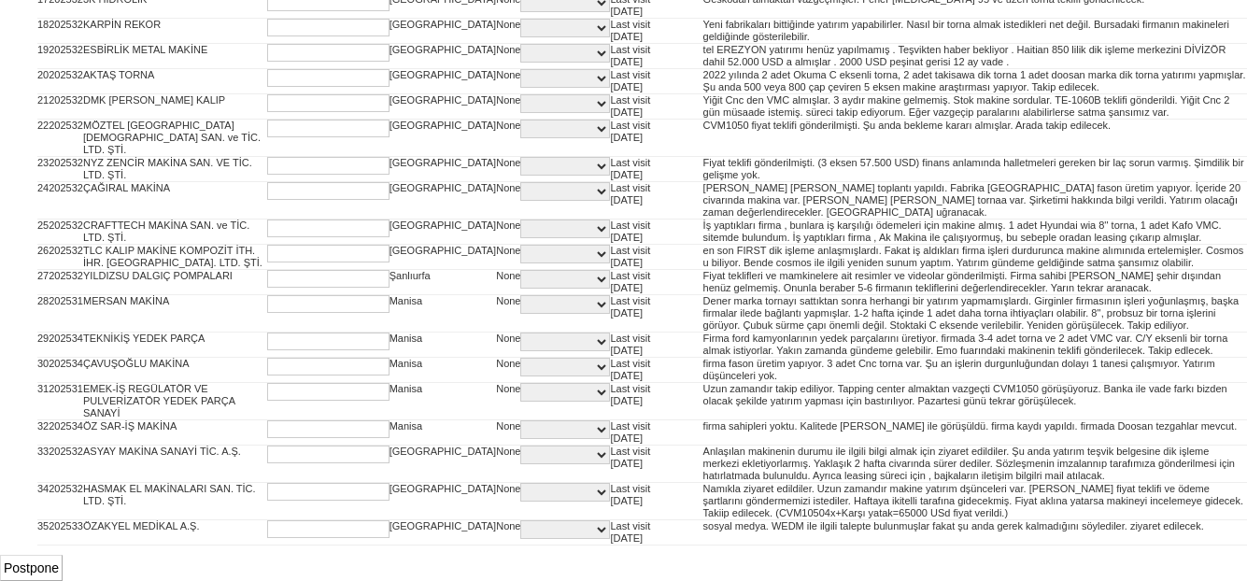
scroll to position [1113, 0]
type input "2"
click at [48, 568] on input "Postpone" at bounding box center [31, 568] width 63 height 26
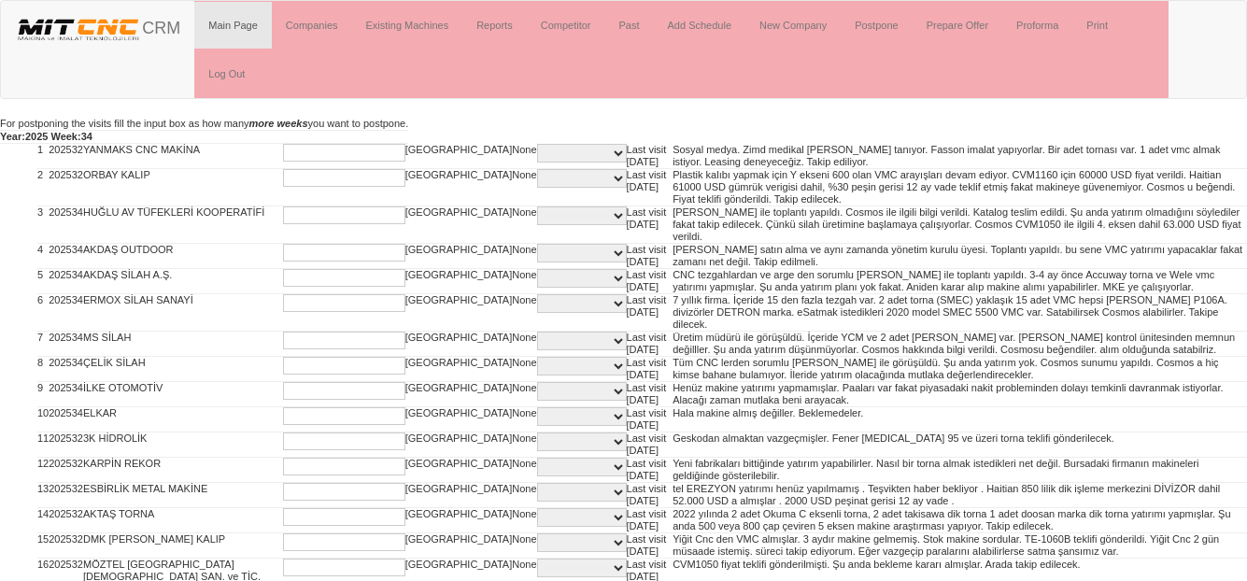
click at [283, 148] on input "text" at bounding box center [344, 153] width 122 height 18
type input "2"
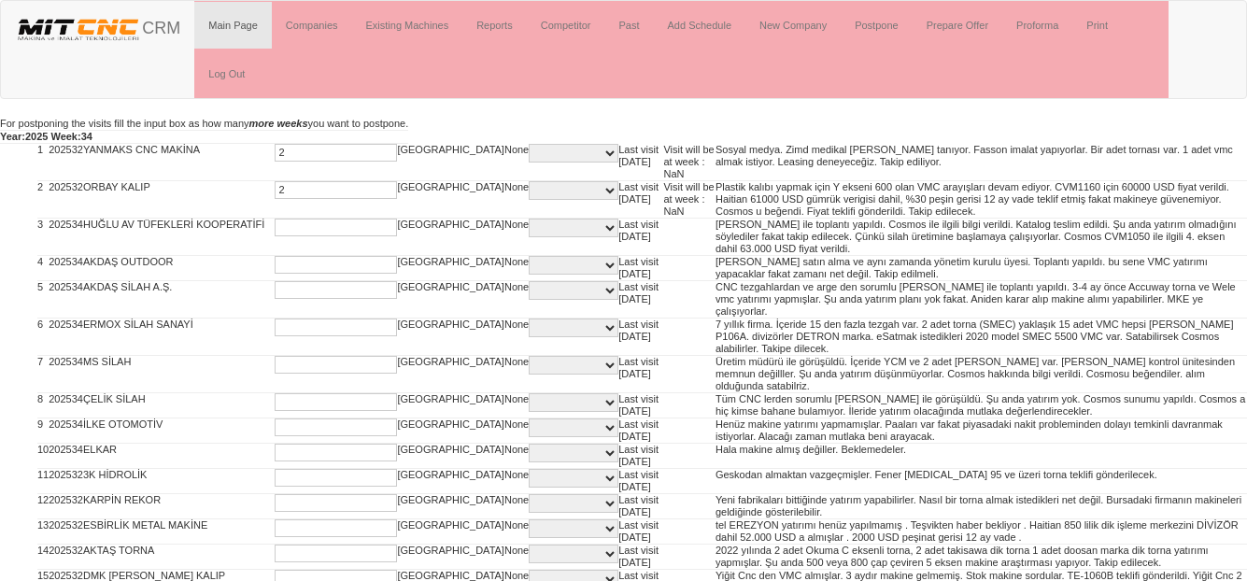
type input "2"
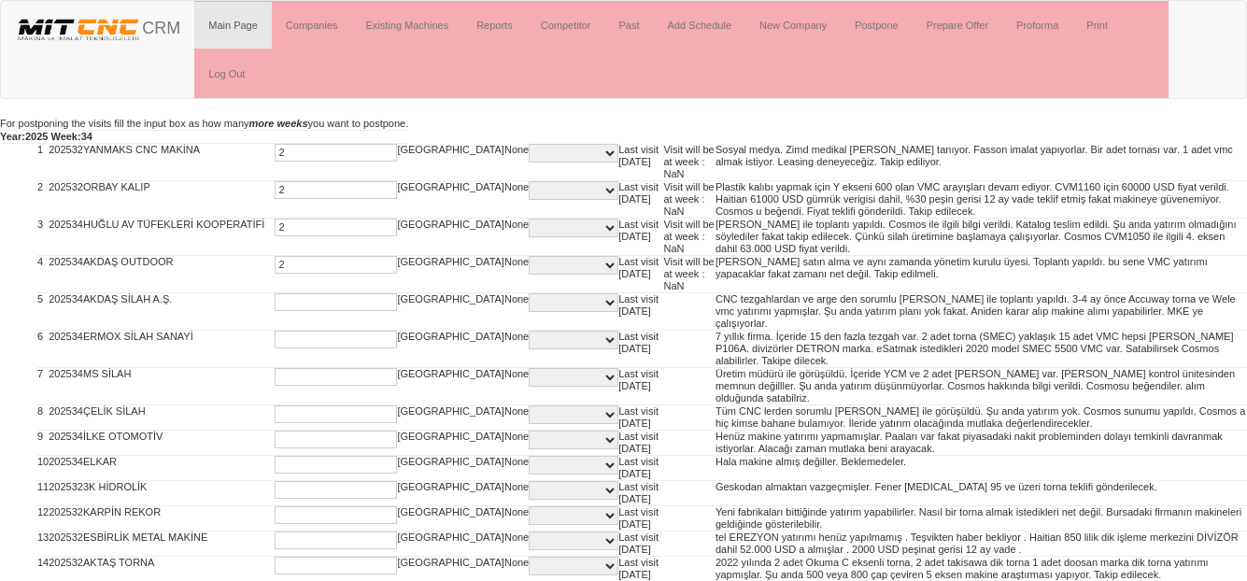
type input "2"
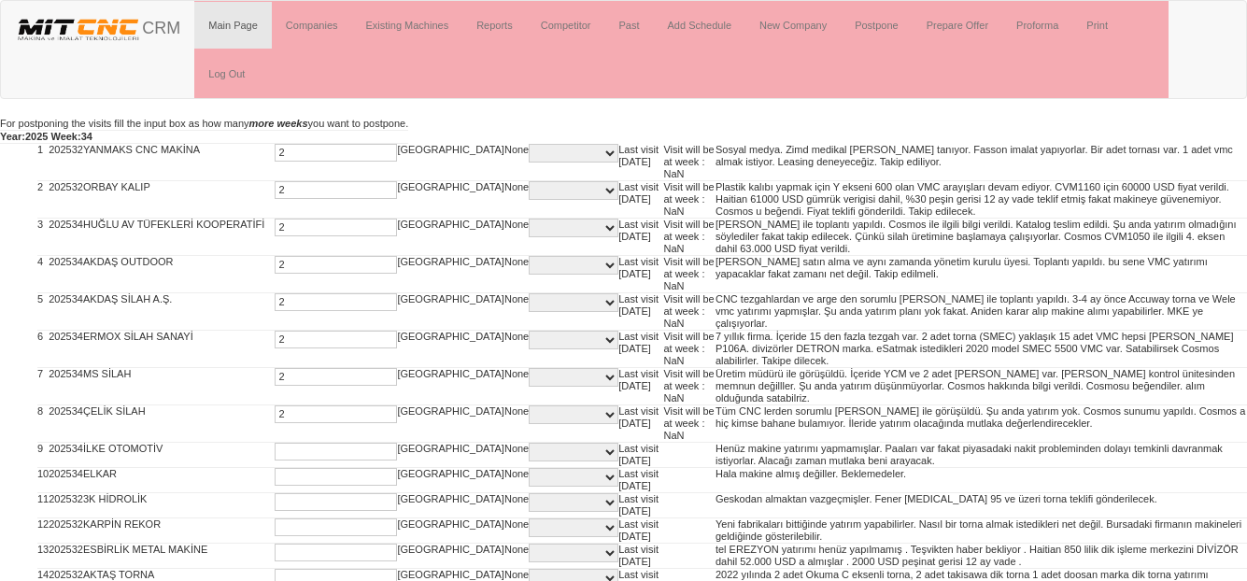
type input "2"
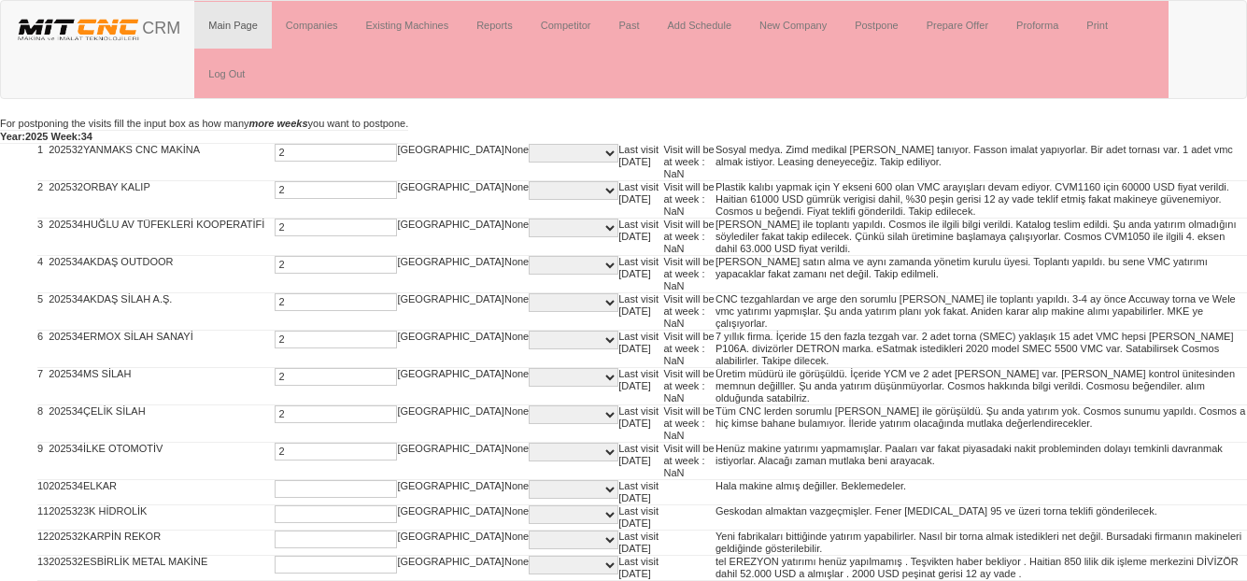
type input "2"
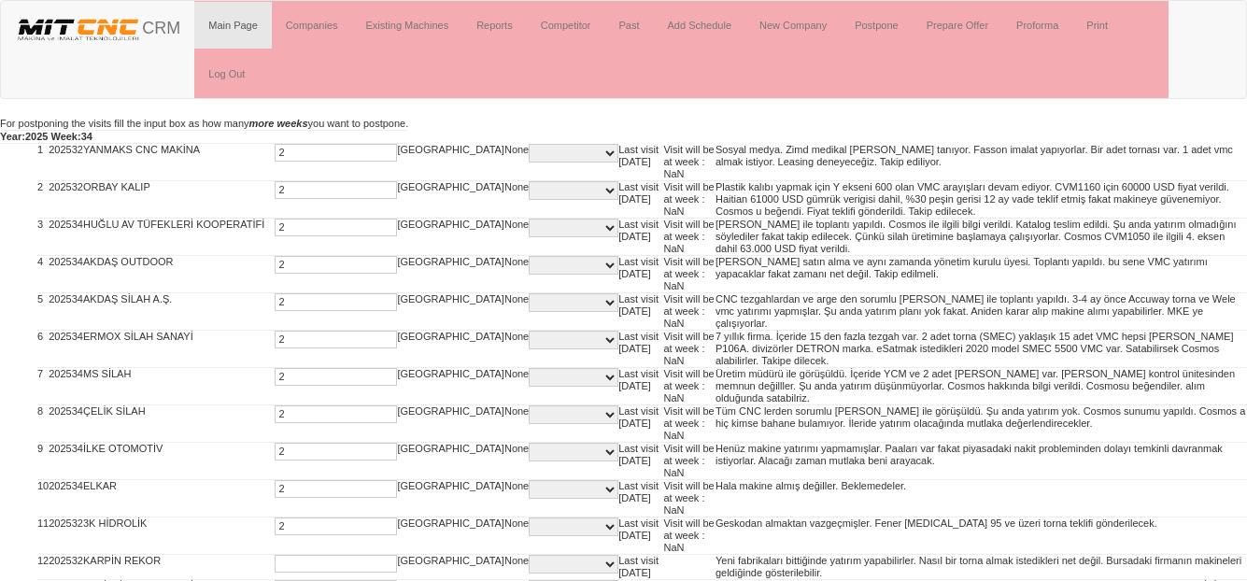
type input "2"
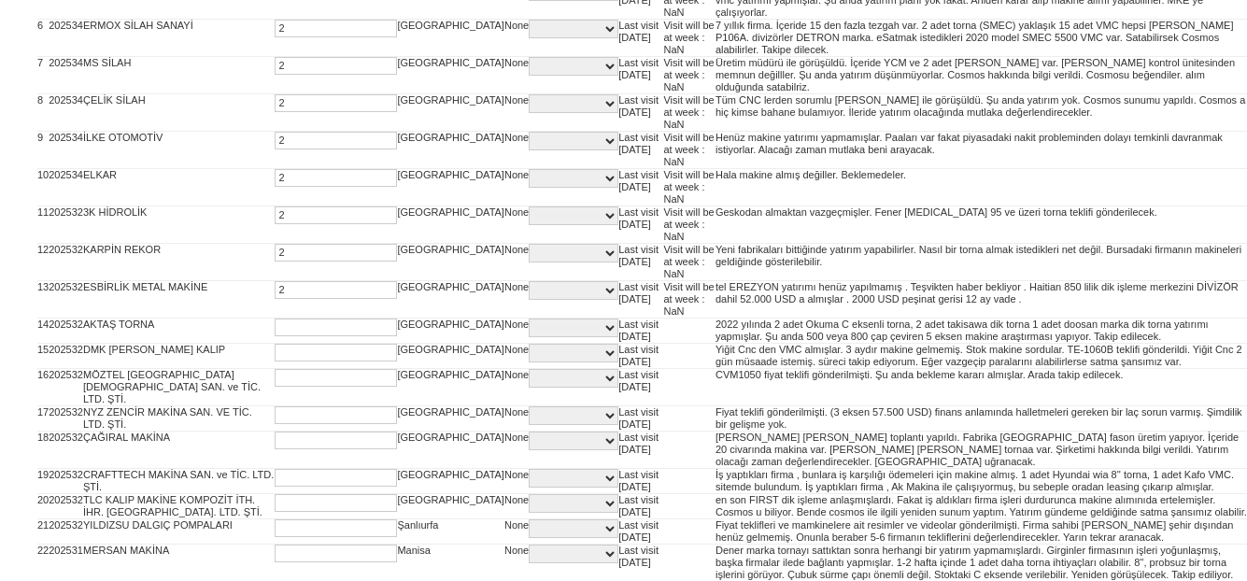
type input "2"
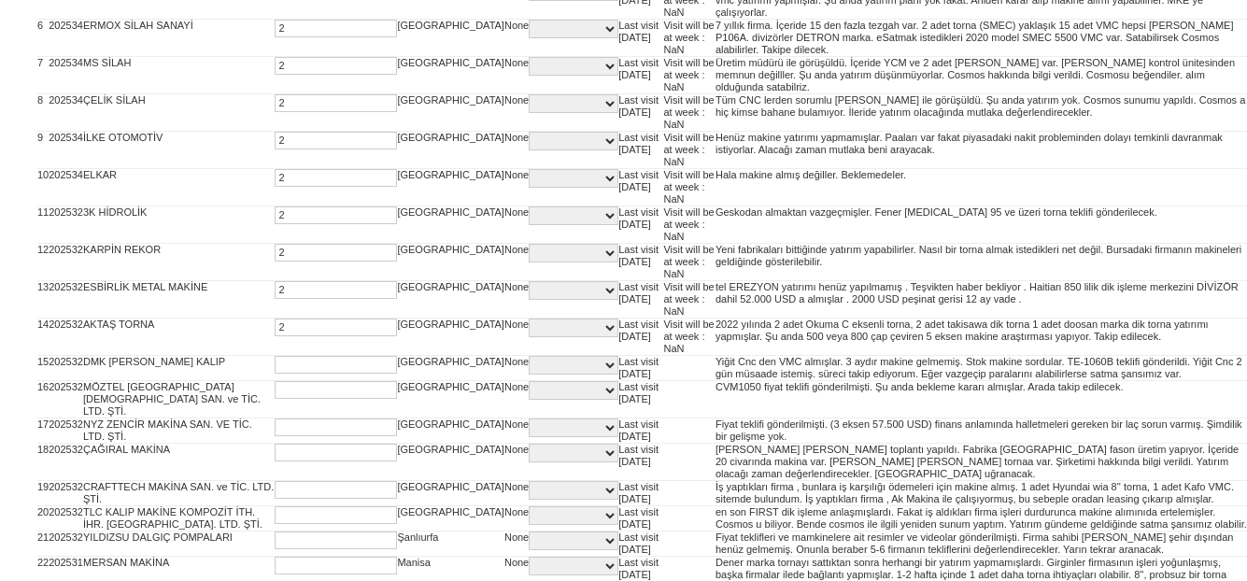
type input "2"
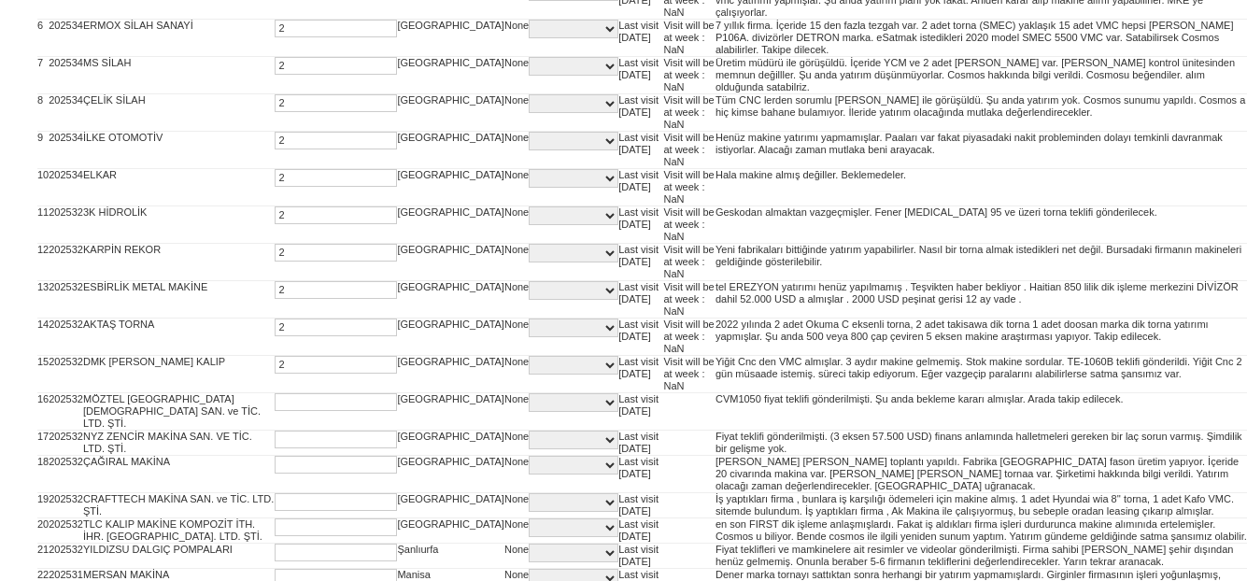
type input "2"
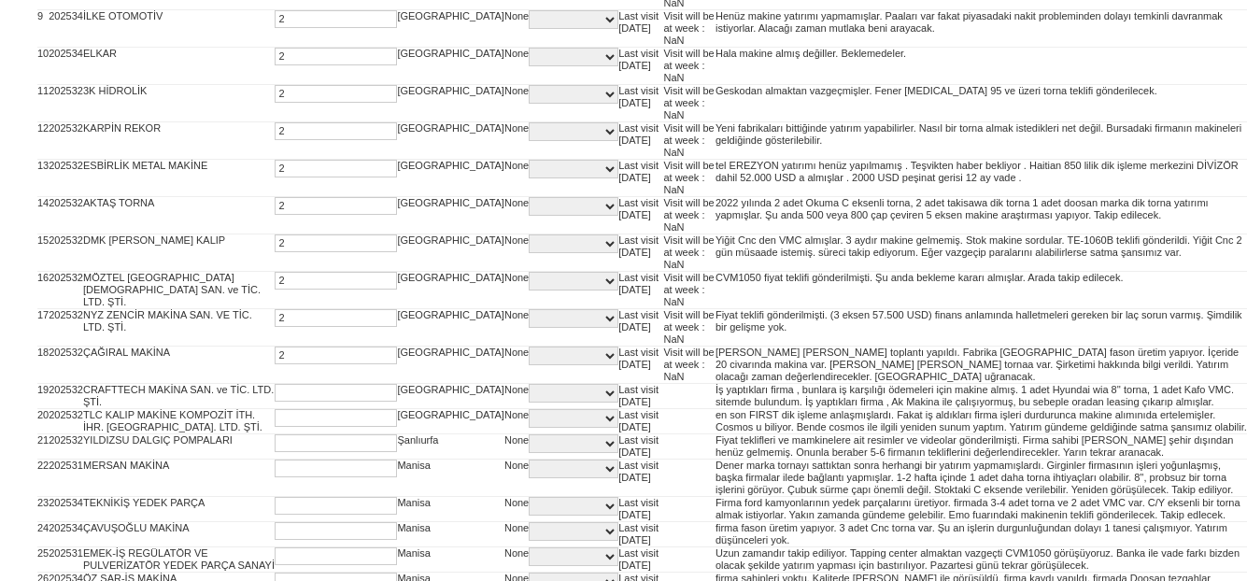
scroll to position [694, 0]
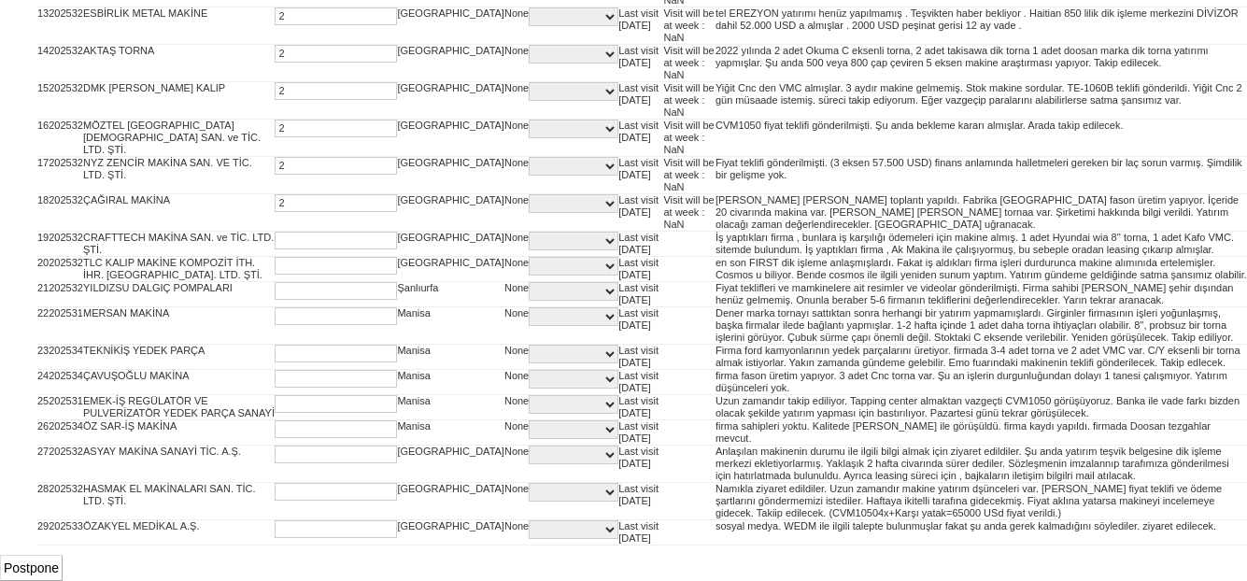
type input "2"
click at [42, 561] on input "Postpone" at bounding box center [31, 568] width 63 height 26
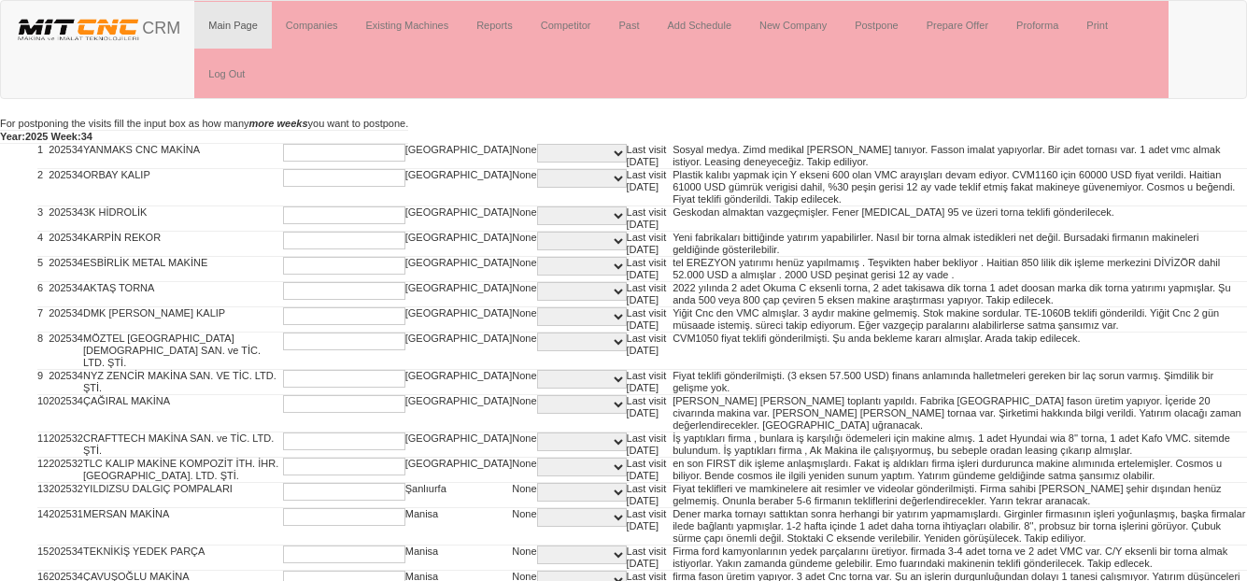
click at [283, 149] on input "text" at bounding box center [344, 153] width 122 height 18
type input "2"
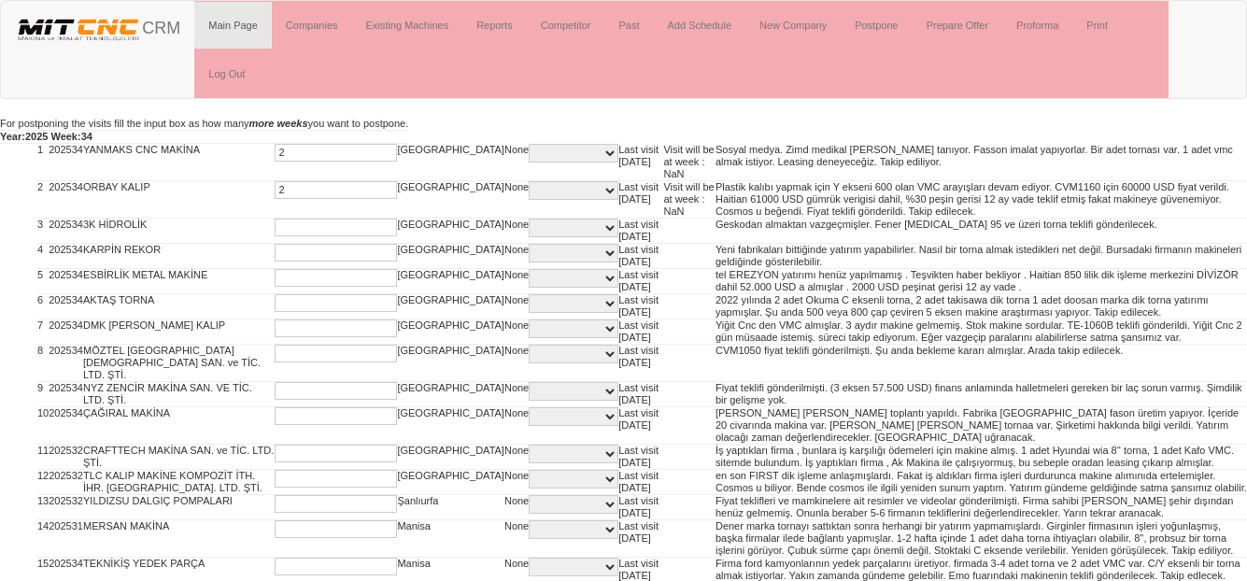
type input "2"
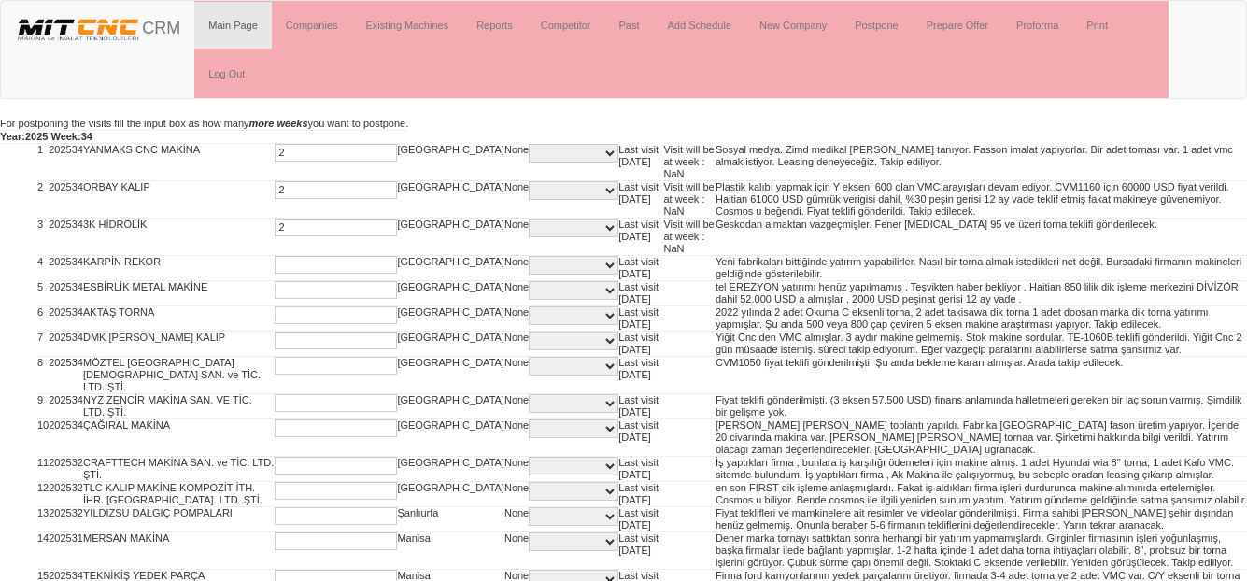
type input "2"
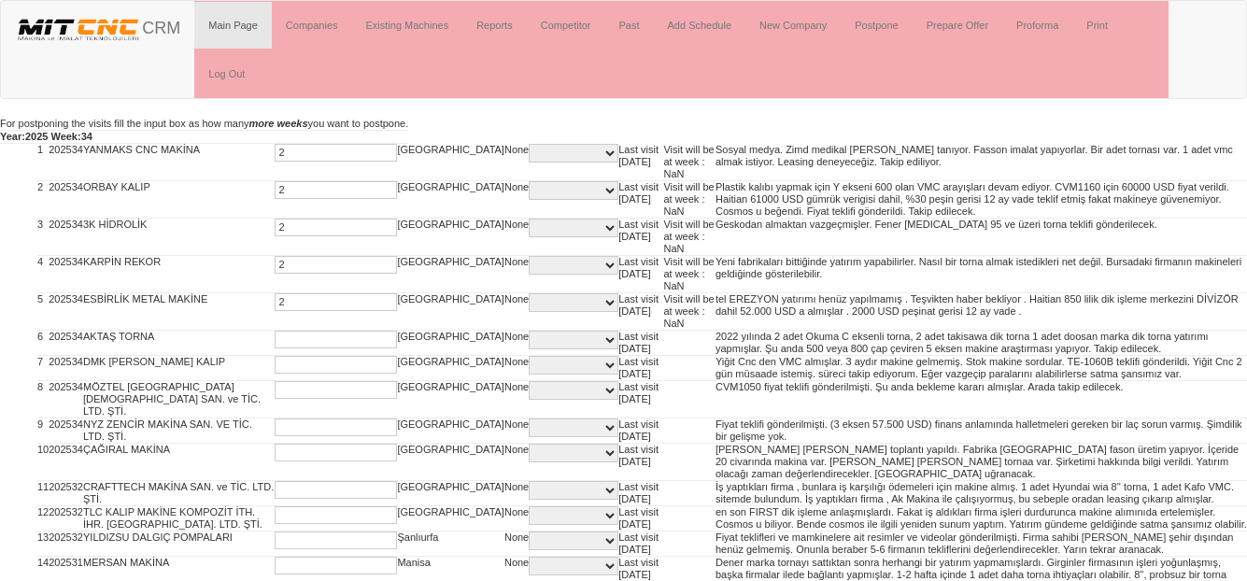
type input "2"
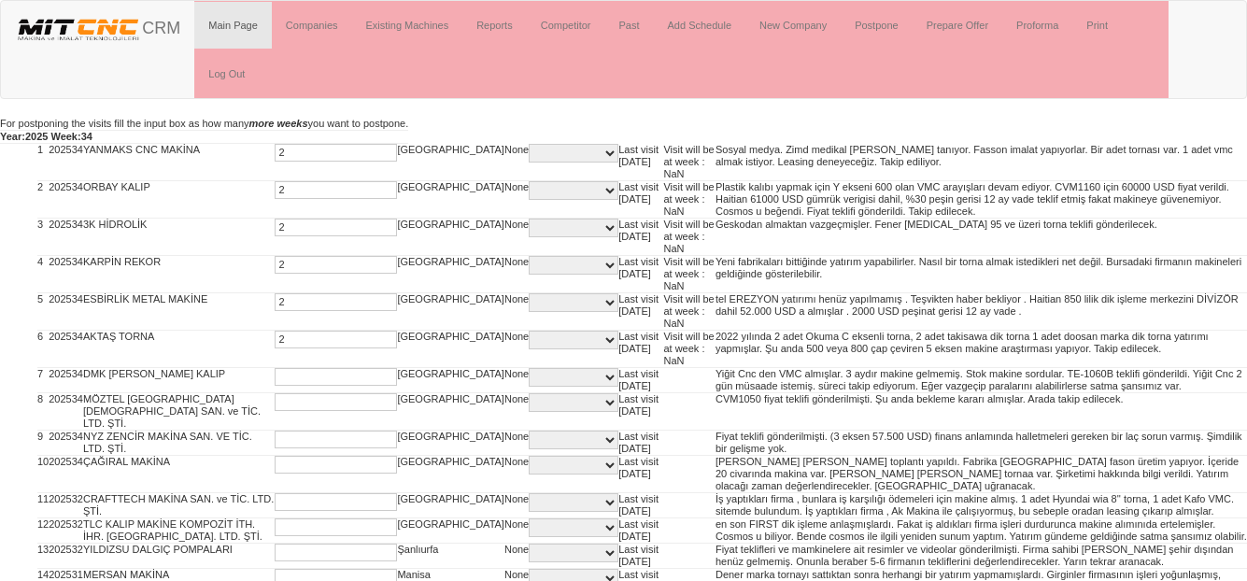
type input "2"
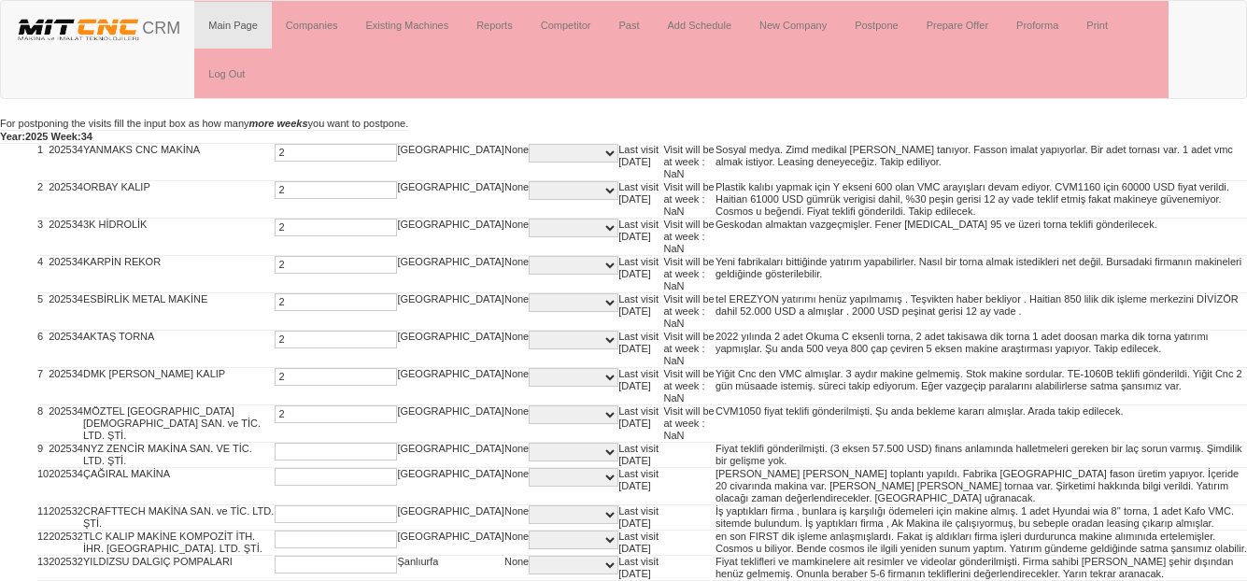
type input "2"
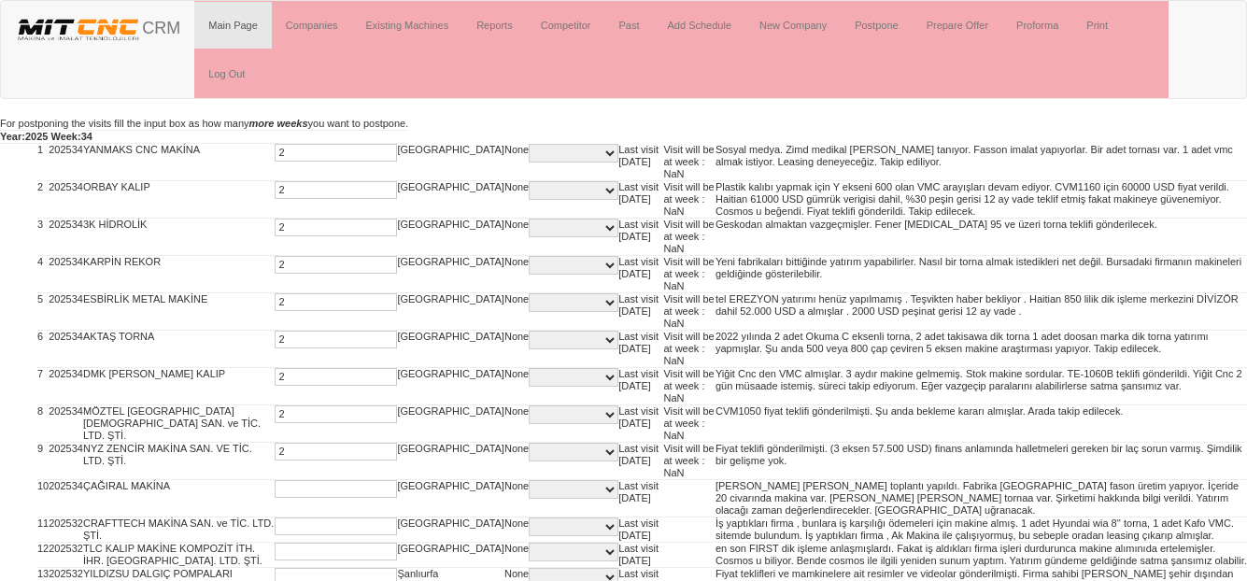
type input "2"
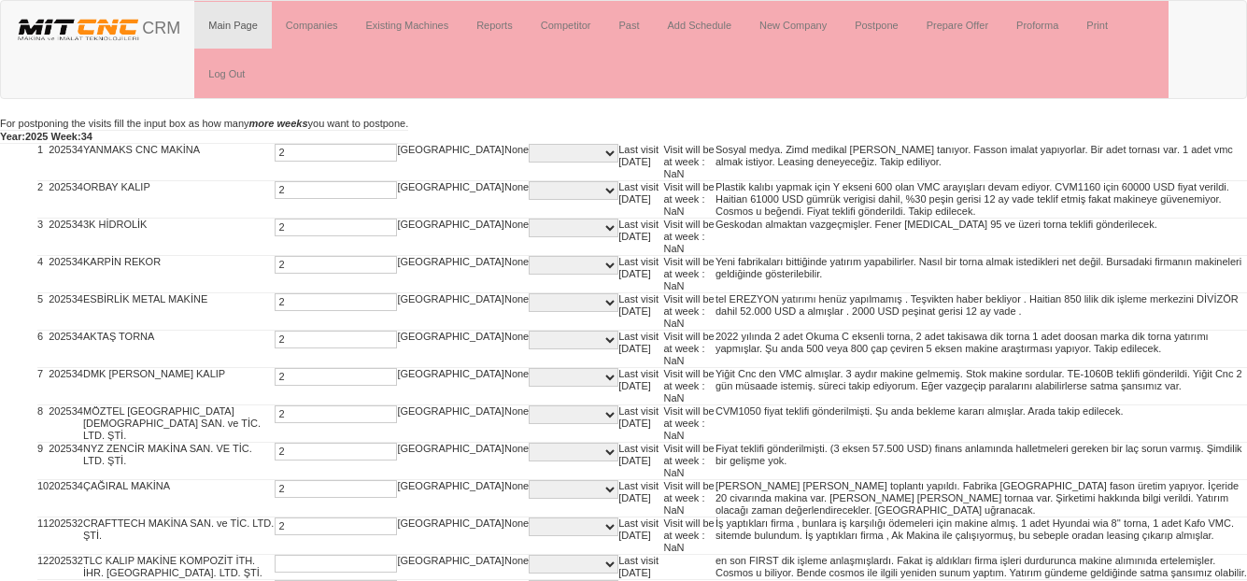
type input "2"
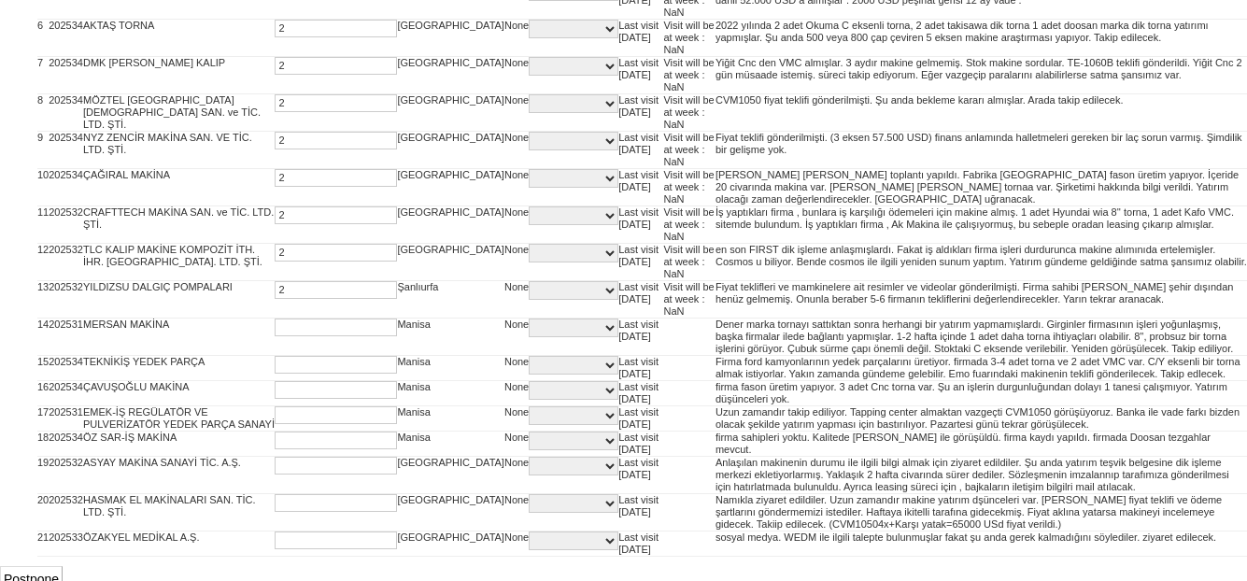
type input "2"
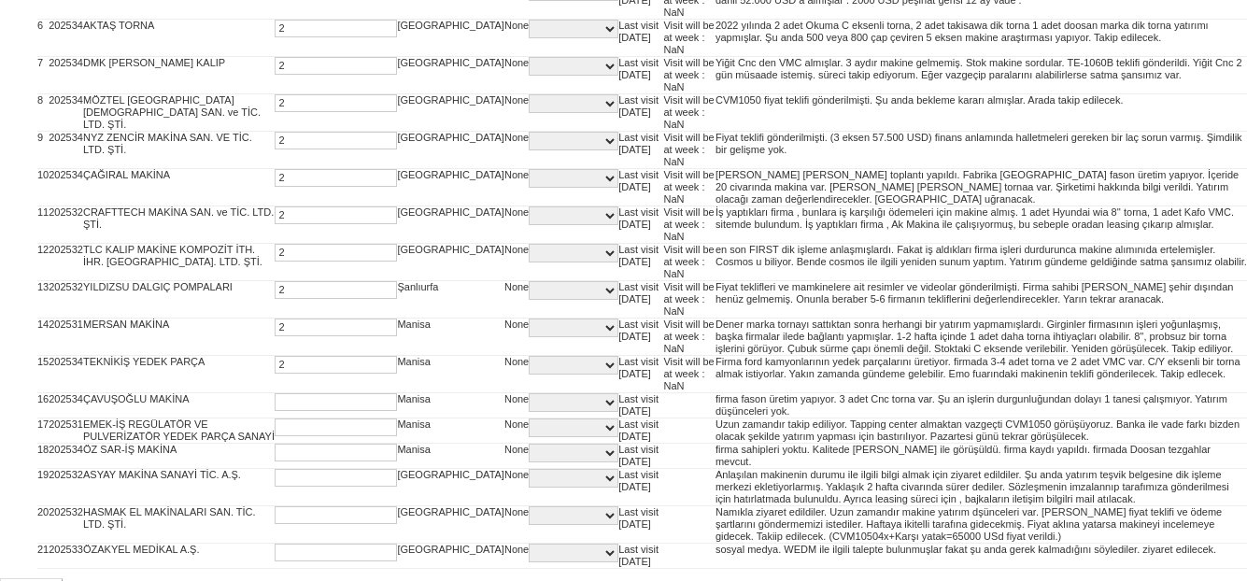
type input "2"
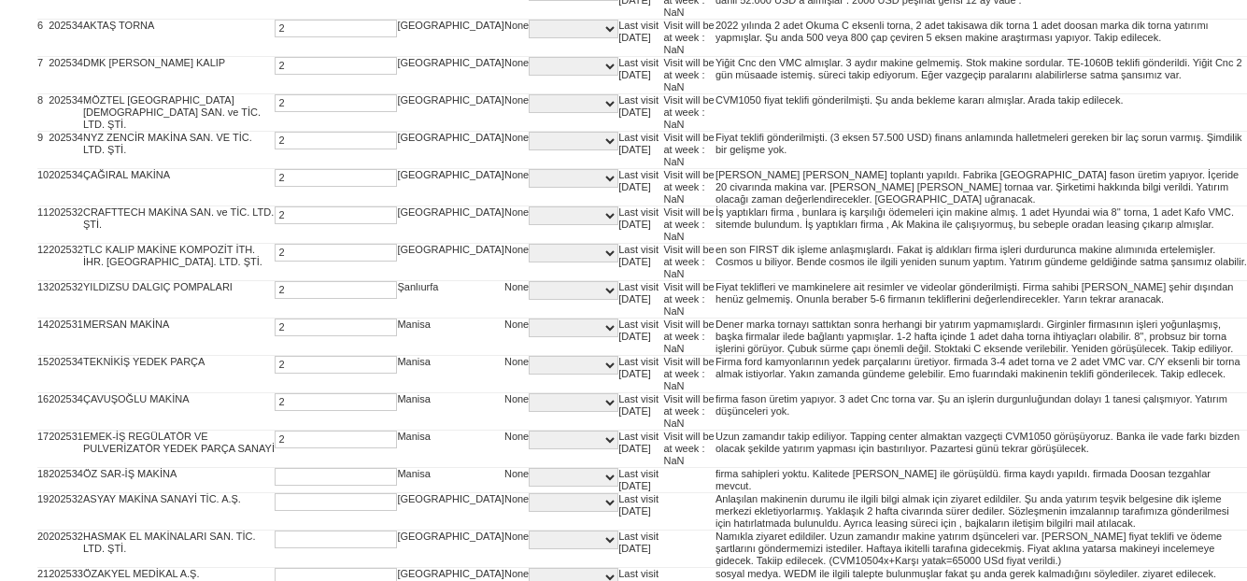
type input "2"
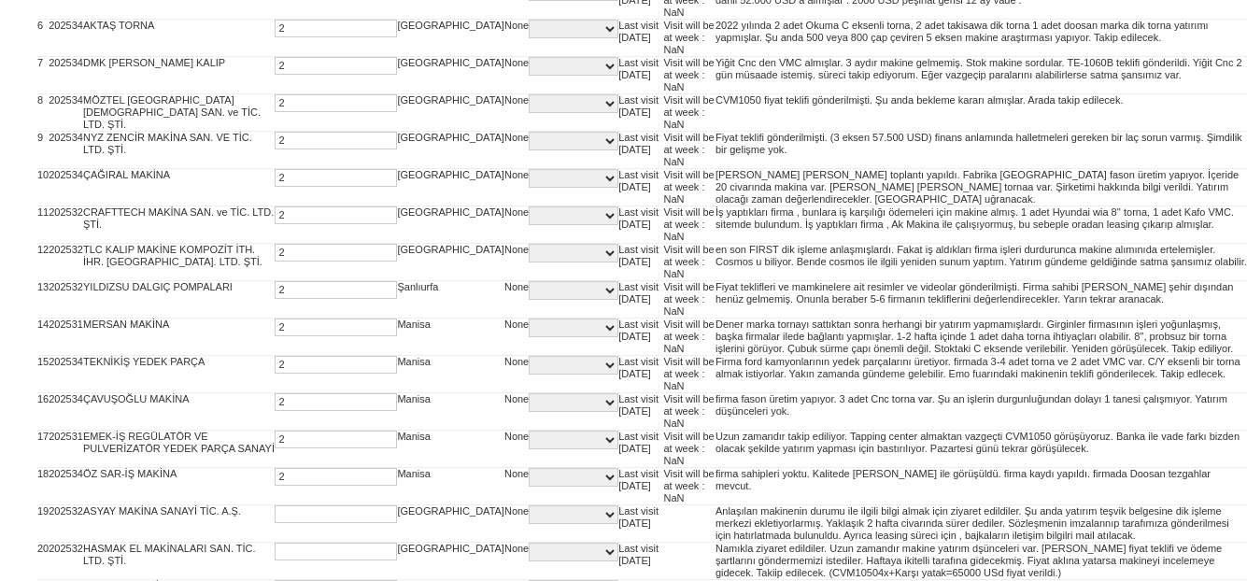
type input "2"
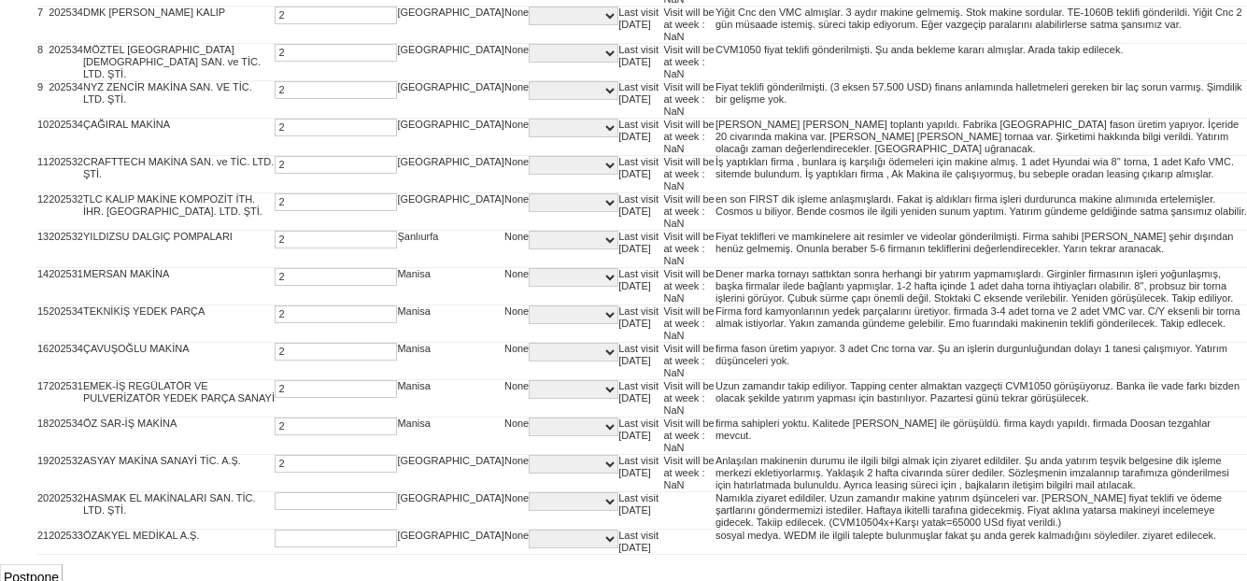
scroll to position [383, 0]
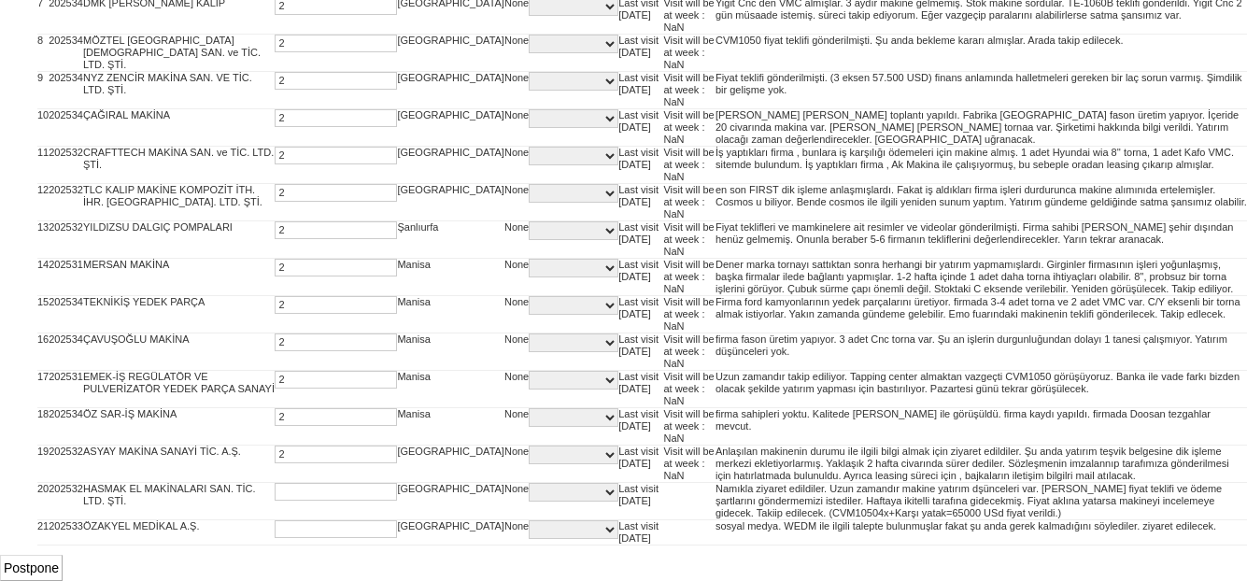
type input "2"
click at [275, 493] on input "text" at bounding box center [336, 492] width 122 height 18
type input "2"
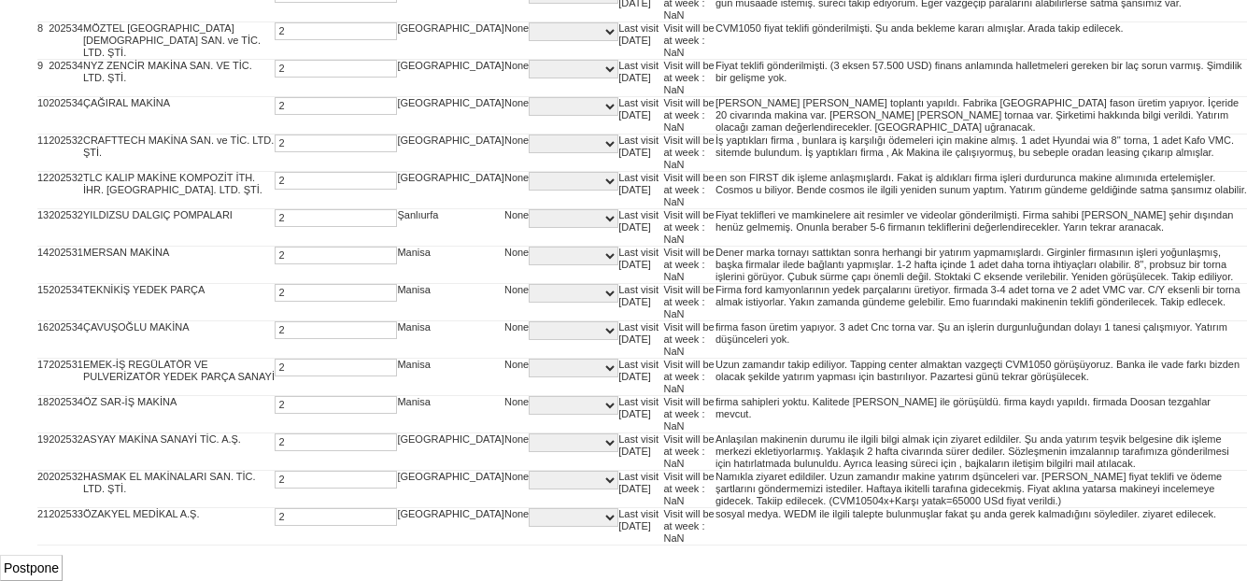
type input "2"
click at [26, 577] on input "Postpone" at bounding box center [31, 568] width 63 height 26
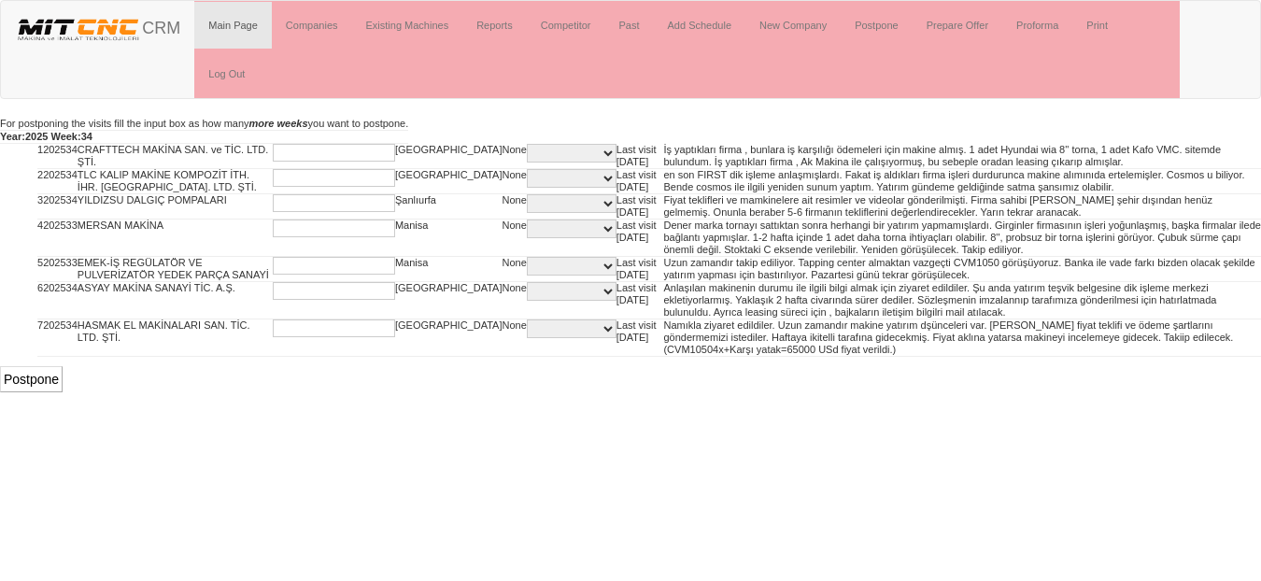
click at [273, 149] on input "text" at bounding box center [334, 153] width 122 height 18
type input "2"
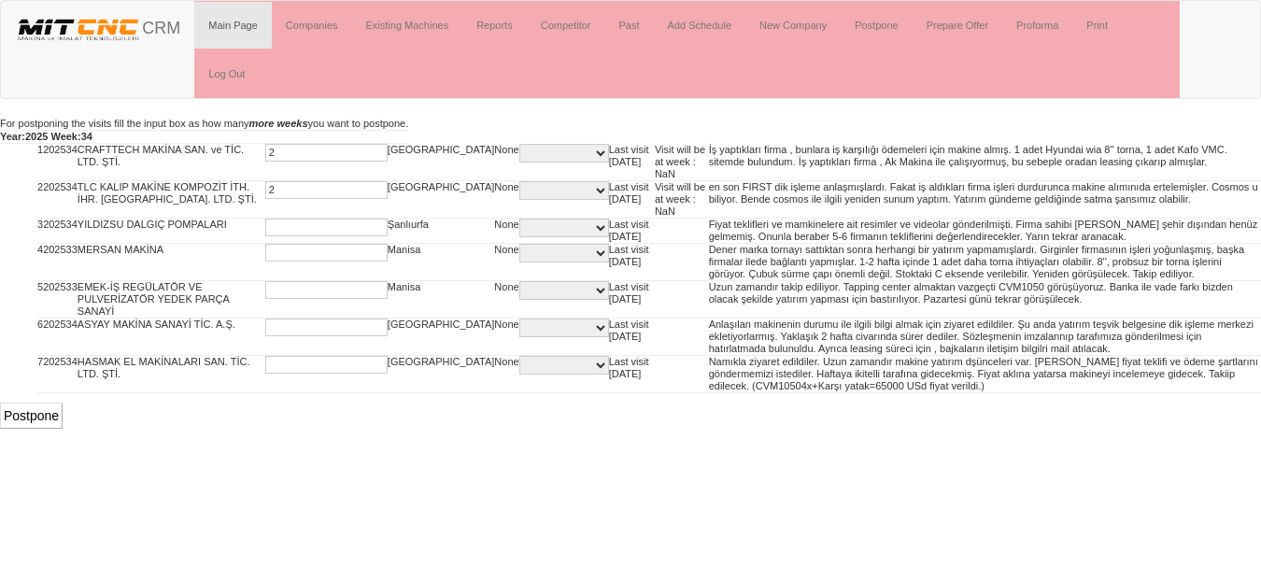
type input "2"
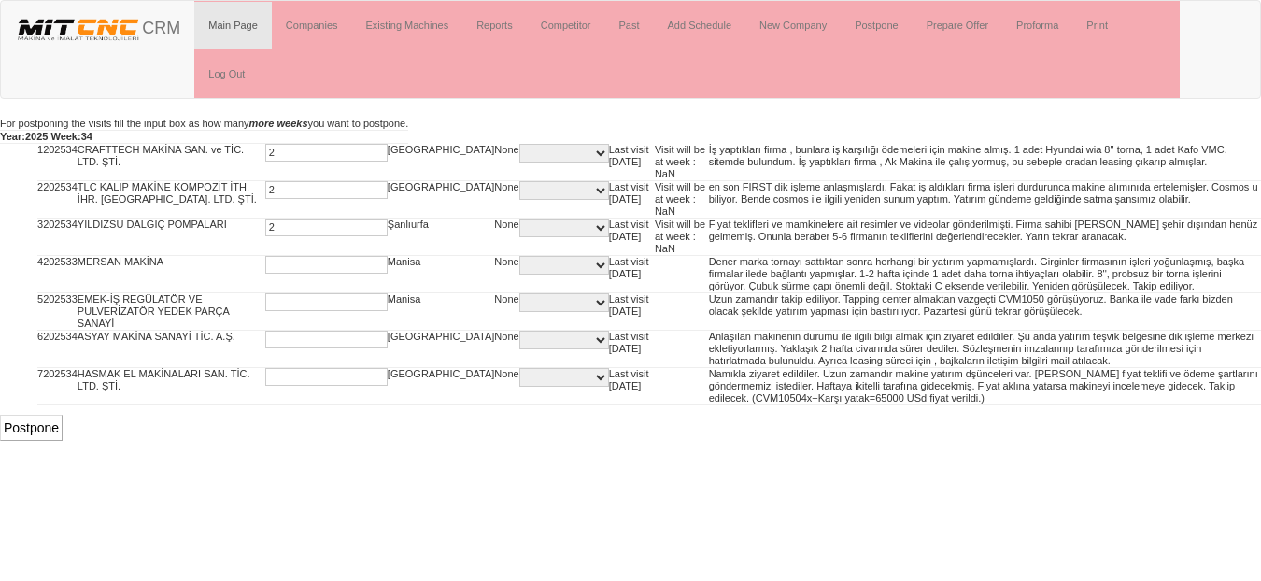
type input "2"
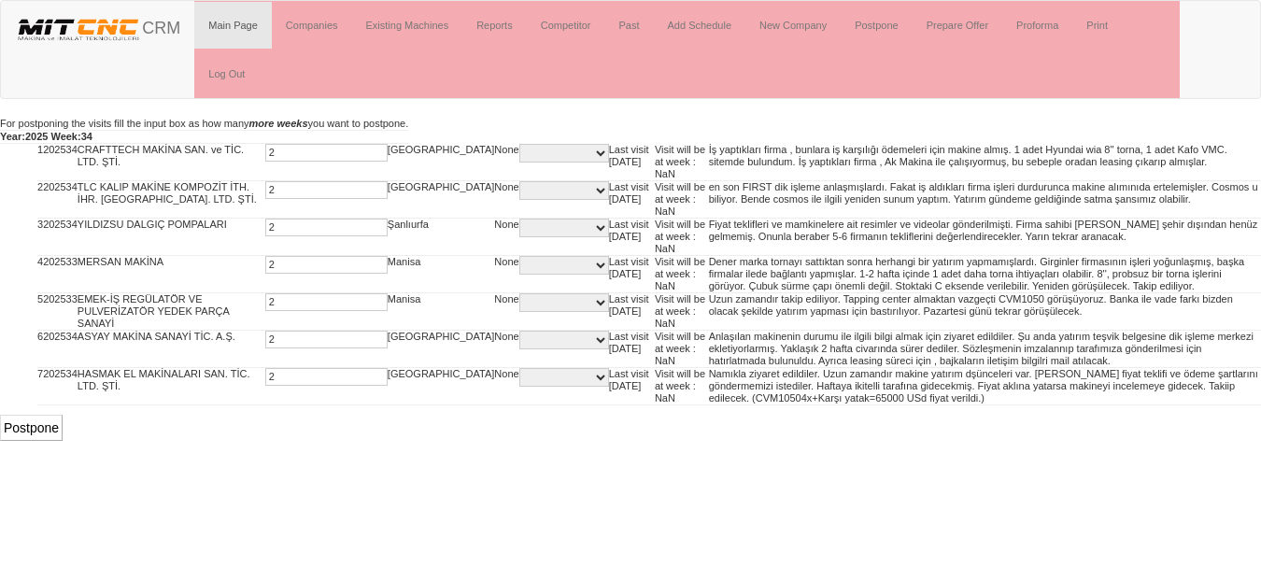
click at [37, 433] on input "Postpone" at bounding box center [31, 428] width 63 height 26
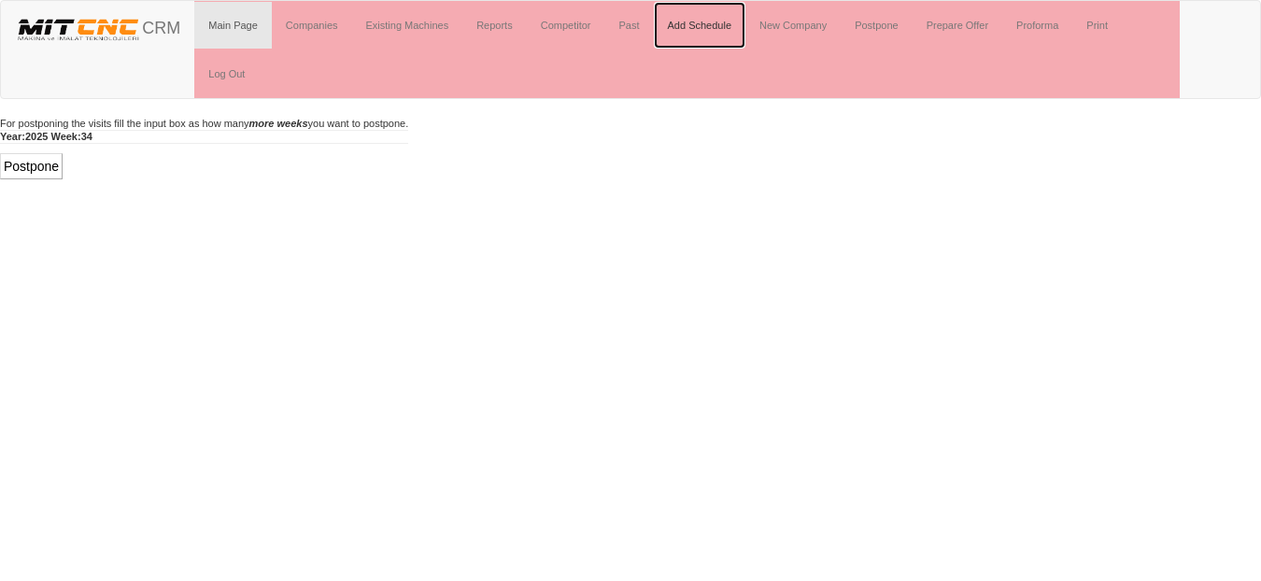
click at [697, 28] on link "Add Schedule" at bounding box center [700, 25] width 93 height 47
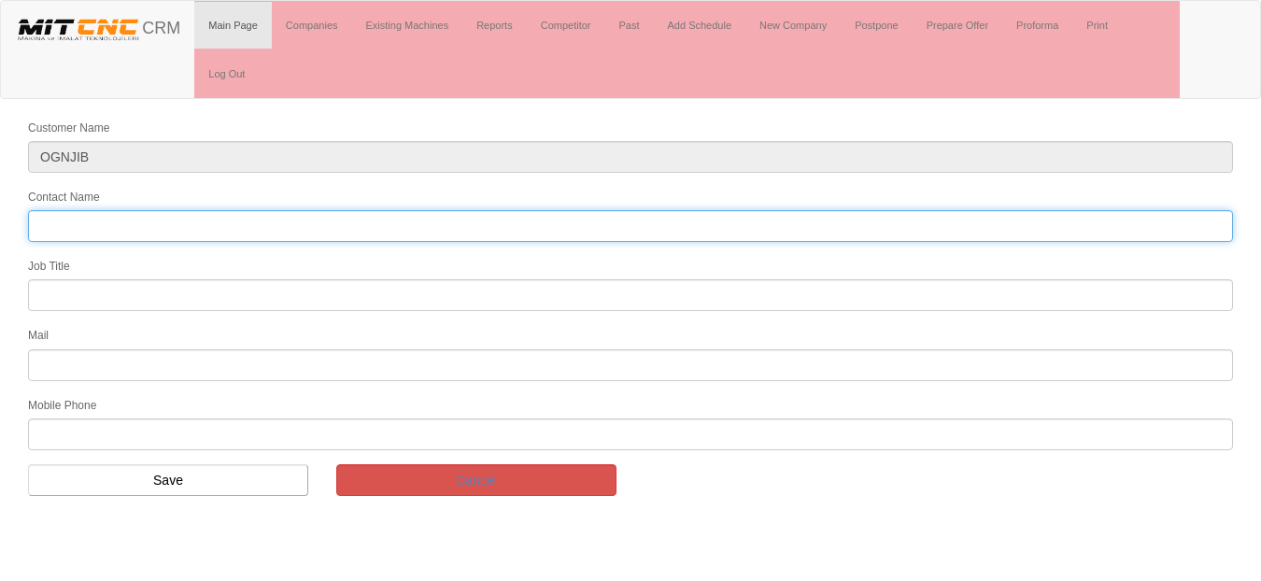
drag, startPoint x: 184, startPoint y: 224, endPoint x: 245, endPoint y: 220, distance: 60.9
click at [184, 224] on input "Contact Name" at bounding box center [630, 226] width 1205 height 32
type input "[PERSON_NAME]"
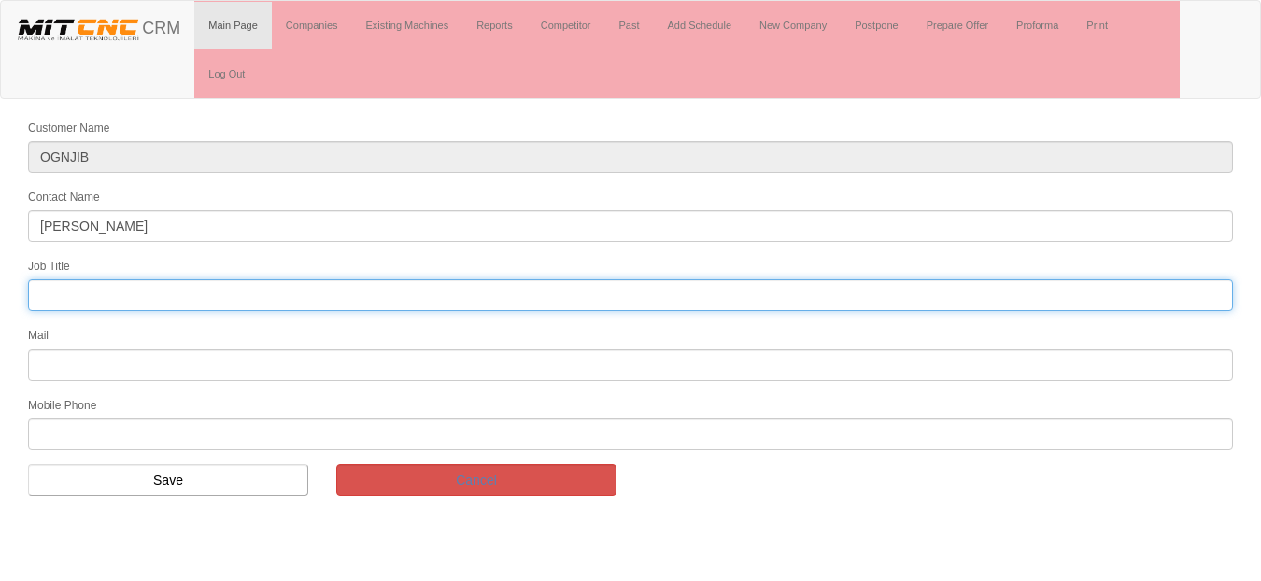
click at [101, 308] on input "text" at bounding box center [630, 295] width 1205 height 32
type input "Owner"
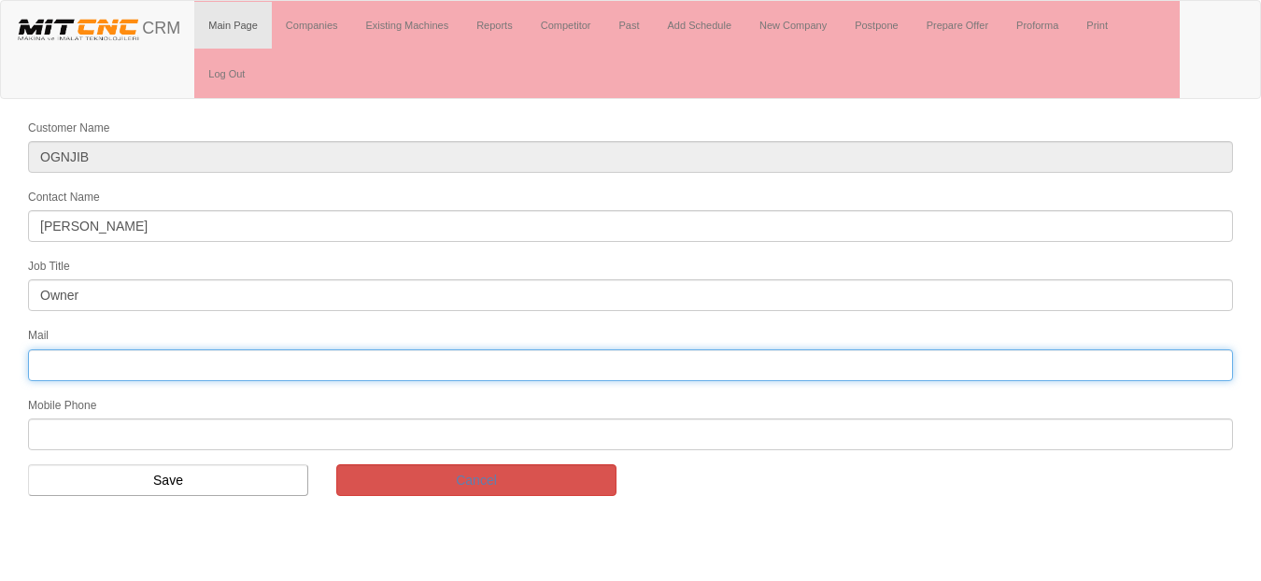
click at [100, 366] on input "text" at bounding box center [630, 365] width 1205 height 32
paste input "https://www.jimmyjib.shop/"
drag, startPoint x: 232, startPoint y: 364, endPoint x: -7, endPoint y: 365, distance: 239.2
click at [0, 365] on html "Toggle navigation CRM Main Page Companies Existing Machines Reports Competitor …" at bounding box center [630, 255] width 1261 height 510
type input "ilyasyilmazertv@mitcnc.com"
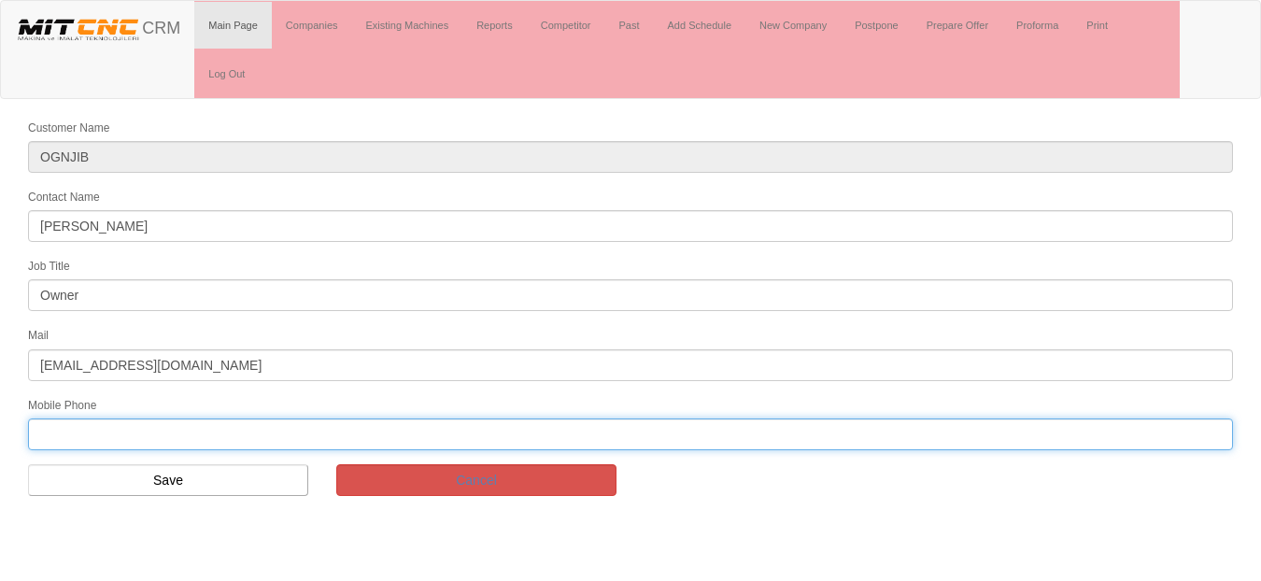
click at [103, 440] on input "text" at bounding box center [630, 435] width 1205 height 32
click at [93, 436] on input "text" at bounding box center [630, 435] width 1205 height 32
paste input "+90 532 560 33 29"
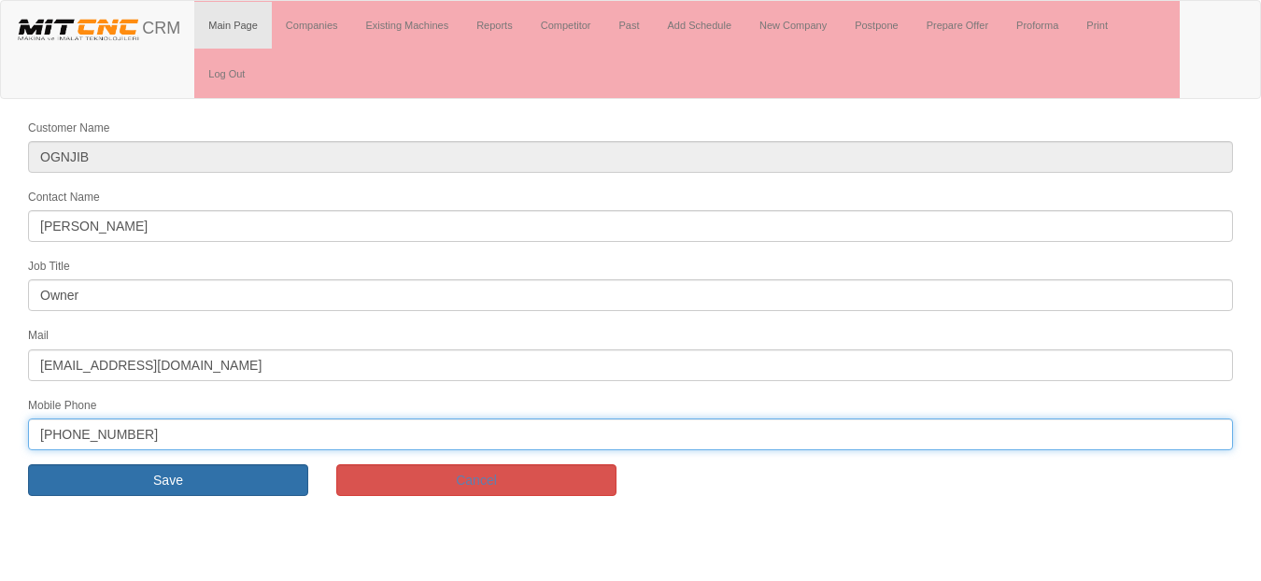
type input "+90 532 560 33 29"
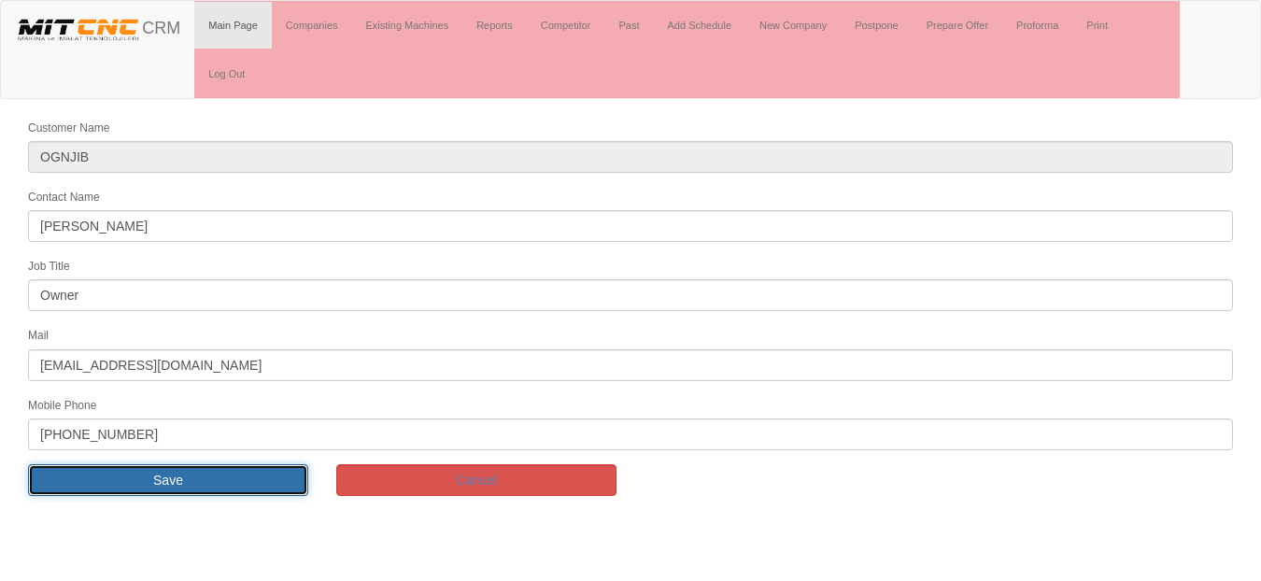
click at [151, 476] on input "Save" at bounding box center [168, 480] width 280 height 32
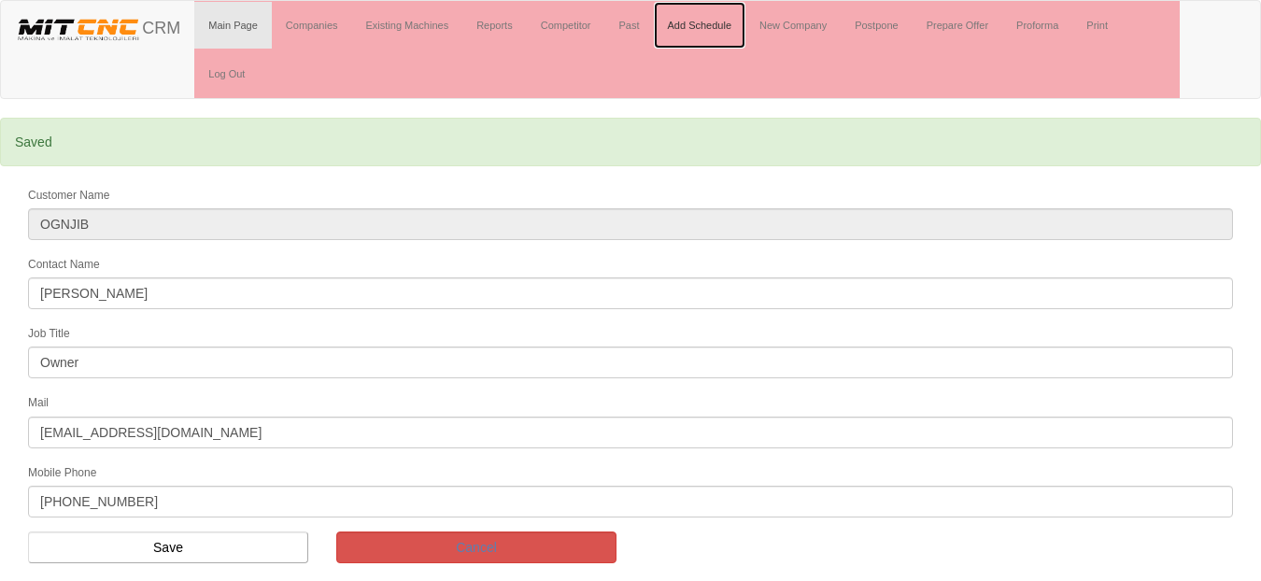
click at [691, 24] on link "Add Schedule" at bounding box center [700, 25] width 93 height 47
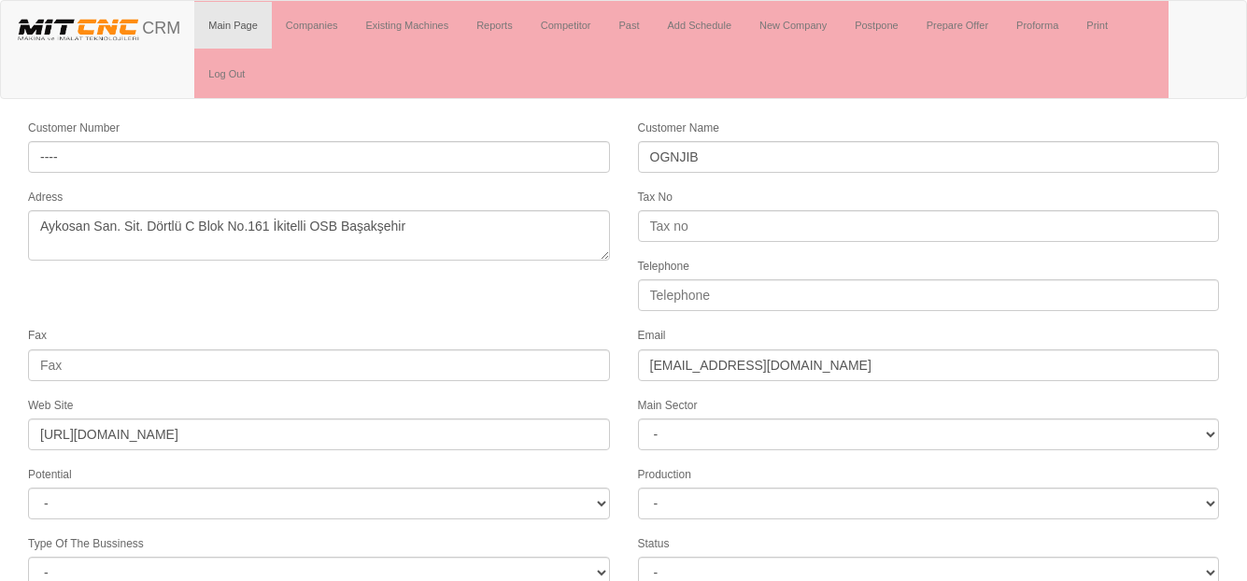
scroll to position [93, 0]
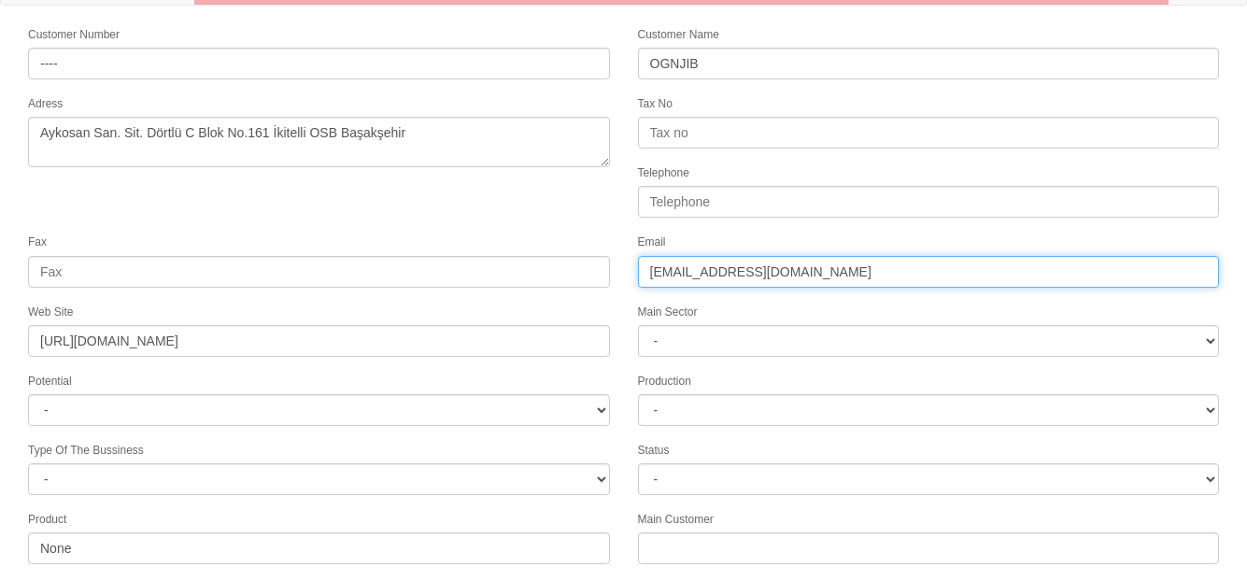
drag, startPoint x: 790, startPoint y: 274, endPoint x: 602, endPoint y: 275, distance: 187.8
click at [602, 275] on form "Customer Number ---- Customer Name OGNJIB Adress Aykosan San. Sit. Dörtlü C Blo…" at bounding box center [623, 417] width 1247 height 786
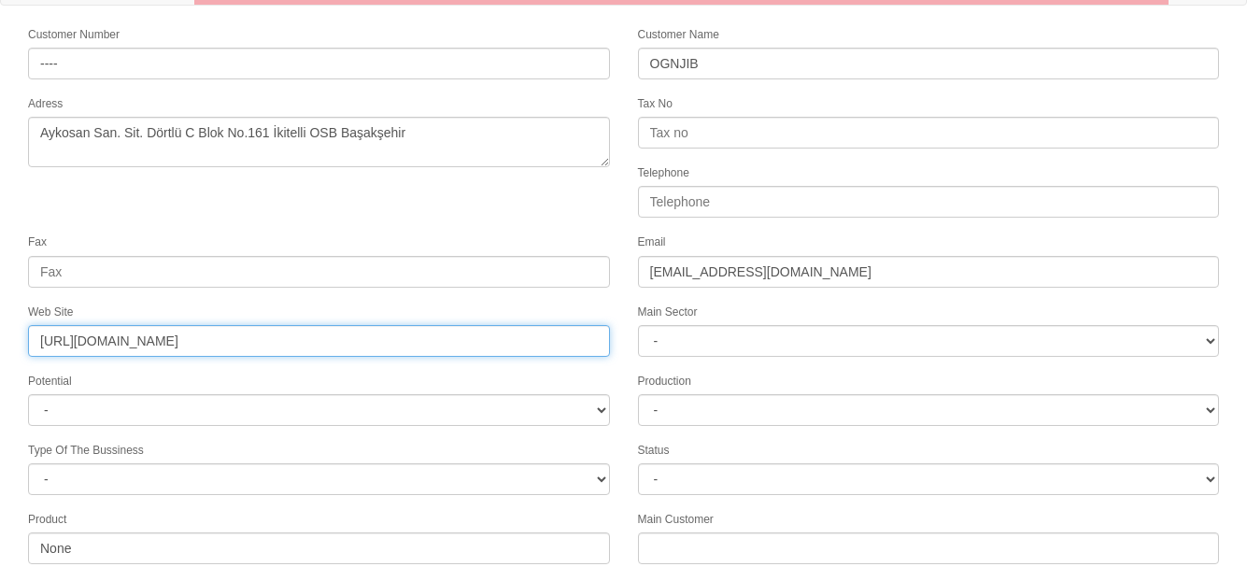
click at [200, 341] on input "https://www.jimmyjib.shop/" at bounding box center [319, 341] width 582 height 32
drag, startPoint x: 223, startPoint y: 340, endPoint x: -7, endPoint y: 336, distance: 230.8
click at [0, 336] on html "Toggle navigation CRM Main Page Companies Existing Machines Reports Competitor …" at bounding box center [623, 359] width 1247 height 904
type input "[DOMAIN_NAME]"
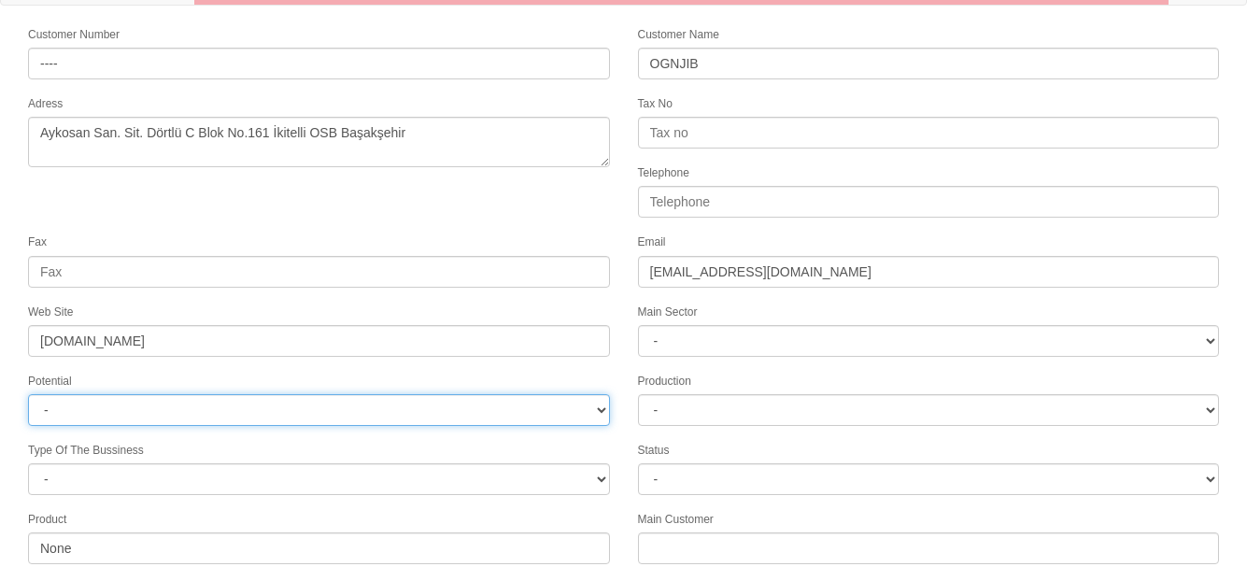
drag, startPoint x: 118, startPoint y: 414, endPoint x: 129, endPoint y: 396, distance: 21.0
click at [118, 414] on select "- A1 A2 A3 B1 B2 B3 C1 C2 C3" at bounding box center [319, 410] width 582 height 32
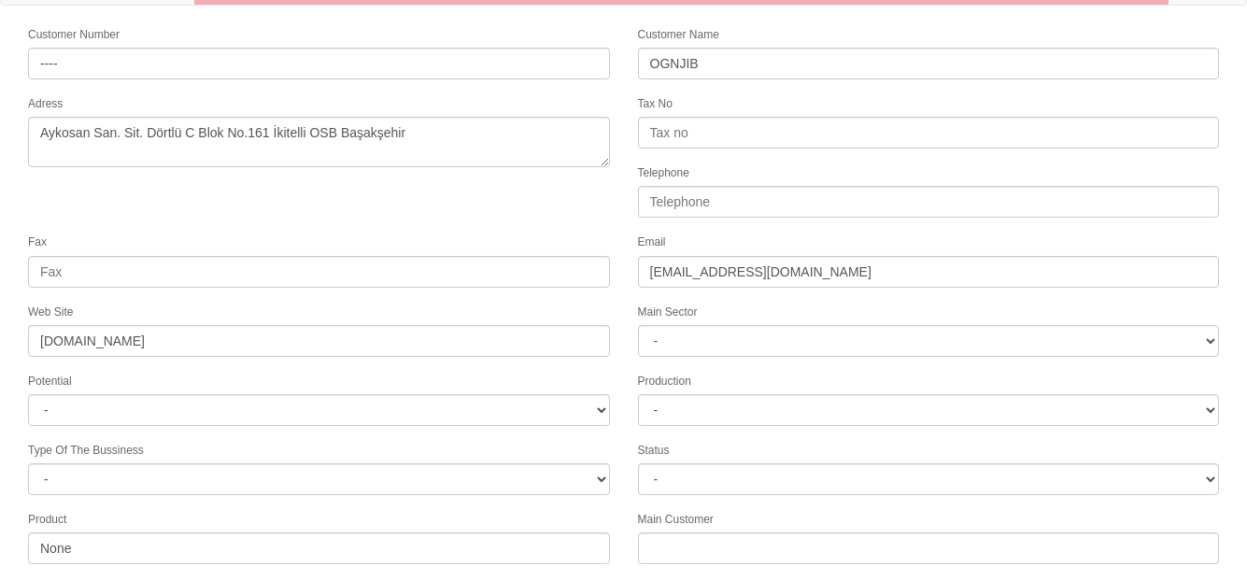
click at [685, 368] on form "Customer Number ---- Customer Name OGNJIB Adress Aykosan San. Sit. Dörtlü C Blo…" at bounding box center [623, 417] width 1247 height 786
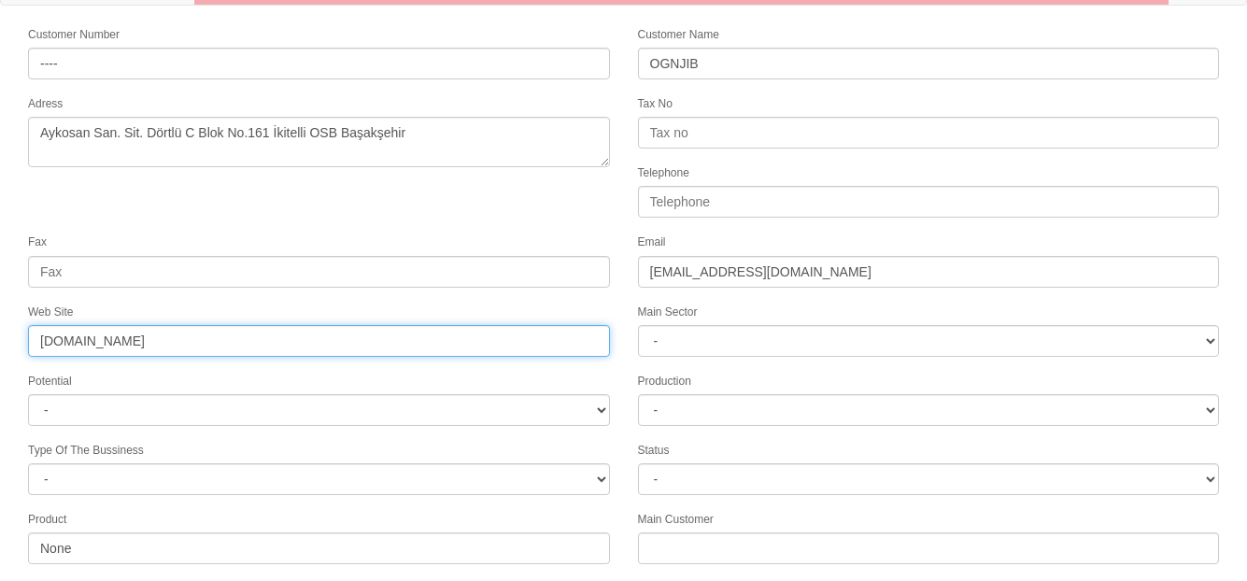
click at [175, 340] on input "[DOMAIN_NAME]" at bounding box center [319, 341] width 582 height 32
drag, startPoint x: 165, startPoint y: 337, endPoint x: -7, endPoint y: 335, distance: 172.9
click at [0, 335] on html "Toggle navigation CRM Main Page Companies Existing Machines Reports Competitor …" at bounding box center [623, 359] width 1247 height 904
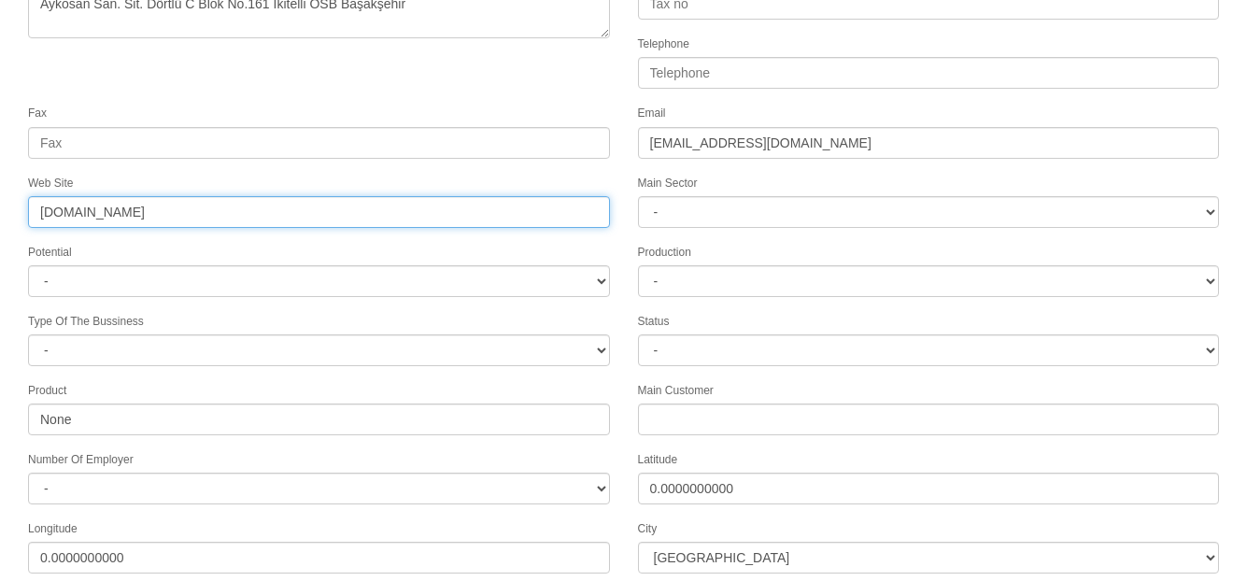
scroll to position [322, 0]
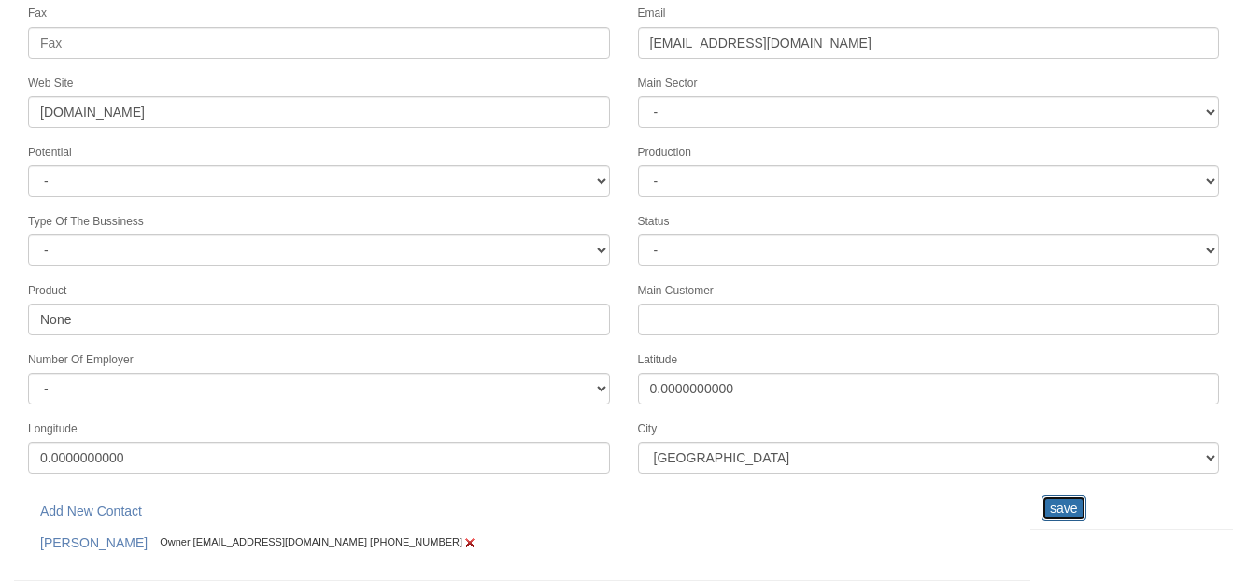
click at [1057, 507] on input "save" at bounding box center [1064, 508] width 45 height 26
click at [622, 515] on div "Add New Contact İlyas Yılmazer Owner ilyasyilmazertv@mitcnc.com +90 532 560 33 …" at bounding box center [522, 534] width 1017 height 93
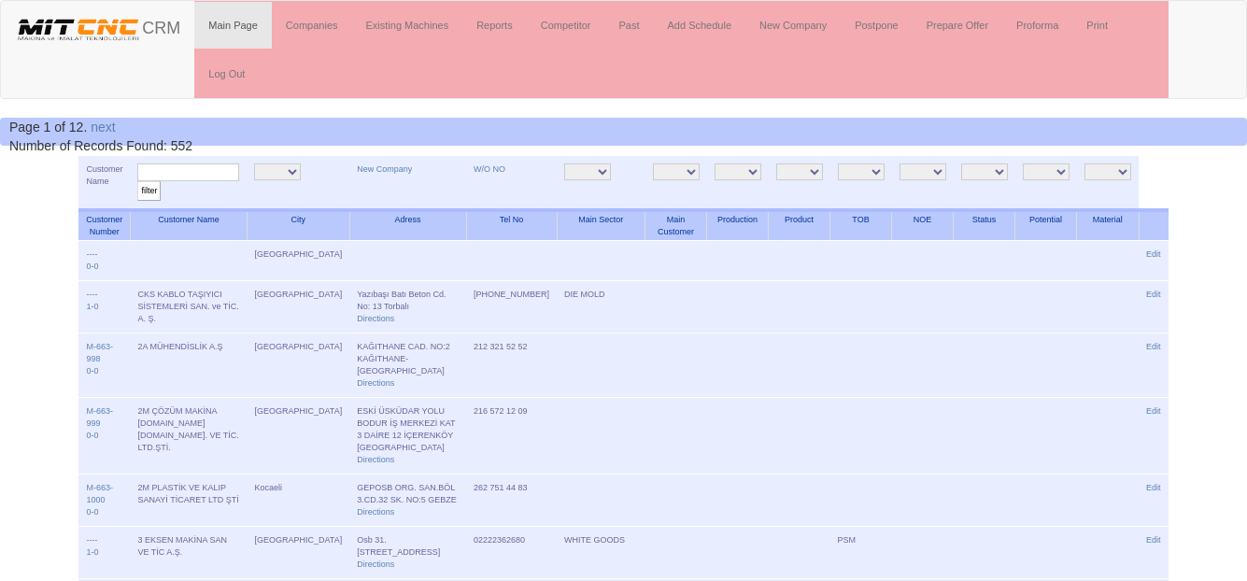
click at [701, 31] on link "Add Schedule" at bounding box center [700, 25] width 93 height 47
